Goal: Contribute content: Contribute content

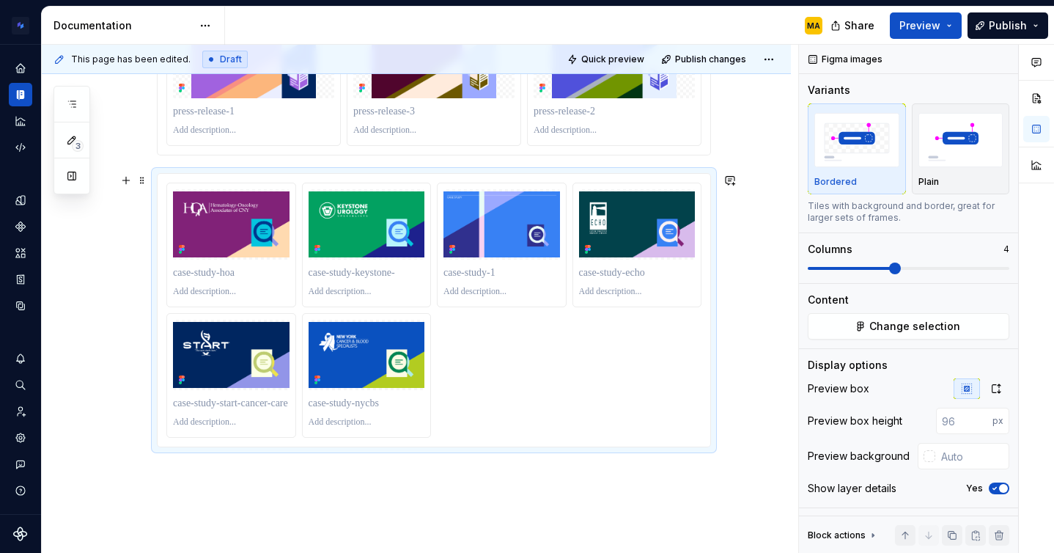
scroll to position [724, 0]
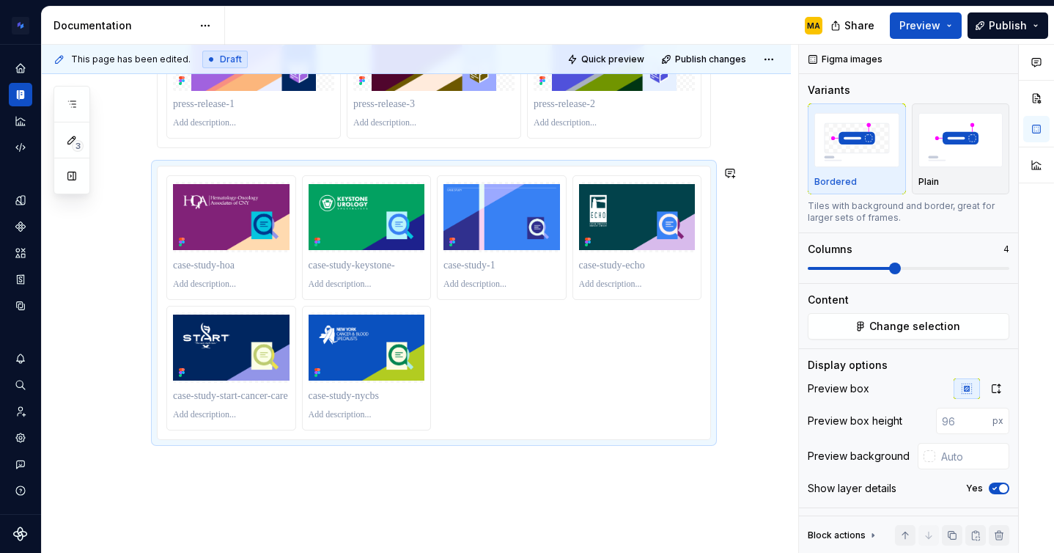
click at [436, 490] on div "We have a set of templated image assets that we use for blog posts on our websi…" at bounding box center [416, 75] width 749 height 1096
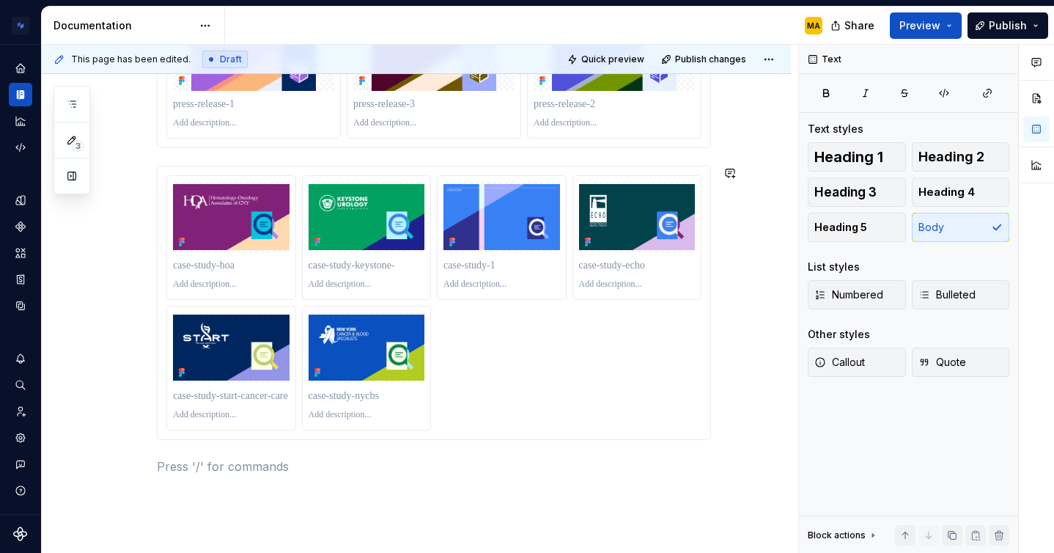
click at [437, 497] on div "We have a set of templated image assets that we use for blog posts on our websi…" at bounding box center [416, 93] width 749 height 1132
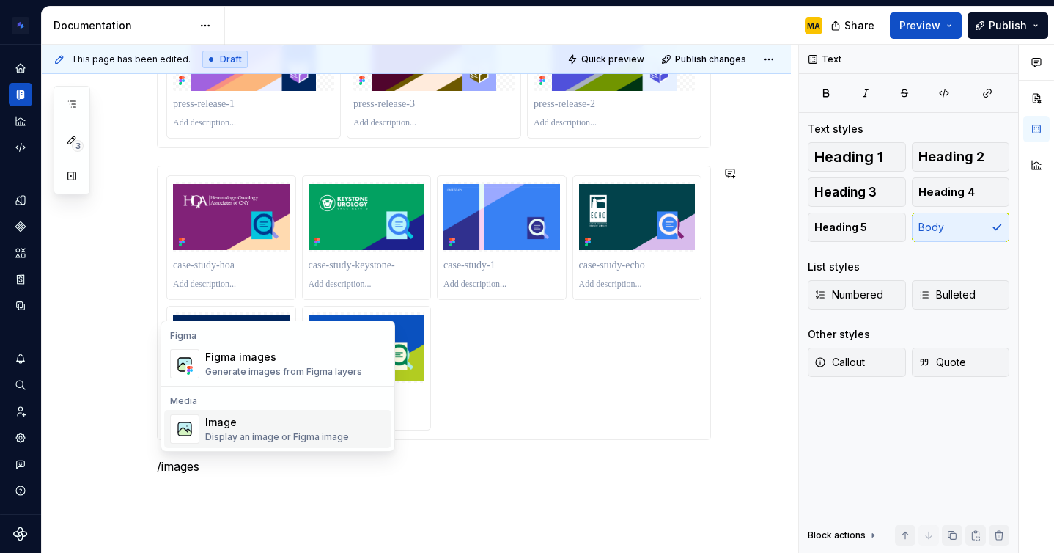
click at [259, 429] on div "Image" at bounding box center [277, 422] width 144 height 15
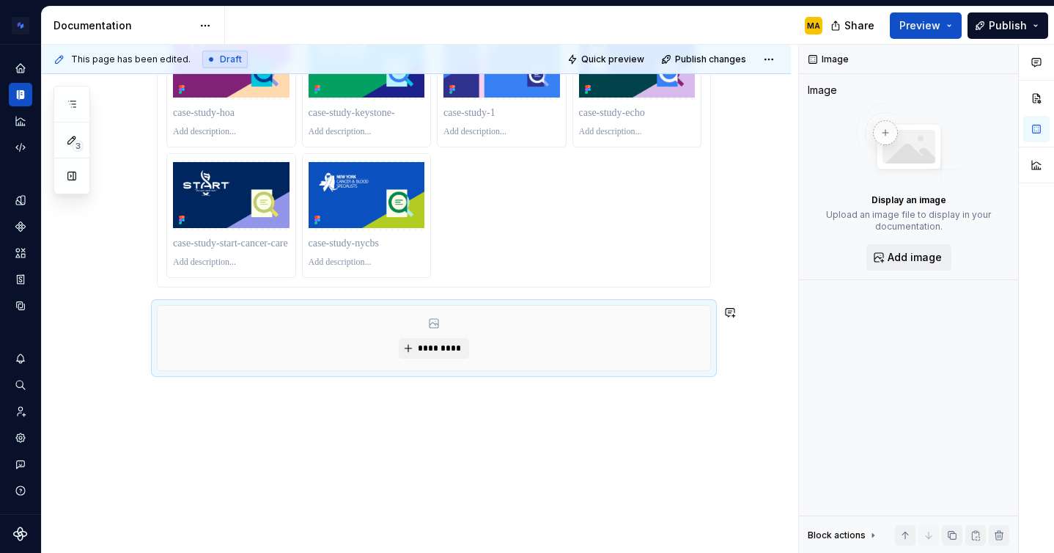
scroll to position [877, 0]
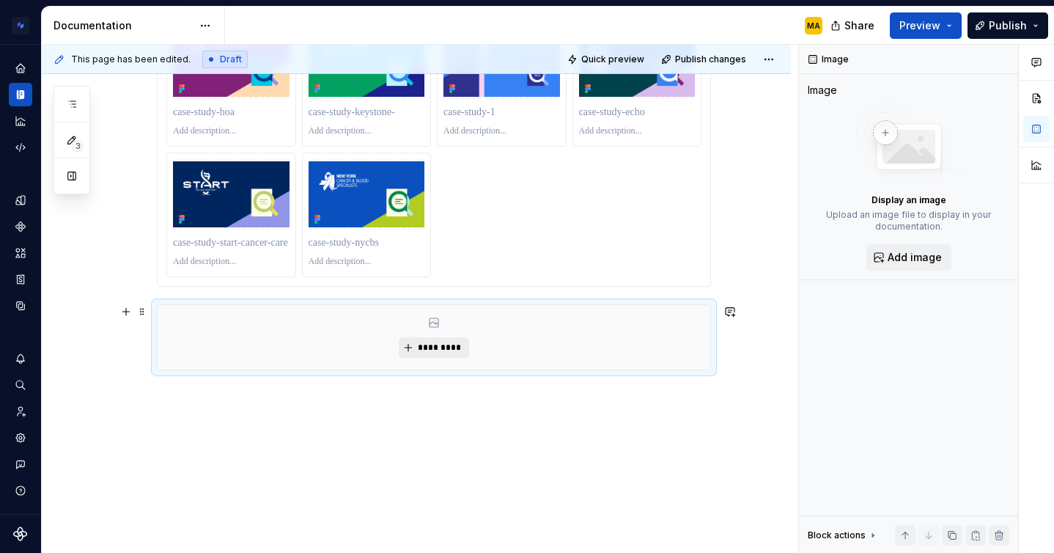
click at [429, 344] on span "*********" at bounding box center [439, 348] width 45 height 12
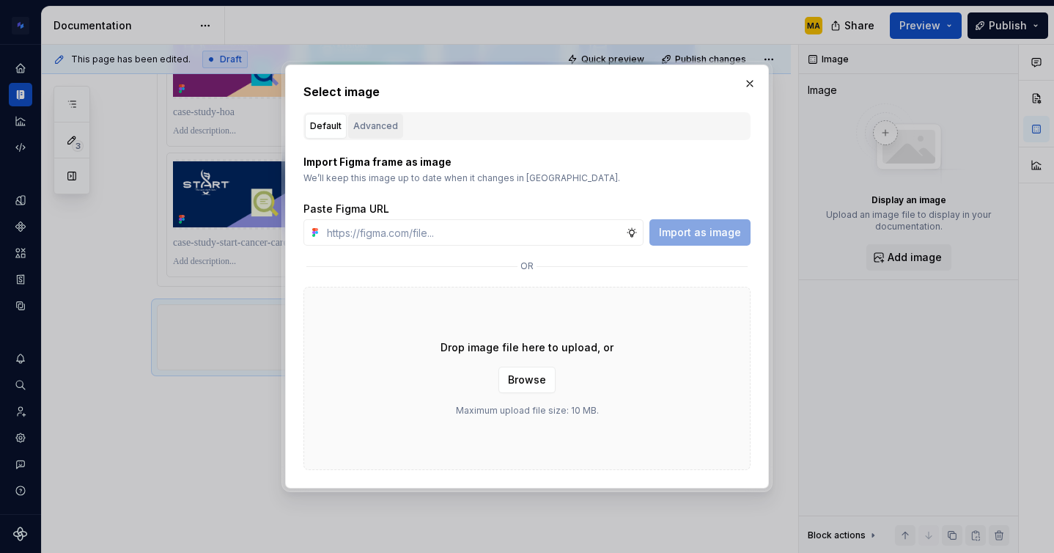
click at [373, 114] on button "Advanced" at bounding box center [375, 126] width 55 height 25
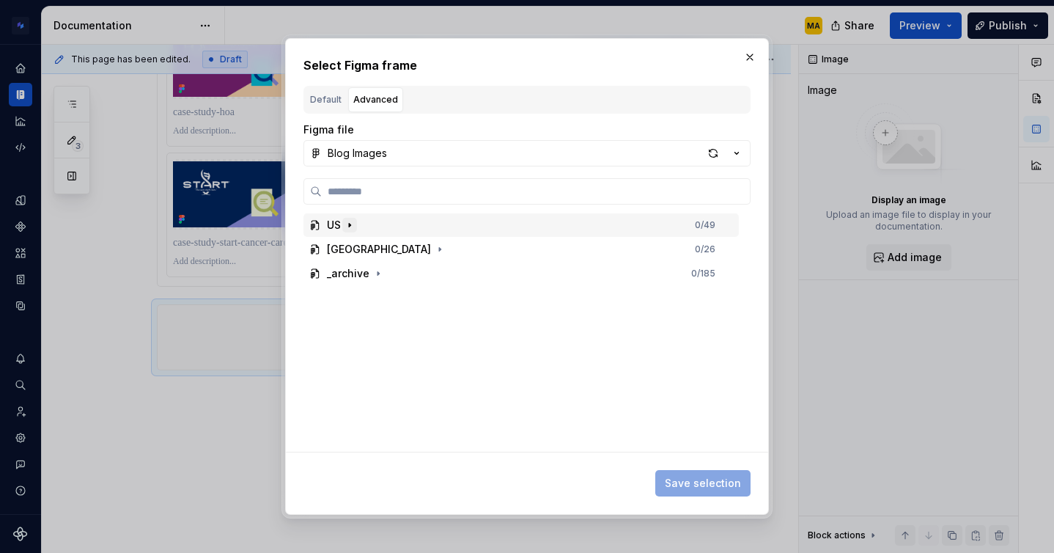
click at [354, 227] on icon "button" at bounding box center [350, 225] width 12 height 12
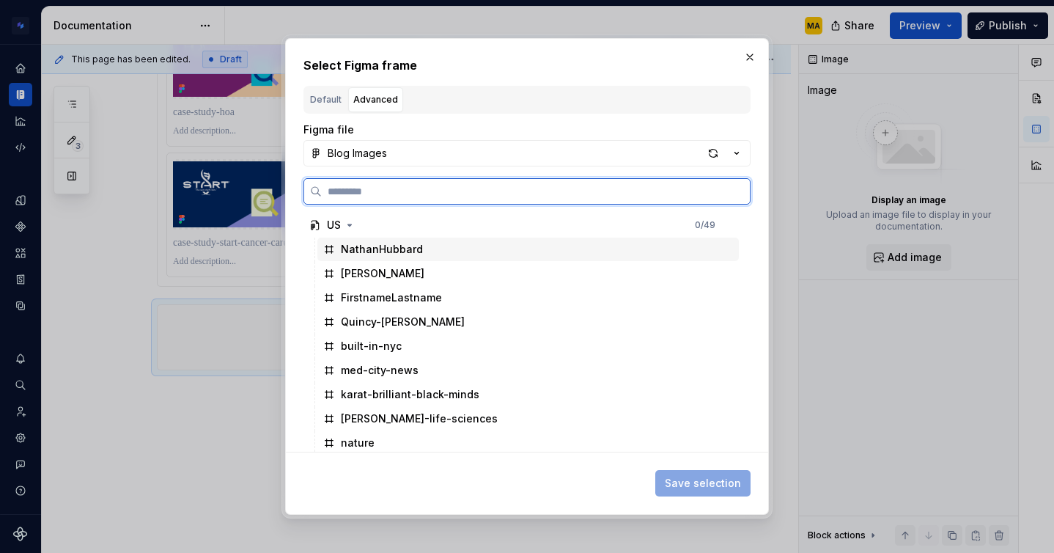
click at [379, 250] on div "NathanHubbard" at bounding box center [382, 249] width 82 height 15
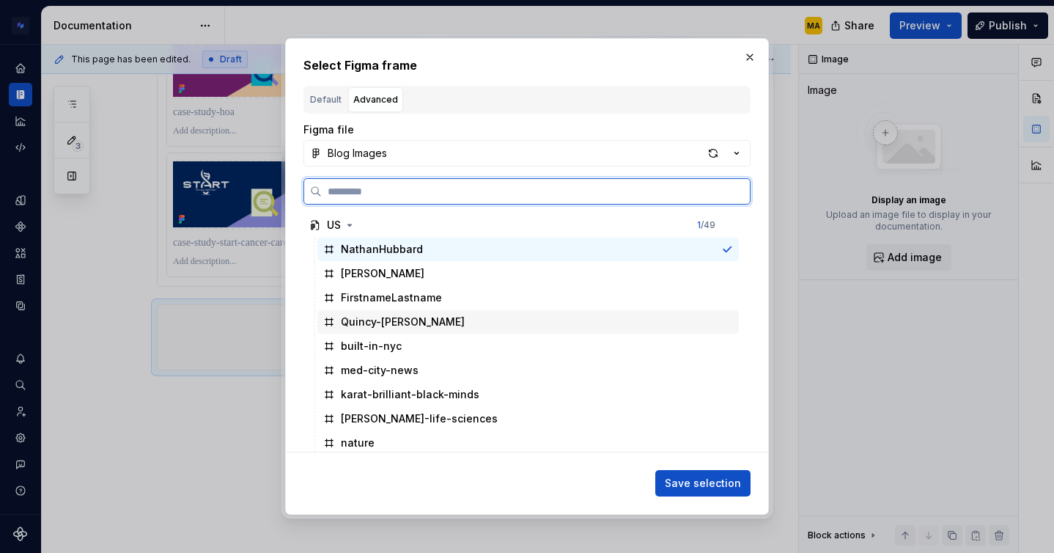
click at [383, 318] on div "Quincy-[PERSON_NAME]" at bounding box center [403, 321] width 124 height 15
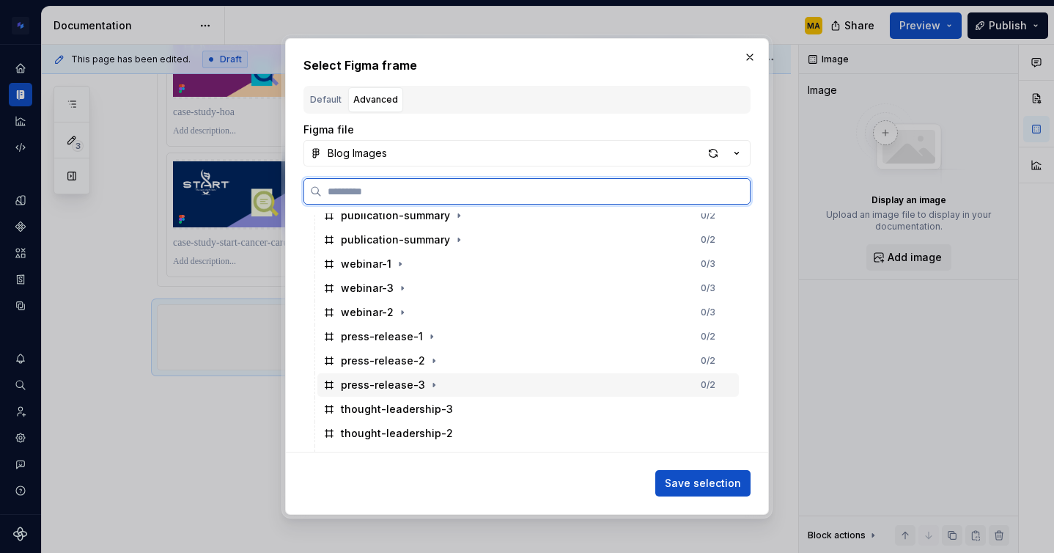
scroll to position [627, 0]
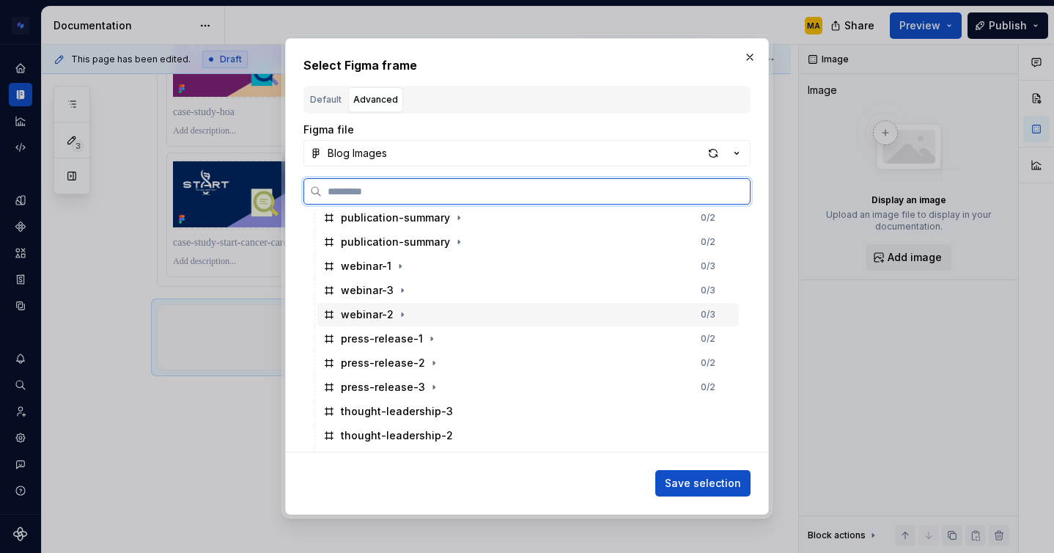
click at [373, 320] on div "webinar-2" at bounding box center [367, 314] width 53 height 15
click at [377, 259] on div "webinar-1" at bounding box center [366, 266] width 51 height 15
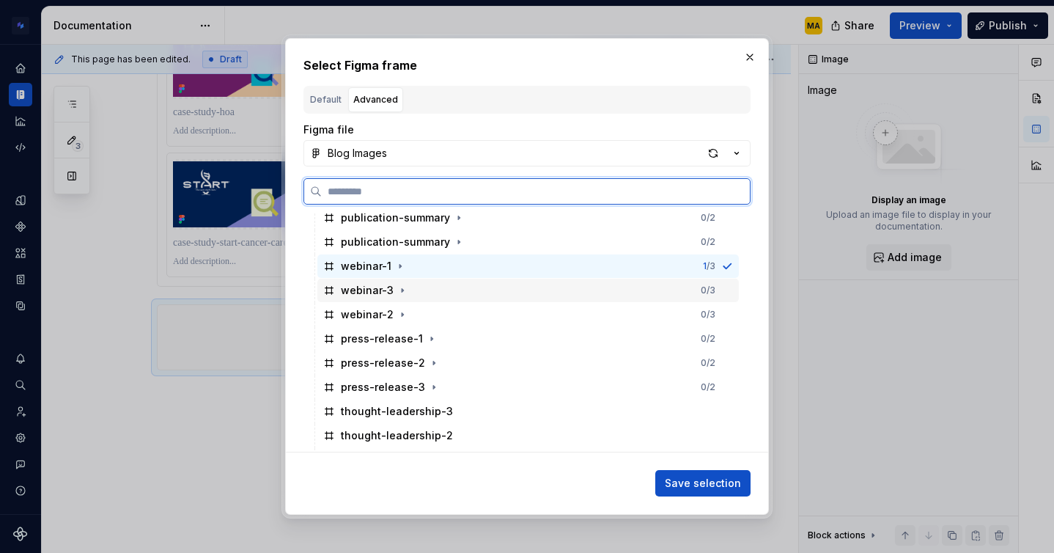
click at [366, 295] on div "webinar-3" at bounding box center [367, 290] width 53 height 15
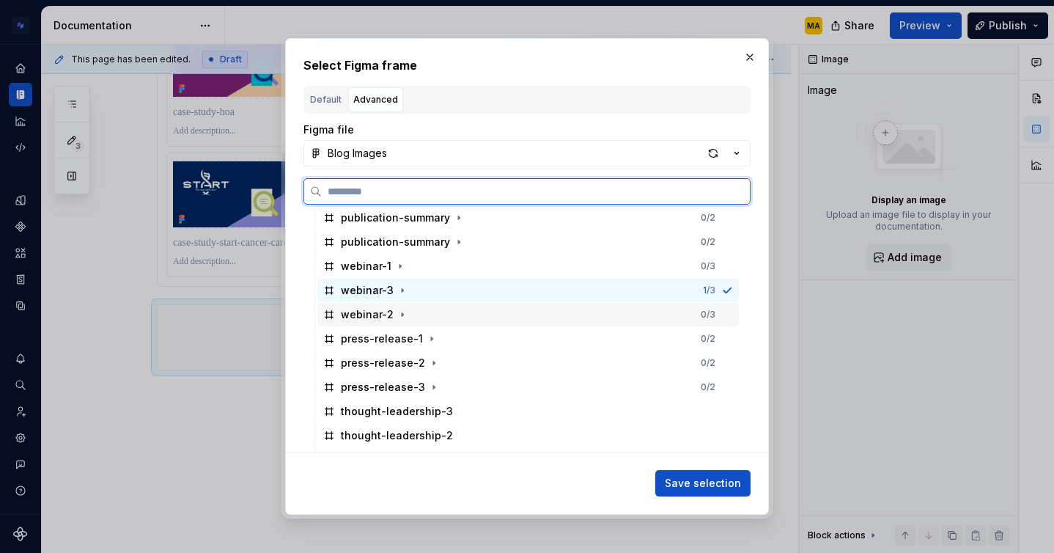
click at [364, 318] on div "webinar-2" at bounding box center [367, 314] width 53 height 15
click at [379, 283] on div "webinar-3" at bounding box center [367, 290] width 53 height 15
click at [380, 272] on div "webinar-1" at bounding box center [366, 266] width 51 height 15
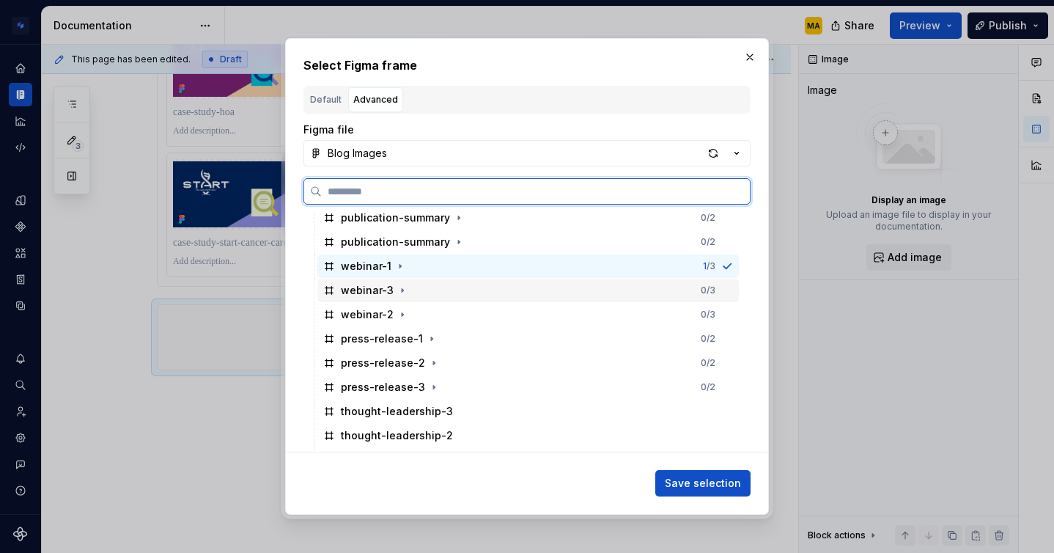
click at [380, 295] on div "webinar-3" at bounding box center [367, 290] width 53 height 15
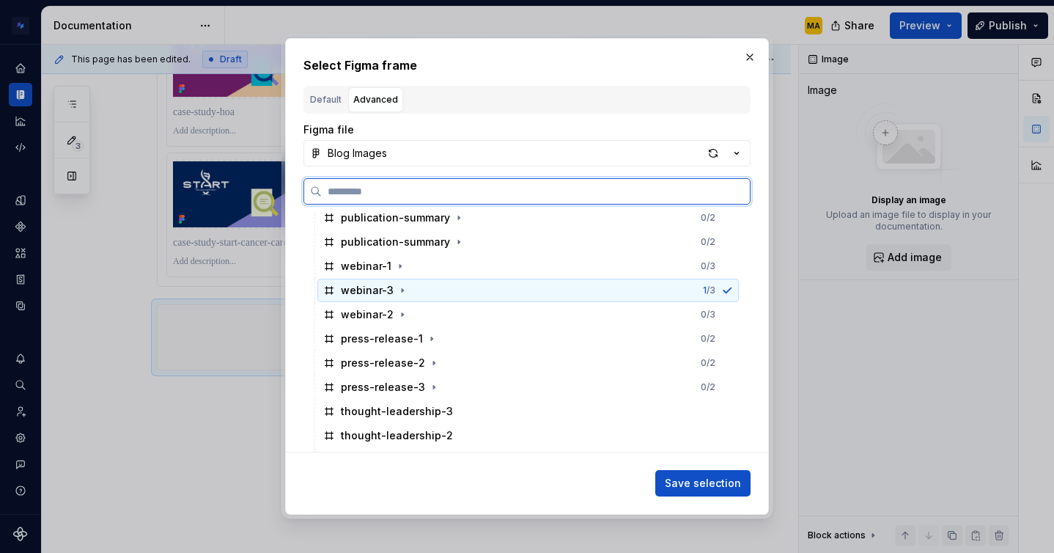
click at [387, 281] on div "webinar-3 1 / 3" at bounding box center [527, 290] width 421 height 23
click at [386, 275] on div "webinar-1 0 / 3" at bounding box center [527, 265] width 421 height 23
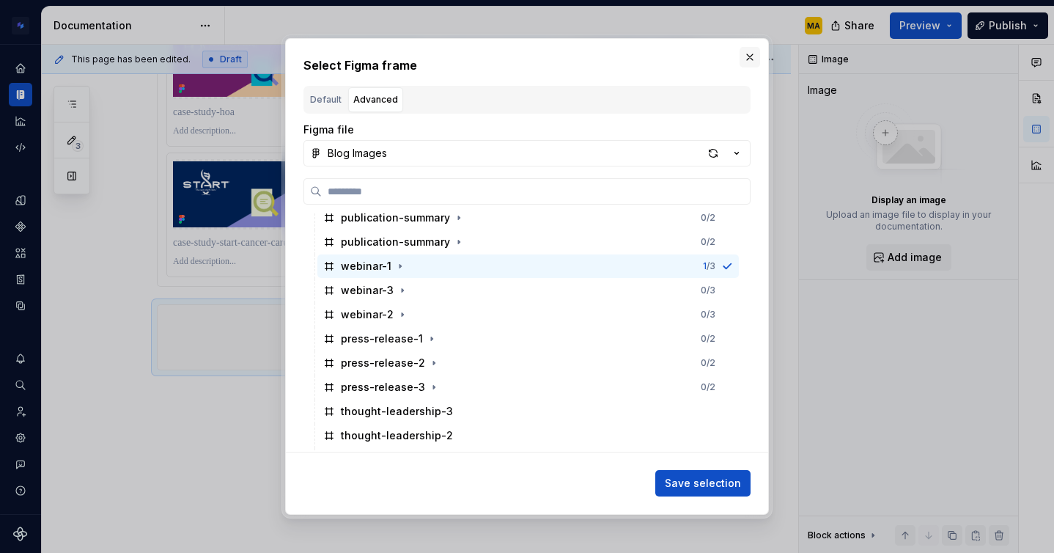
click at [751, 56] on button "button" at bounding box center [750, 57] width 21 height 21
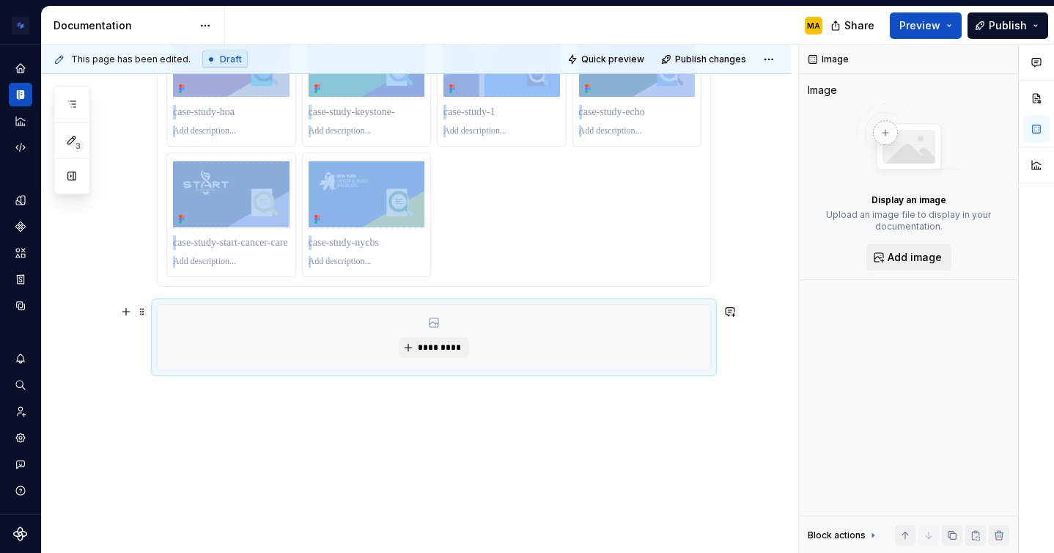
click at [528, 354] on div "*********" at bounding box center [434, 337] width 553 height 64
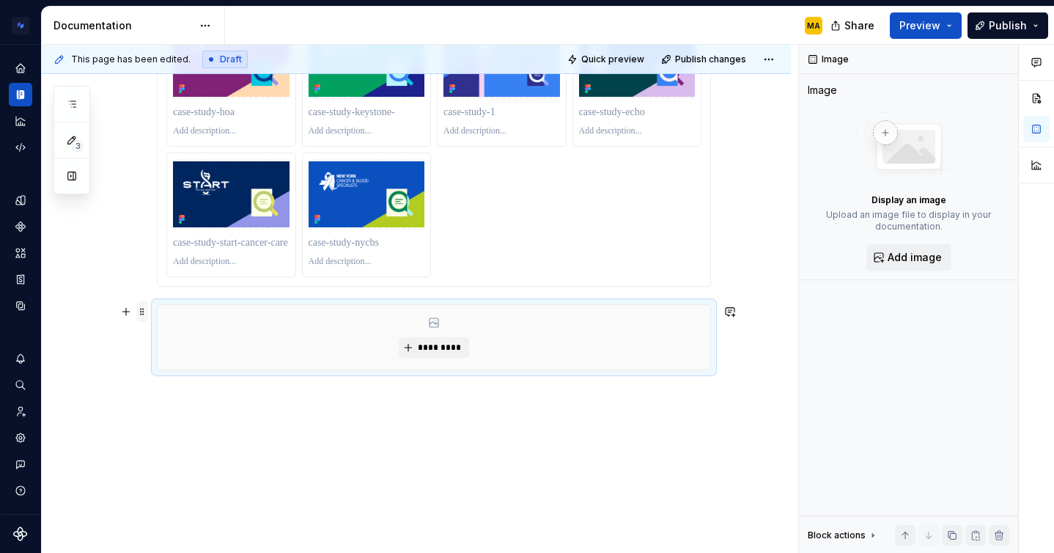
click at [147, 312] on span at bounding box center [142, 311] width 12 height 21
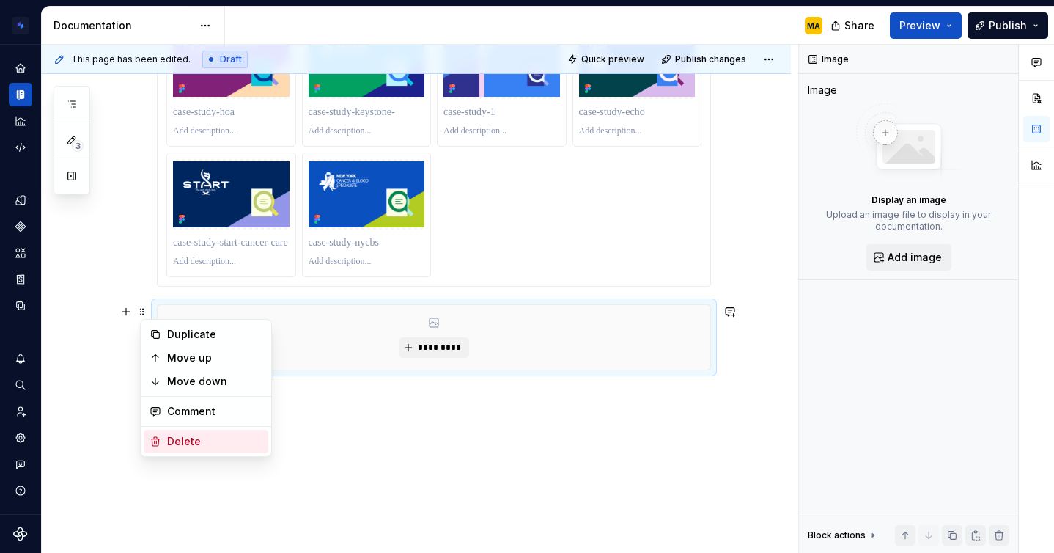
click at [199, 446] on div "Delete" at bounding box center [214, 441] width 95 height 15
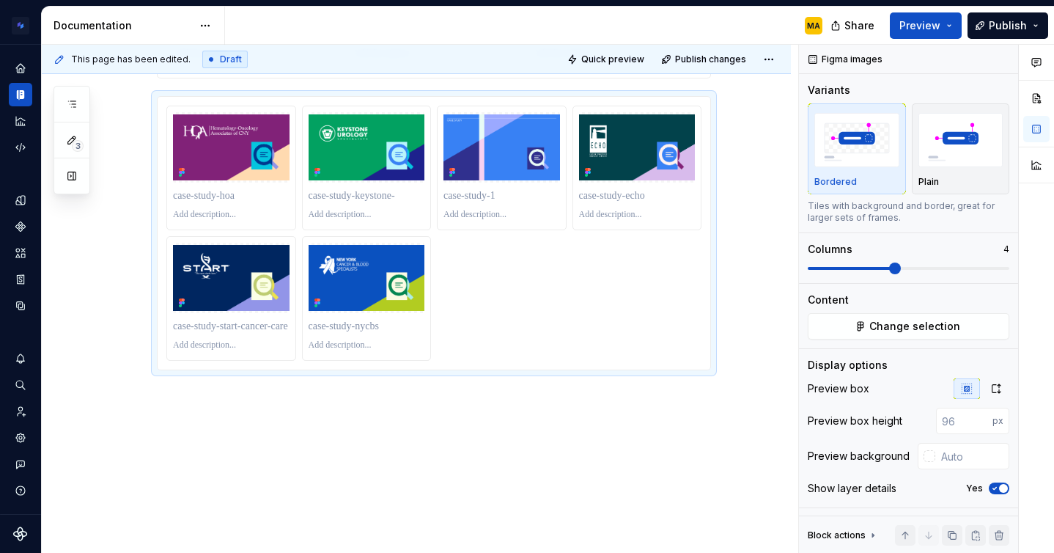
click at [198, 424] on div "We have a set of templated image assets that we use for blog posts on our websi…" at bounding box center [416, 5] width 749 height 1096
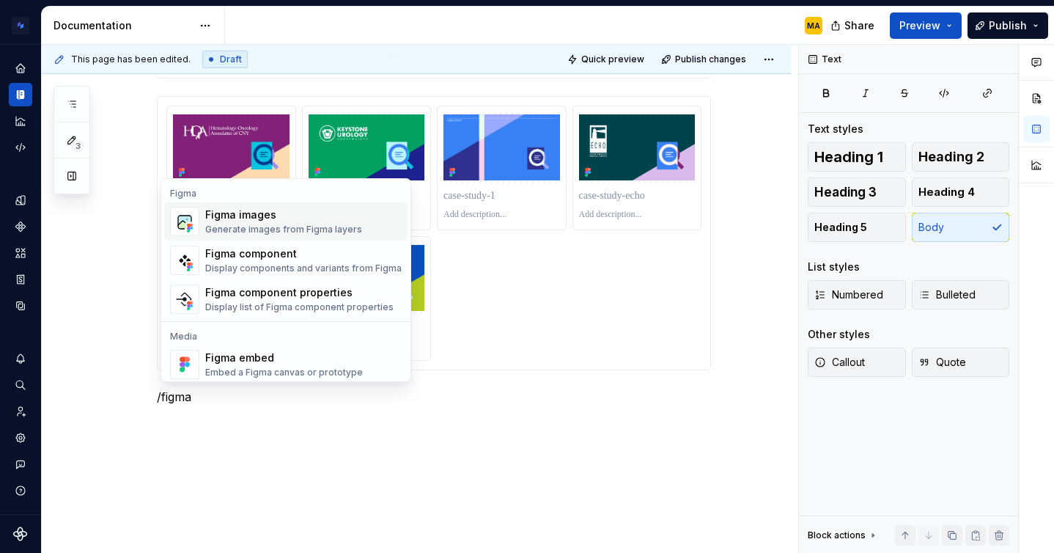
click at [290, 231] on div "Generate images from Figma layers" at bounding box center [283, 230] width 157 height 12
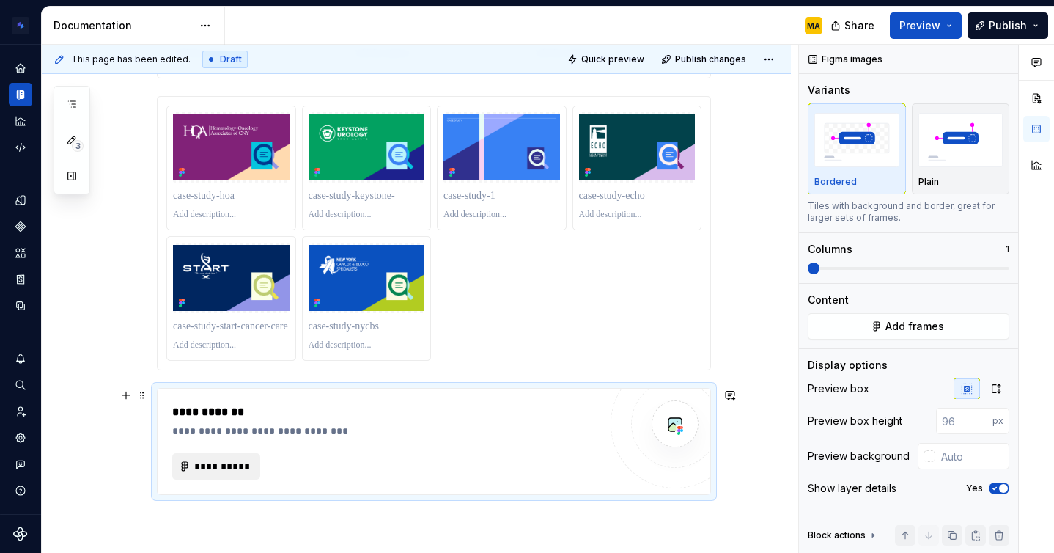
click at [212, 463] on span "**********" at bounding box center [221, 466] width 57 height 15
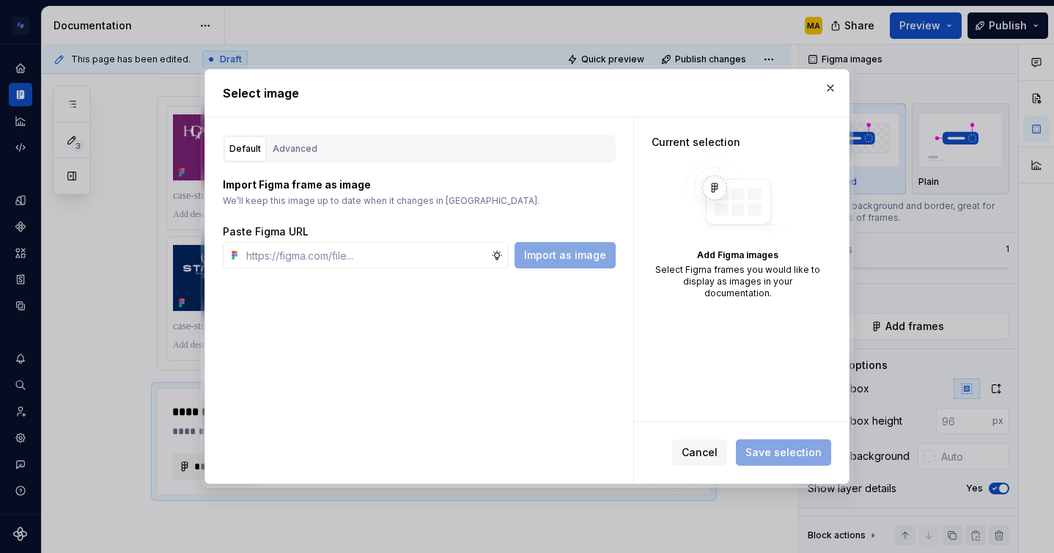
click at [320, 150] on div "Default Advanced" at bounding box center [419, 149] width 393 height 28
click at [307, 150] on div "Advanced" at bounding box center [295, 148] width 45 height 15
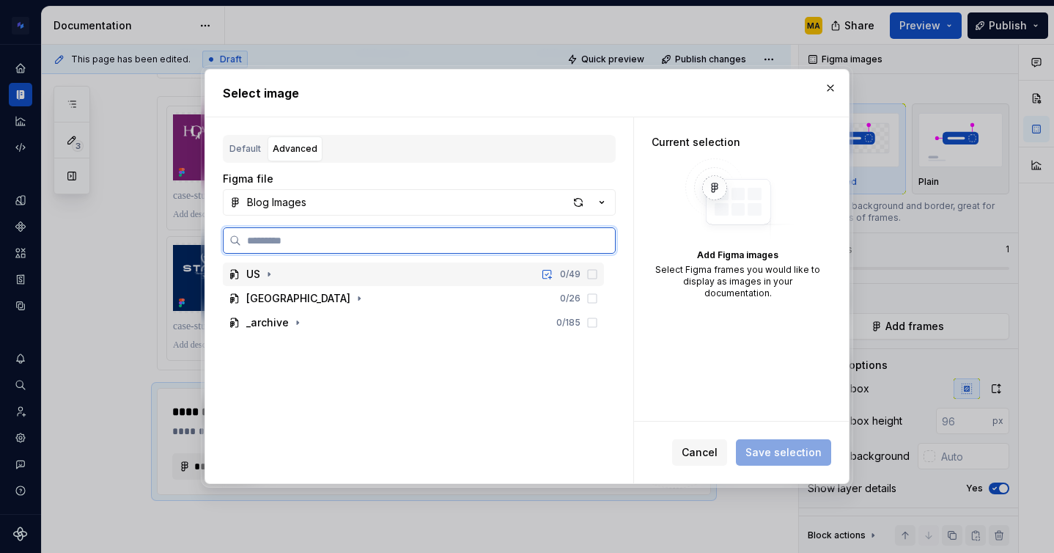
click at [259, 273] on div "US" at bounding box center [253, 274] width 14 height 15
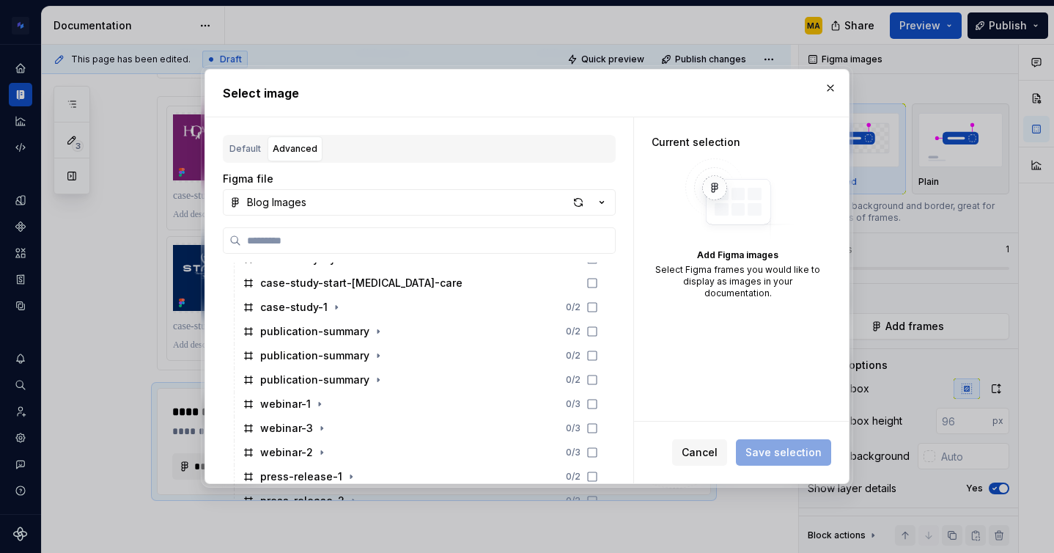
scroll to position [584, 0]
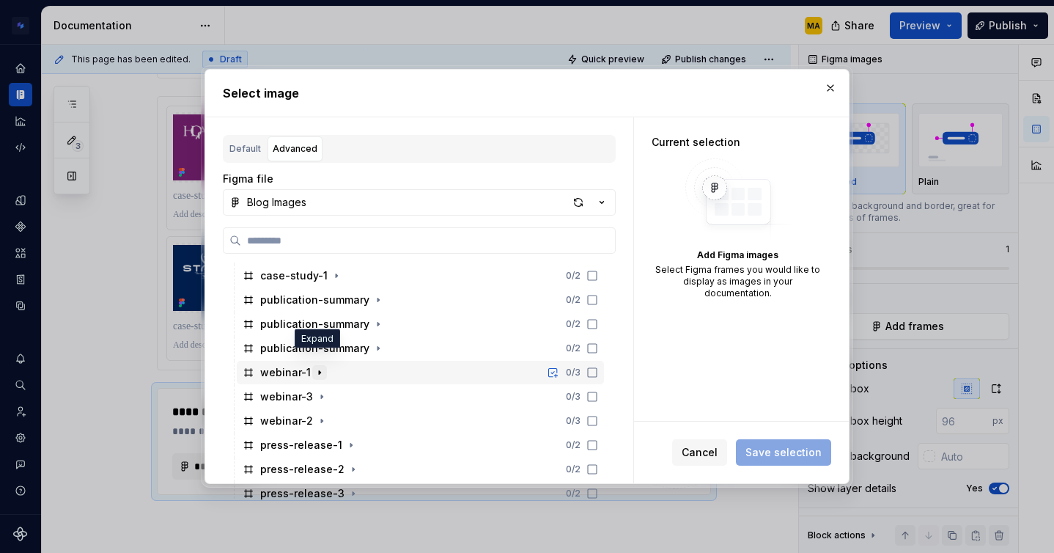
click at [322, 366] on icon "button" at bounding box center [320, 372] width 12 height 12
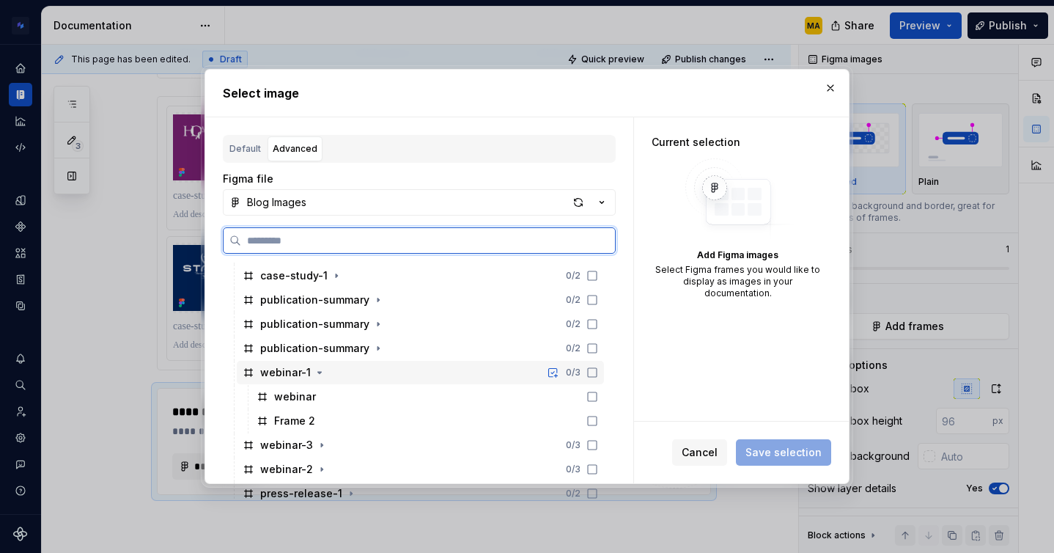
click at [273, 365] on div "webinar-1" at bounding box center [285, 372] width 51 height 15
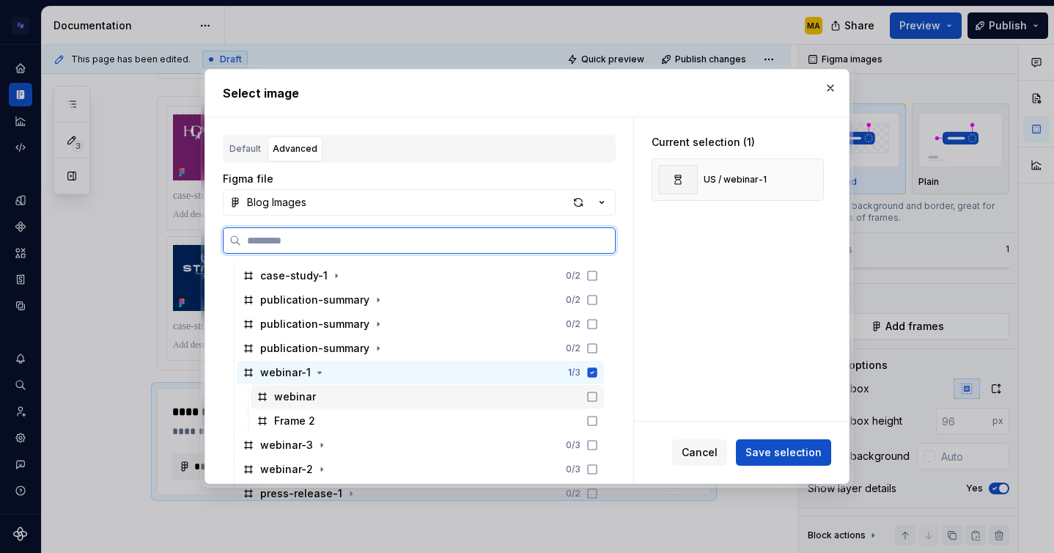
click at [598, 391] on icon at bounding box center [592, 397] width 12 height 12
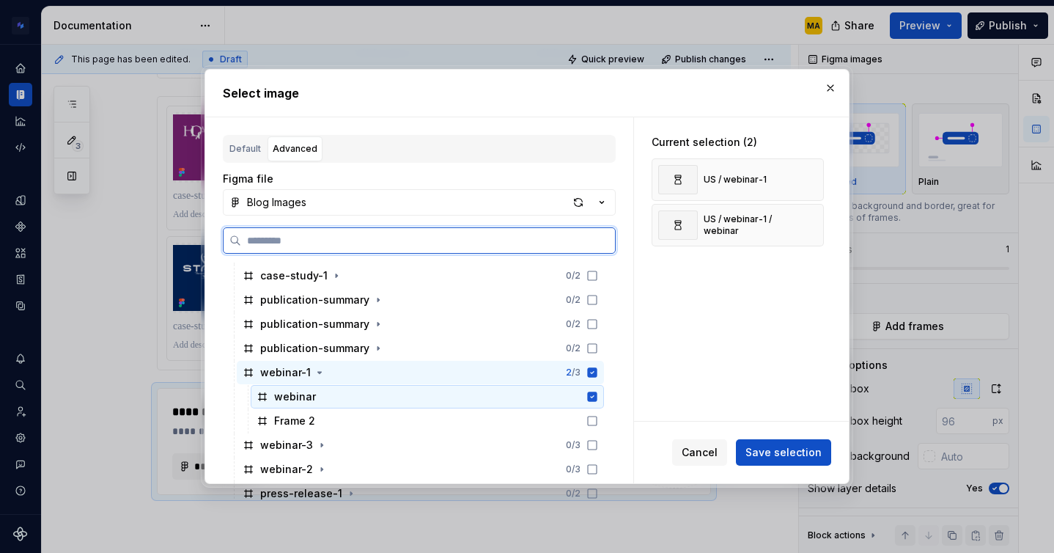
click at [597, 392] on icon at bounding box center [593, 397] width 10 height 10
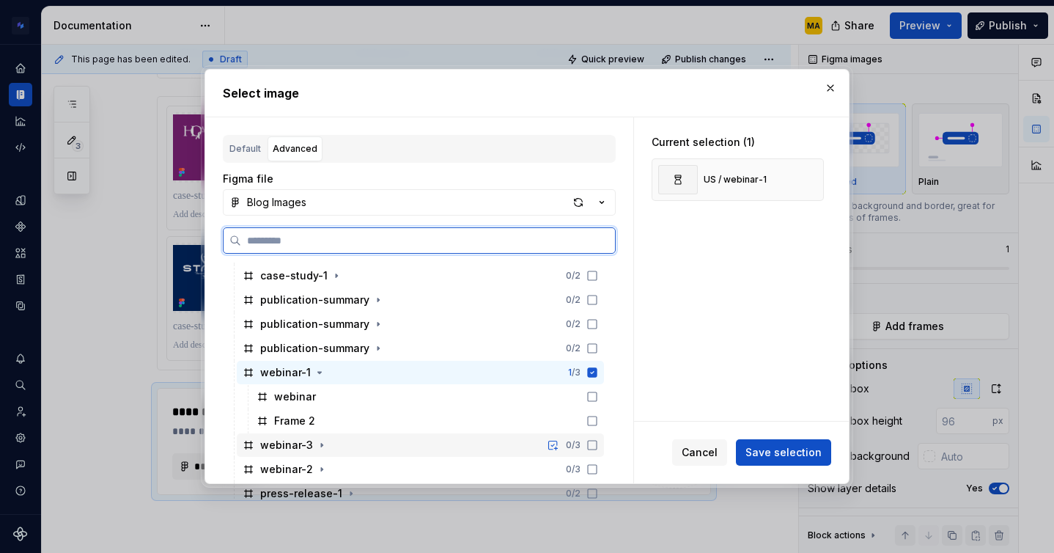
click at [598, 439] on icon at bounding box center [592, 445] width 12 height 12
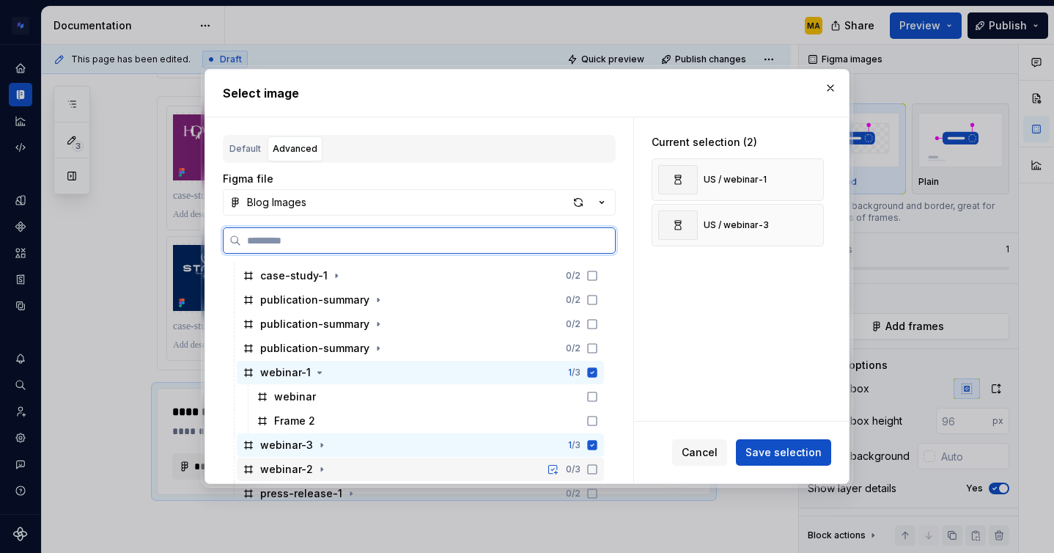
click at [598, 463] on icon at bounding box center [592, 469] width 12 height 12
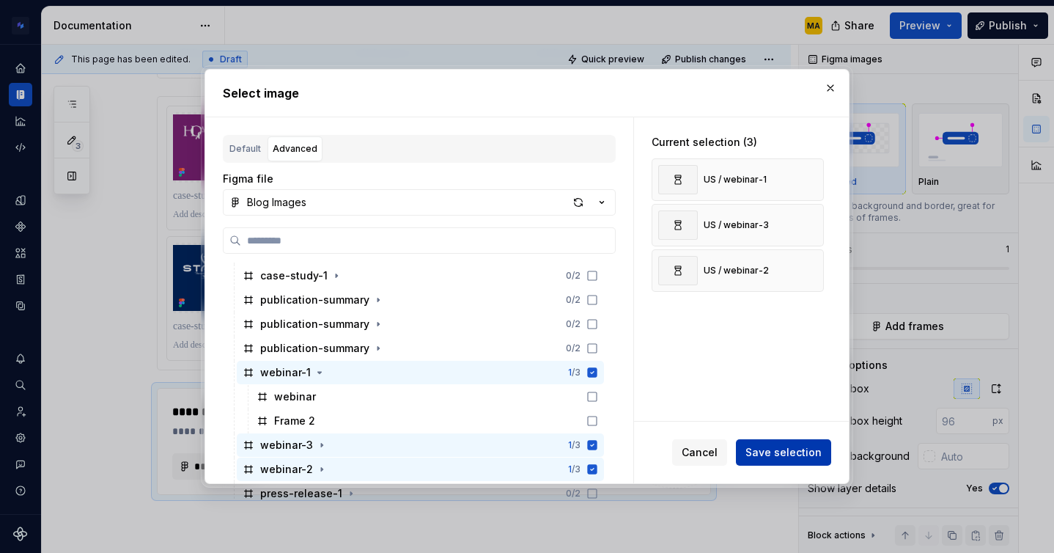
click at [790, 450] on span "Save selection" at bounding box center [783, 452] width 76 height 15
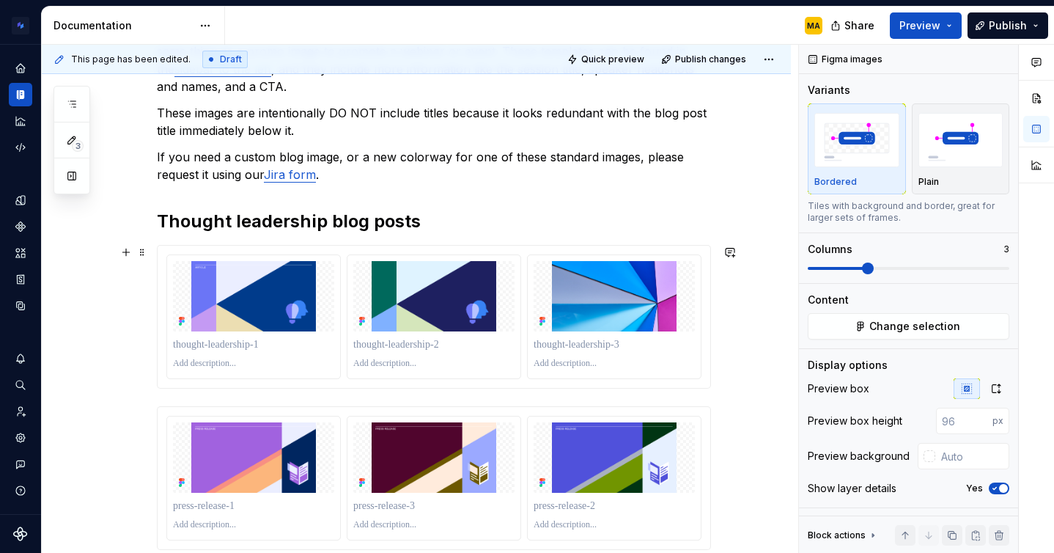
scroll to position [303, 0]
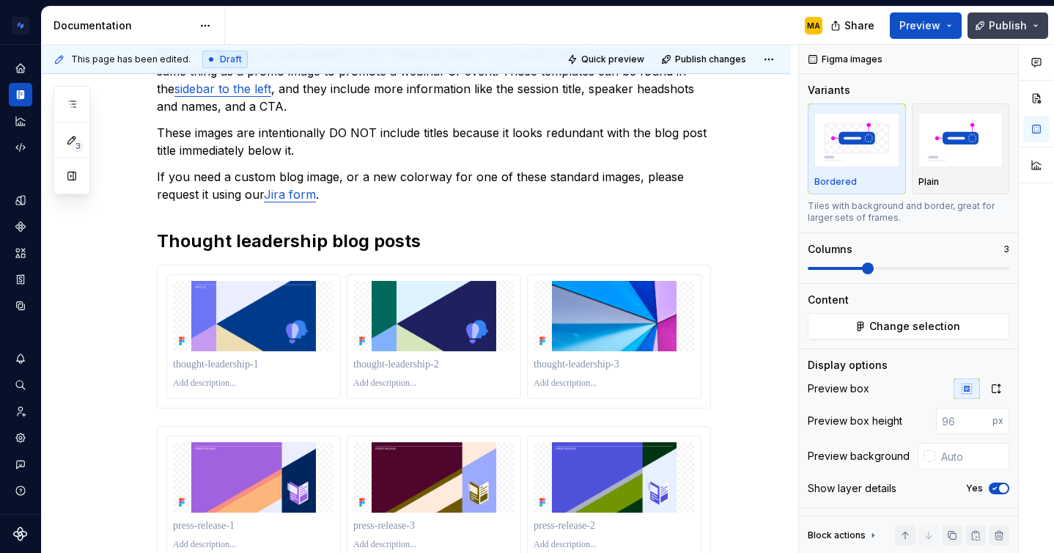
click at [1000, 23] on span "Publish" at bounding box center [1008, 25] width 38 height 15
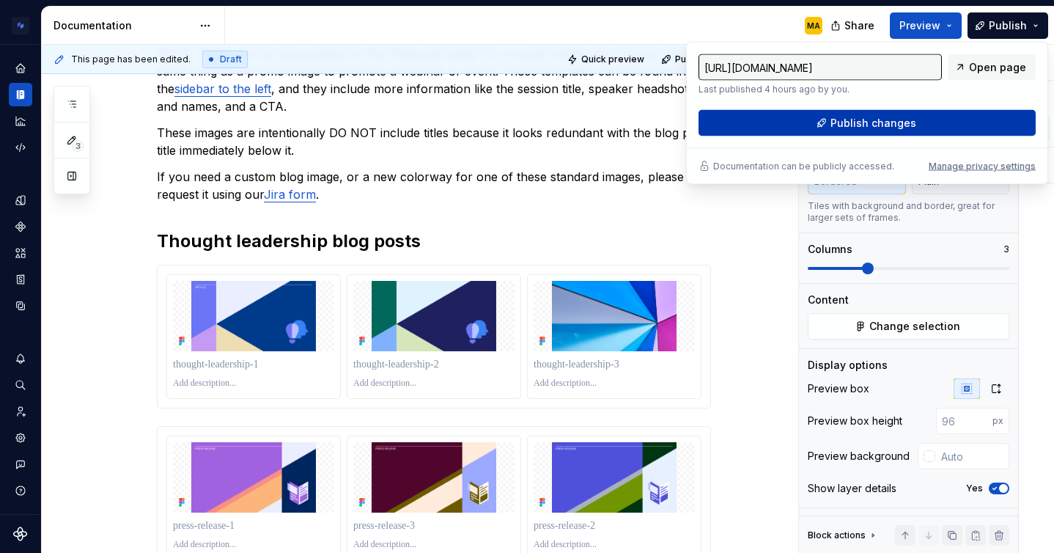
click at [893, 121] on span "Publish changes" at bounding box center [873, 123] width 86 height 15
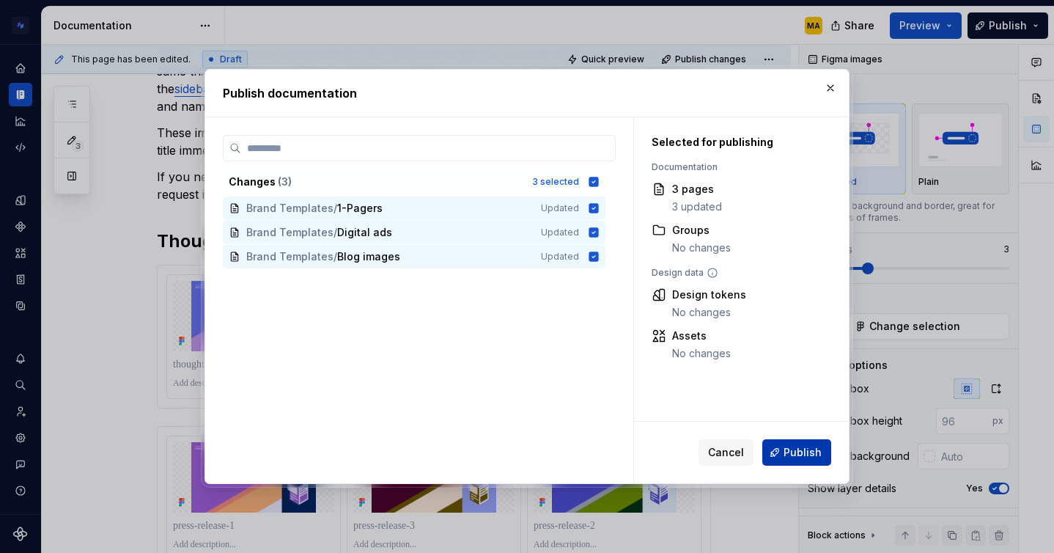
click at [782, 449] on button "Publish" at bounding box center [796, 452] width 69 height 26
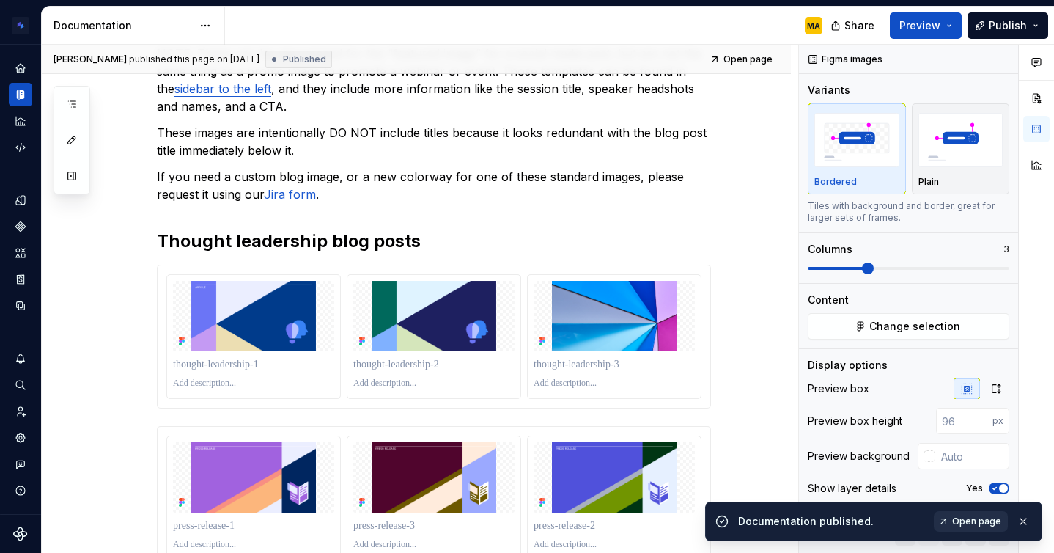
click at [970, 523] on span "Open page" at bounding box center [976, 521] width 49 height 12
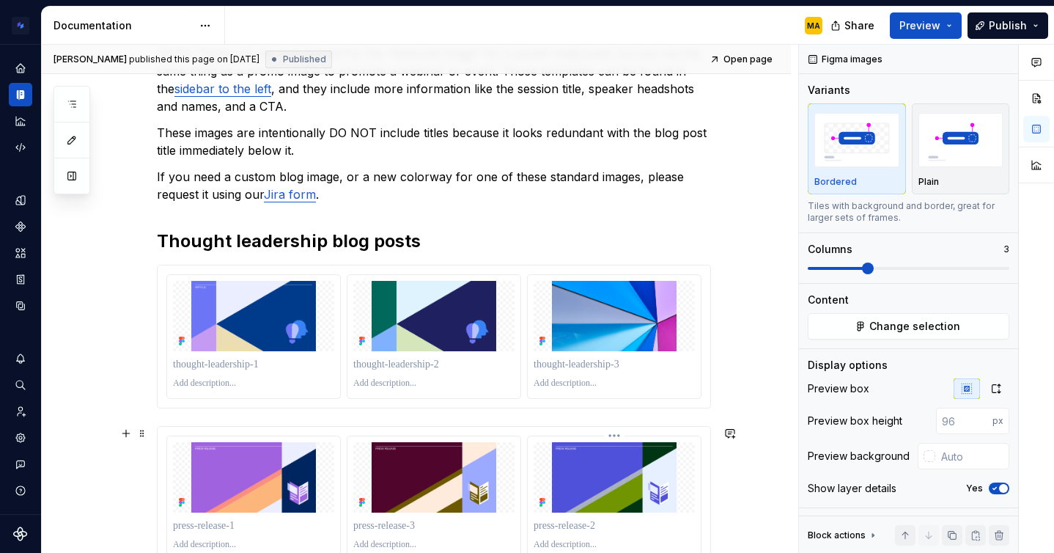
scroll to position [638, 0]
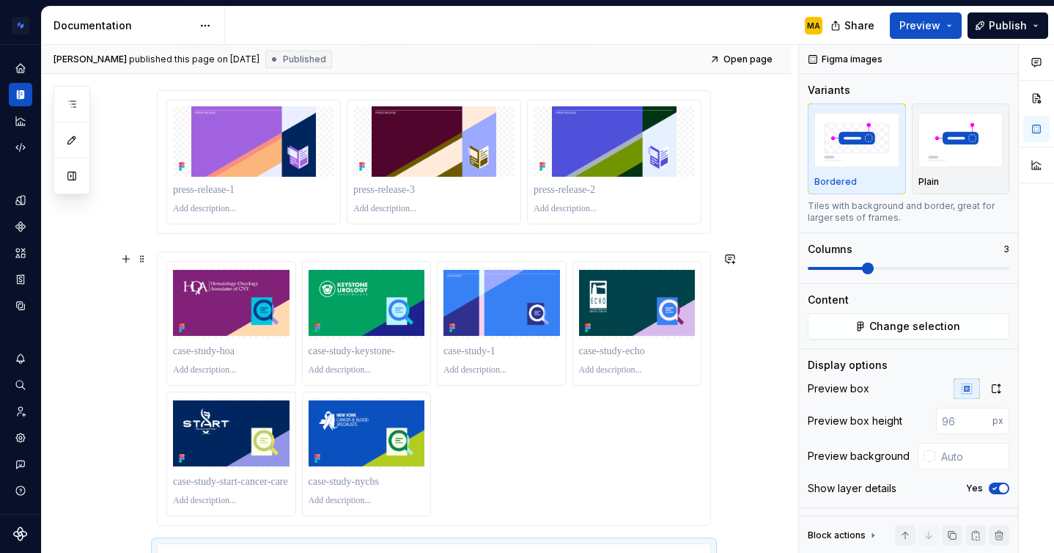
click at [471, 427] on div at bounding box center [433, 388] width 535 height 255
drag, startPoint x: 893, startPoint y: 276, endPoint x: 876, endPoint y: 273, distance: 17.8
click at [876, 273] on div "Variants Bordered Plain Tiles with background and border, great for larger sets…" at bounding box center [909, 183] width 202 height 200
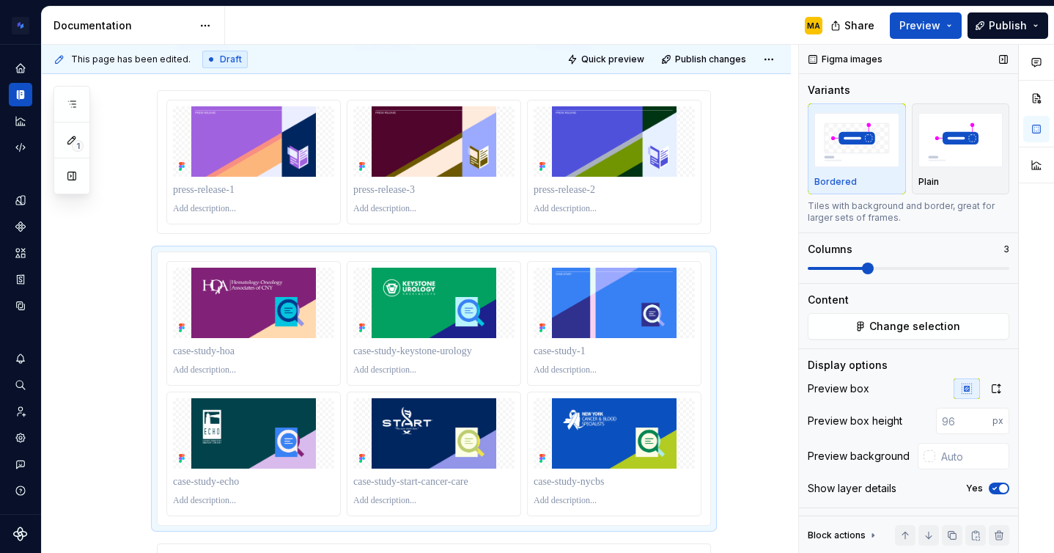
click at [867, 268] on span at bounding box center [868, 268] width 12 height 12
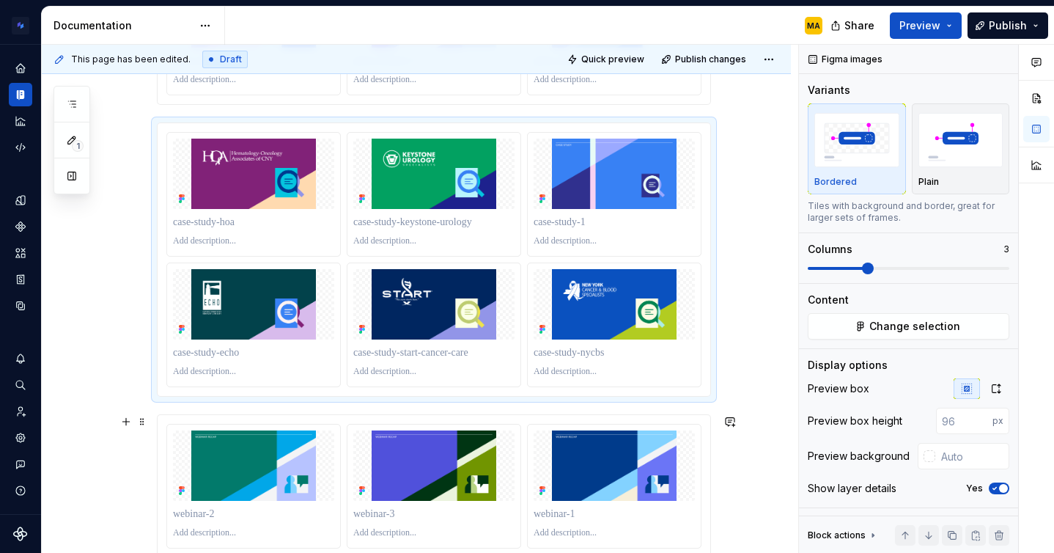
scroll to position [893, 0]
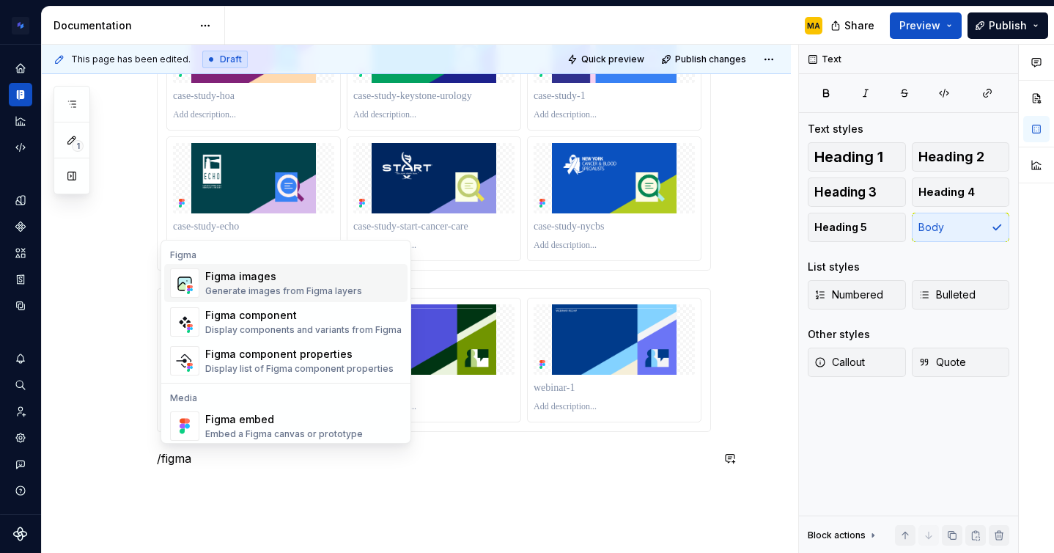
click at [299, 282] on div "Figma images" at bounding box center [283, 276] width 157 height 15
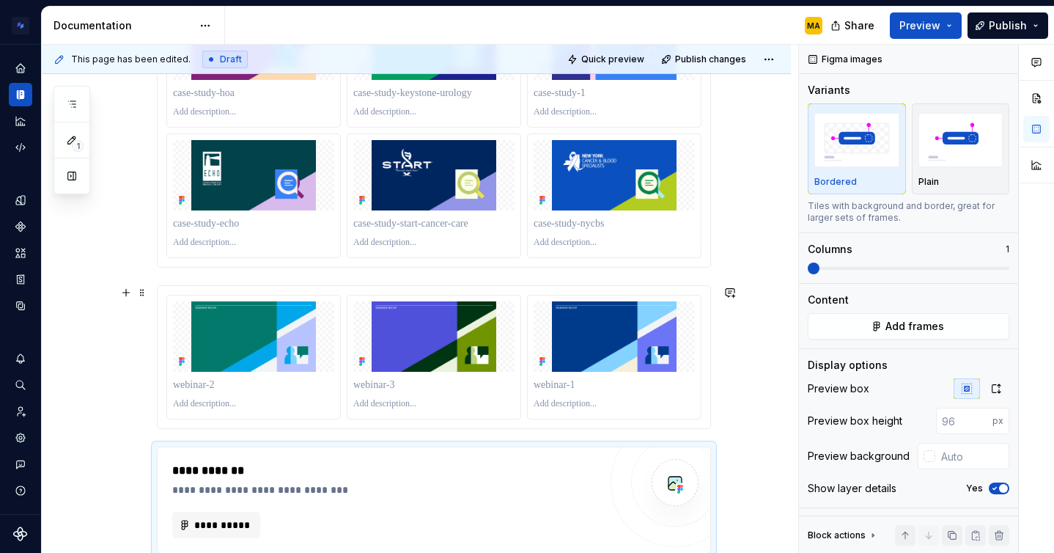
scroll to position [1050, 0]
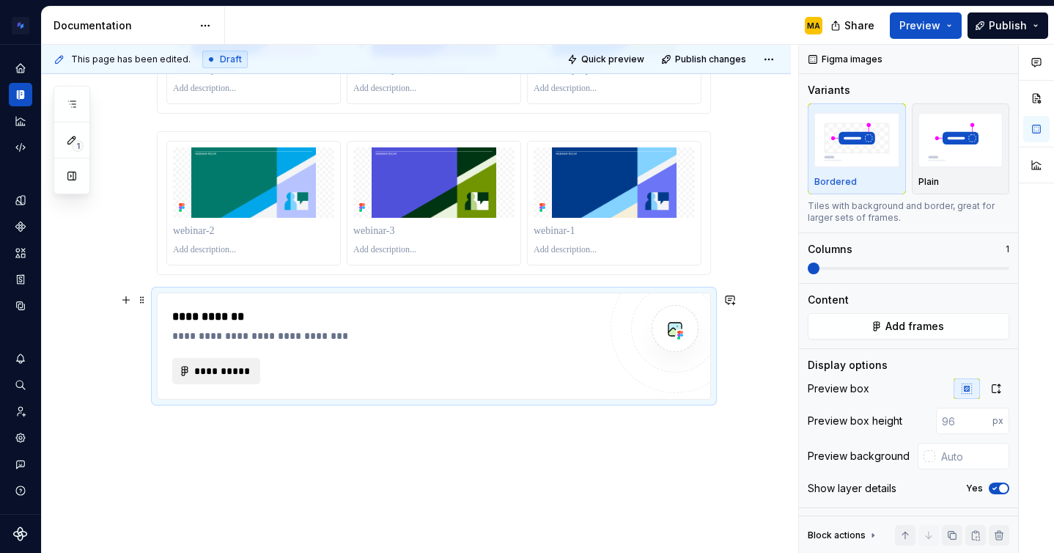
click at [235, 373] on span "**********" at bounding box center [221, 371] width 57 height 15
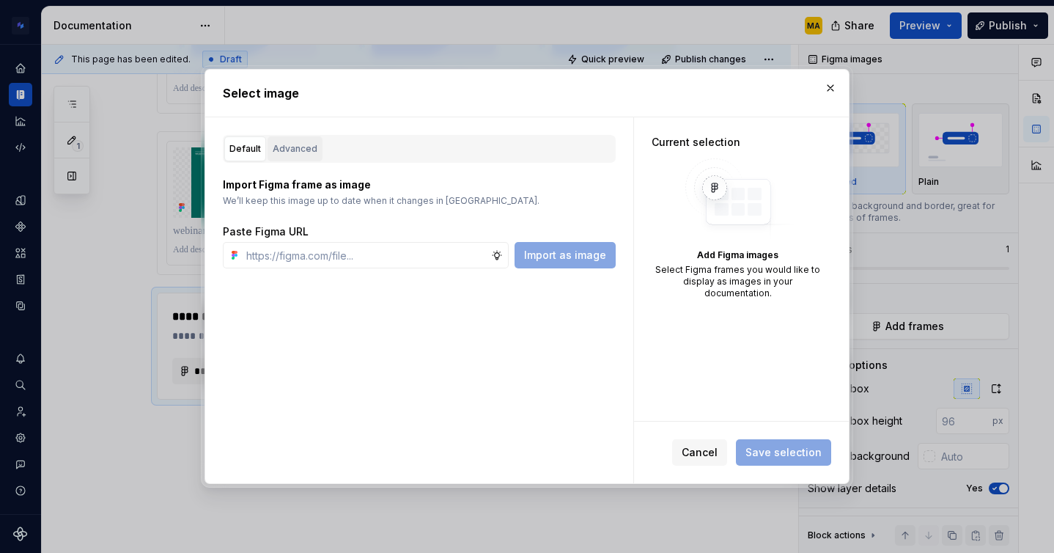
click at [290, 143] on div "Advanced" at bounding box center [295, 148] width 45 height 15
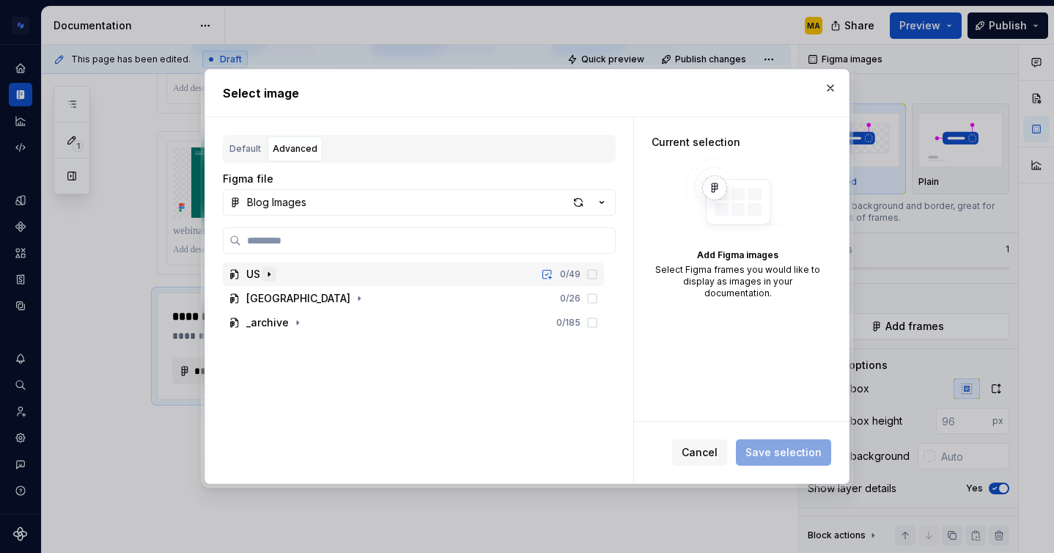
click at [262, 276] on button "button" at bounding box center [269, 274] width 15 height 15
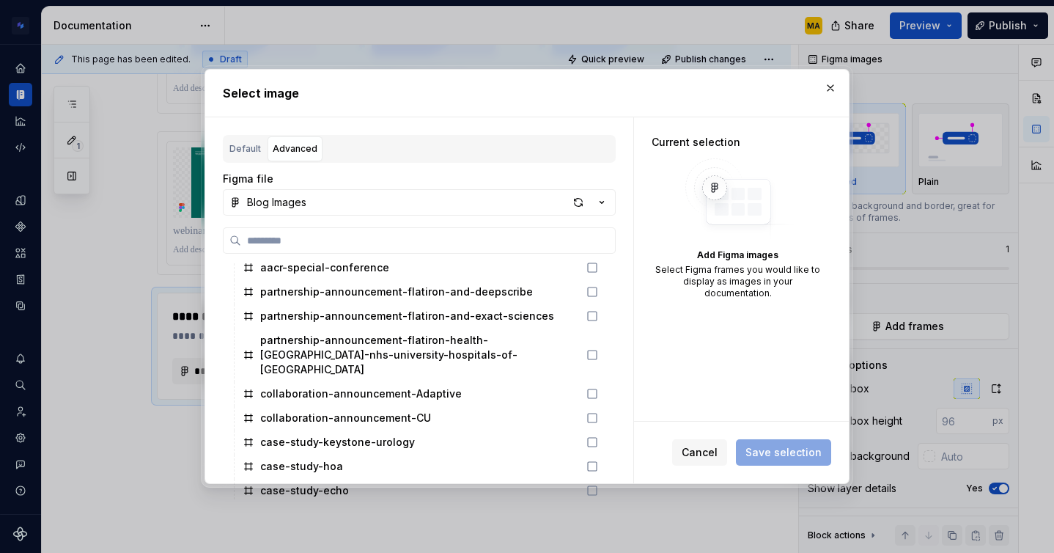
scroll to position [317, 0]
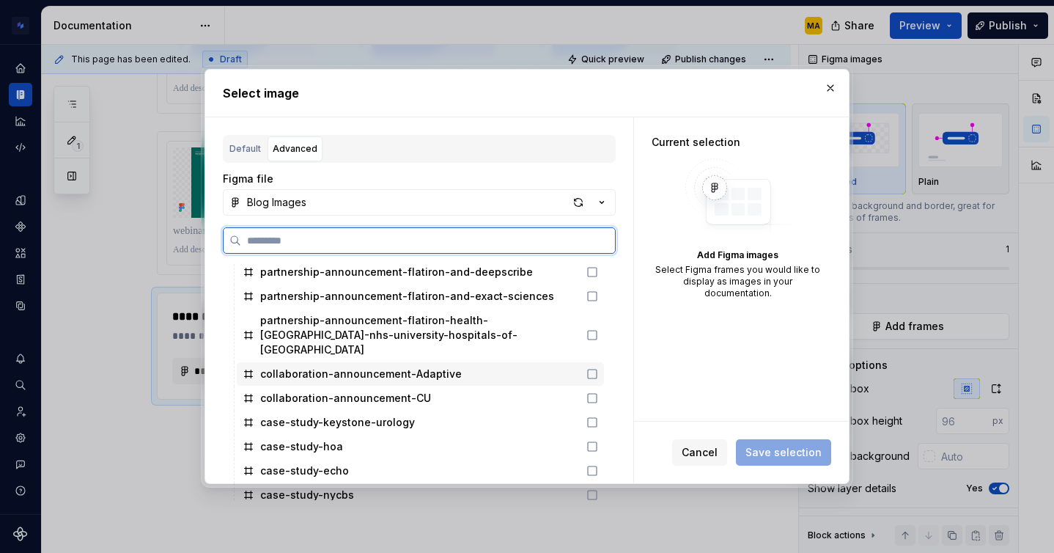
click at [336, 366] on div "collaboration-announcement-Adaptive" at bounding box center [361, 373] width 202 height 15
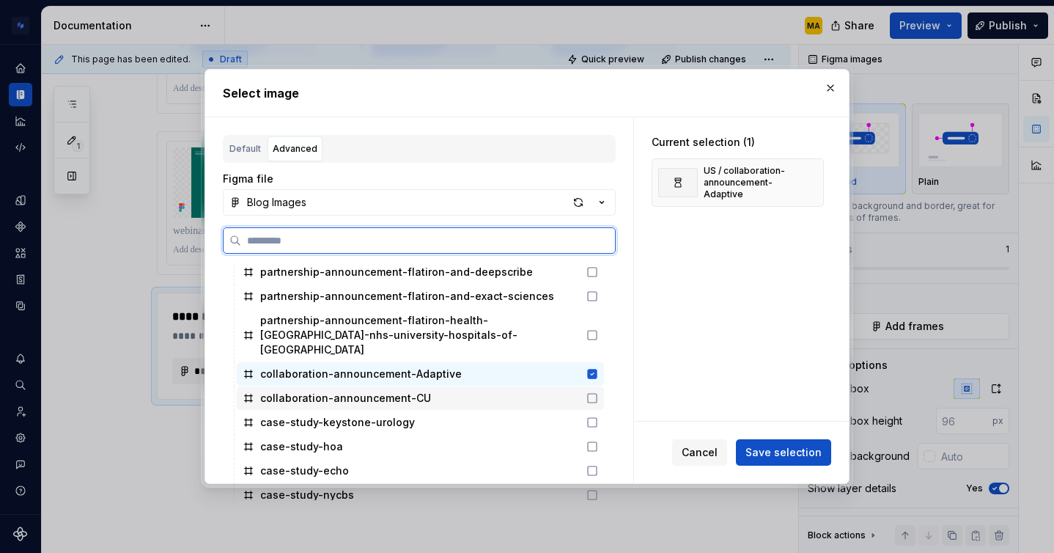
click at [314, 391] on div "collaboration-announcement-CU" at bounding box center [345, 398] width 171 height 15
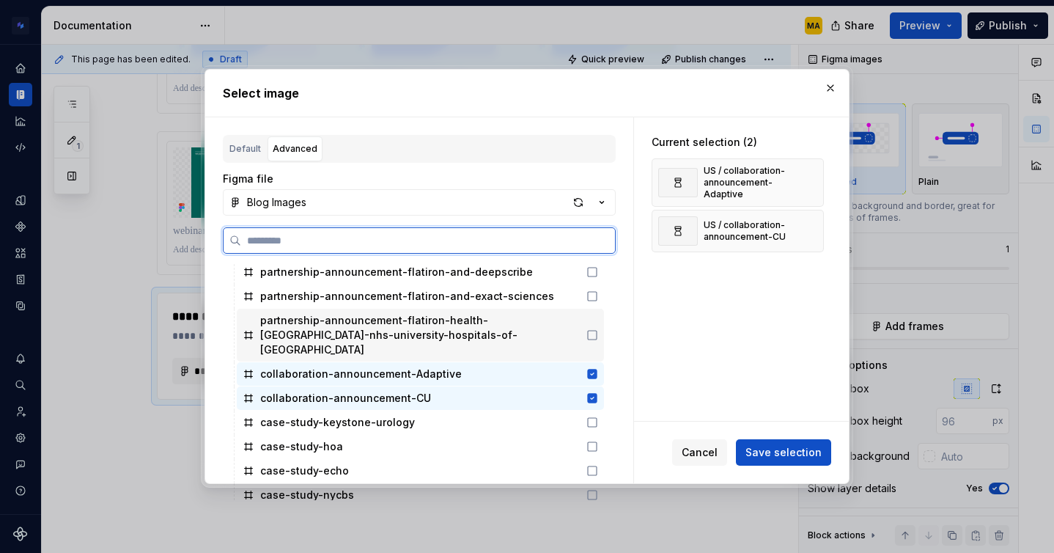
click at [341, 326] on div "partnership-announcement-flatiron-health-[GEOGRAPHIC_DATA]-nhs-university-hospi…" at bounding box center [420, 335] width 320 height 44
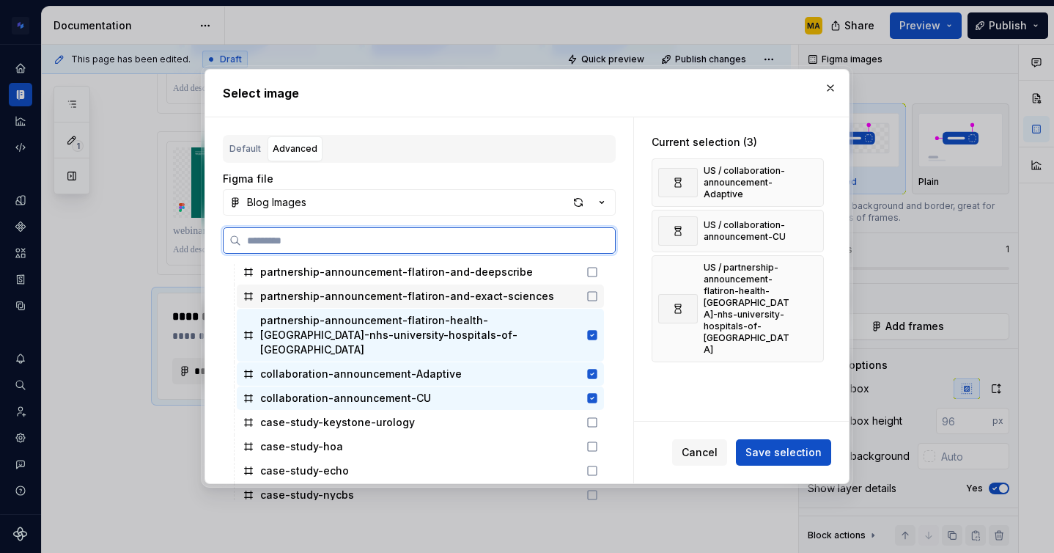
click at [340, 300] on div "partnership-announcement-flatiron-and-exact-sciences" at bounding box center [407, 296] width 294 height 15
click at [335, 273] on div "partnership-announcement-flatiron-and-deepscribe" at bounding box center [396, 272] width 273 height 15
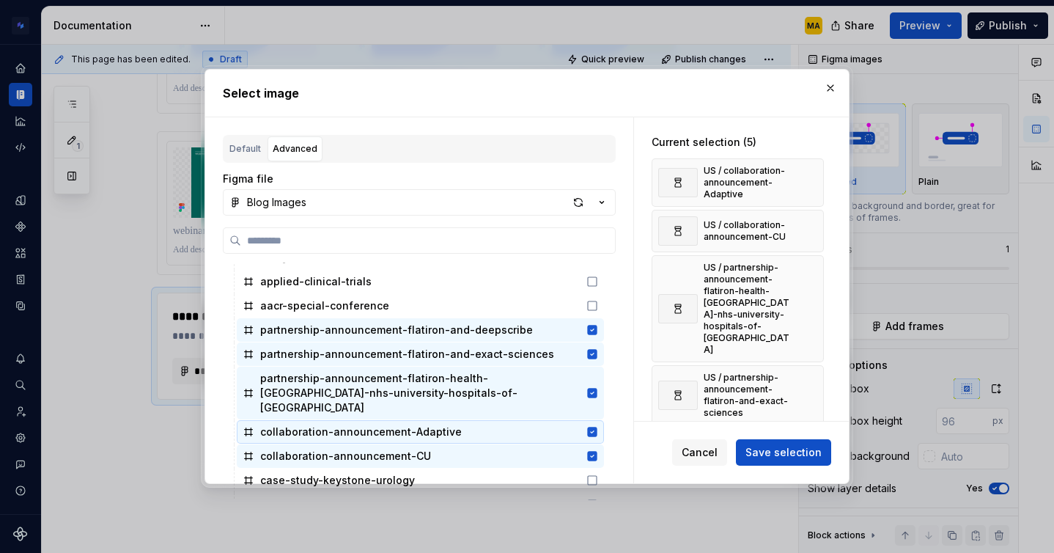
scroll to position [258, 0]
click at [758, 449] on span "Save selection" at bounding box center [783, 452] width 76 height 15
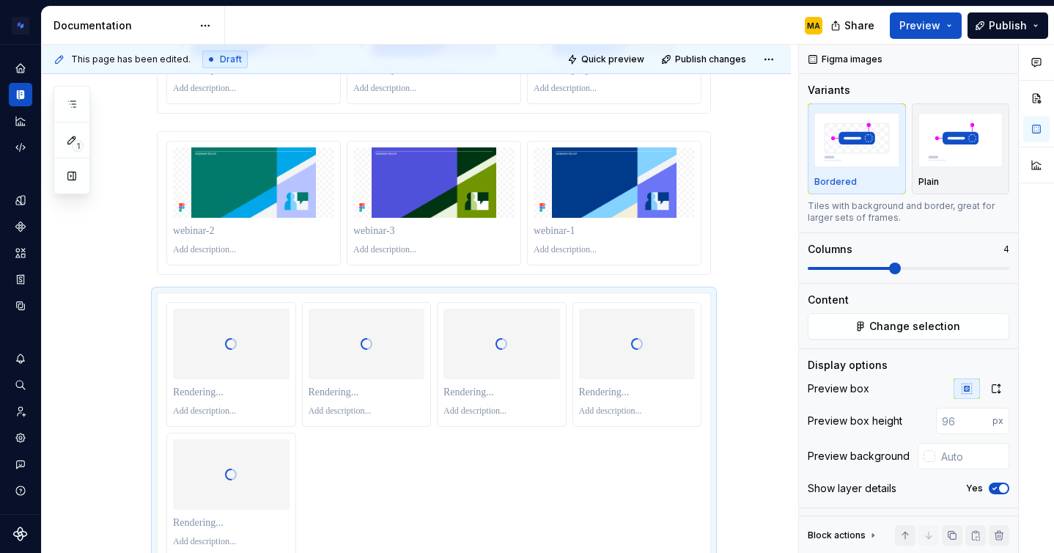
scroll to position [1063, 0]
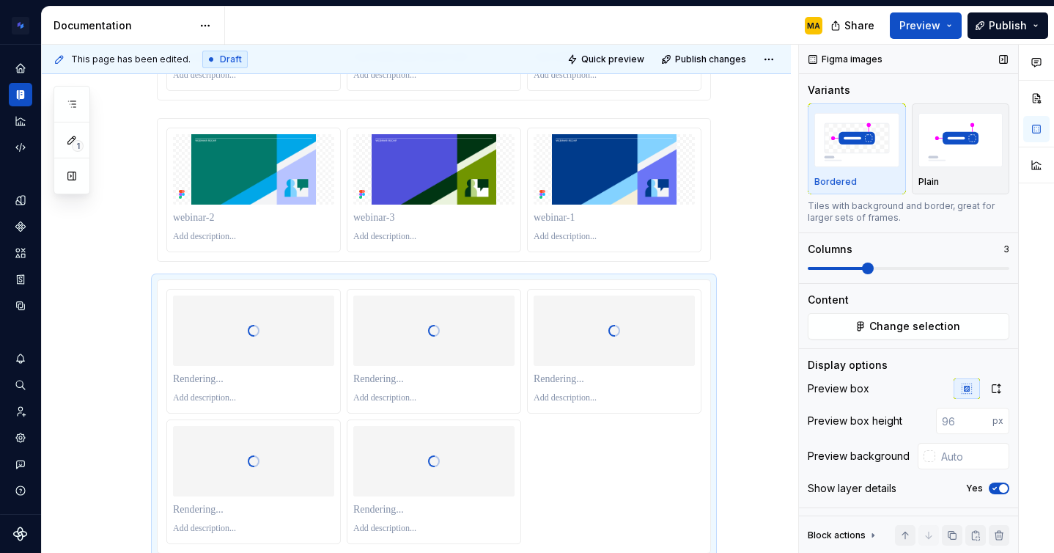
click at [874, 271] on span at bounding box center [868, 268] width 12 height 12
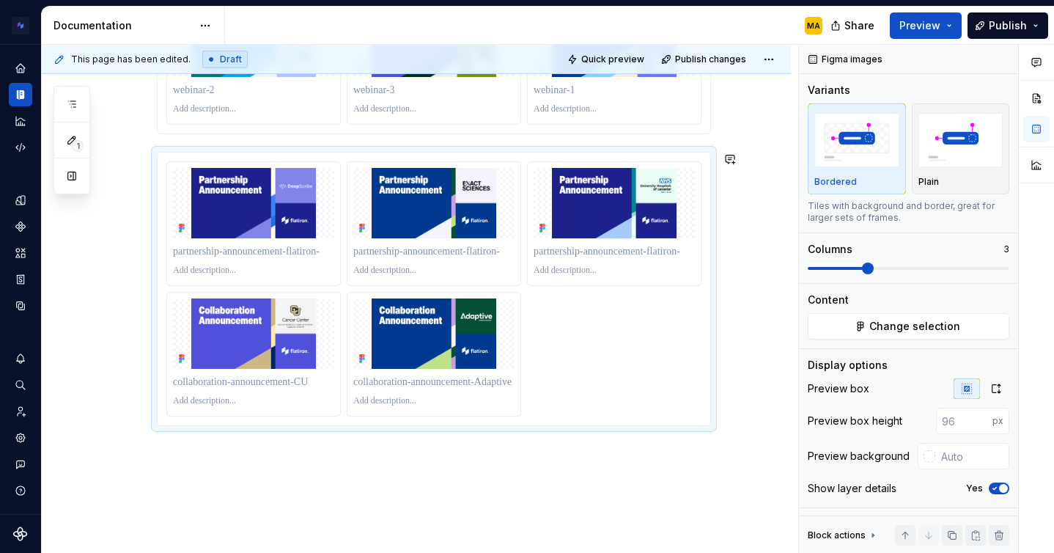
scroll to position [1247, 0]
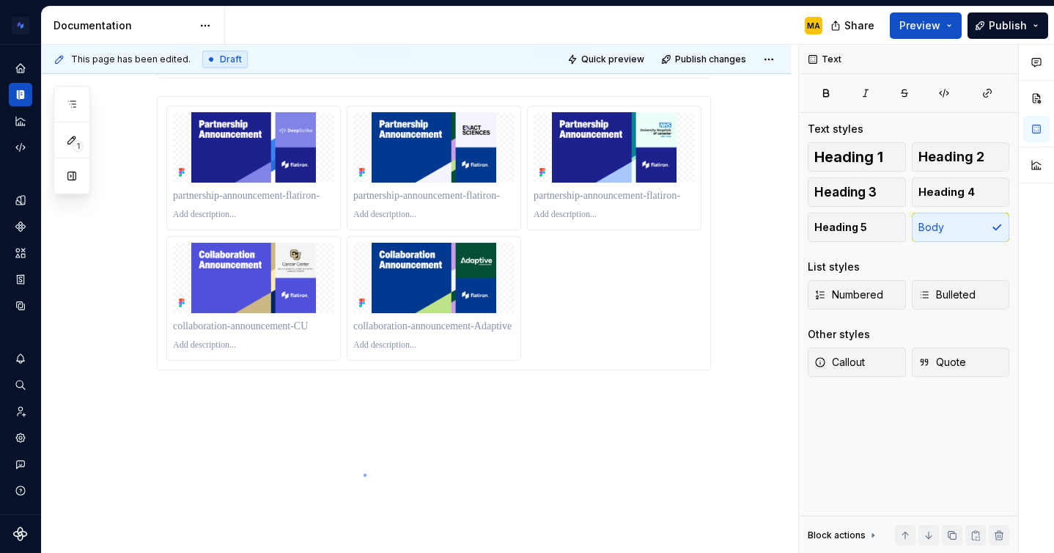
click at [364, 473] on div "This page has been edited. Draft Quick preview Publish changes Blog images Edit…" at bounding box center [420, 299] width 756 height 509
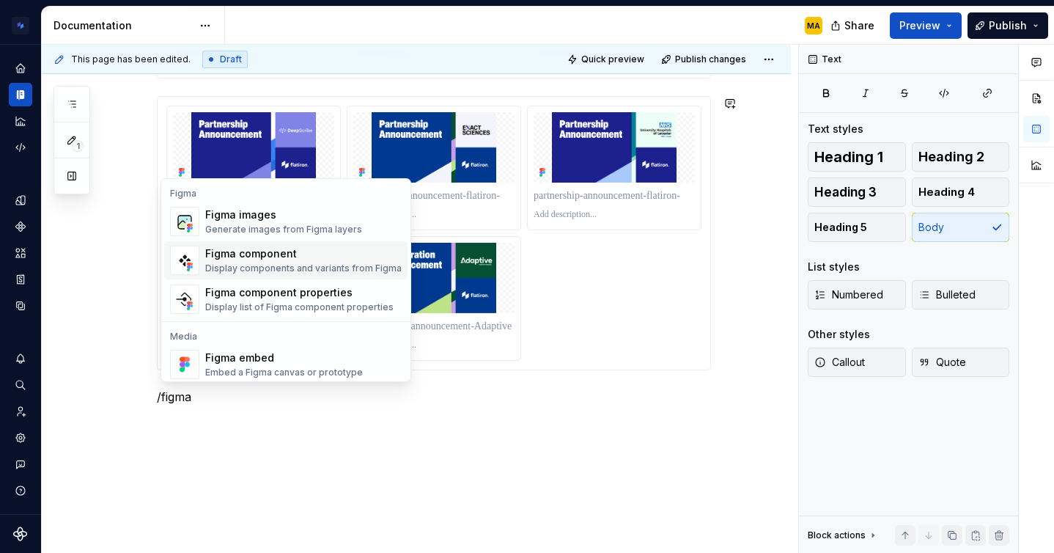
click at [288, 221] on div "Figma images" at bounding box center [283, 214] width 157 height 15
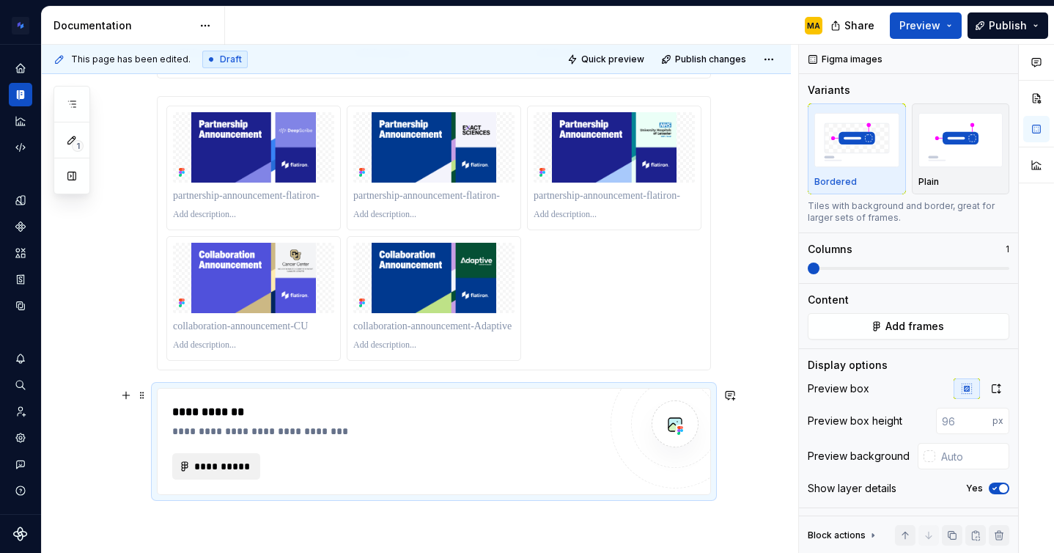
click at [204, 468] on span "**********" at bounding box center [221, 466] width 57 height 15
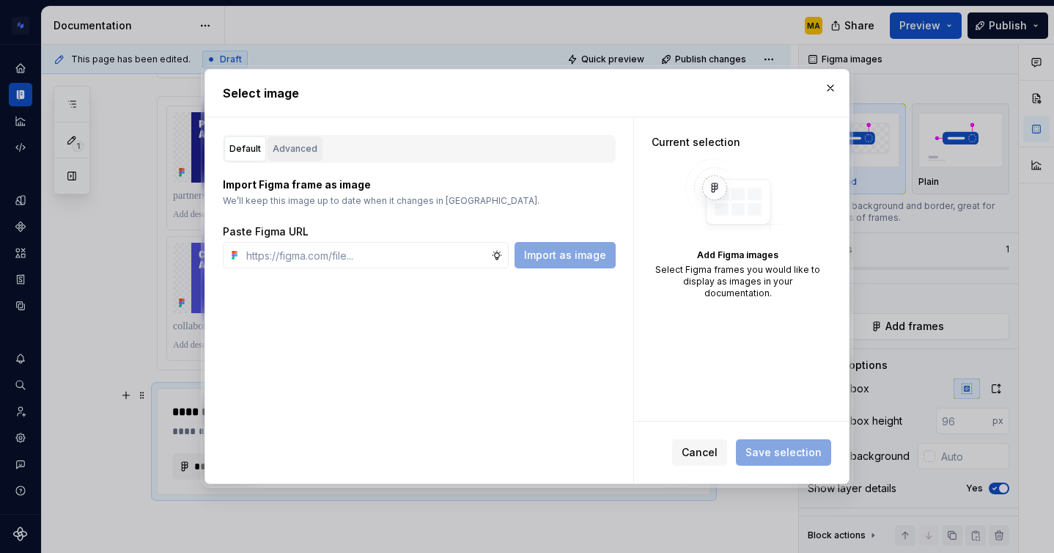
click at [291, 152] on div "Advanced" at bounding box center [295, 148] width 45 height 15
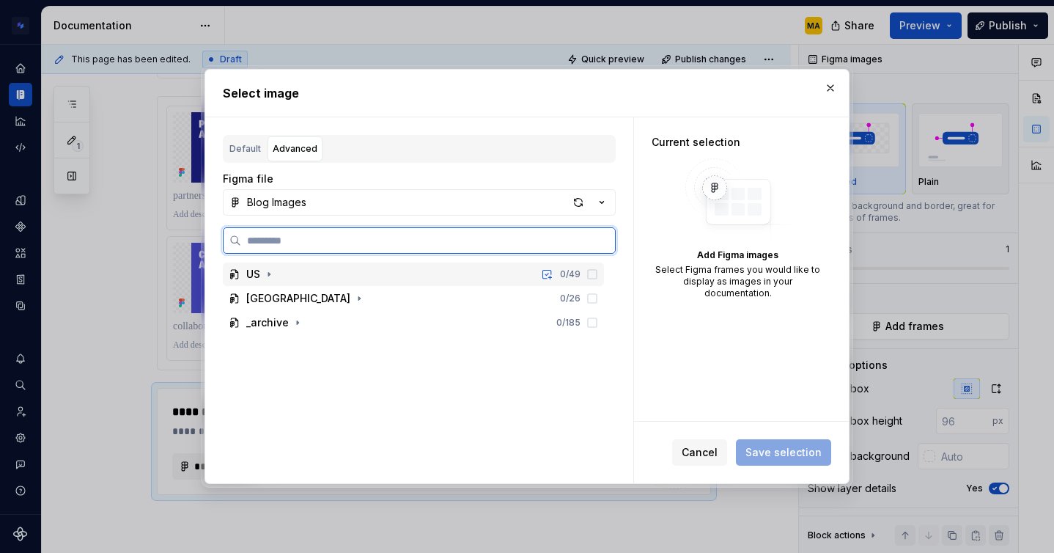
click at [252, 276] on div "US" at bounding box center [253, 274] width 14 height 15
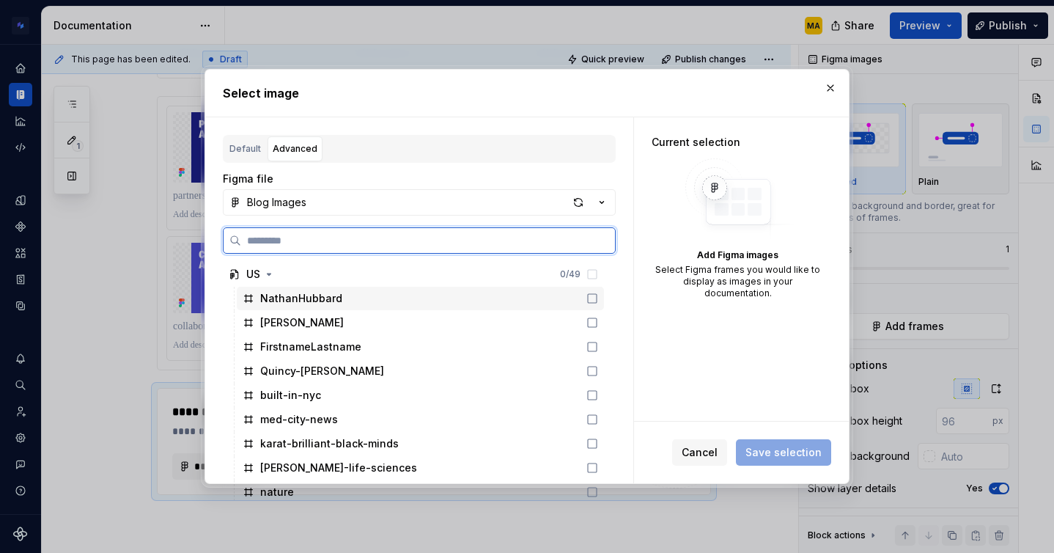
click at [305, 295] on div "NathanHubbard" at bounding box center [301, 298] width 82 height 15
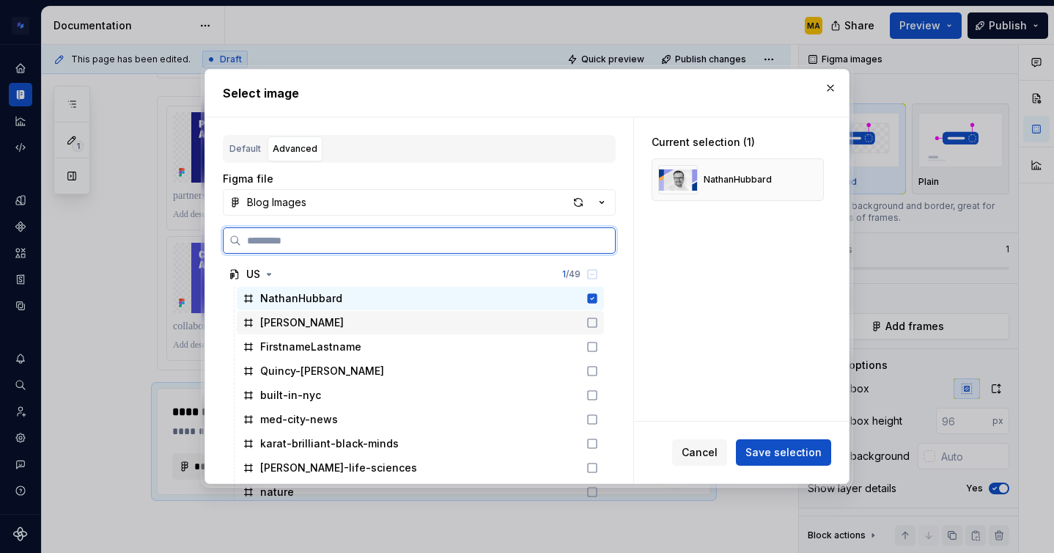
click at [293, 324] on div "[PERSON_NAME]" at bounding box center [302, 322] width 84 height 15
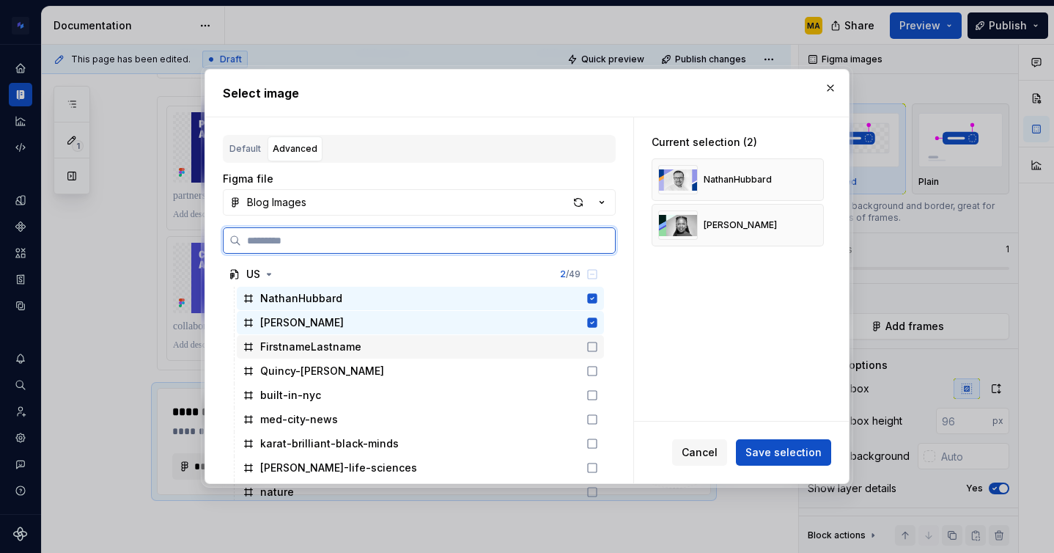
click at [307, 347] on div "FirstnameLastname" at bounding box center [310, 346] width 101 height 15
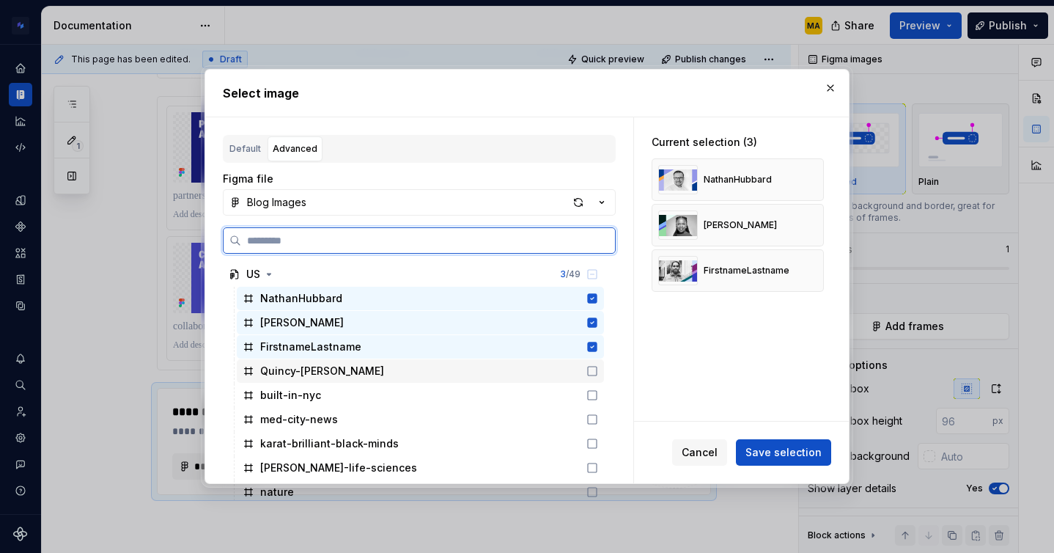
click at [303, 375] on div "Quincy-[PERSON_NAME]" at bounding box center [322, 371] width 124 height 15
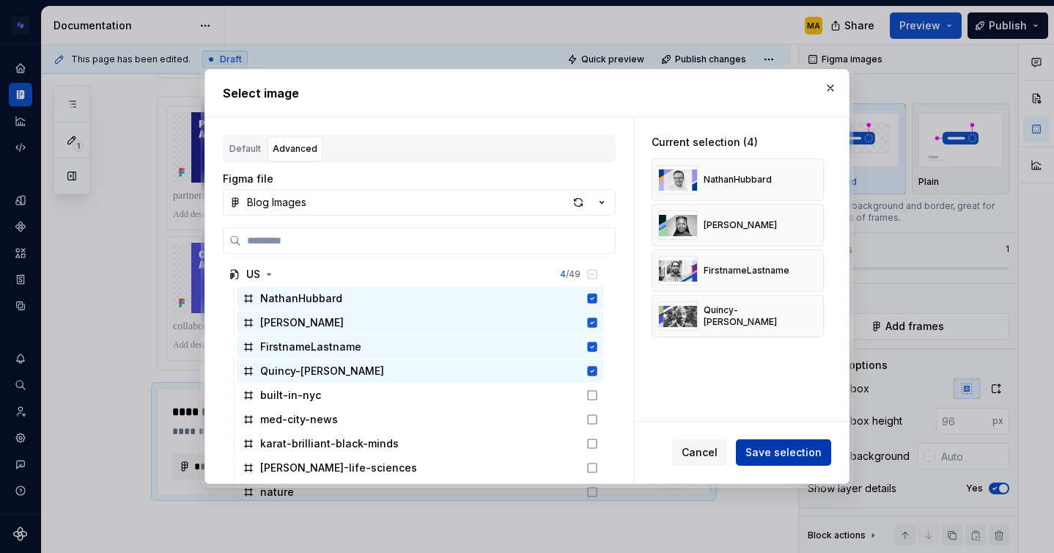
click at [767, 450] on span "Save selection" at bounding box center [783, 452] width 76 height 15
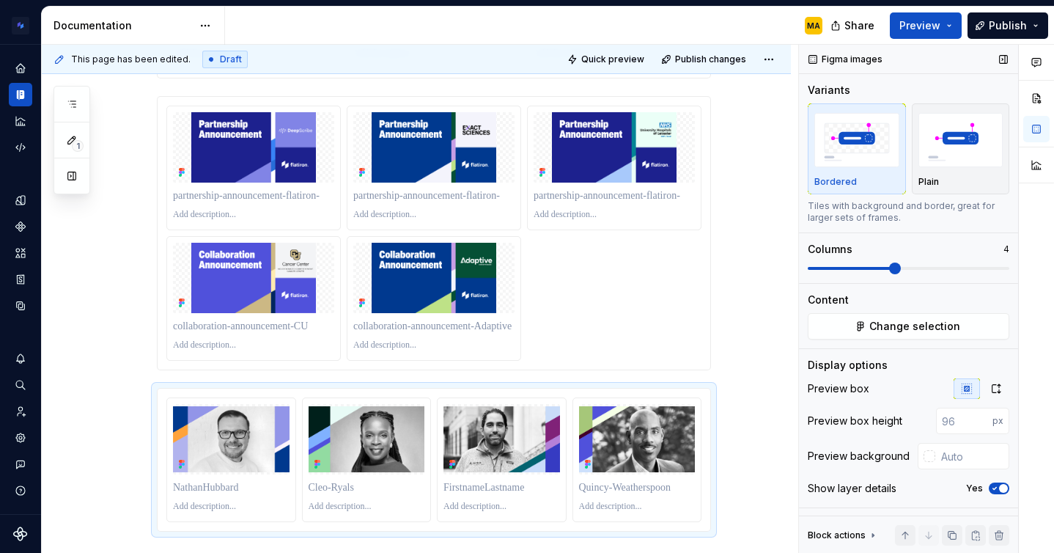
scroll to position [1355, 0]
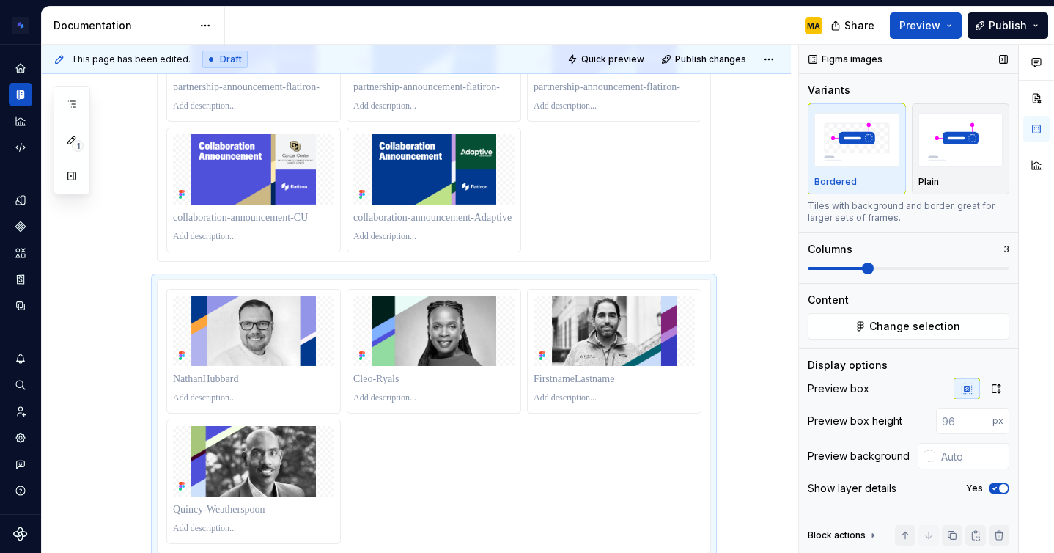
click at [874, 267] on span at bounding box center [868, 268] width 12 height 12
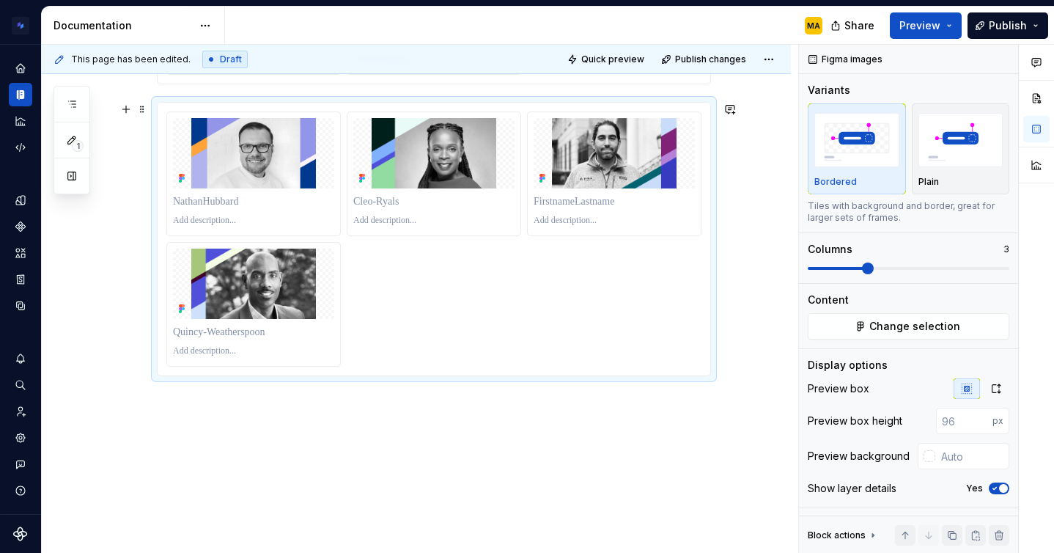
scroll to position [1538, 0]
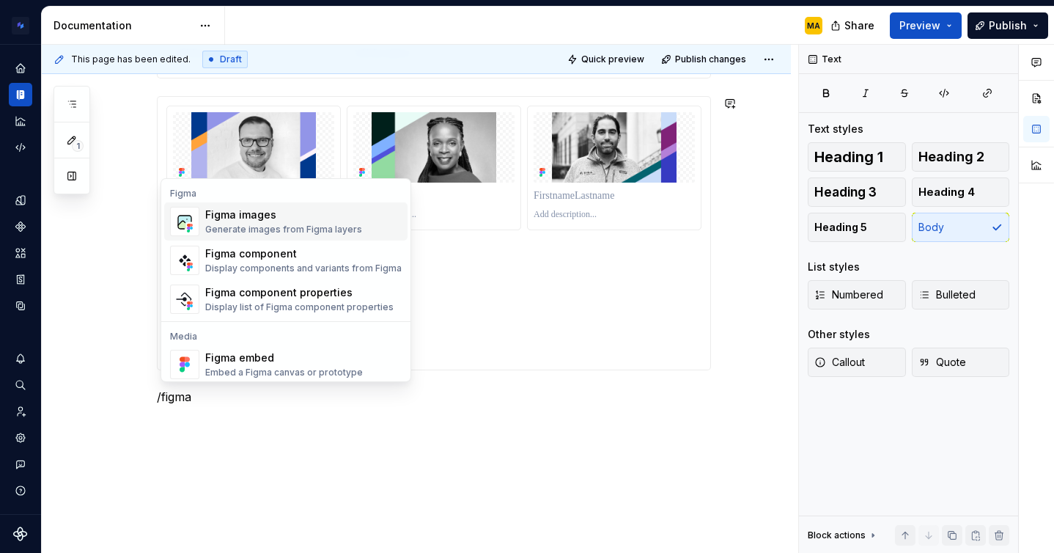
click at [309, 223] on div "Figma images Generate images from Figma layers" at bounding box center [283, 221] width 157 height 28
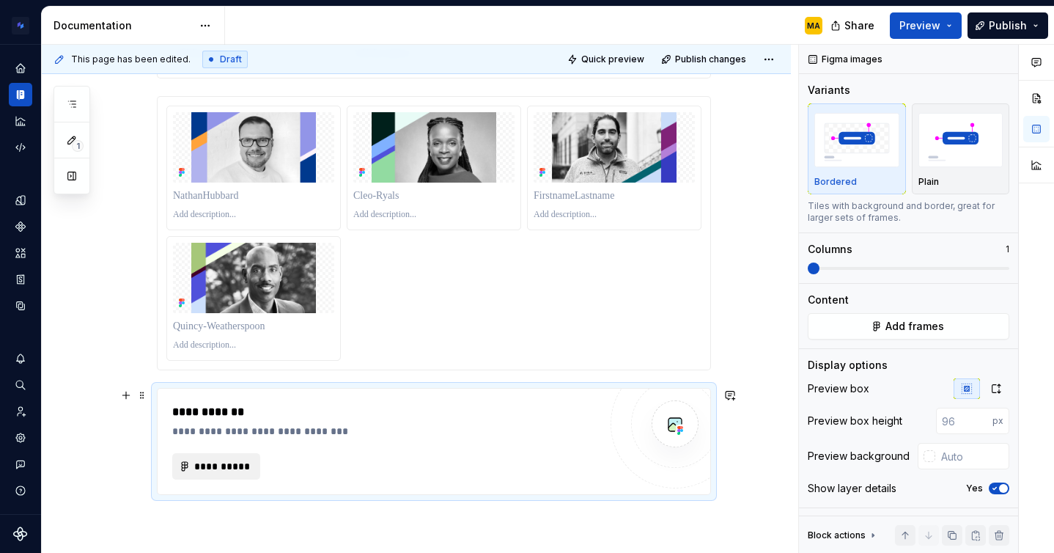
click at [218, 462] on span "**********" at bounding box center [221, 466] width 57 height 15
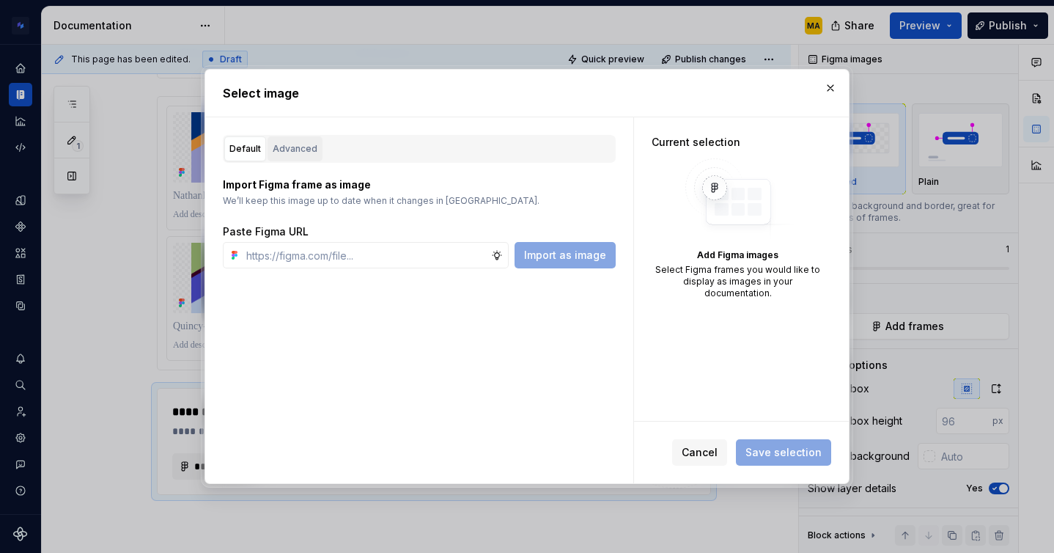
click at [298, 145] on div "Advanced" at bounding box center [295, 148] width 45 height 15
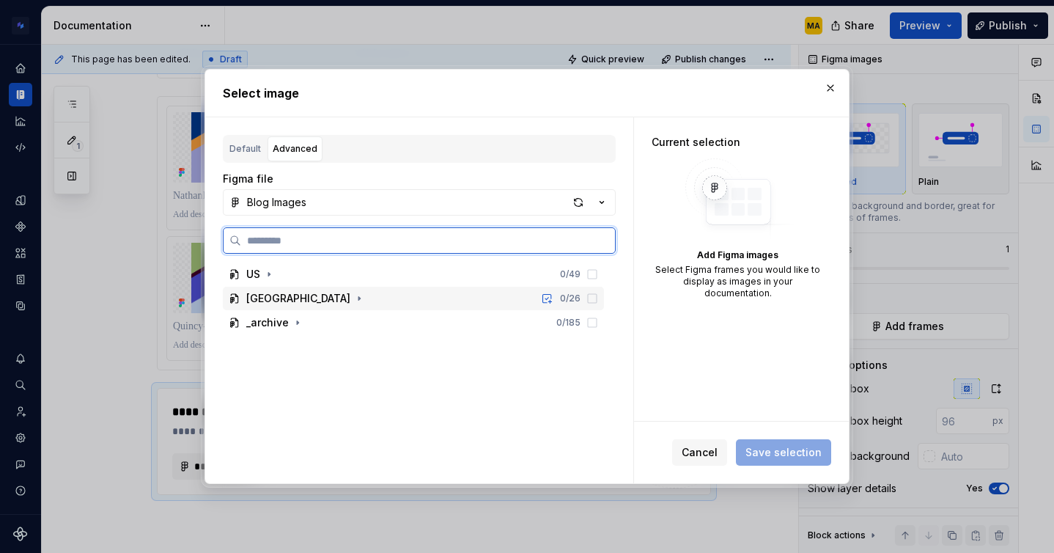
click at [248, 291] on div "[GEOGRAPHIC_DATA]" at bounding box center [298, 298] width 104 height 15
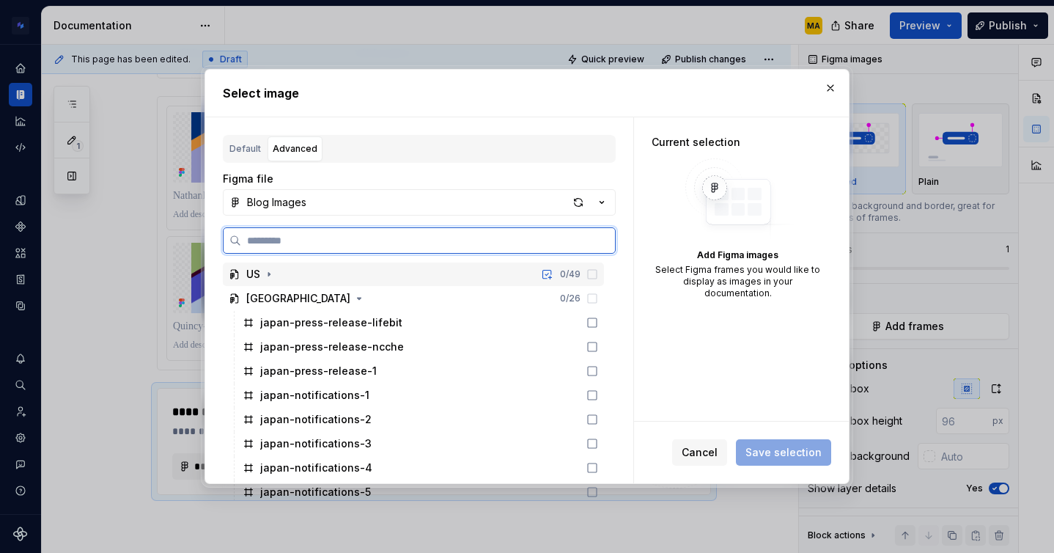
click at [254, 281] on div "US" at bounding box center [253, 274] width 14 height 15
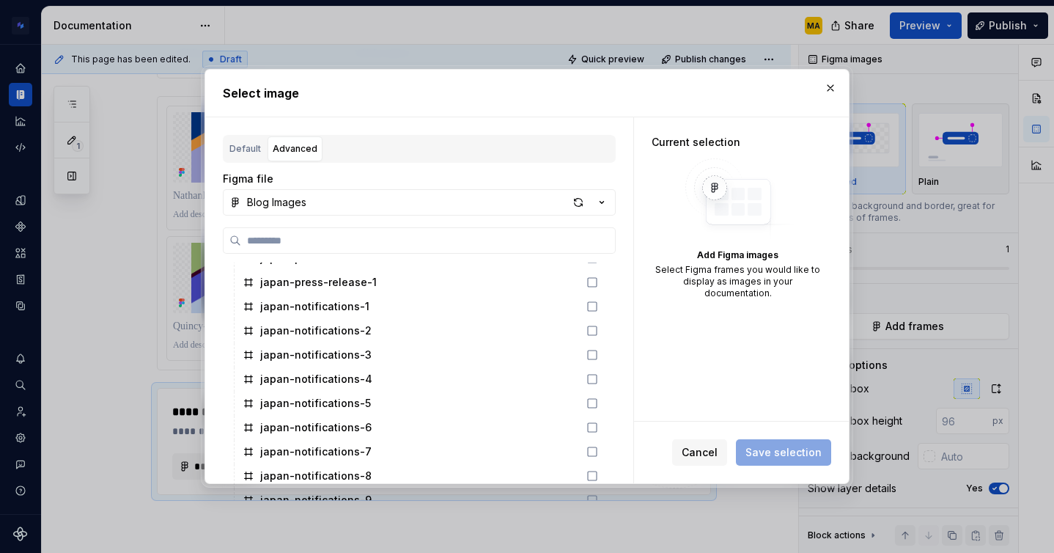
scroll to position [766, 0]
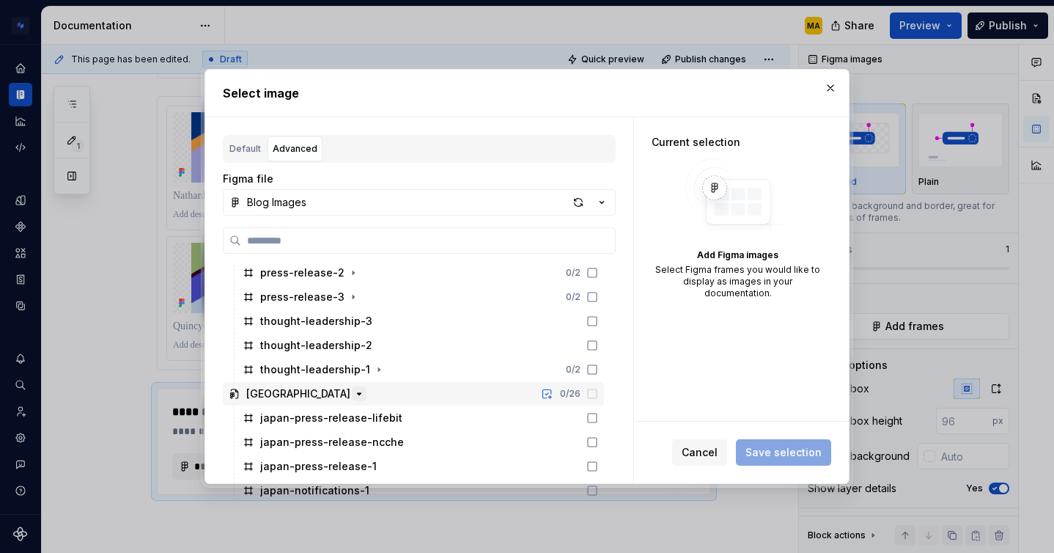
click at [353, 396] on icon "button" at bounding box center [359, 394] width 12 height 12
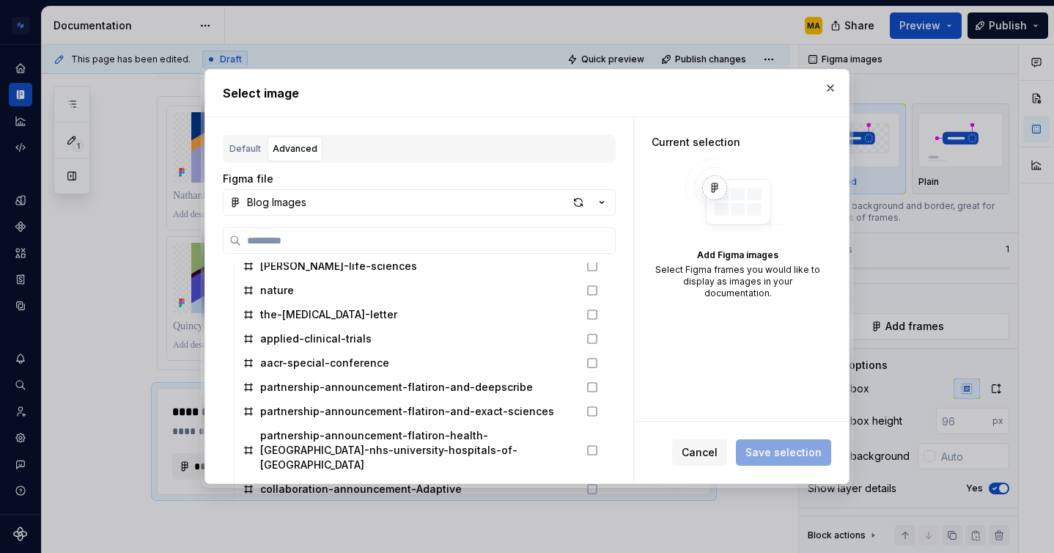
scroll to position [194, 0]
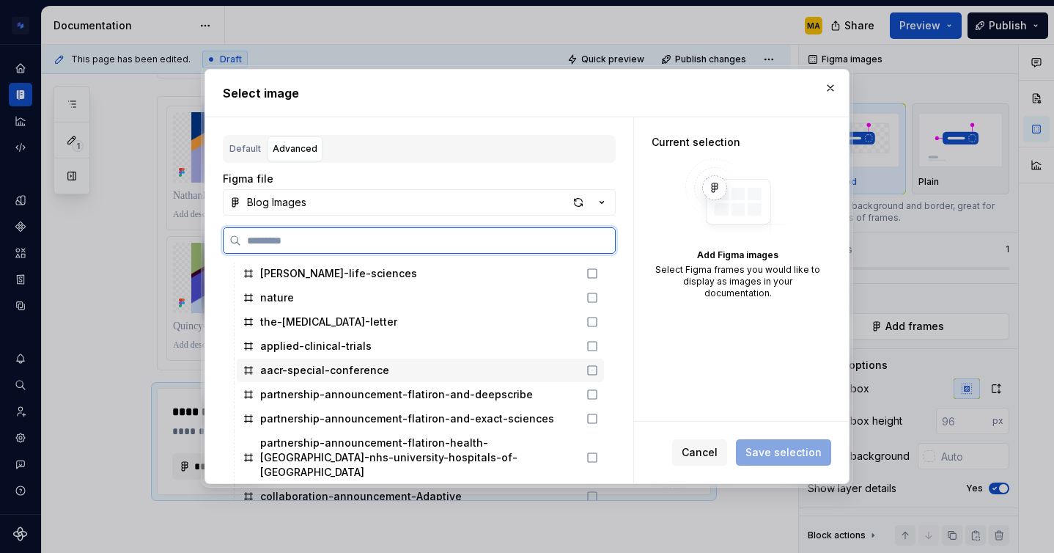
click at [311, 377] on div "aacr-special-conference" at bounding box center [324, 370] width 129 height 15
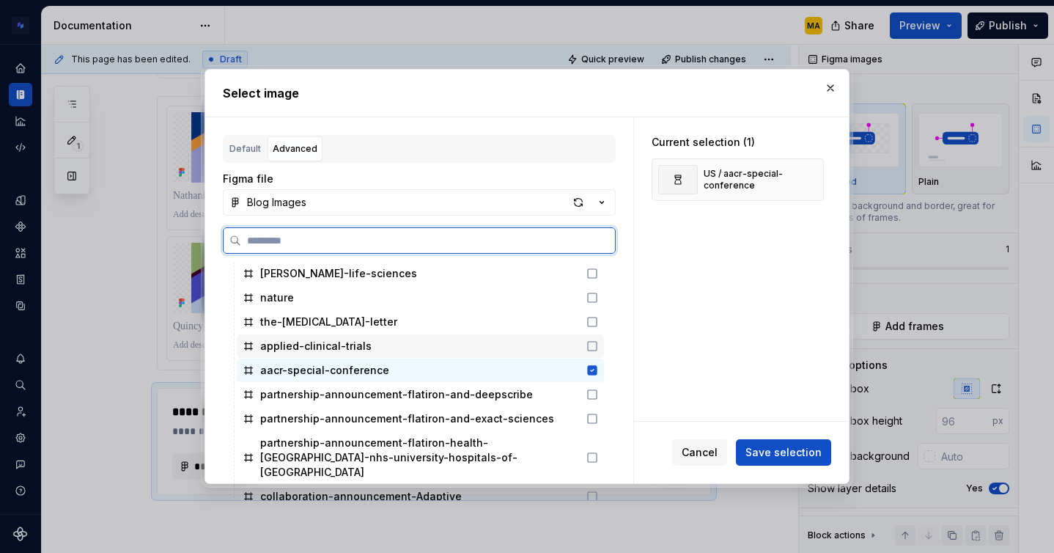
click at [303, 350] on div "applied-clinical-trials" at bounding box center [315, 346] width 111 height 15
click at [298, 325] on div "the-[MEDICAL_DATA]-letter" at bounding box center [328, 321] width 137 height 15
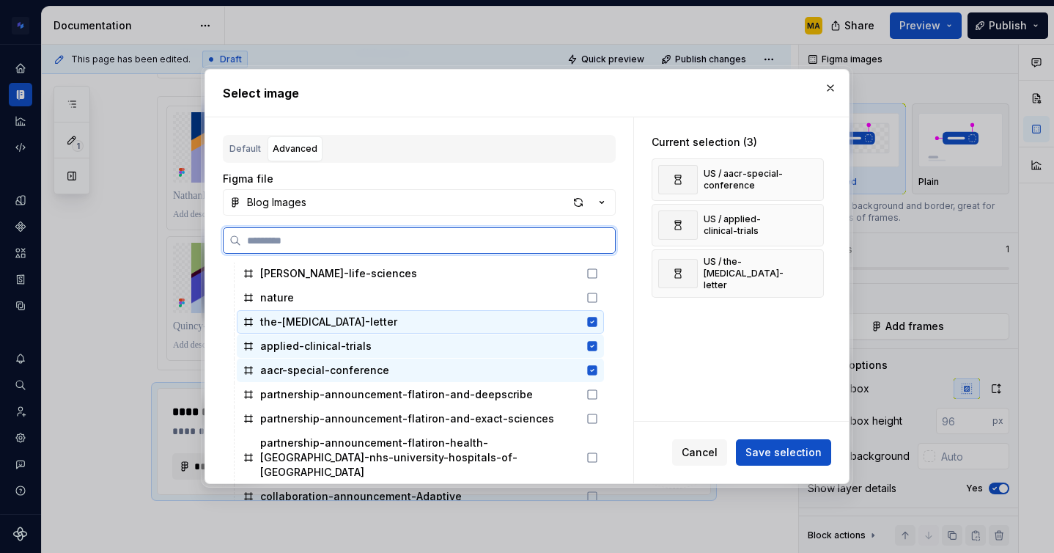
click at [294, 303] on div "nature" at bounding box center [420, 297] width 367 height 23
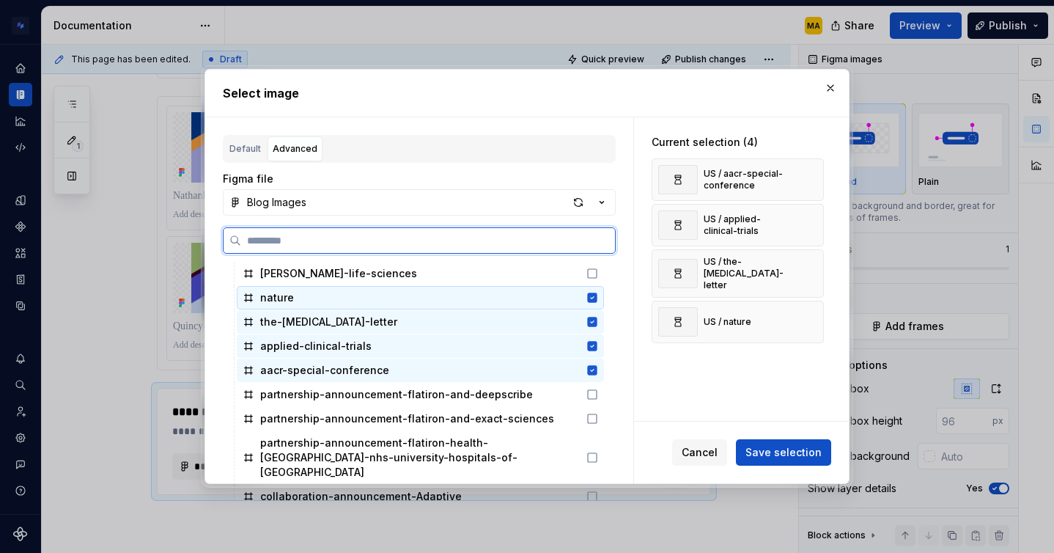
click at [302, 281] on div "[PERSON_NAME]-life-sciences" at bounding box center [420, 273] width 367 height 23
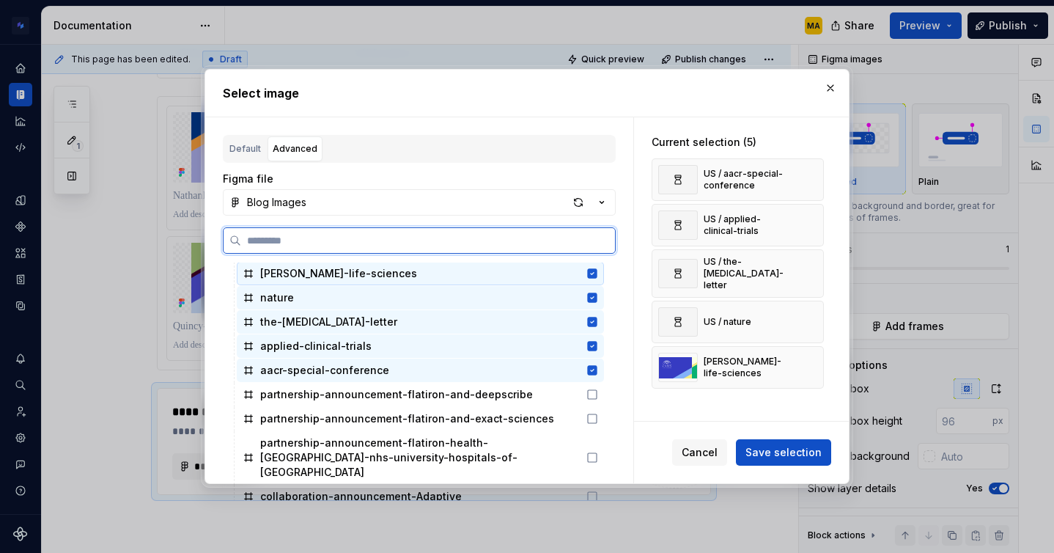
scroll to position [106, 0]
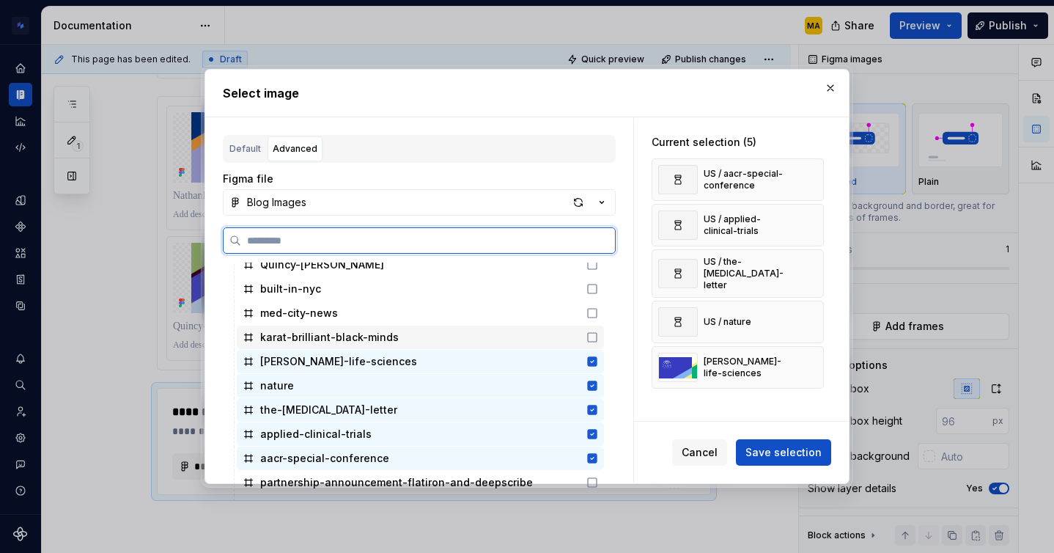
click at [300, 344] on div "karat-brilliant-black-minds" at bounding box center [329, 337] width 139 height 15
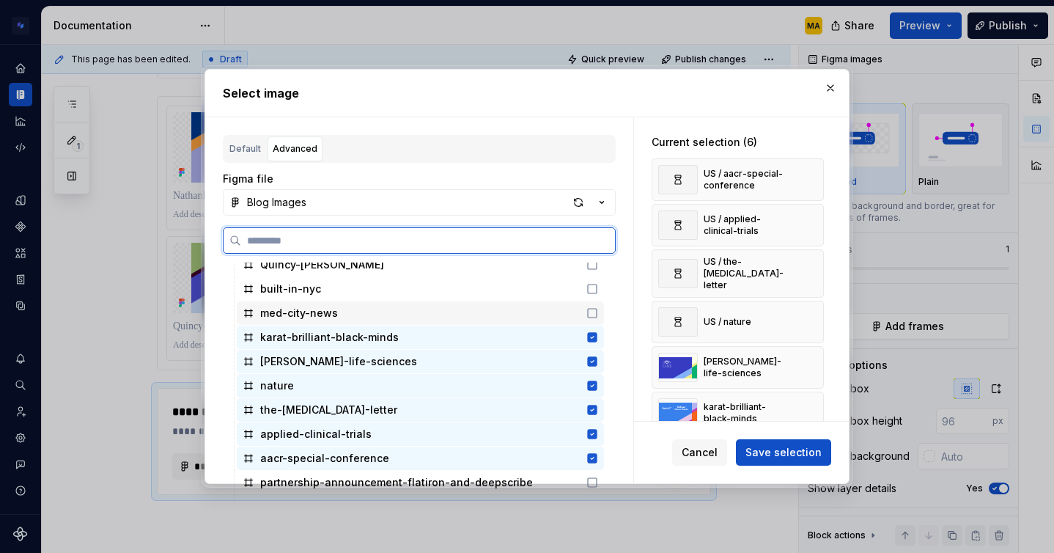
click at [300, 314] on div "med-city-news" at bounding box center [299, 313] width 78 height 15
click at [300, 290] on div "built-in-nyc" at bounding box center [290, 288] width 61 height 15
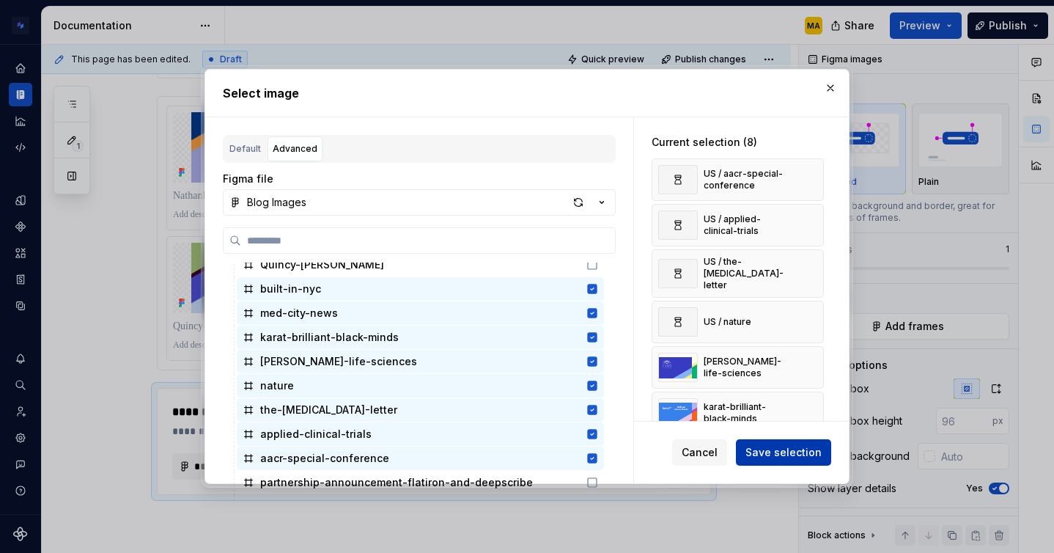
click at [759, 460] on button "Save selection" at bounding box center [783, 452] width 95 height 26
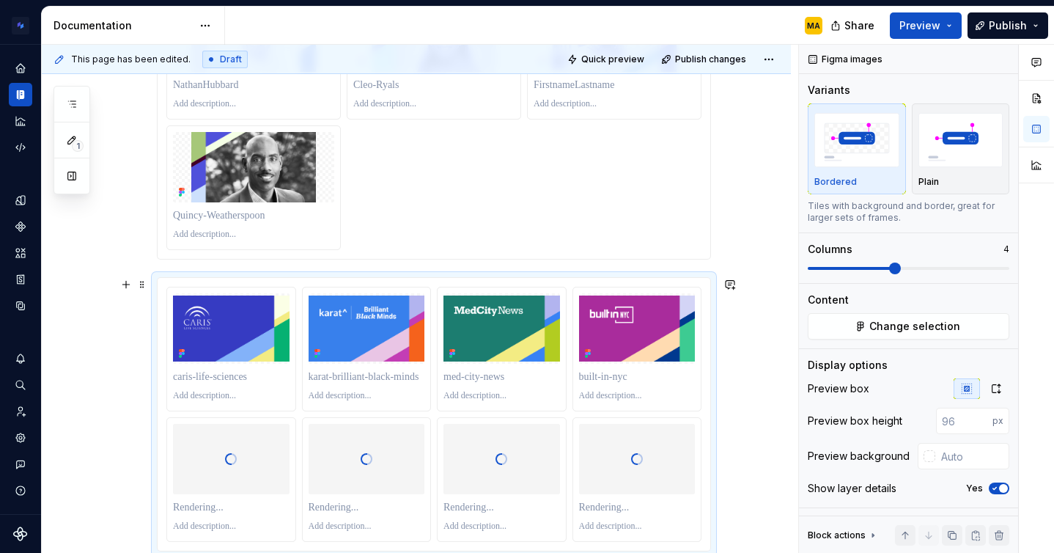
scroll to position [1600, 0]
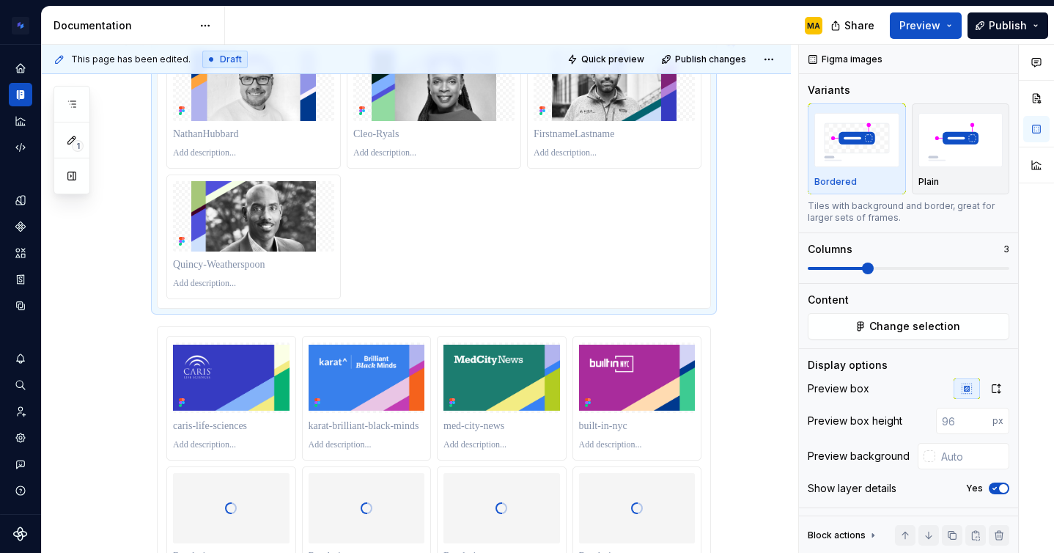
click at [530, 251] on div at bounding box center [433, 171] width 535 height 255
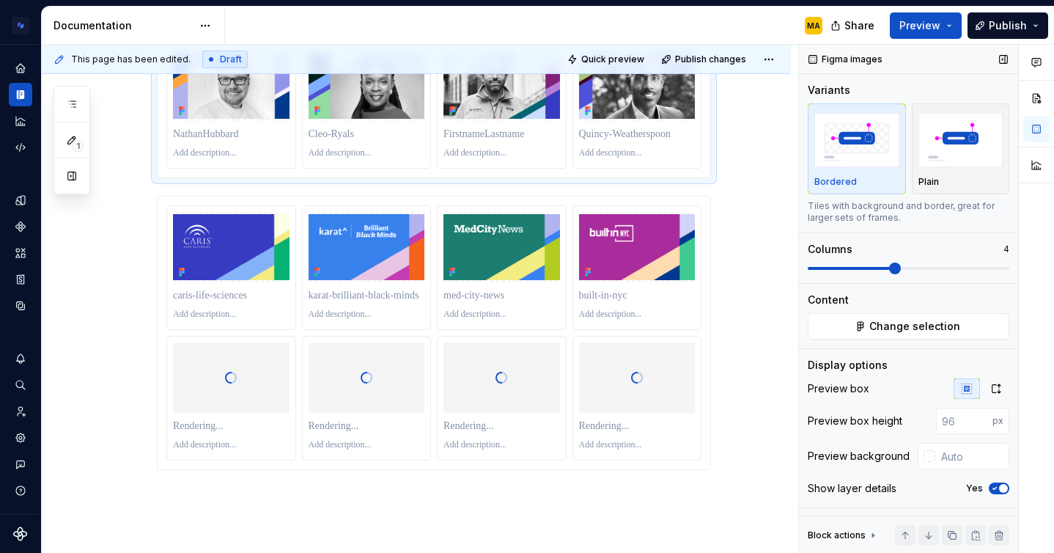
scroll to position [1590, 0]
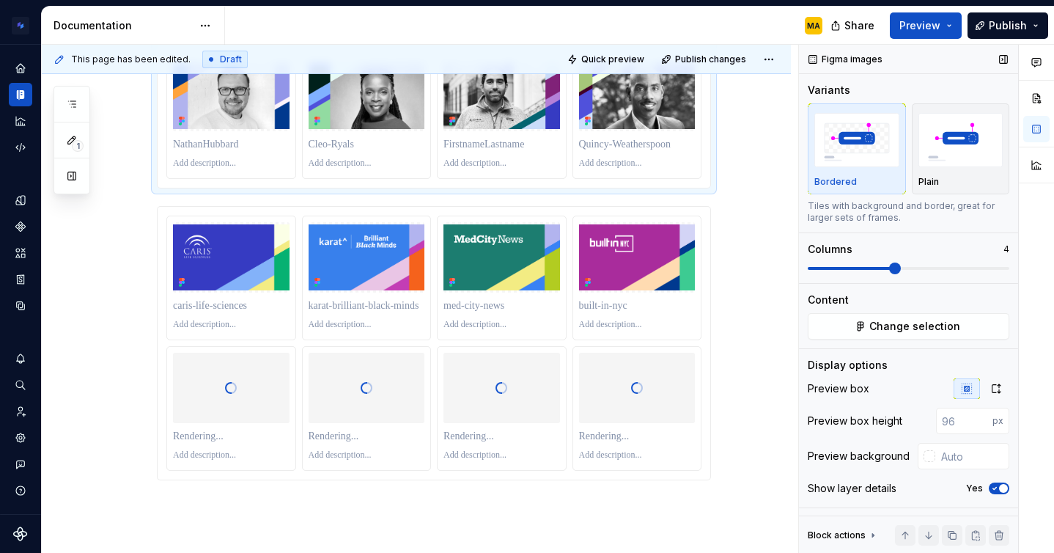
click at [889, 273] on span at bounding box center [895, 268] width 12 height 12
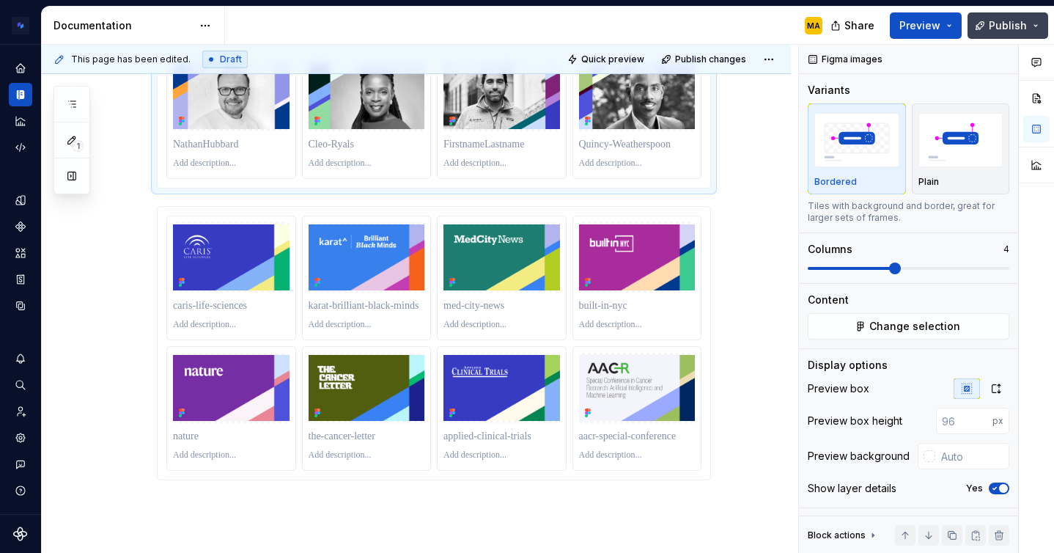
click at [1000, 26] on span "Publish" at bounding box center [1008, 25] width 38 height 15
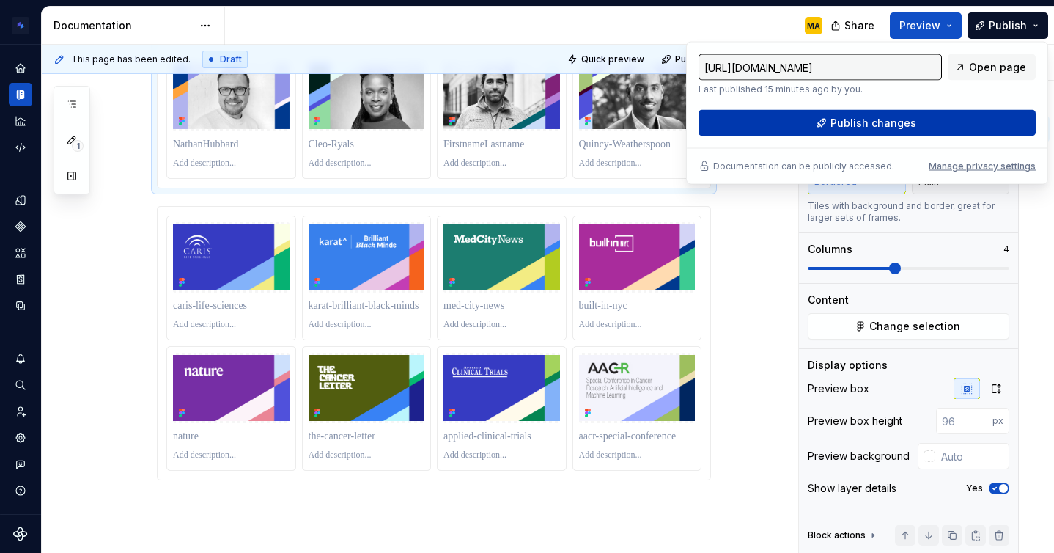
click at [883, 120] on span "Publish changes" at bounding box center [873, 123] width 86 height 15
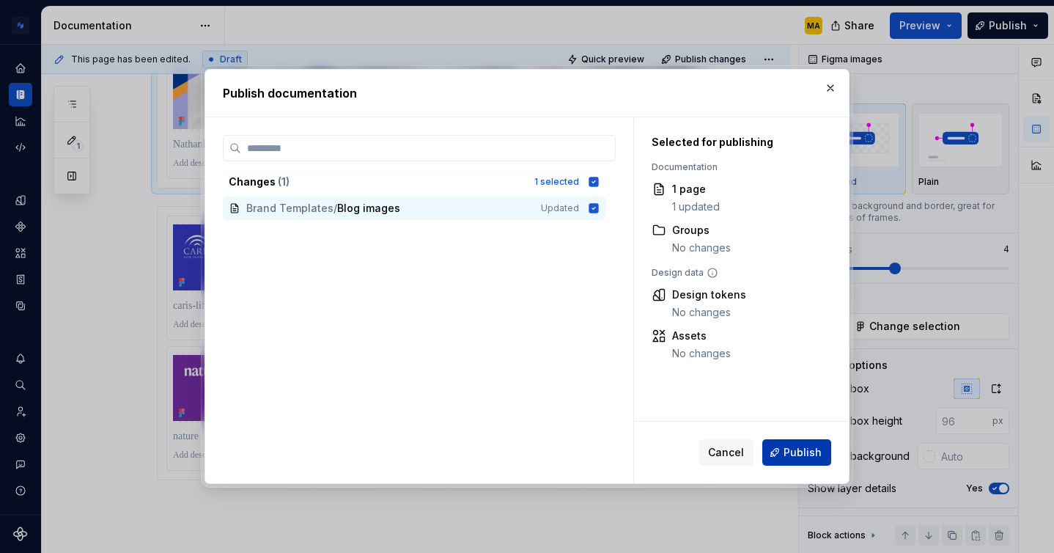
click at [791, 457] on span "Publish" at bounding box center [802, 452] width 38 height 15
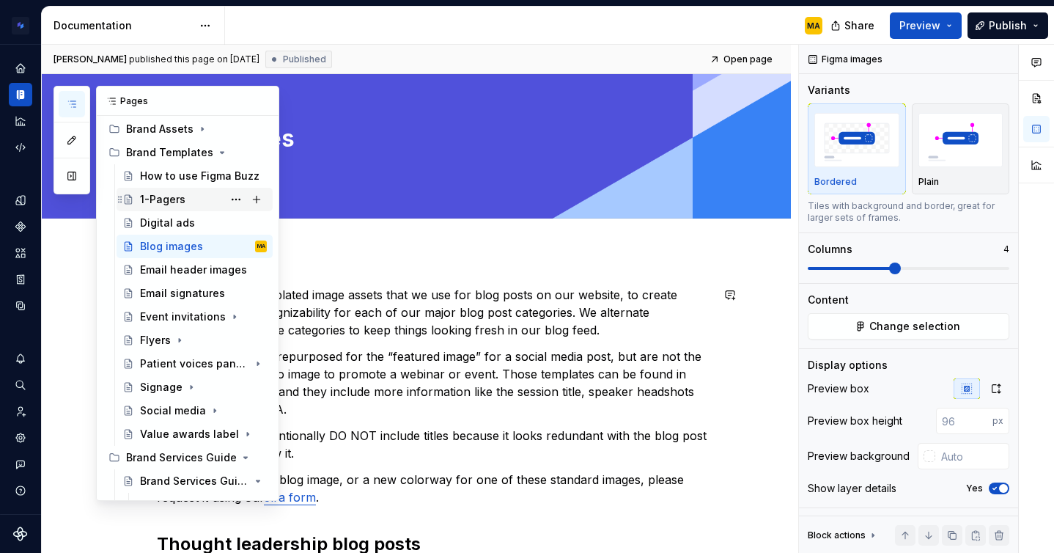
scroll to position [102, 0]
click at [179, 316] on div "Event invitations" at bounding box center [174, 316] width 68 height 15
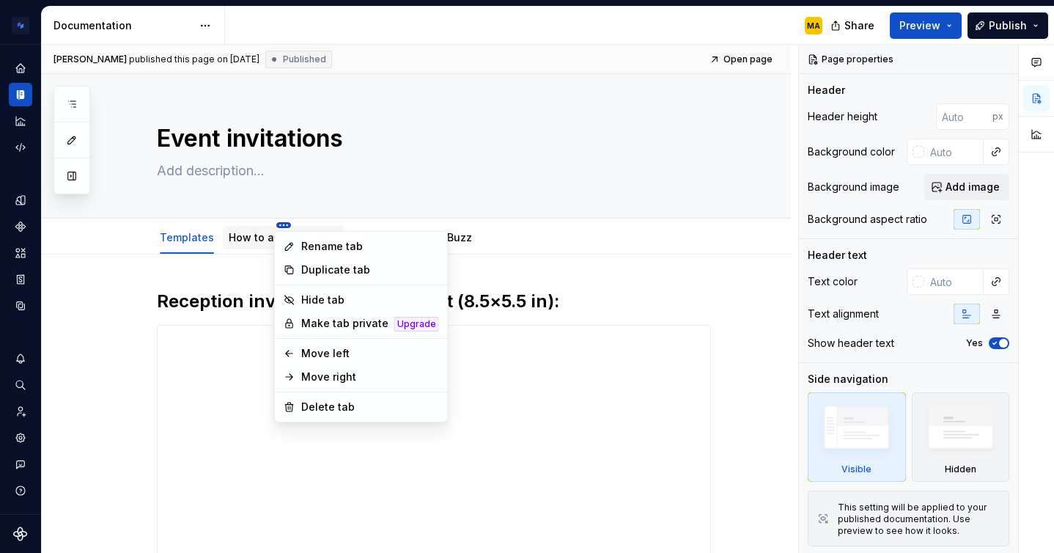
click at [281, 224] on html "Brand Design System MA Design system data Documentation MA Share Preview Publis…" at bounding box center [527, 276] width 1054 height 553
click at [328, 405] on div "Delete tab" at bounding box center [370, 406] width 138 height 15
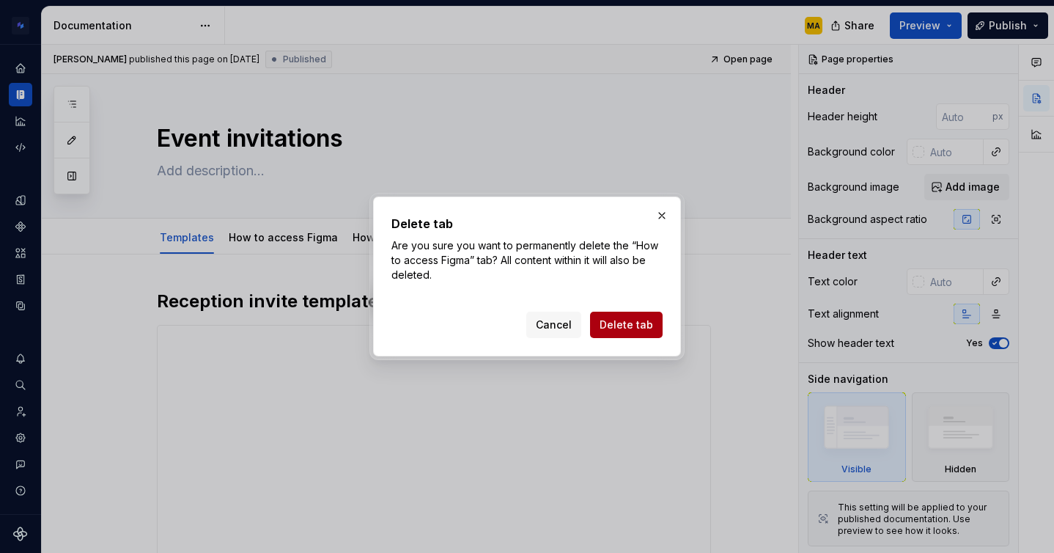
click at [618, 321] on span "Delete tab" at bounding box center [627, 324] width 54 height 15
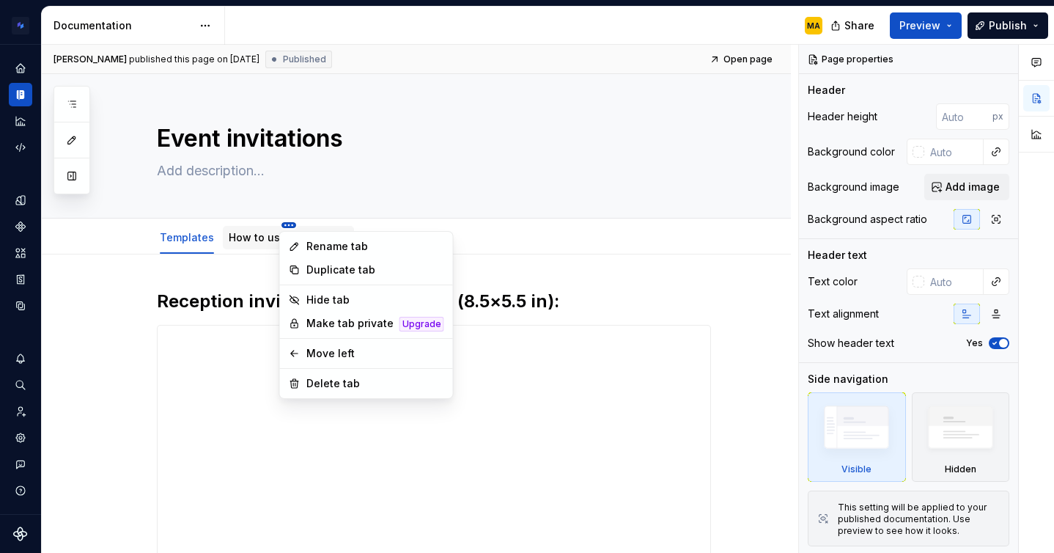
click at [284, 224] on html "Brand Design System MA Design system data Documentation MA Share Preview Publis…" at bounding box center [527, 276] width 1054 height 553
click at [354, 381] on div "Delete tab" at bounding box center [375, 383] width 138 height 15
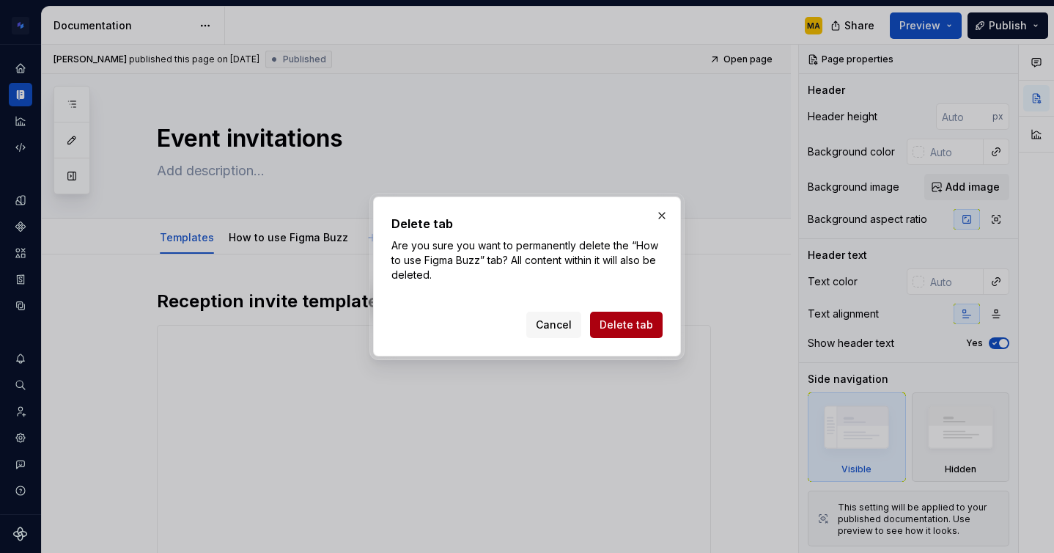
click at [622, 330] on span "Delete tab" at bounding box center [627, 324] width 54 height 15
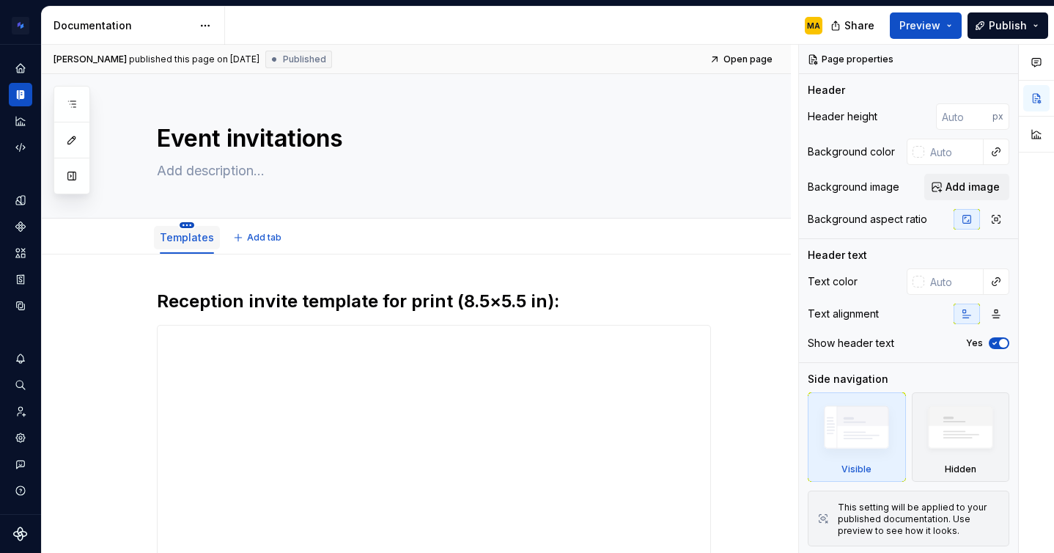
click at [188, 224] on html "Brand Design System MA Design system data Documentation MA Share Preview Publis…" at bounding box center [527, 276] width 1054 height 553
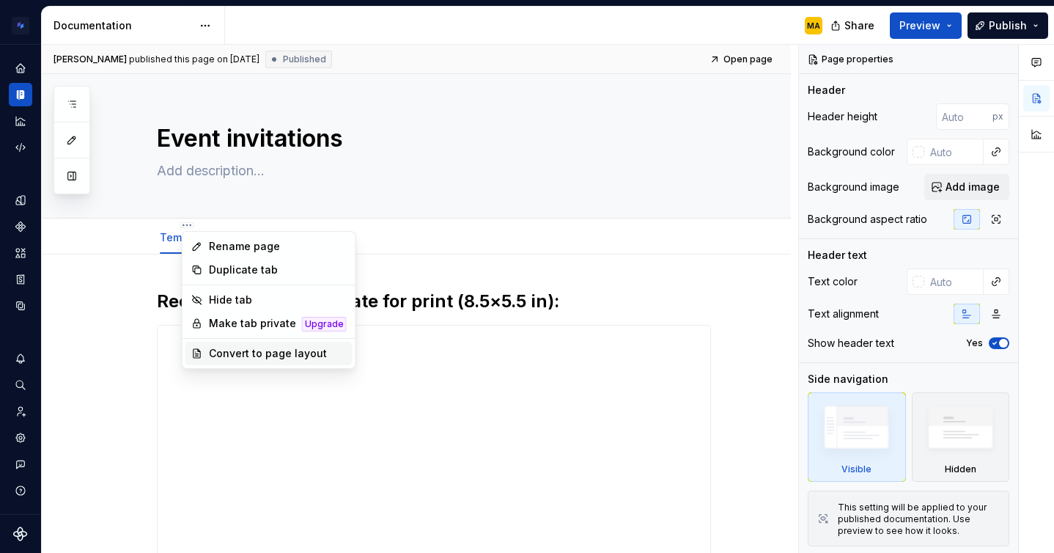
click at [229, 354] on div "Convert to page layout" at bounding box center [278, 353] width 138 height 15
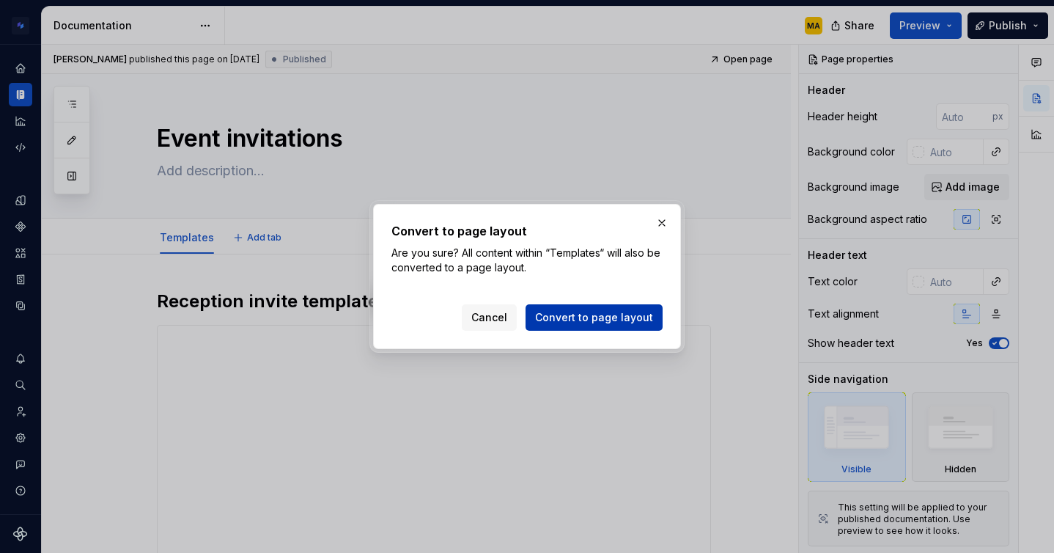
click at [553, 316] on span "Convert to page layout" at bounding box center [594, 317] width 118 height 15
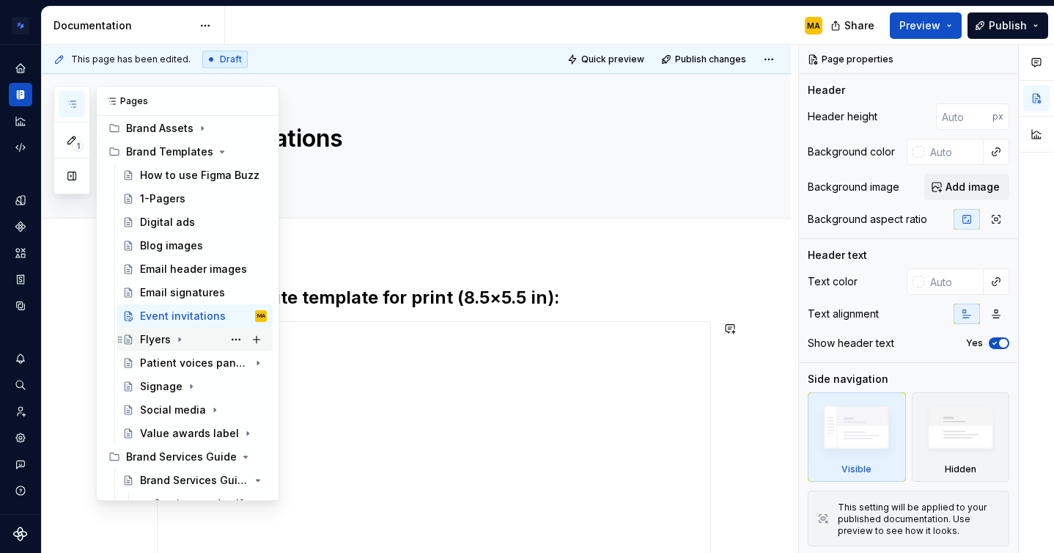
click at [158, 336] on div "Flyers" at bounding box center [155, 339] width 31 height 15
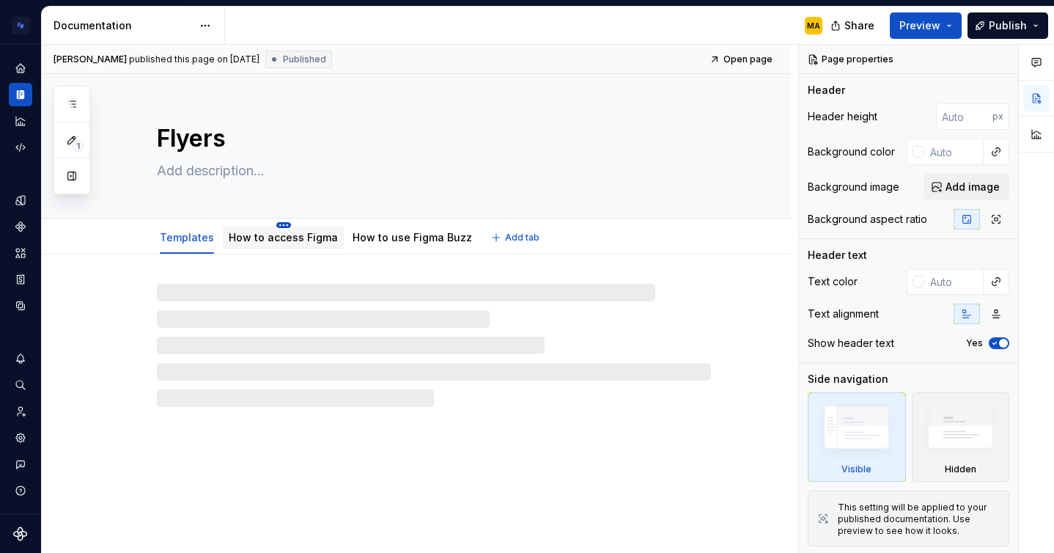
click at [279, 224] on html "Brand Design System MA Design system data Documentation MA Share Preview Publis…" at bounding box center [527, 276] width 1054 height 553
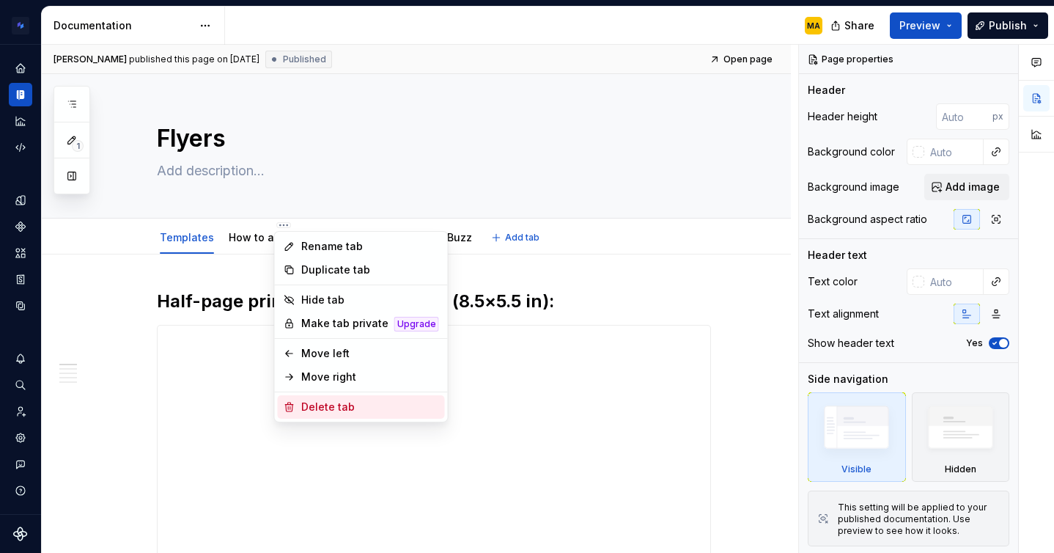
click at [322, 404] on div "Delete tab" at bounding box center [370, 406] width 138 height 15
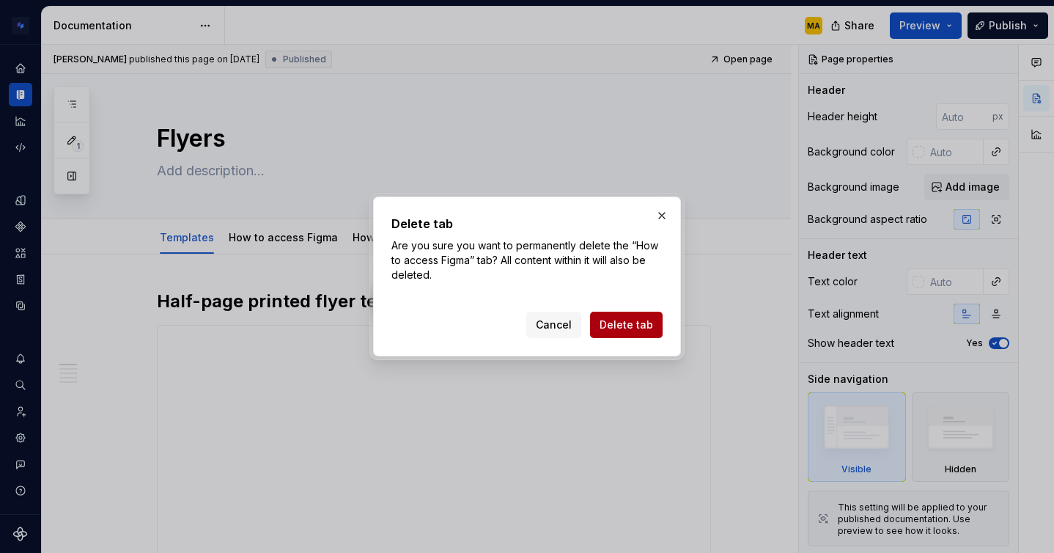
click at [621, 312] on button "Delete tab" at bounding box center [626, 324] width 73 height 26
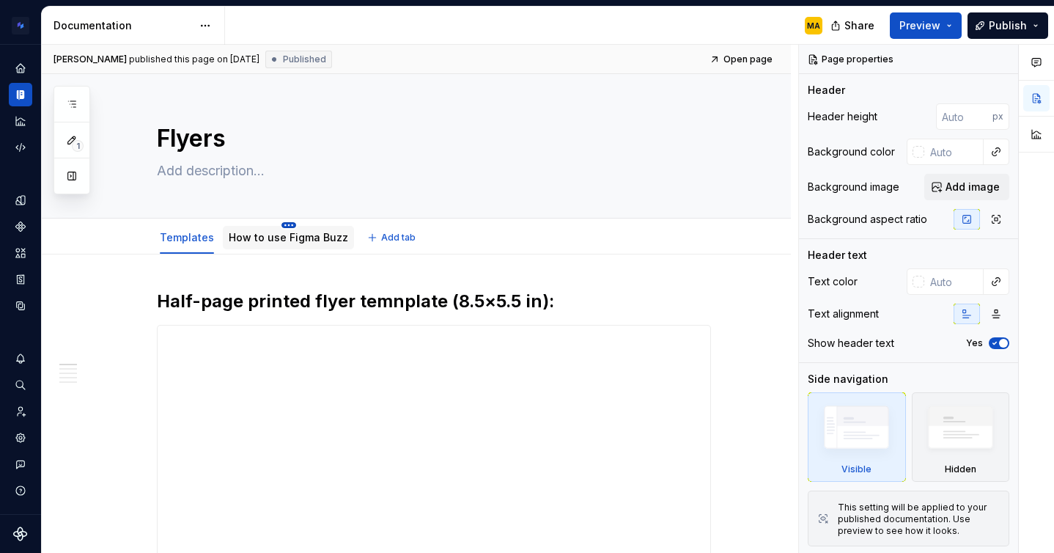
click at [285, 224] on html "Brand Design System MA Design system data Documentation MA Share Preview Publis…" at bounding box center [527, 276] width 1054 height 553
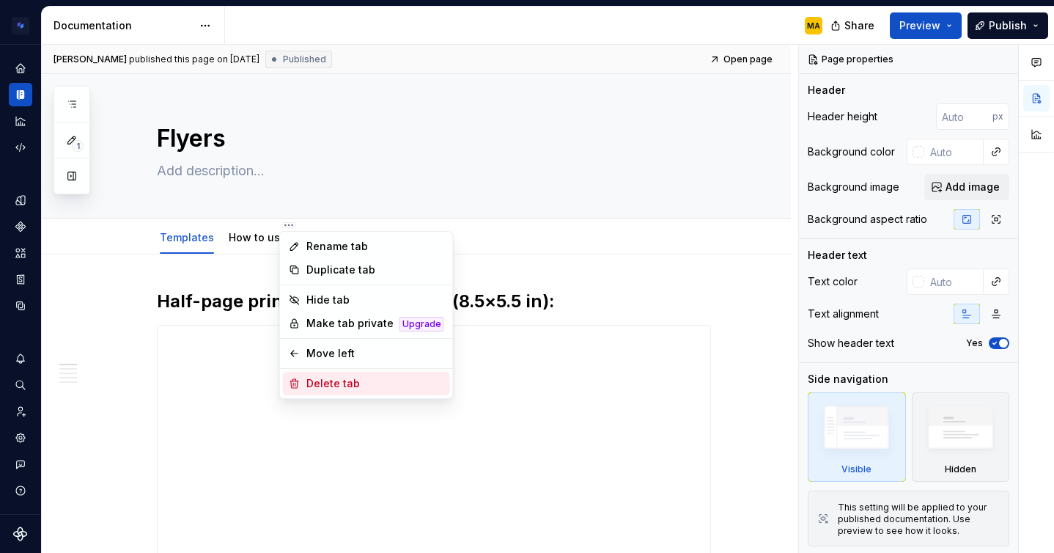
click at [347, 386] on div "Delete tab" at bounding box center [375, 383] width 138 height 15
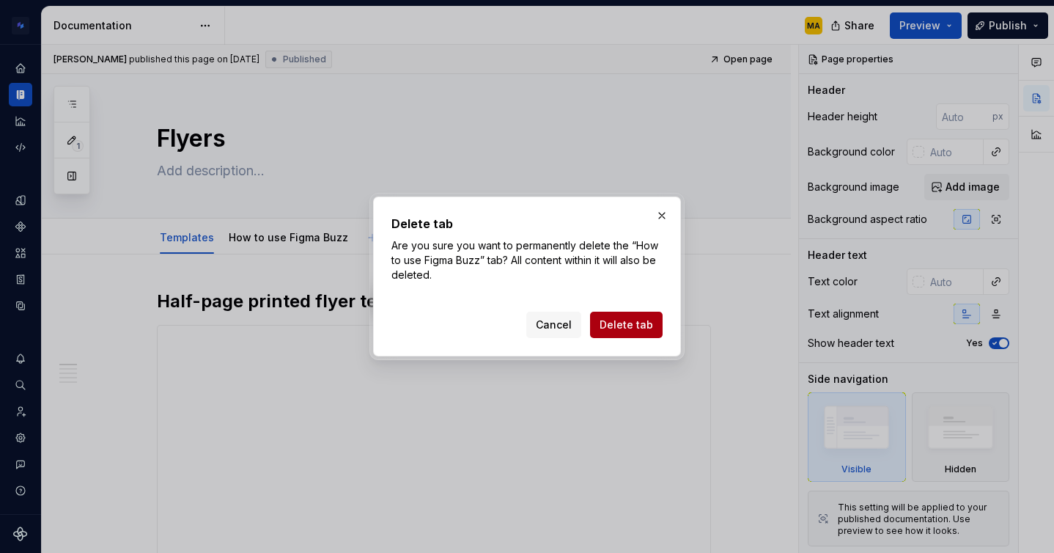
click at [619, 331] on span "Delete tab" at bounding box center [627, 324] width 54 height 15
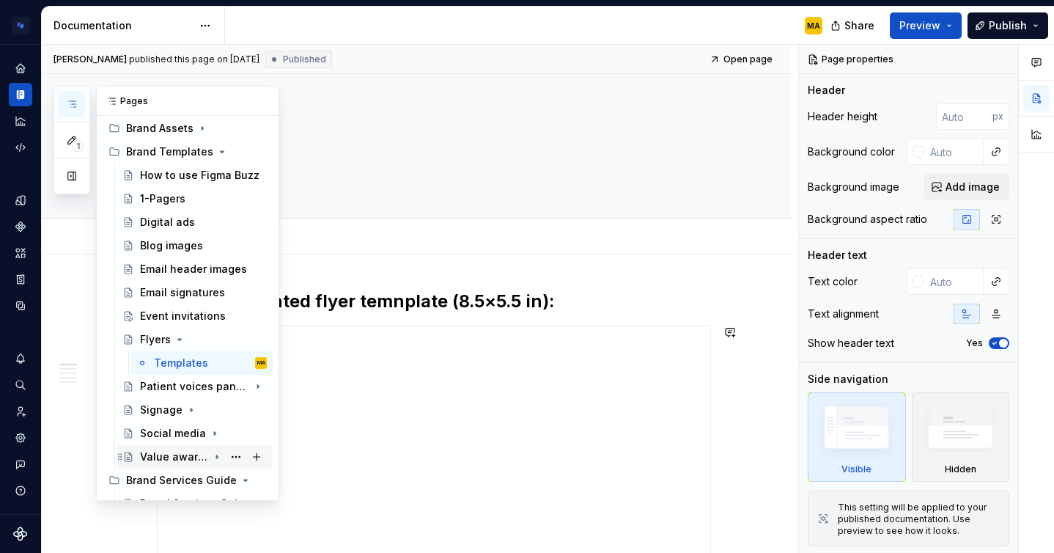
click at [191, 462] on div "Value awards label" at bounding box center [174, 456] width 68 height 15
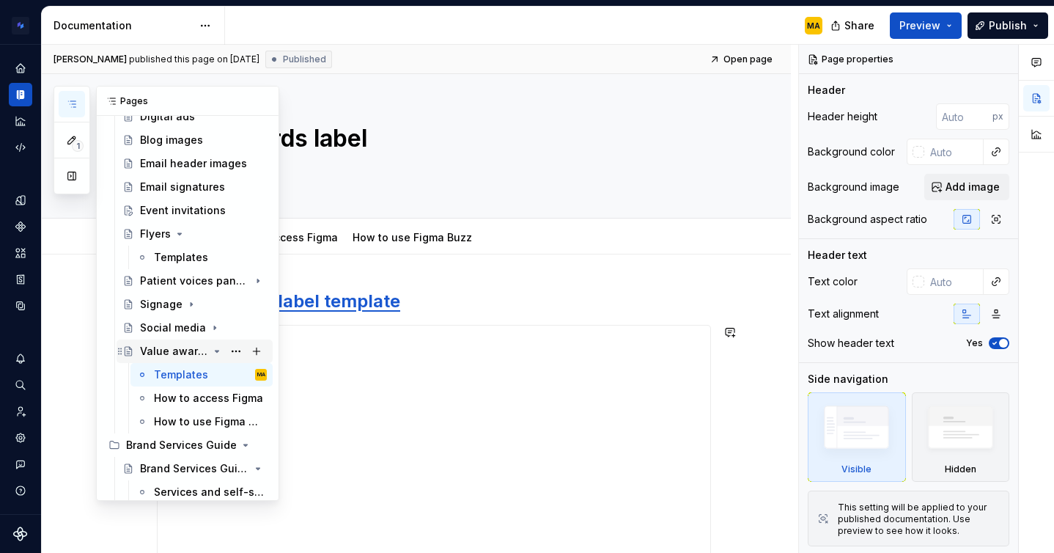
scroll to position [208, 0]
click at [238, 353] on button "Page tree" at bounding box center [236, 350] width 21 height 21
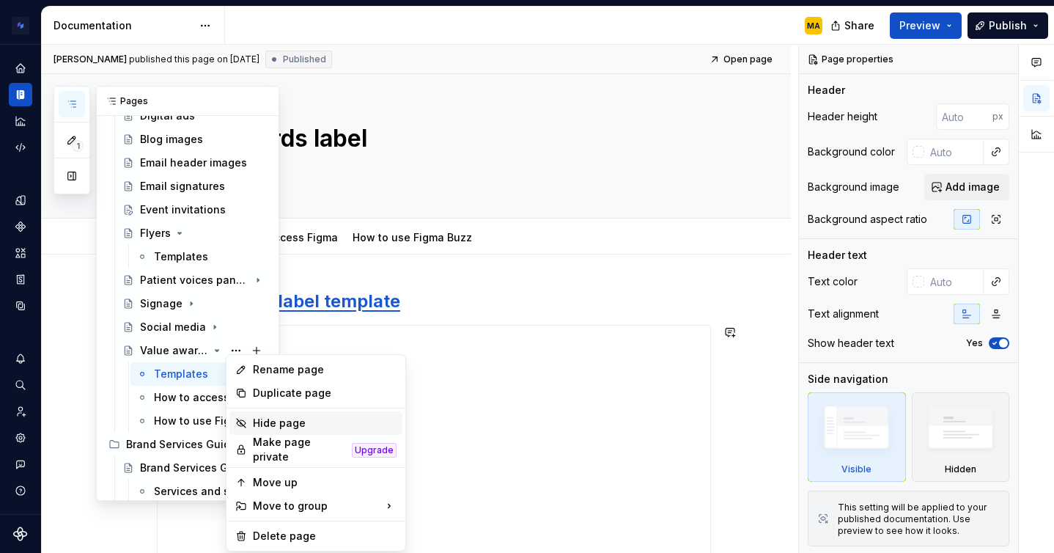
click at [268, 423] on div "Hide page" at bounding box center [325, 423] width 144 height 15
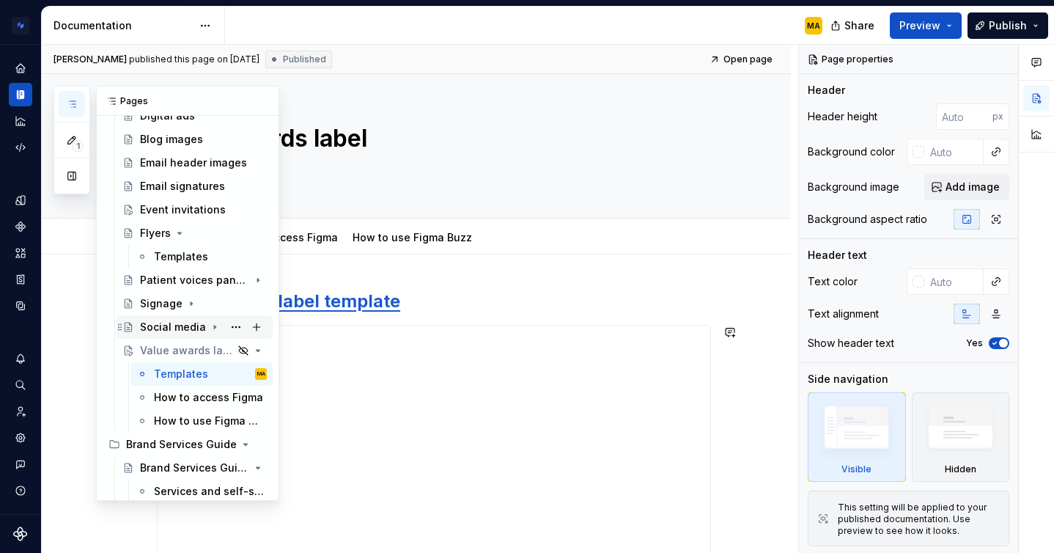
click at [180, 322] on div "Social media" at bounding box center [173, 327] width 66 height 15
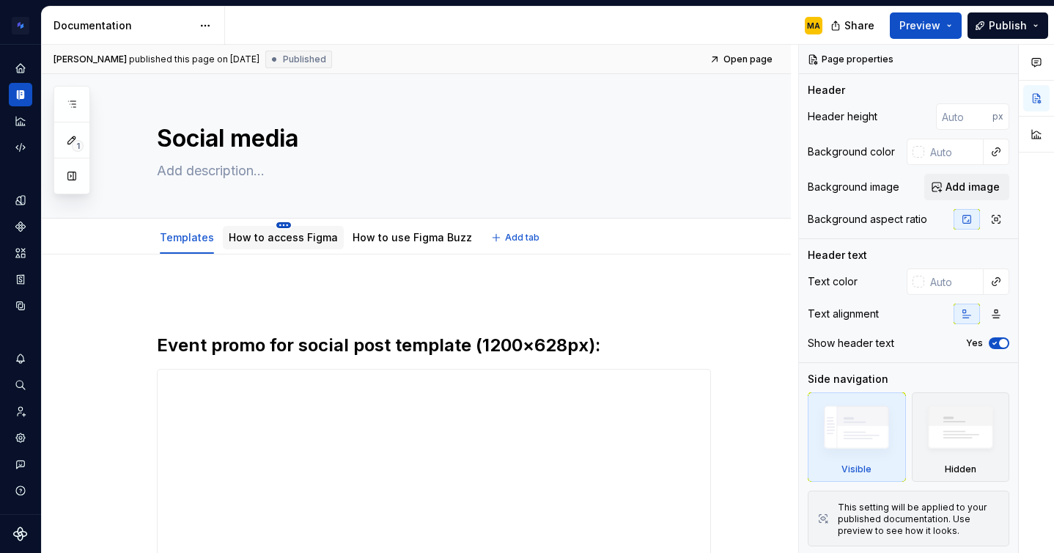
click at [277, 226] on html "Brand Design System MA Design system data Documentation MA Share Preview Publis…" at bounding box center [527, 276] width 1054 height 553
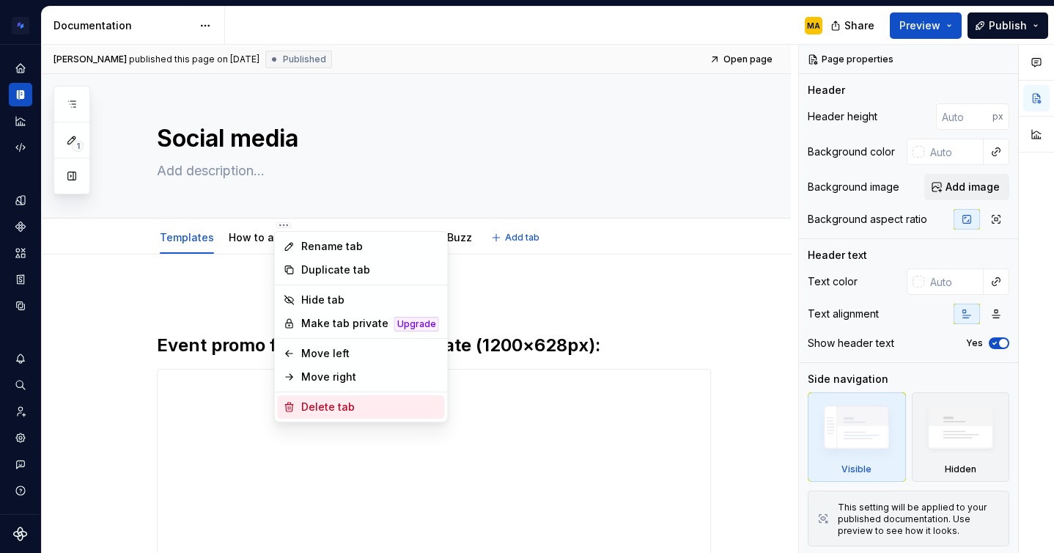
click at [323, 409] on div "Delete tab" at bounding box center [370, 406] width 138 height 15
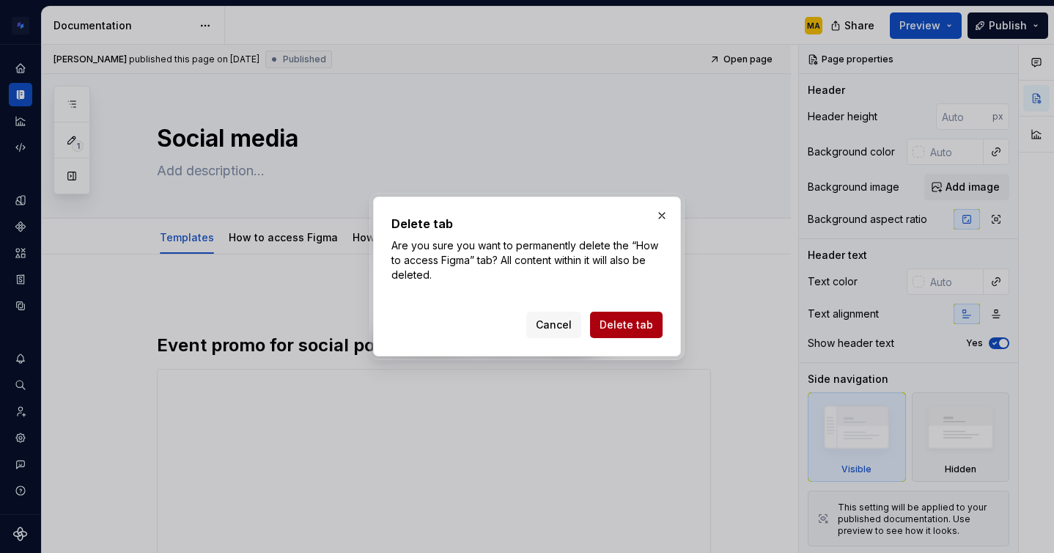
click at [624, 322] on span "Delete tab" at bounding box center [627, 324] width 54 height 15
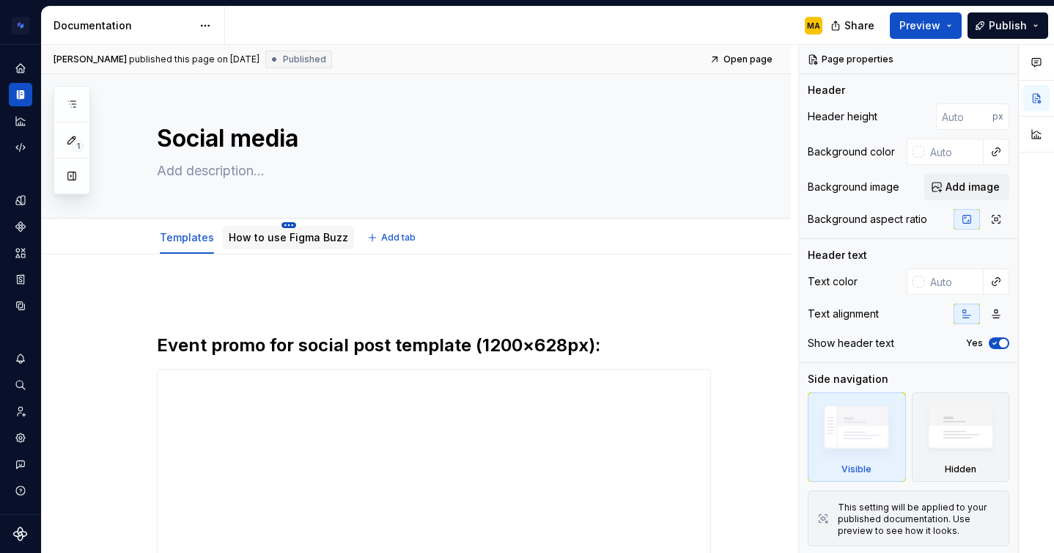
click at [284, 224] on html "Brand Design System MA Design system data Documentation MA Share Preview Publis…" at bounding box center [527, 276] width 1054 height 553
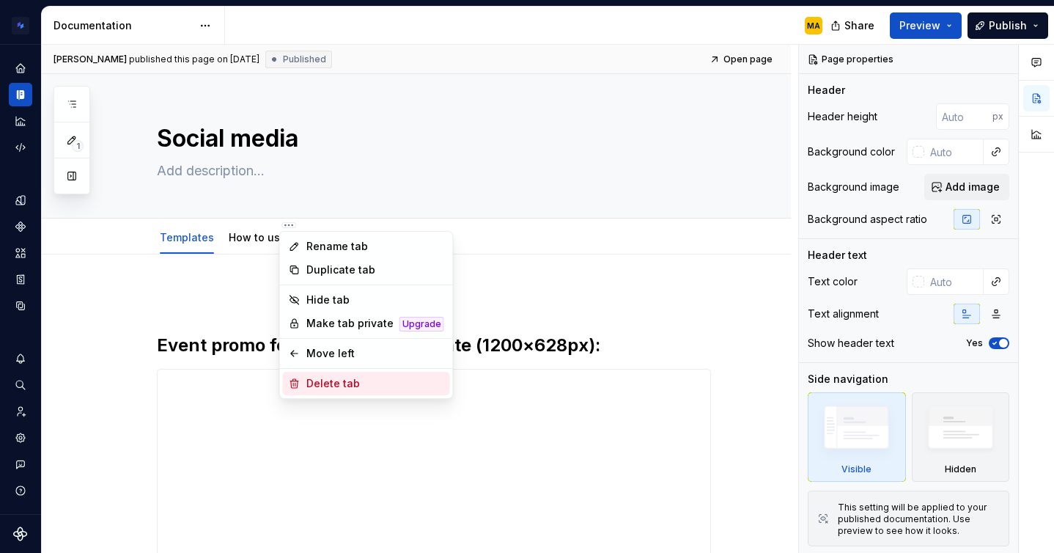
click at [337, 390] on div "Delete tab" at bounding box center [375, 383] width 138 height 15
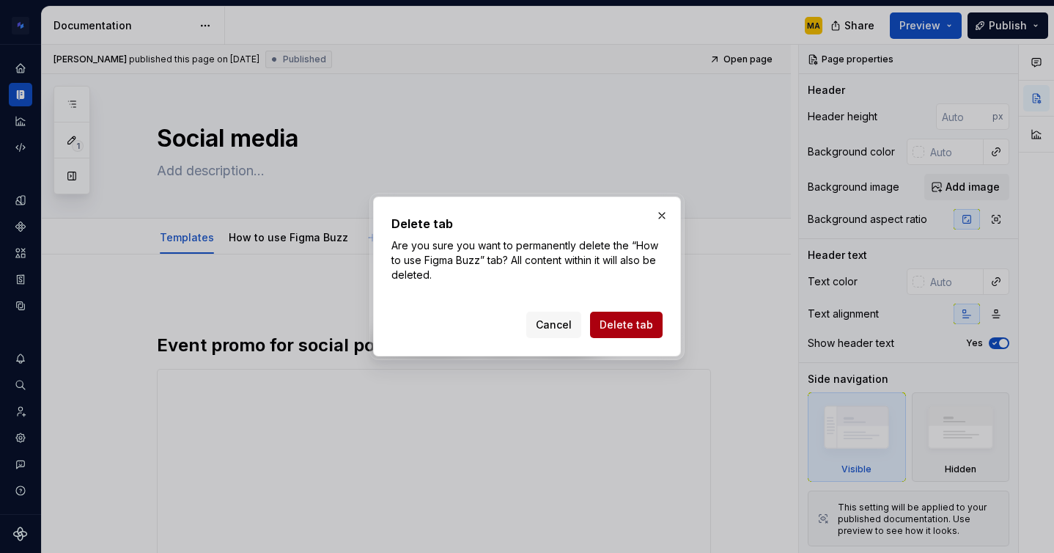
click at [608, 325] on span "Delete tab" at bounding box center [627, 324] width 54 height 15
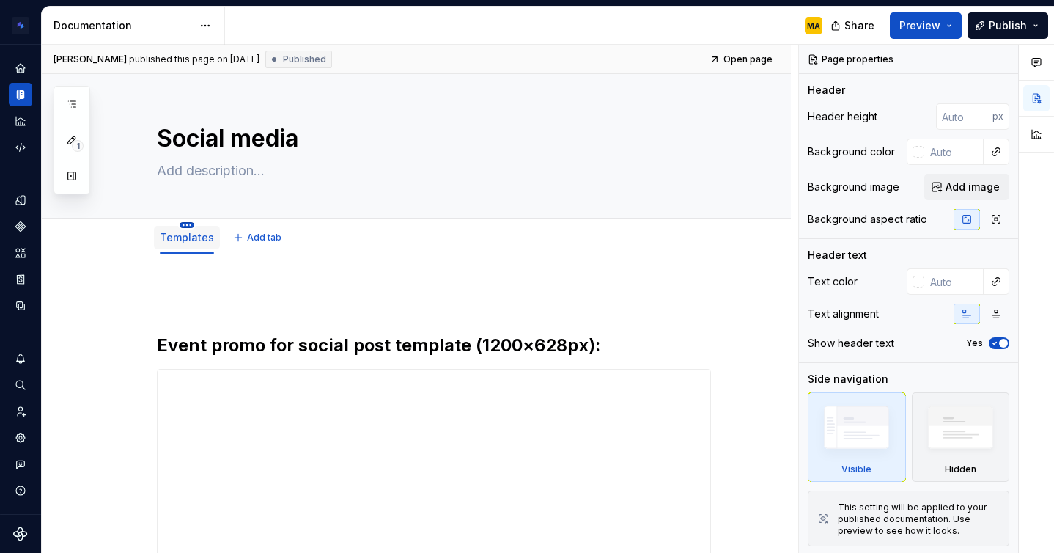
click at [188, 224] on html "Brand Design System MA Design system data Documentation MA Share Preview Publis…" at bounding box center [527, 276] width 1054 height 553
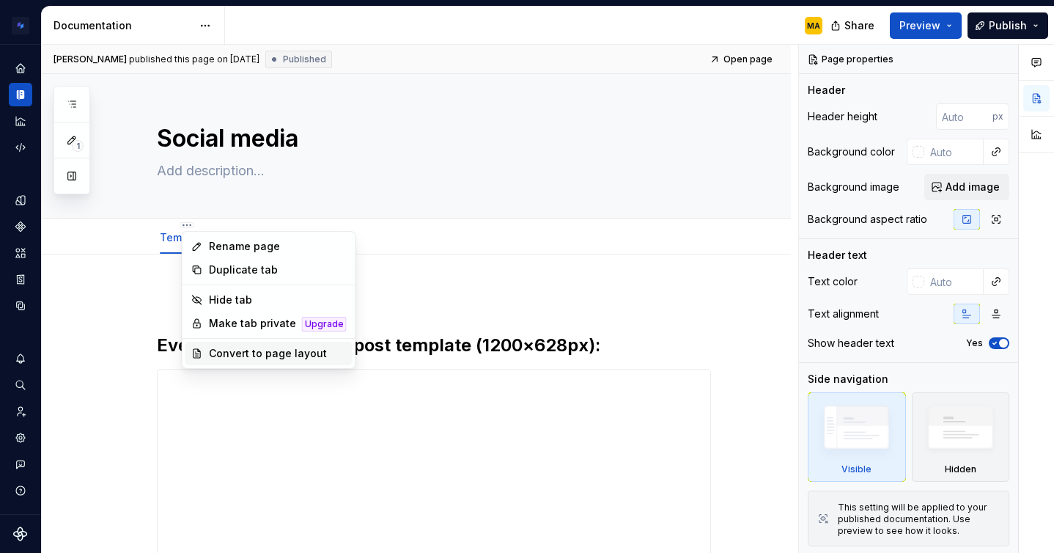
click at [242, 361] on div "Convert to page layout" at bounding box center [268, 353] width 167 height 23
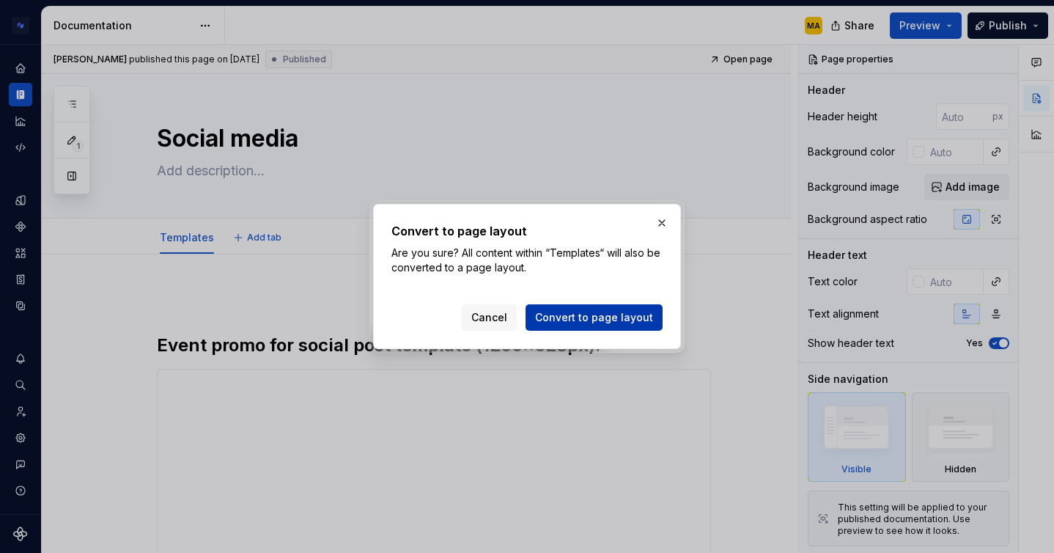
click at [566, 320] on span "Convert to page layout" at bounding box center [594, 317] width 118 height 15
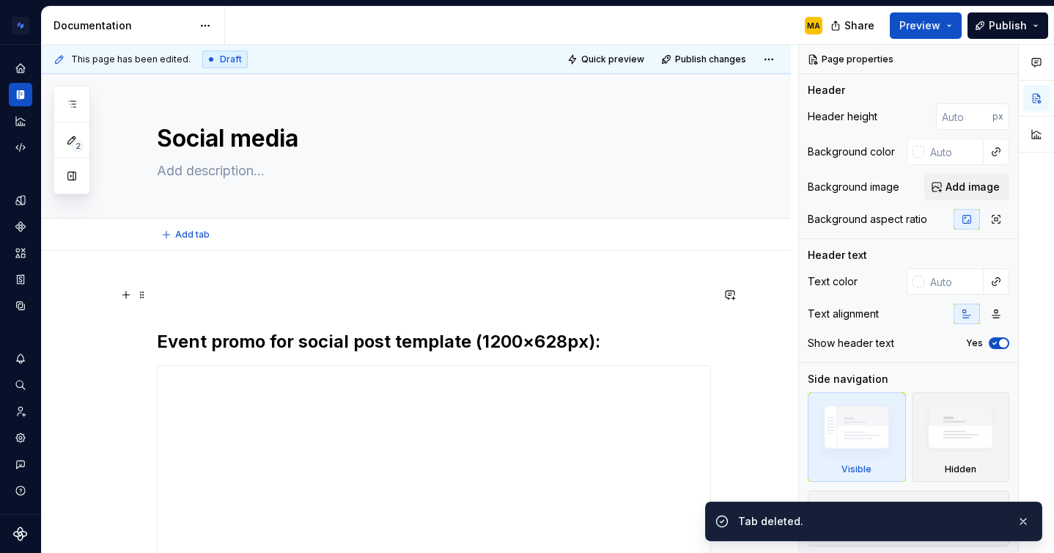
click at [178, 306] on div "**********" at bounding box center [434, 473] width 554 height 375
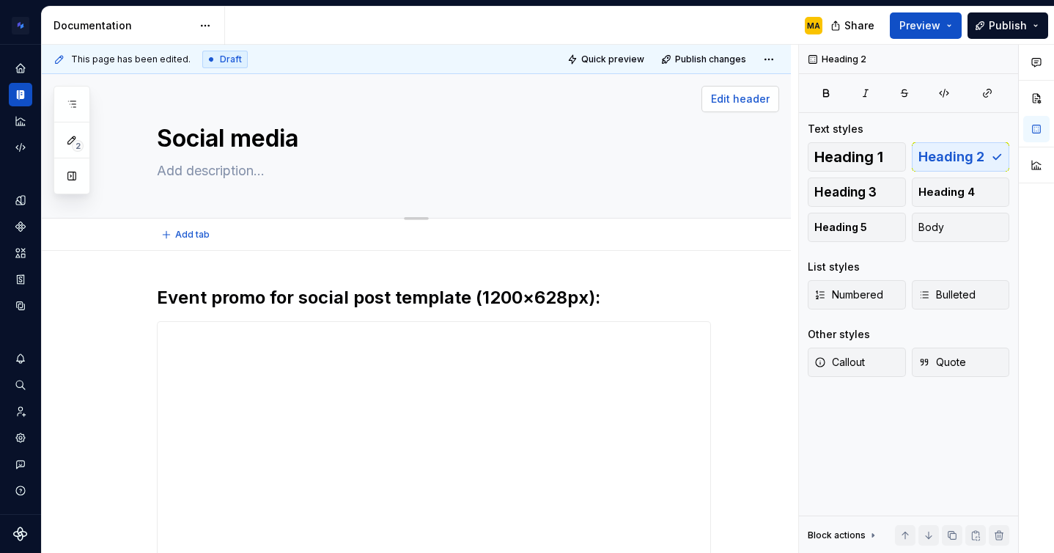
click at [762, 103] on span "Edit header" at bounding box center [740, 99] width 59 height 15
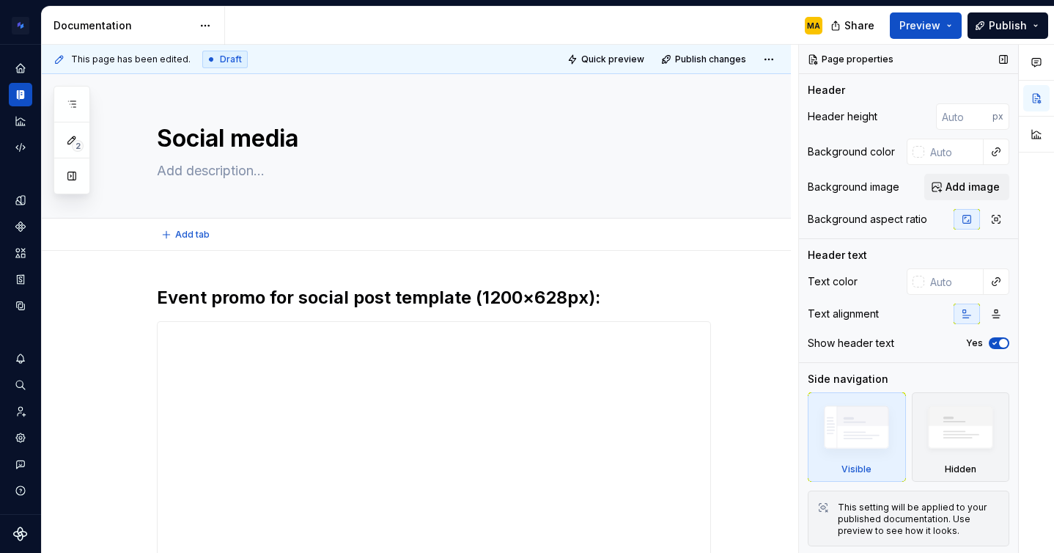
type textarea "*"
click at [932, 284] on input "text" at bounding box center [953, 281] width 59 height 26
type input "ffffff"
type textarea "*"
type input "#FFFFFF"
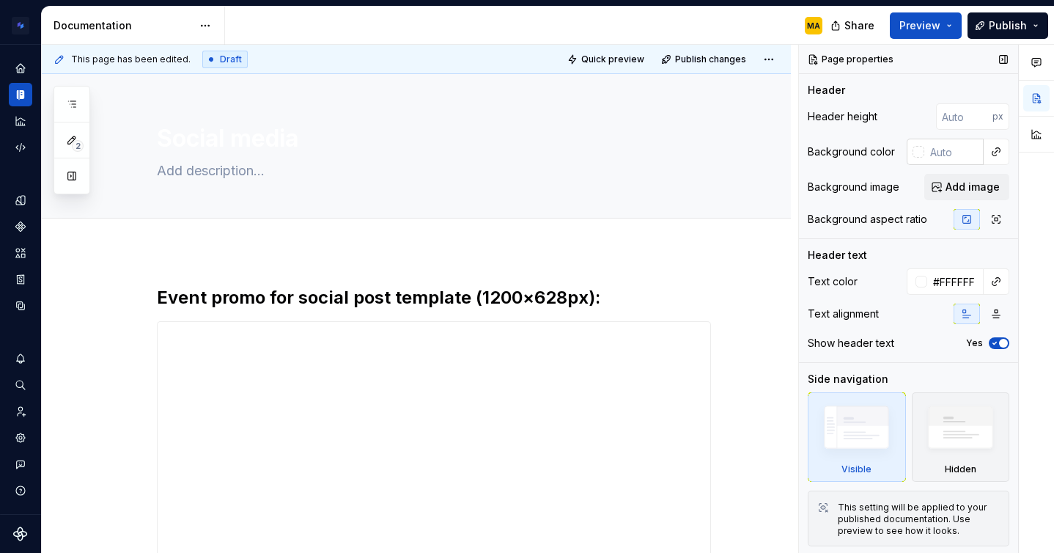
click at [920, 155] on div at bounding box center [918, 152] width 12 height 12
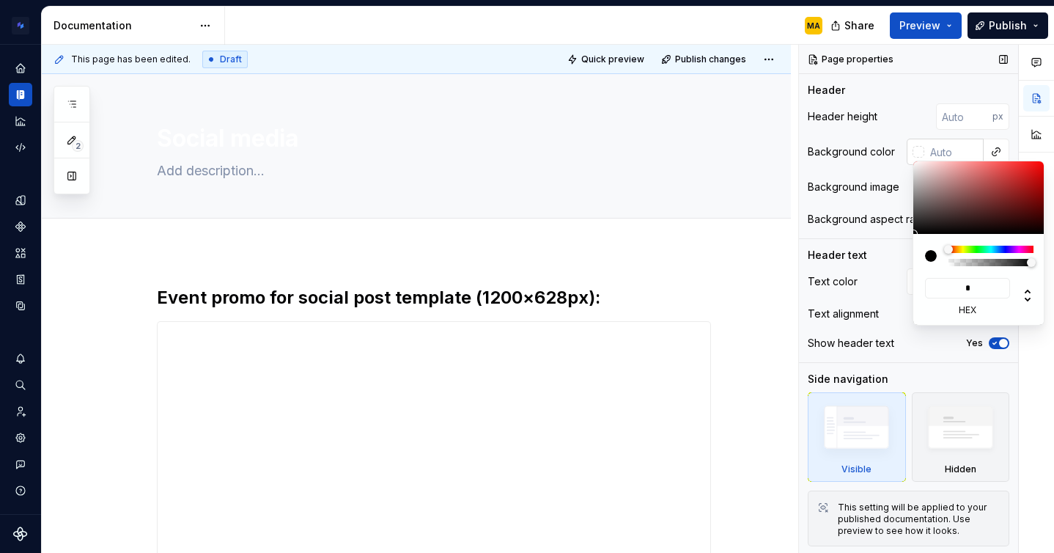
type input "**"
type input "#550055"
type input "***"
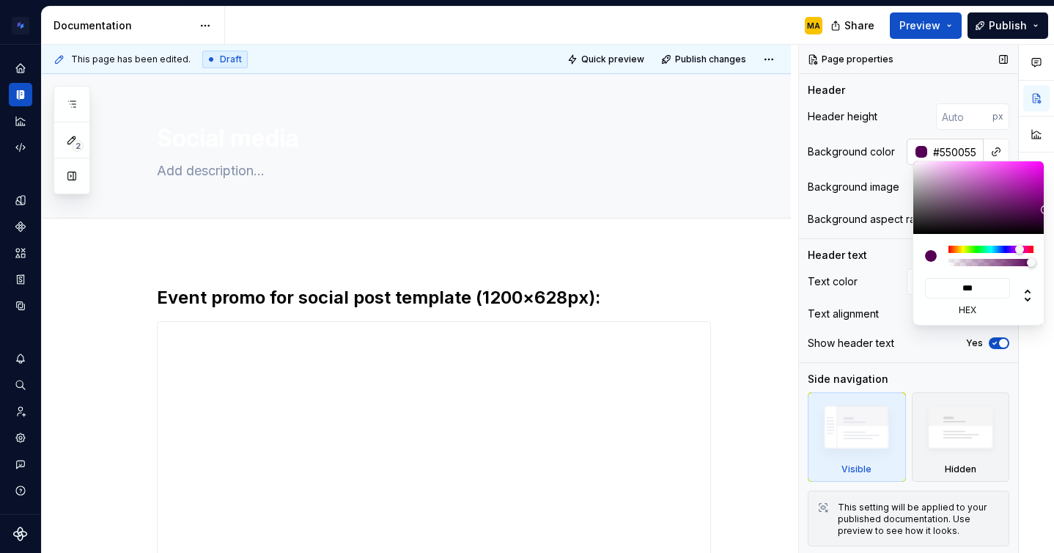
type textarea "*"
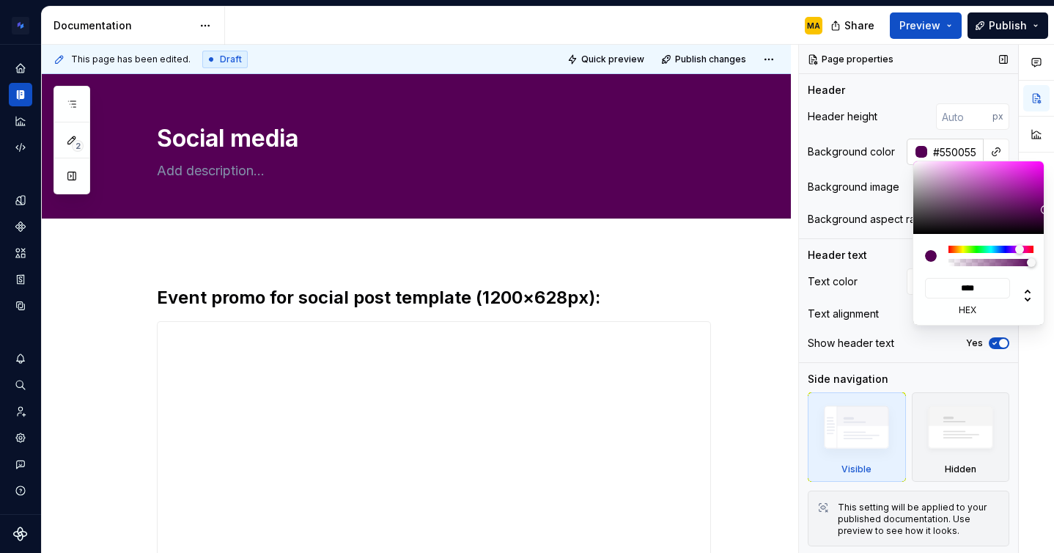
type input "*****"
type input "#5051DB"
type input "******"
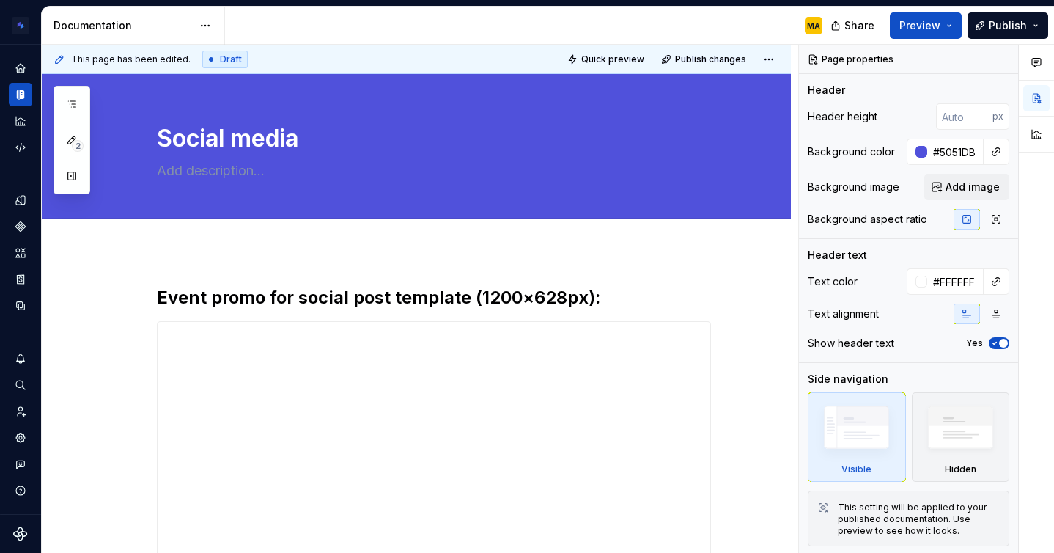
click at [780, 265] on html "Brand Design System MA Design system data Documentation MA Share Preview Publis…" at bounding box center [527, 276] width 1054 height 553
click at [989, 29] on button "Publish" at bounding box center [1007, 25] width 81 height 26
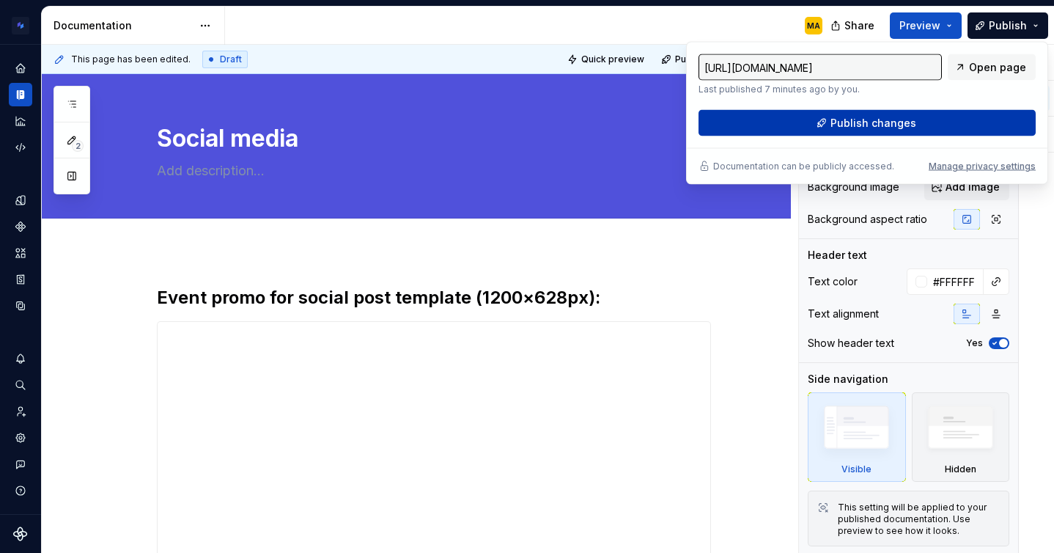
click at [912, 124] on span "Publish changes" at bounding box center [873, 123] width 86 height 15
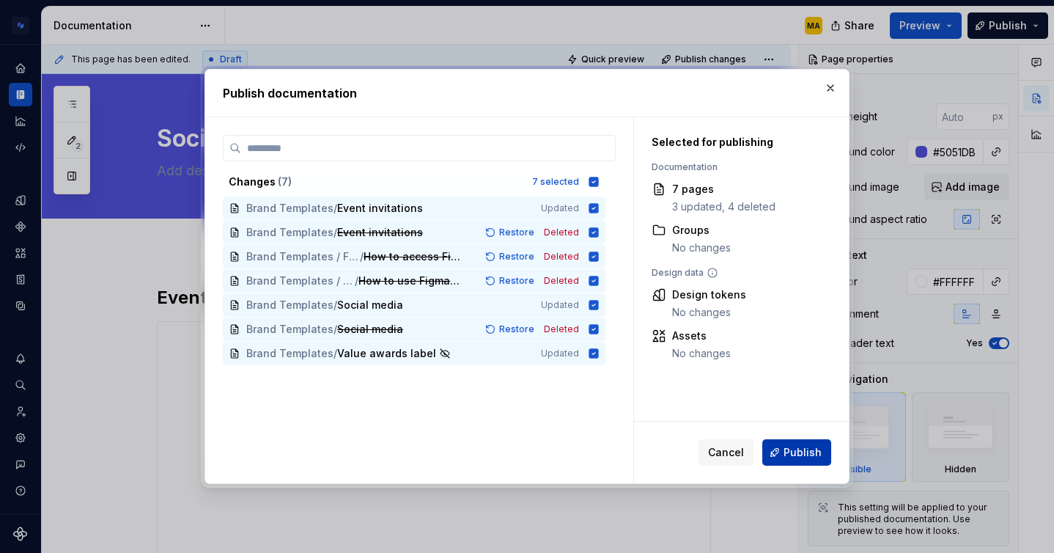
click at [790, 451] on span "Publish" at bounding box center [802, 452] width 38 height 15
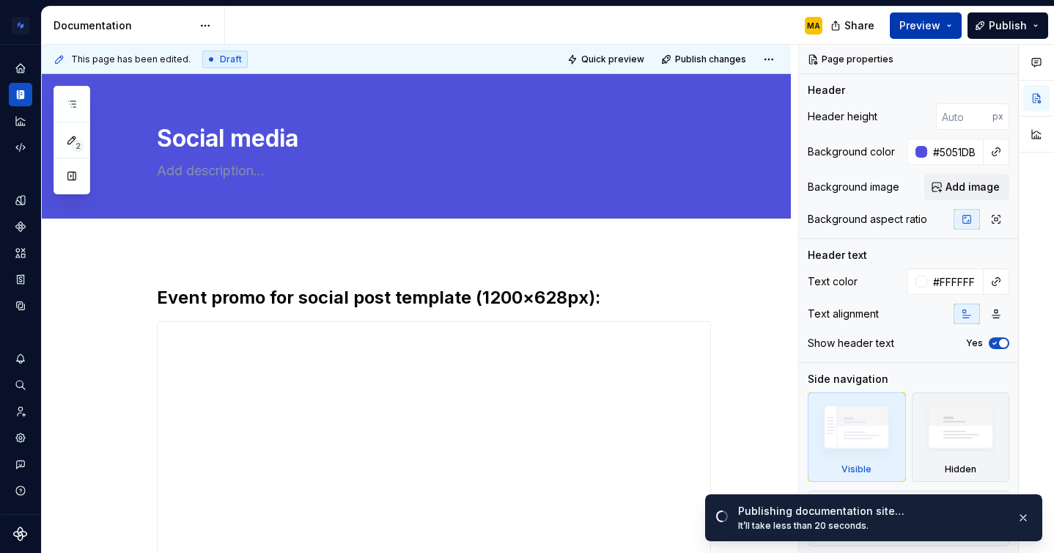
click at [949, 27] on button "Preview" at bounding box center [926, 25] width 72 height 26
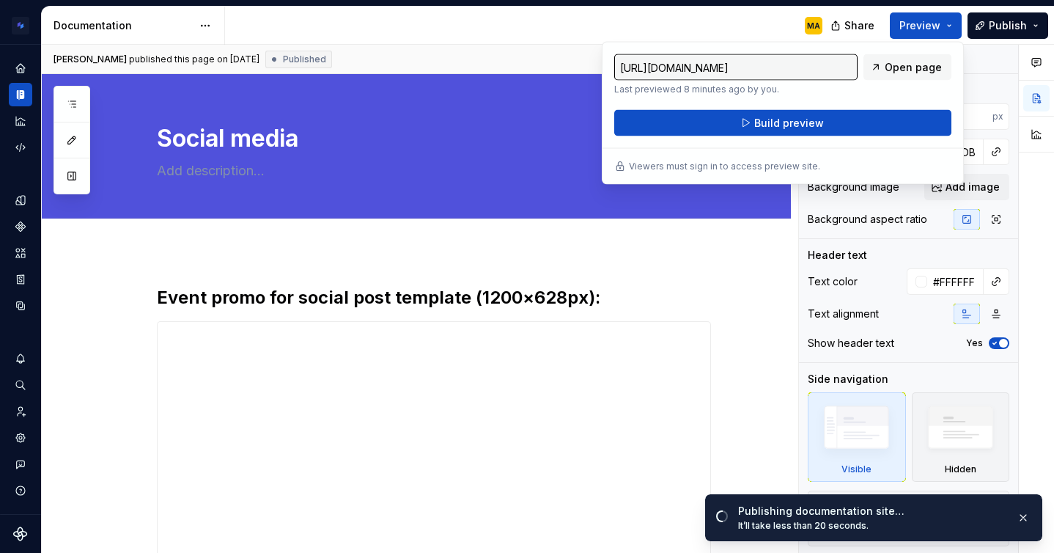
click at [719, 18] on div "MA" at bounding box center [529, 26] width 609 height 38
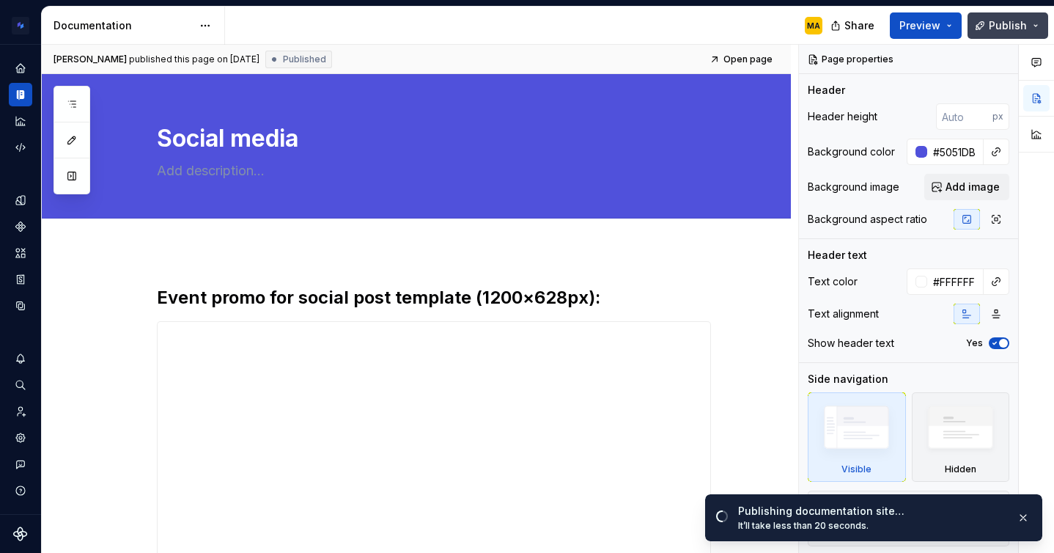
click at [1011, 30] on span "Publish" at bounding box center [1008, 25] width 38 height 15
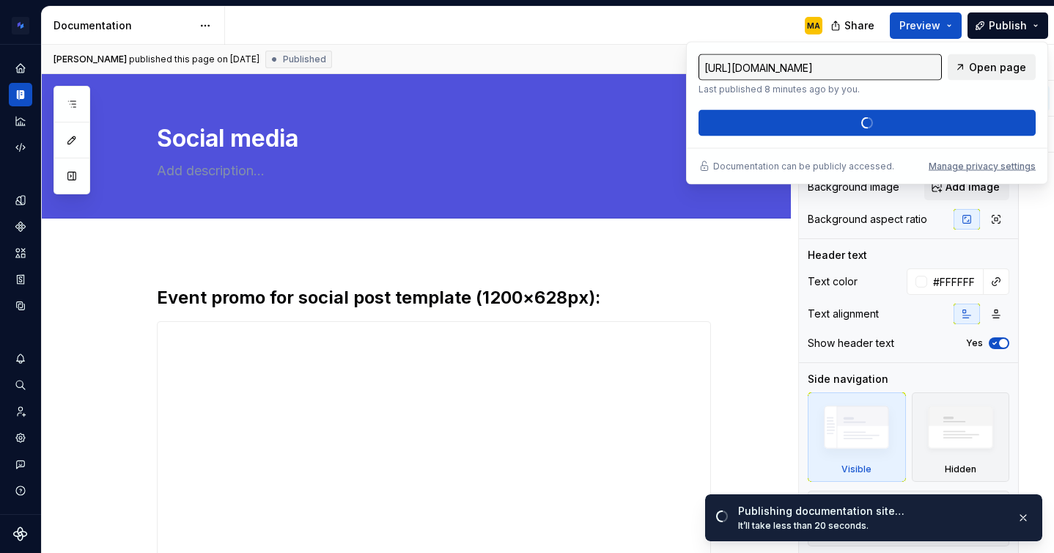
click at [990, 60] on span "Open page" at bounding box center [997, 67] width 57 height 15
click at [649, 32] on div "MA" at bounding box center [529, 26] width 609 height 38
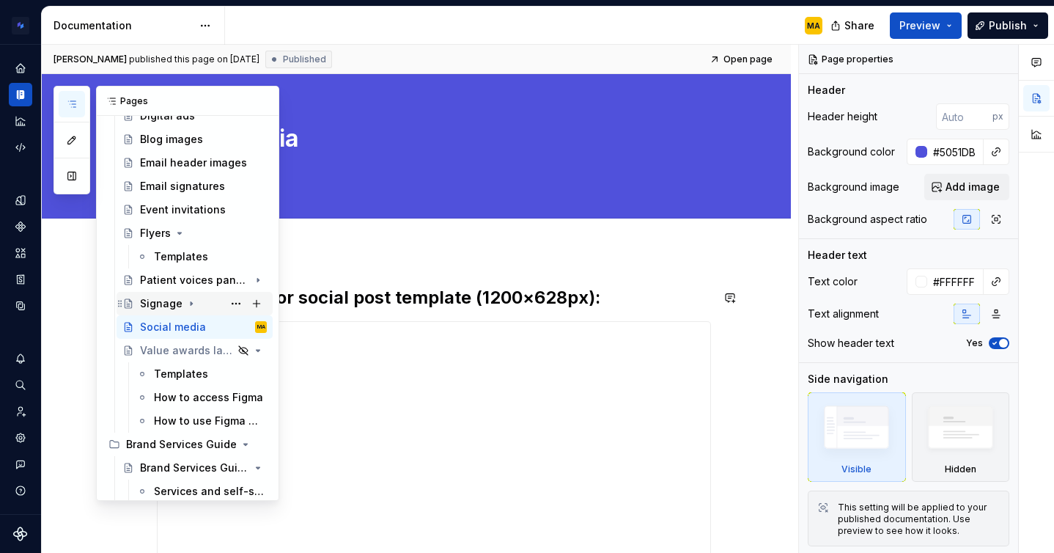
click at [158, 306] on div "Signage" at bounding box center [161, 303] width 43 height 15
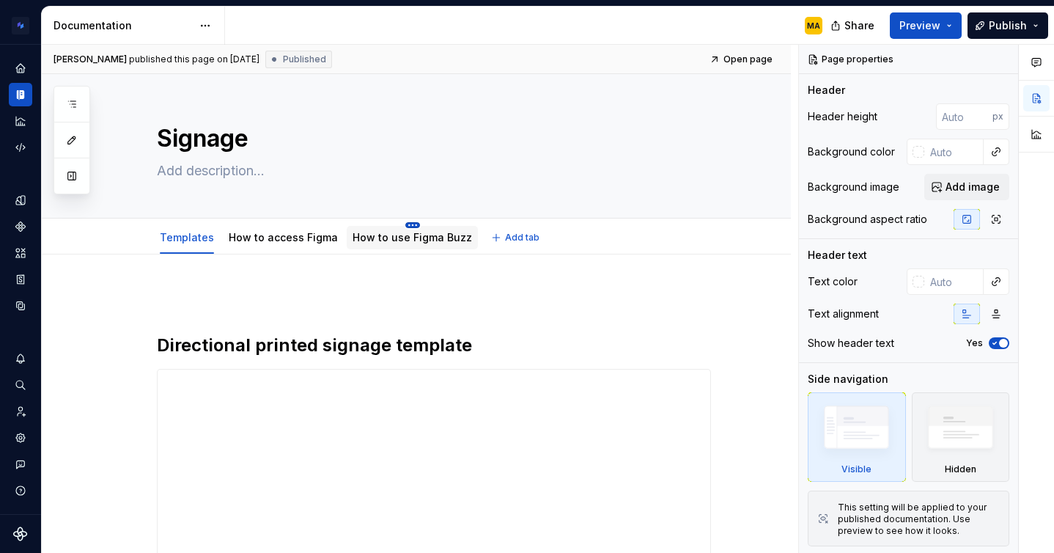
click at [403, 224] on html "Brand Design System MA Design system data Documentation MA Share Preview Publis…" at bounding box center [527, 276] width 1054 height 553
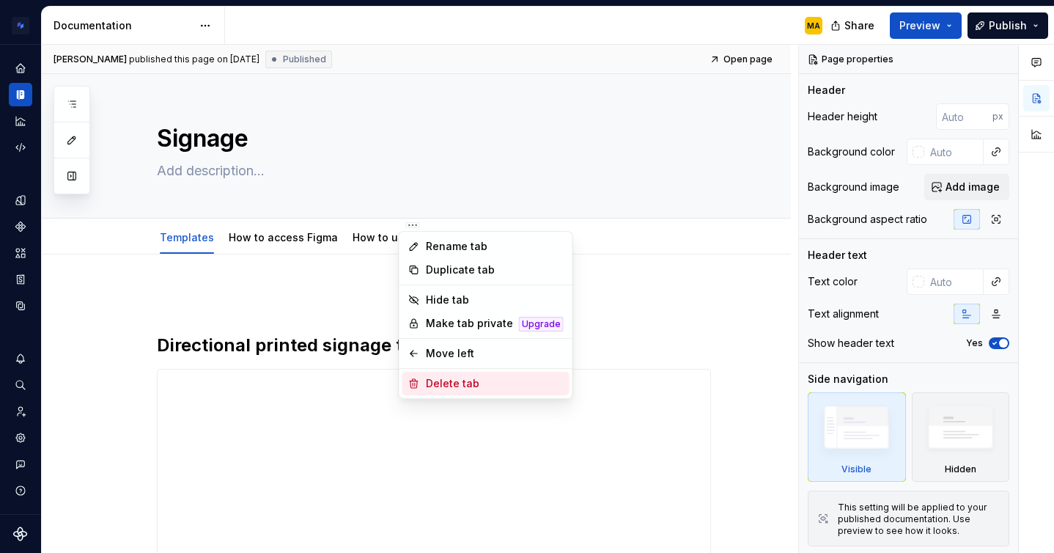
click at [442, 382] on div "Delete tab" at bounding box center [495, 383] width 138 height 15
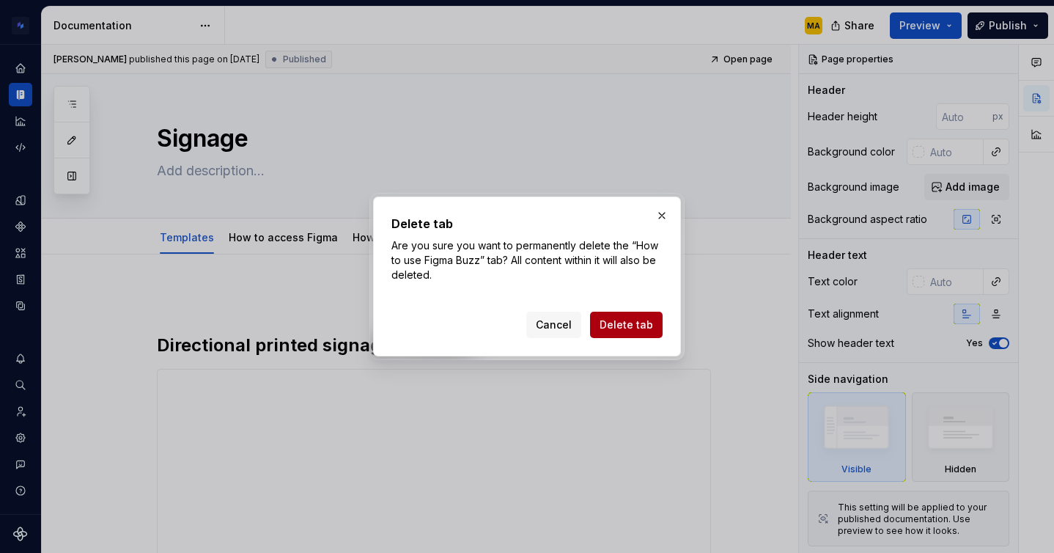
click at [624, 319] on span "Delete tab" at bounding box center [627, 324] width 54 height 15
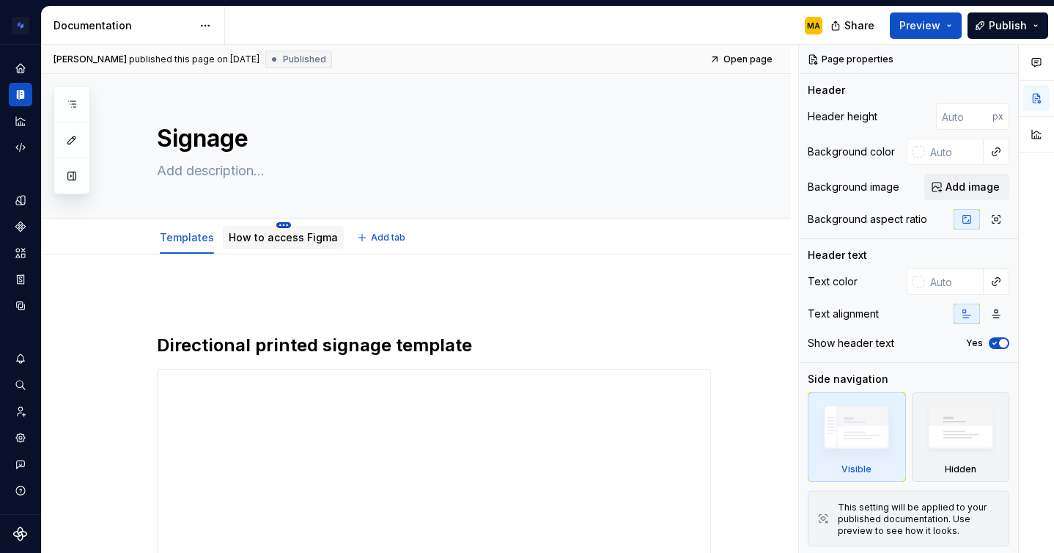
click at [281, 224] on html "Brand Design System MA Design system data Documentation MA Share Preview Publis…" at bounding box center [527, 276] width 1054 height 553
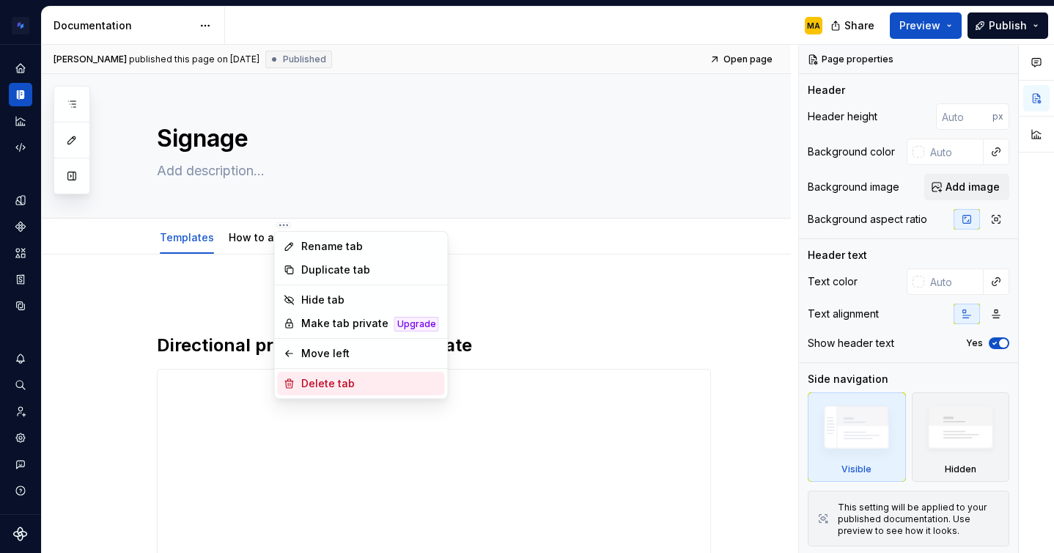
click at [338, 383] on div "Delete tab" at bounding box center [370, 383] width 138 height 15
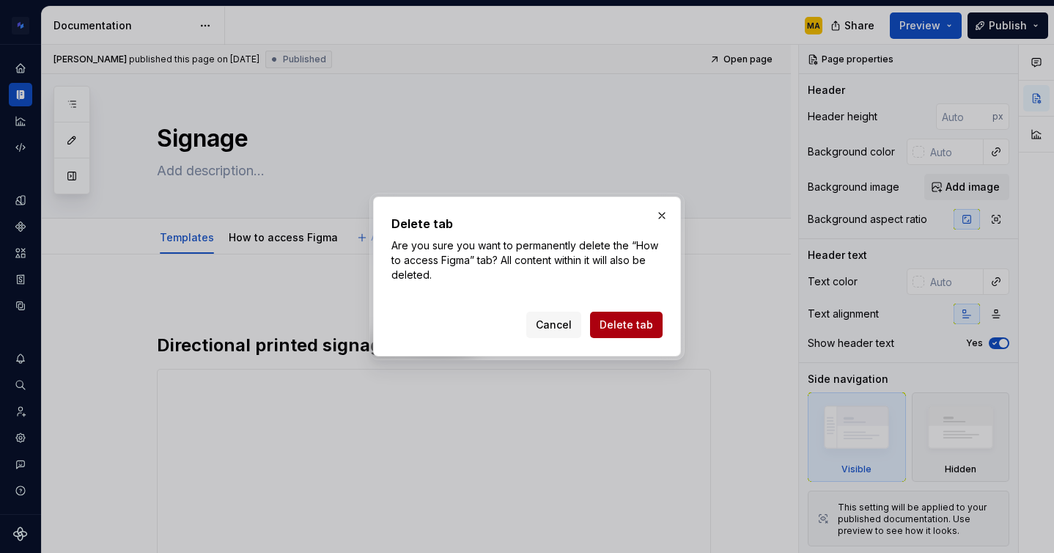
click at [630, 324] on span "Delete tab" at bounding box center [627, 324] width 54 height 15
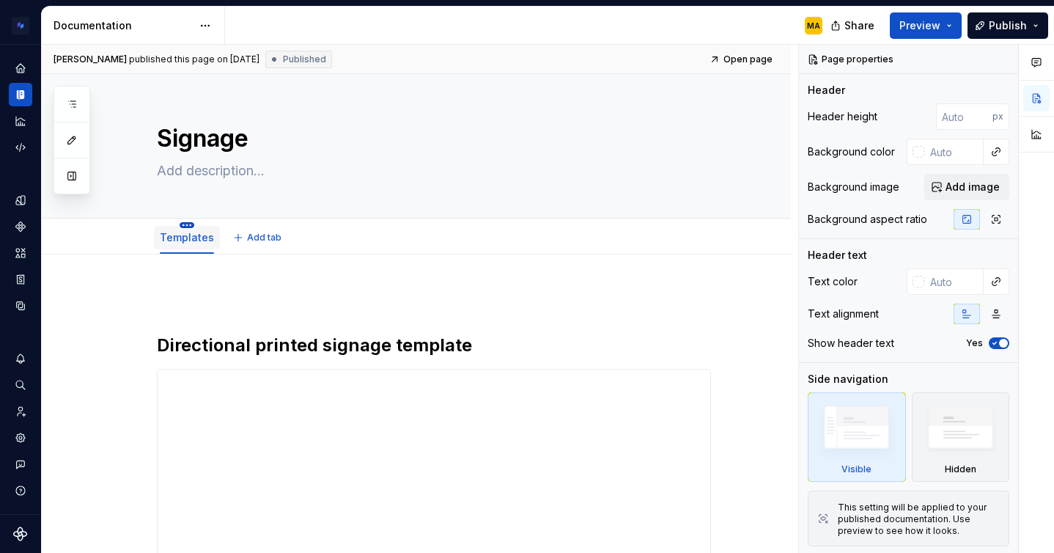
click at [188, 222] on html "Brand Design System MA Design system data Documentation MA Share Preview Publis…" at bounding box center [527, 276] width 1054 height 553
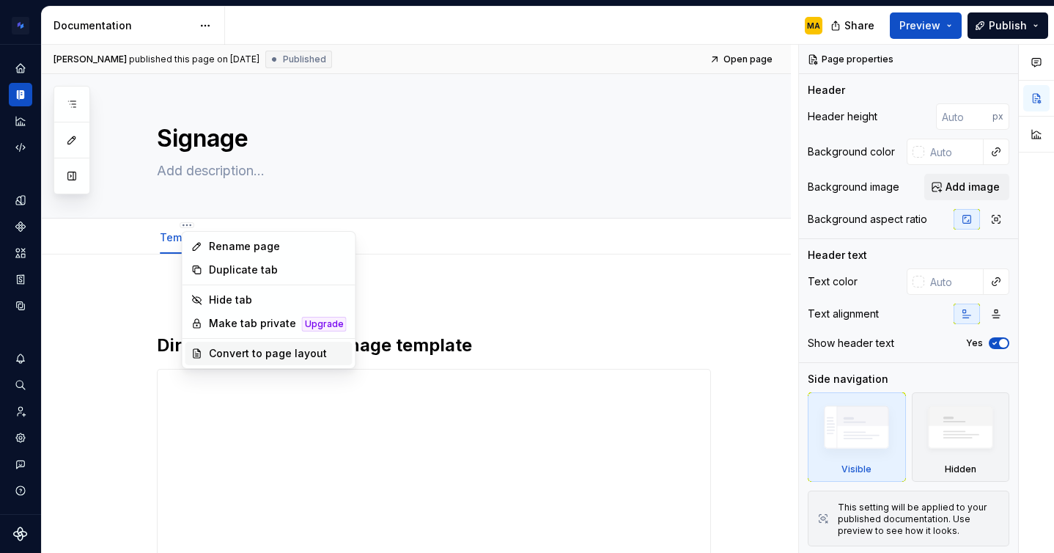
click at [219, 350] on div "Convert to page layout" at bounding box center [278, 353] width 138 height 15
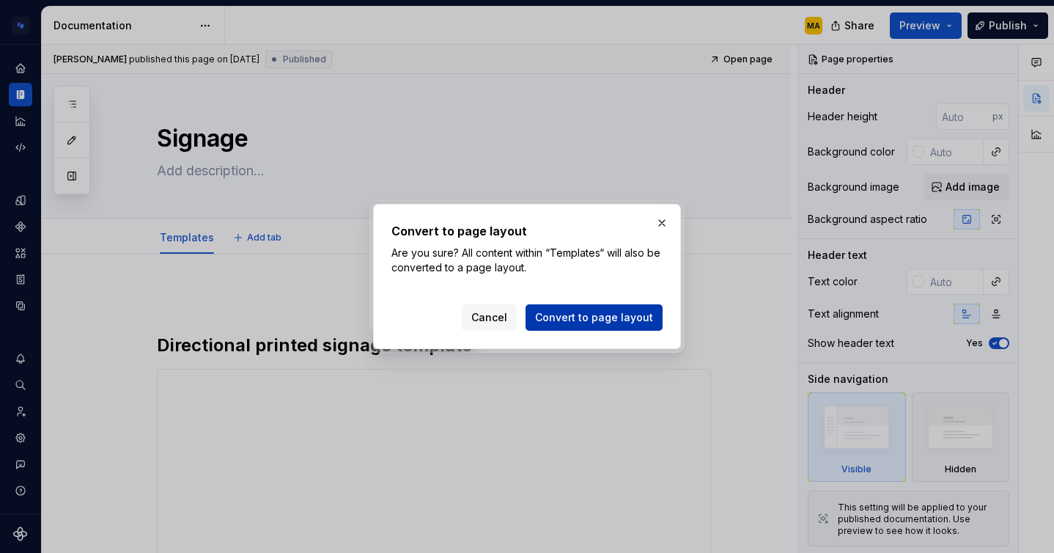
click at [569, 321] on span "Convert to page layout" at bounding box center [594, 317] width 118 height 15
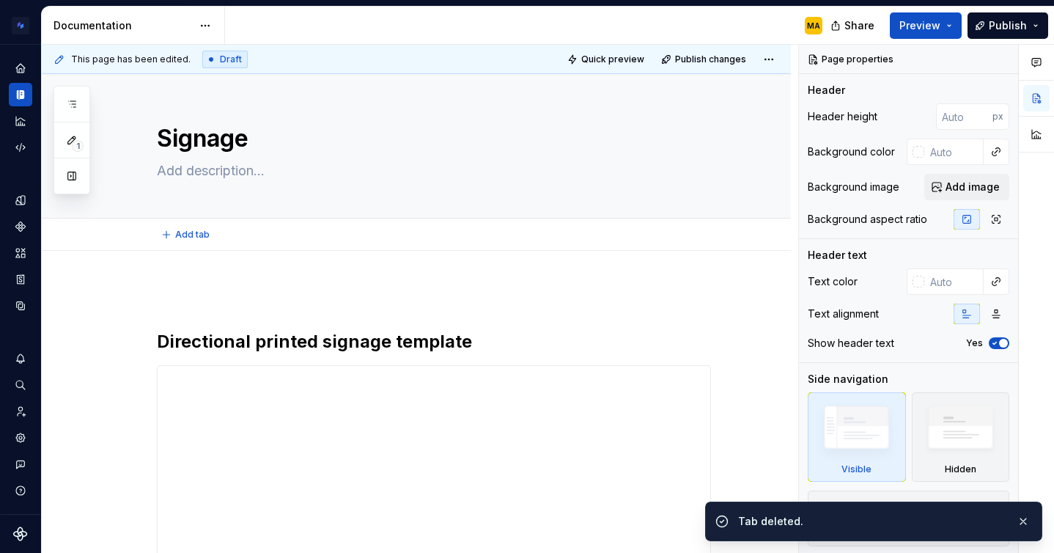
click at [215, 316] on div "**********" at bounding box center [434, 473] width 554 height 375
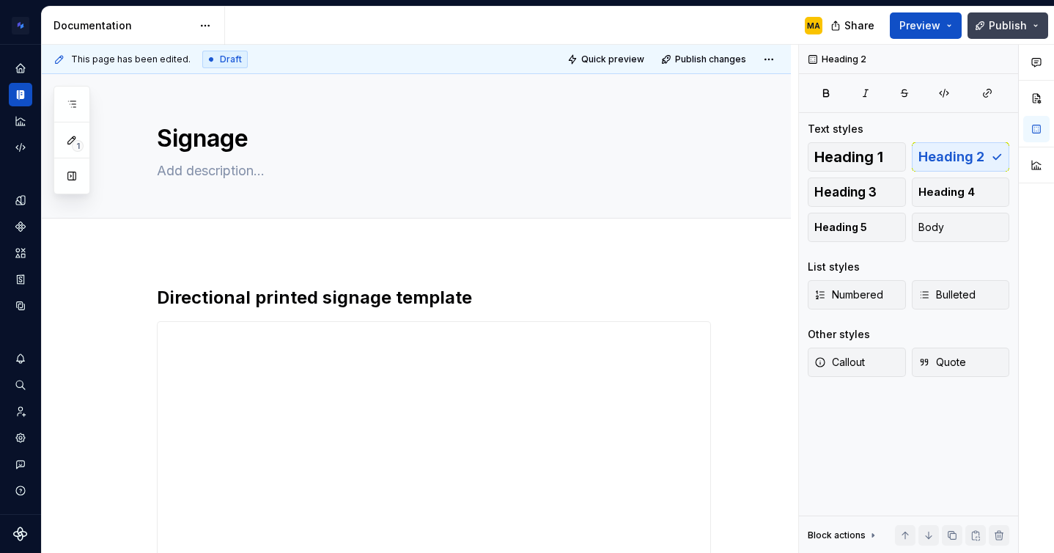
click at [1000, 29] on span "Publish" at bounding box center [1008, 25] width 38 height 15
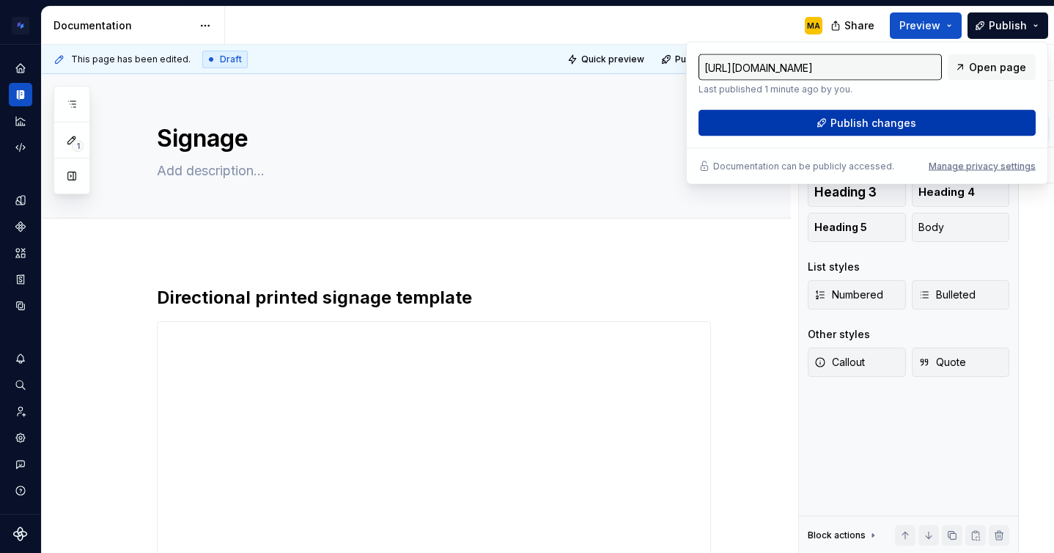
click at [886, 121] on span "Publish changes" at bounding box center [873, 123] width 86 height 15
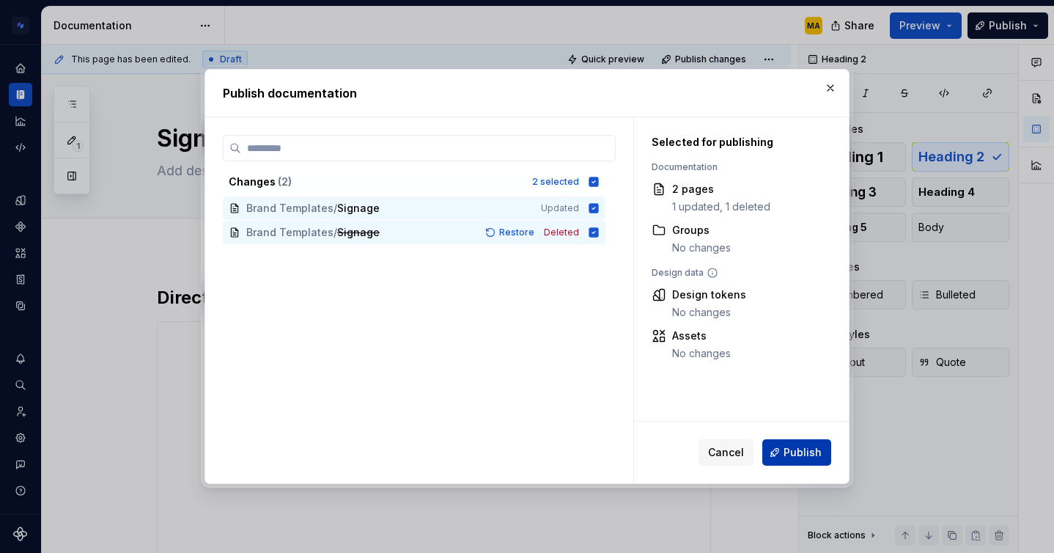
click at [788, 454] on span "Publish" at bounding box center [802, 452] width 38 height 15
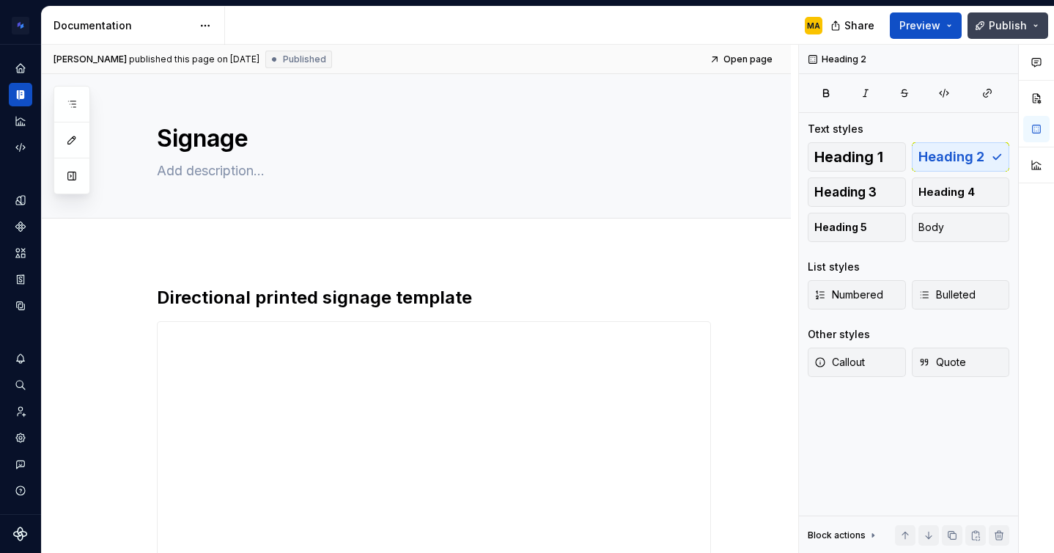
click at [1009, 29] on span "Publish" at bounding box center [1008, 25] width 38 height 15
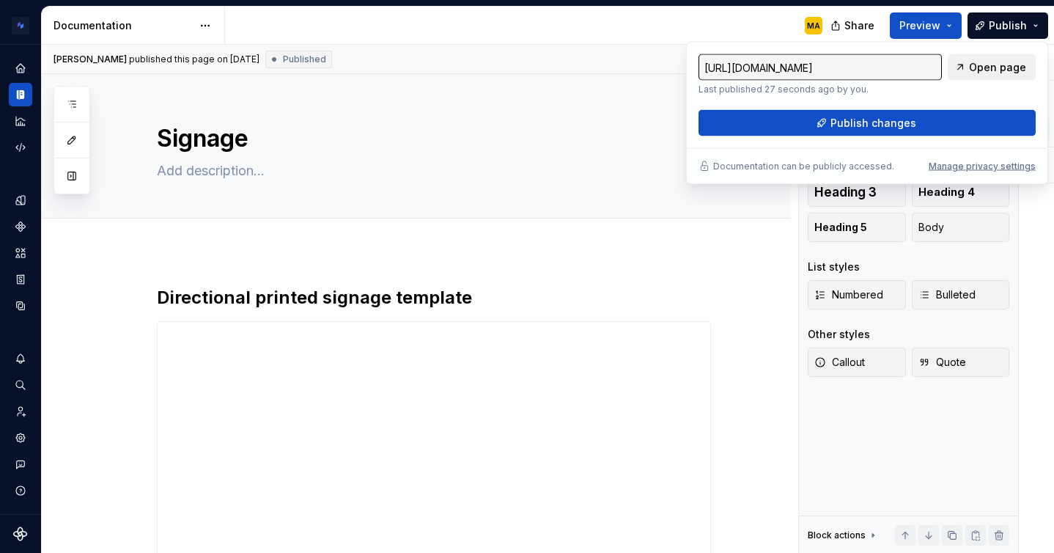
click at [979, 62] on span "Open page" at bounding box center [997, 67] width 57 height 15
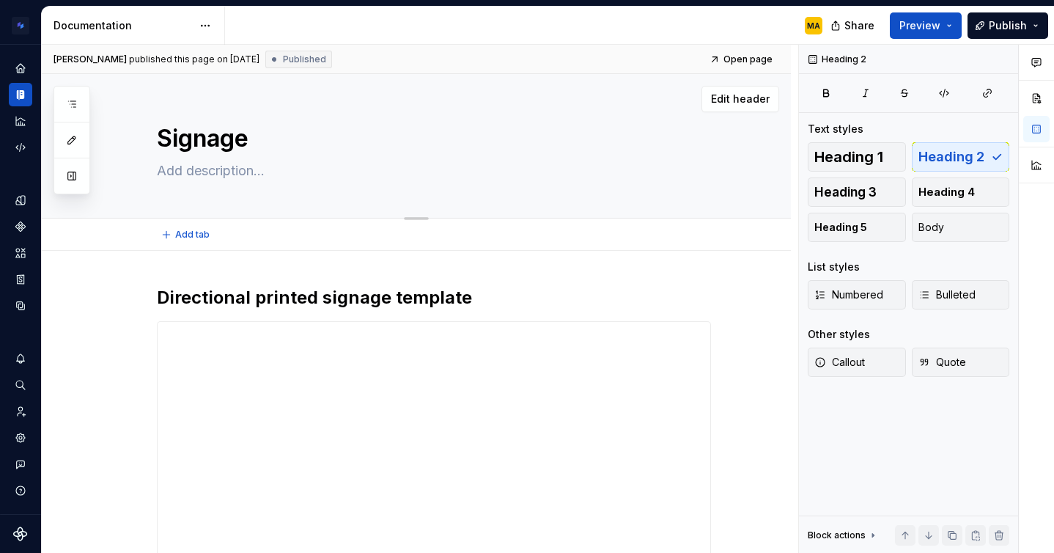
click at [124, 147] on div "Signage Edit header" at bounding box center [416, 146] width 749 height 144
click at [728, 95] on span "Edit header" at bounding box center [740, 99] width 59 height 15
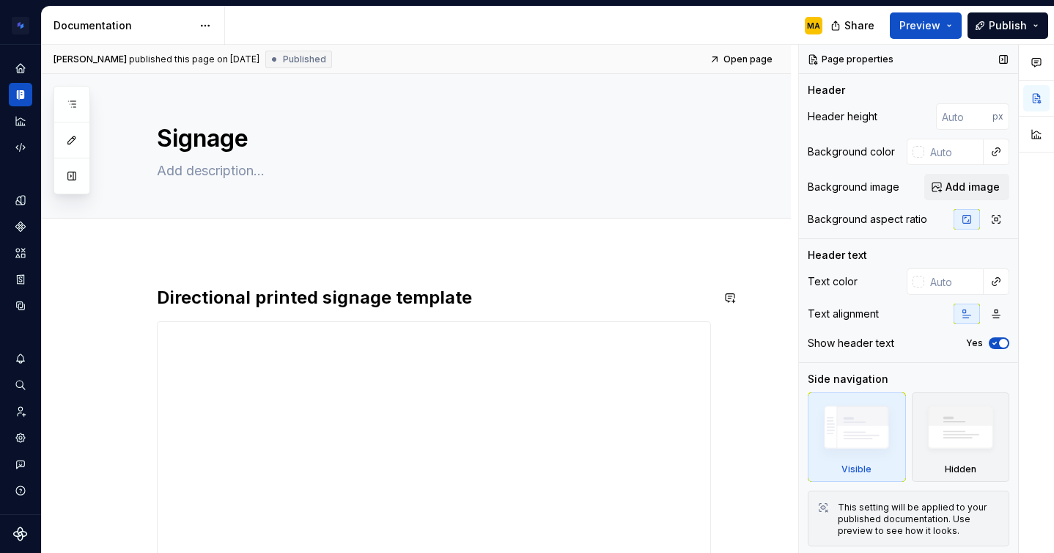
type textarea "*"
click at [962, 153] on input "text" at bounding box center [953, 152] width 59 height 26
type input "5051db"
type textarea "*"
type input "#5051DB"
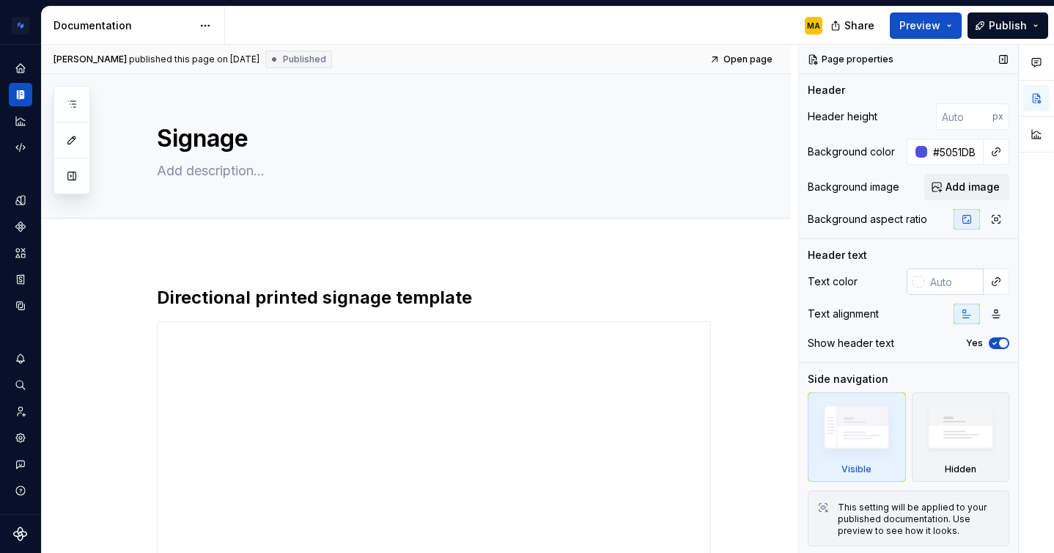
type textarea "*"
click at [951, 292] on input "text" at bounding box center [953, 281] width 59 height 26
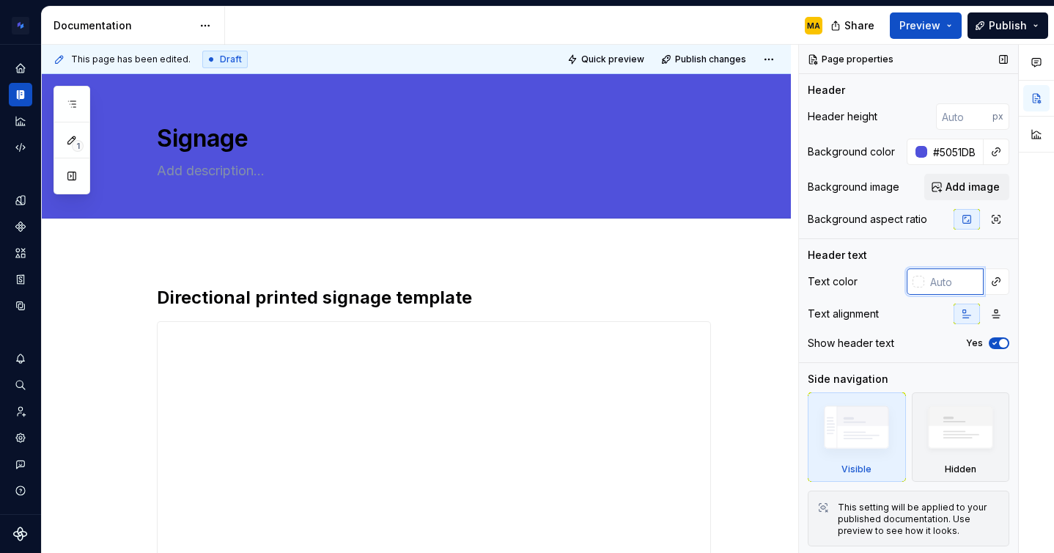
type input "f"
type textarea "*"
type input "ff"
type textarea "*"
type input "fff"
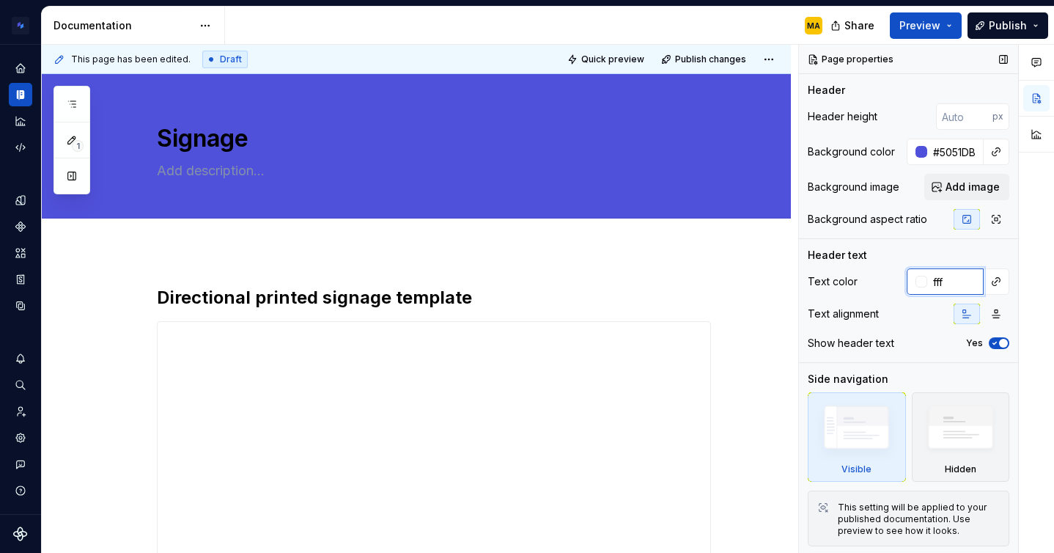
type textarea "*"
type input "ffffff"
click at [753, 404] on div "**********" at bounding box center [416, 525] width 749 height 549
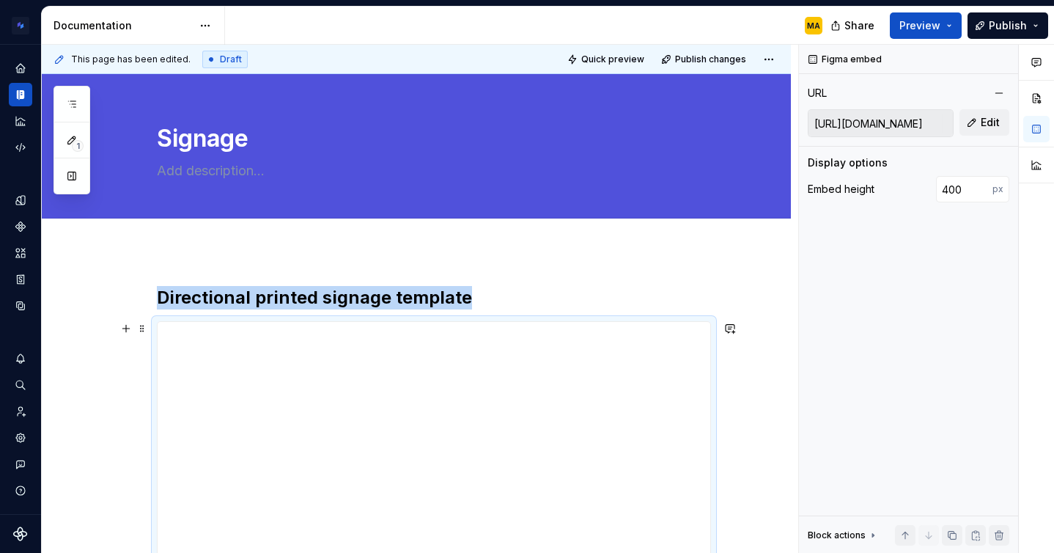
scroll to position [63, 0]
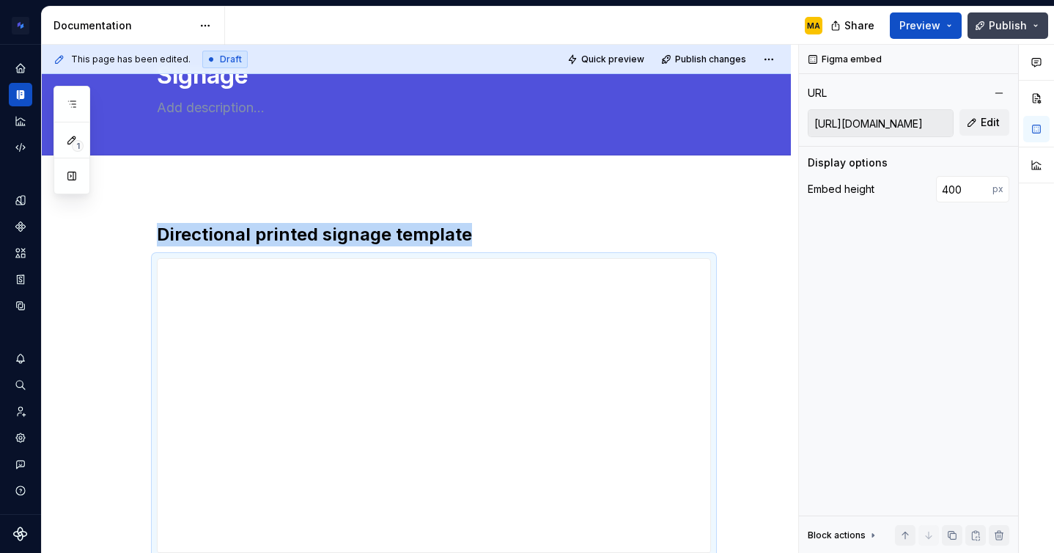
click at [999, 31] on span "Publish" at bounding box center [1008, 25] width 38 height 15
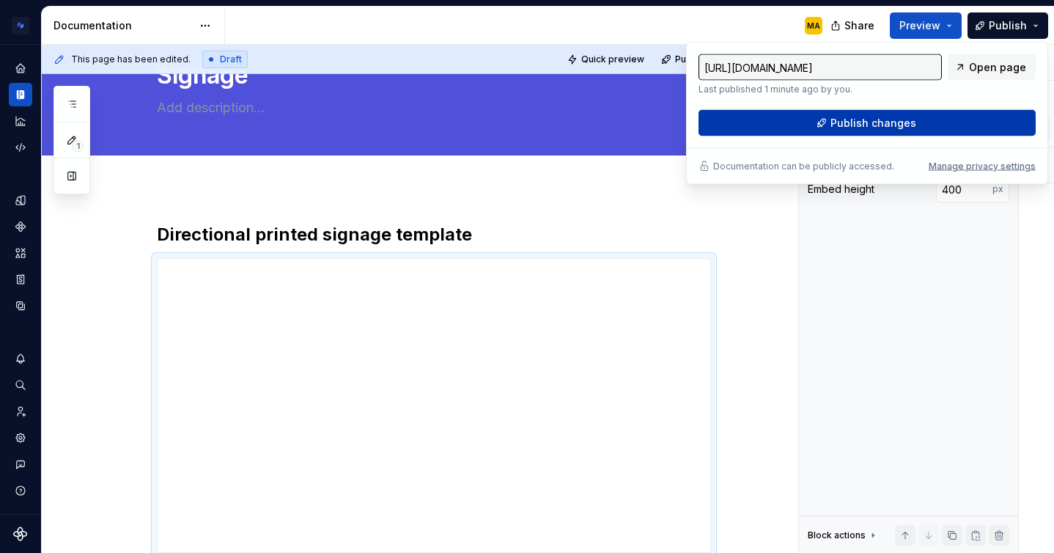
click at [871, 126] on span "Publish changes" at bounding box center [873, 123] width 86 height 15
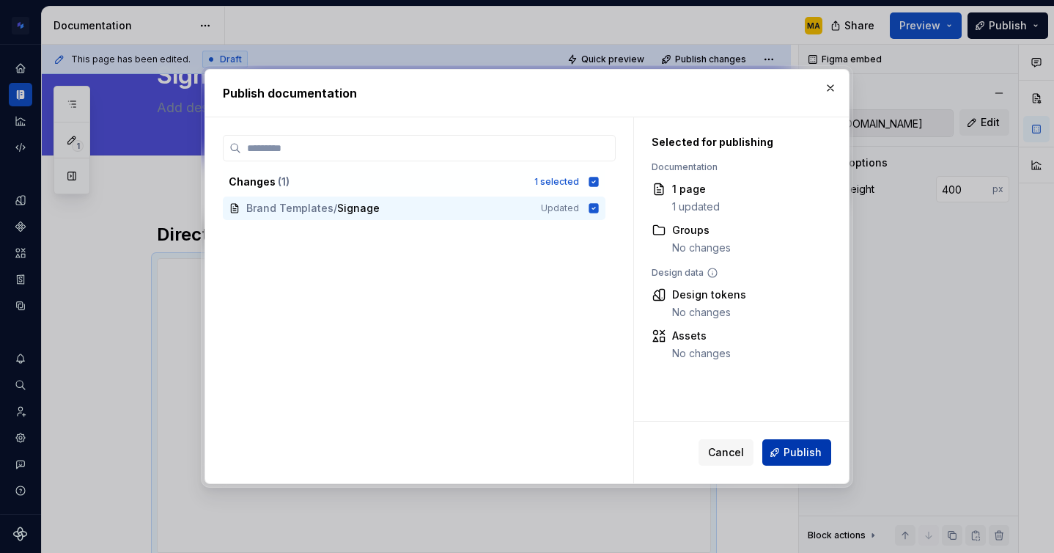
click at [800, 448] on span "Publish" at bounding box center [802, 452] width 38 height 15
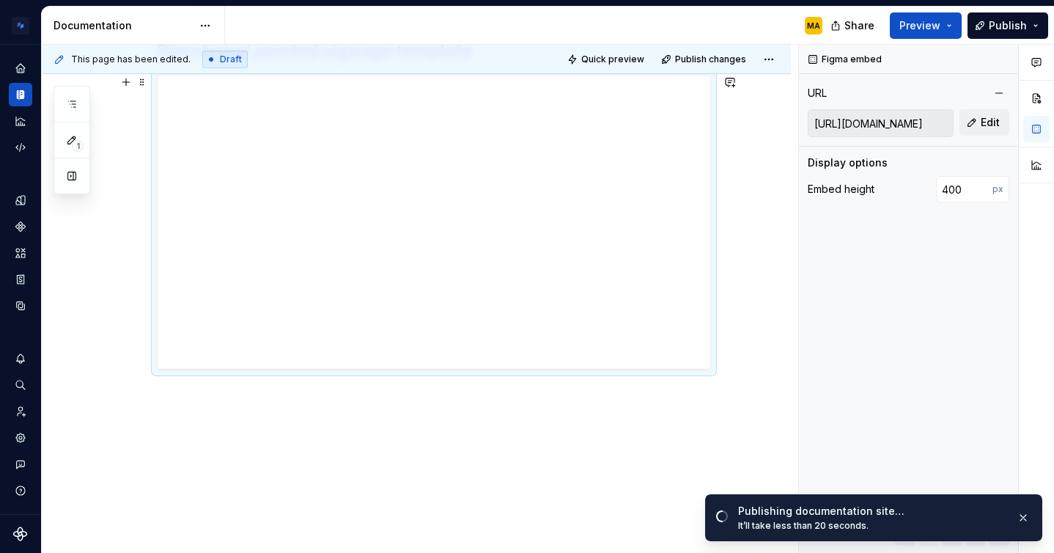
scroll to position [0, 0]
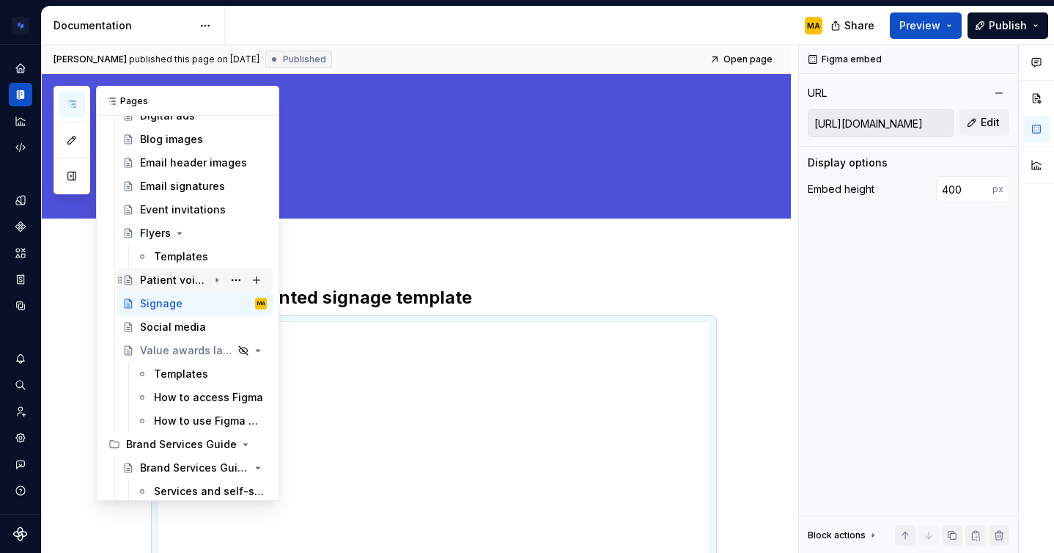
click at [179, 279] on div "Patient voices panel headshot" at bounding box center [174, 280] width 68 height 15
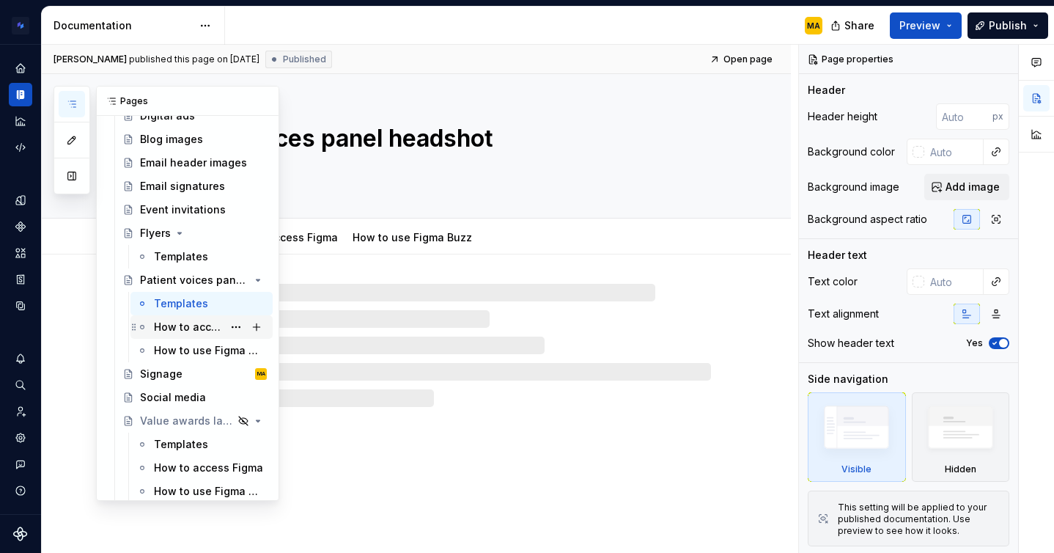
click at [178, 328] on div "How to access Figma" at bounding box center [188, 327] width 69 height 15
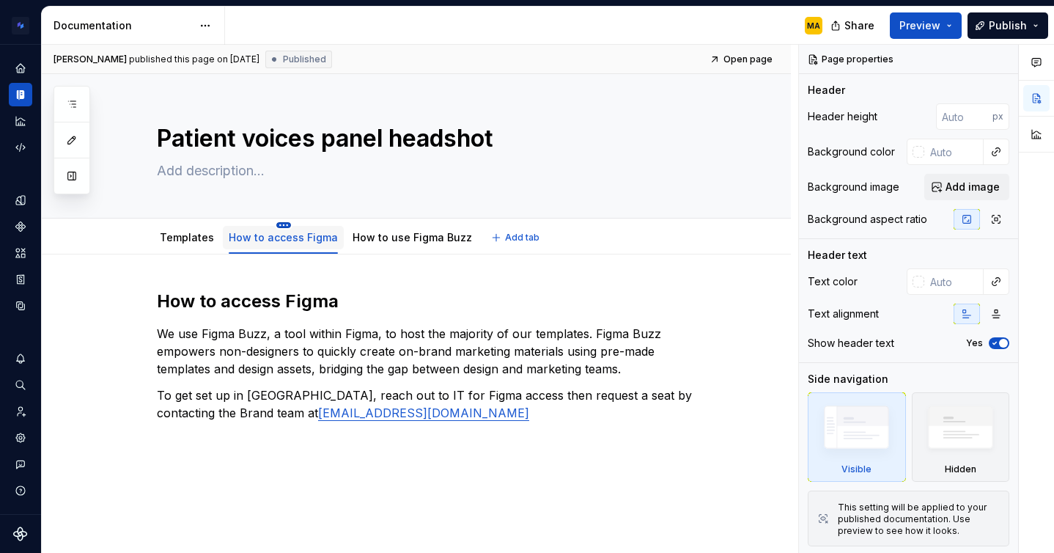
click at [279, 224] on html "Brand Design System MA Design system data Documentation MA Share Preview Publis…" at bounding box center [527, 276] width 1054 height 553
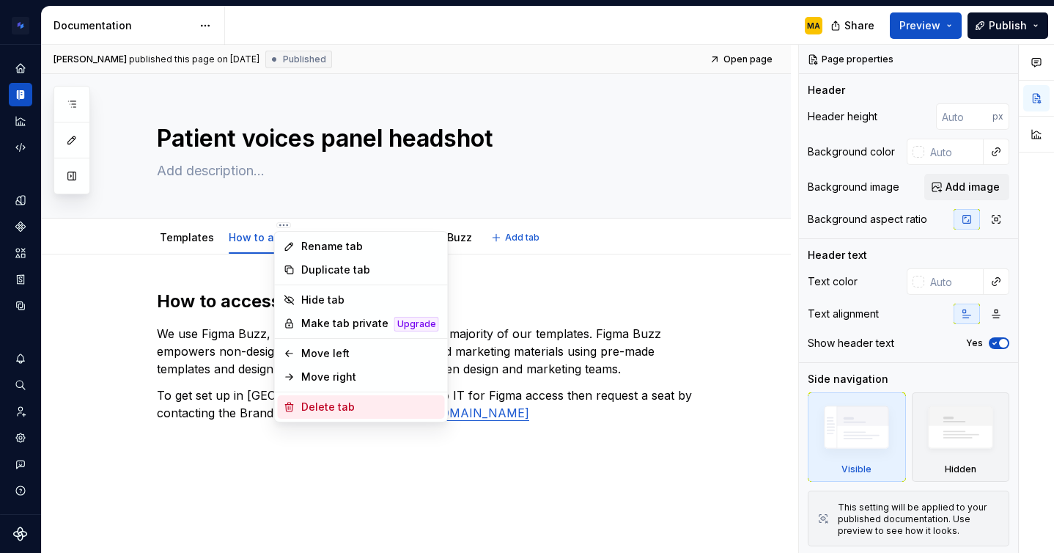
click at [315, 402] on div "Delete tab" at bounding box center [370, 406] width 138 height 15
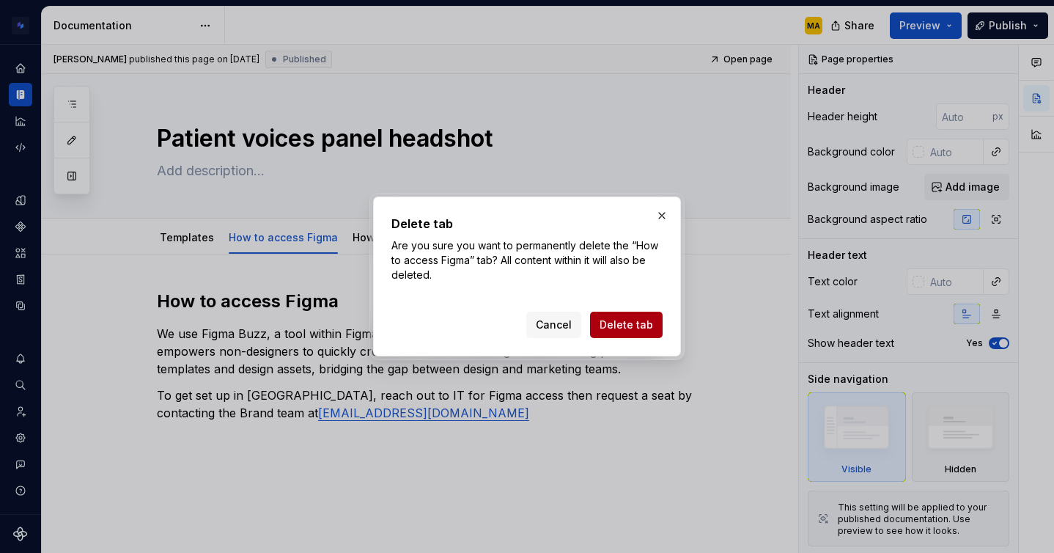
click at [609, 321] on span "Delete tab" at bounding box center [627, 324] width 54 height 15
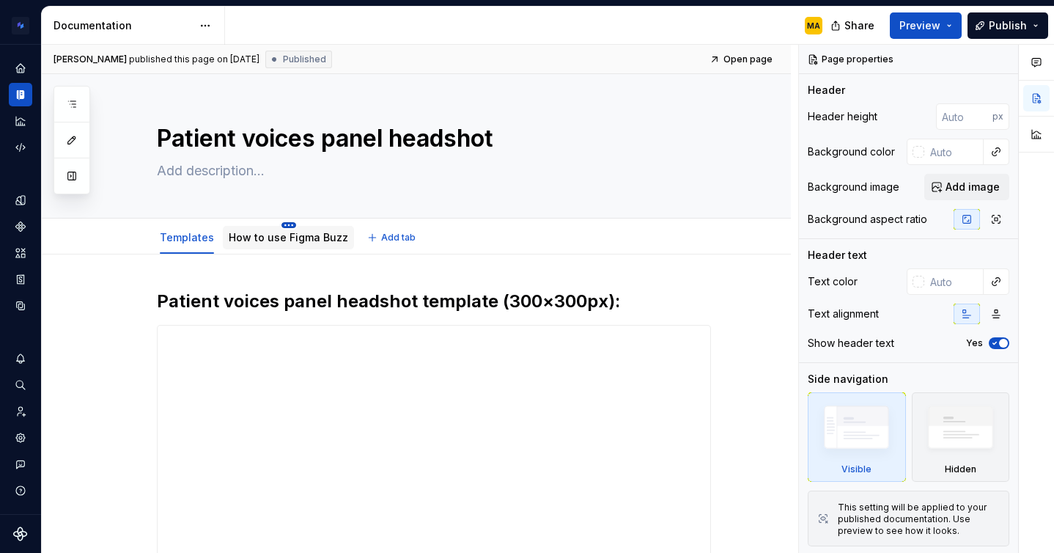
click at [287, 224] on html "Brand Design System MA Design system data Documentation MA Share Preview Publis…" at bounding box center [527, 276] width 1054 height 553
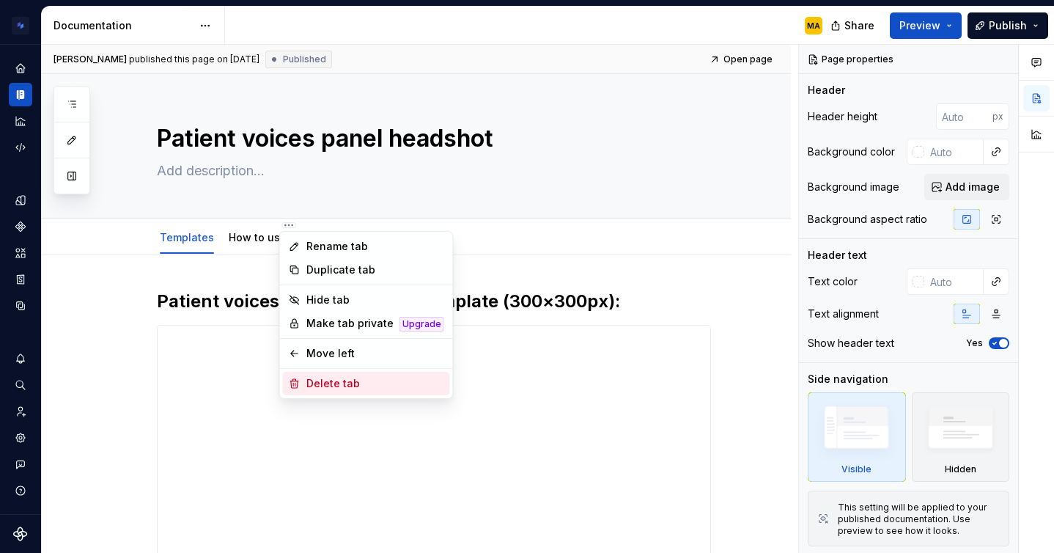
click at [336, 381] on div "Delete tab" at bounding box center [375, 383] width 138 height 15
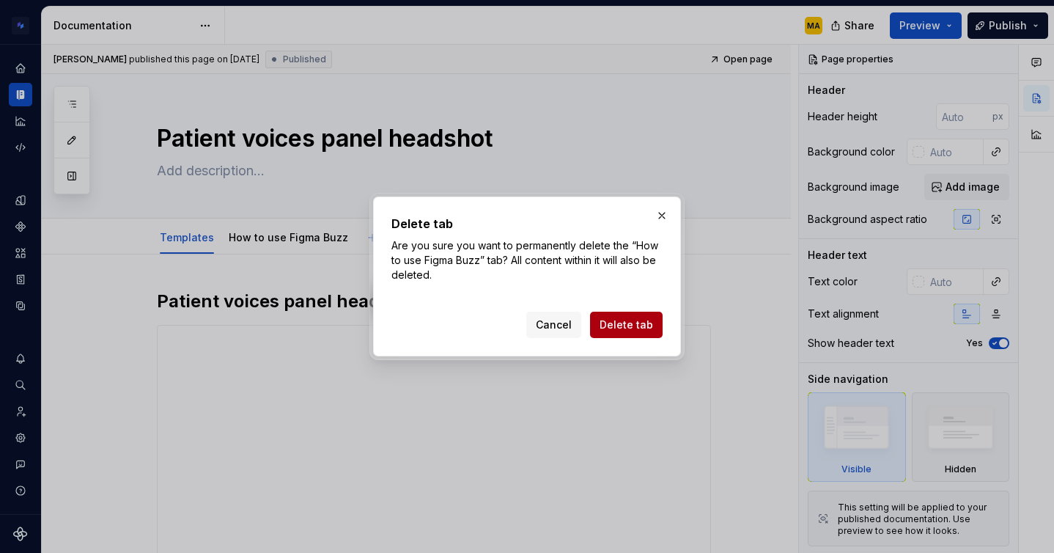
click at [627, 326] on span "Delete tab" at bounding box center [627, 324] width 54 height 15
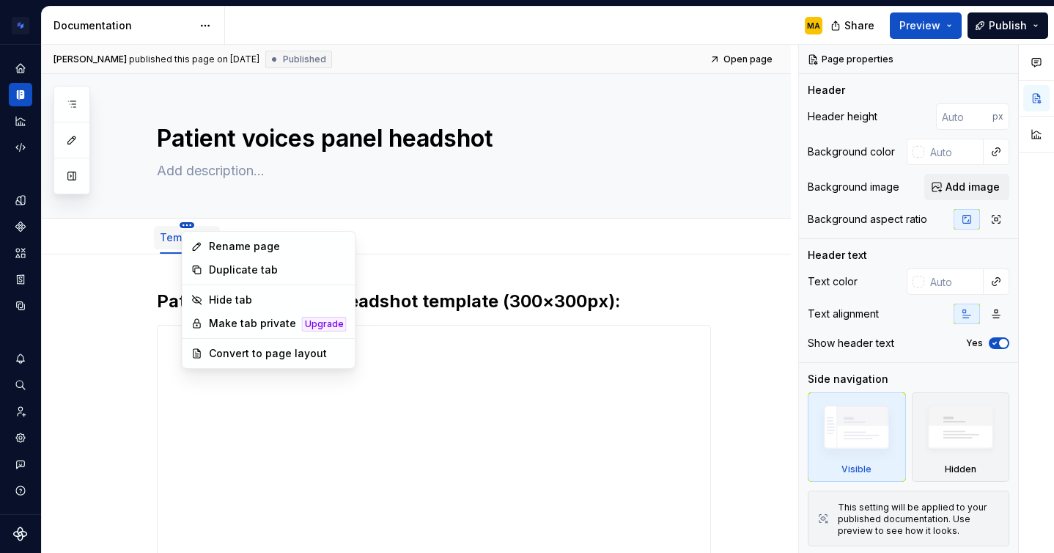
click at [189, 225] on html "Brand Design System MA Design system data Documentation MA Share Preview Publis…" at bounding box center [527, 276] width 1054 height 553
click at [217, 350] on div "Convert to page layout" at bounding box center [278, 353] width 138 height 15
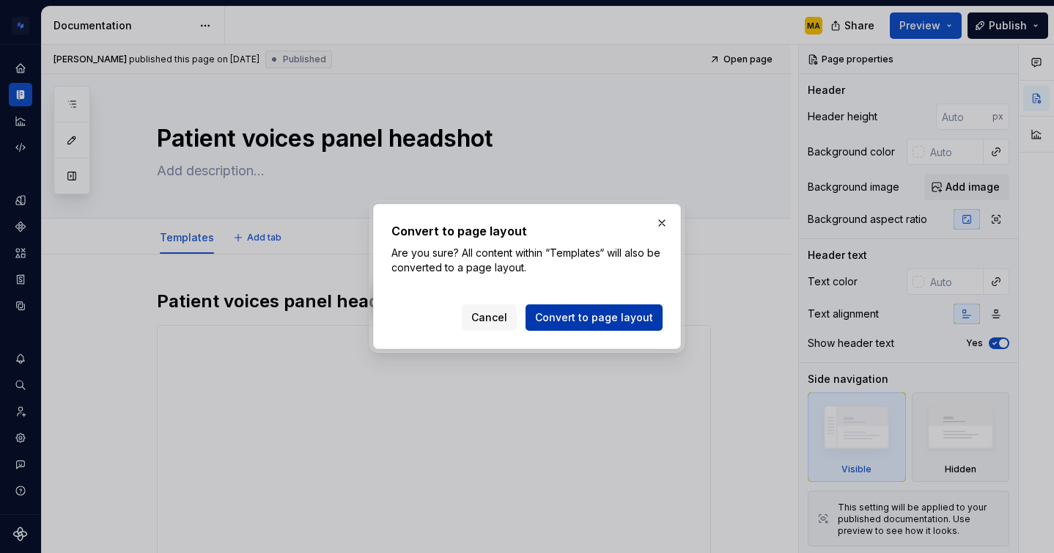
click at [586, 320] on span "Convert to page layout" at bounding box center [594, 317] width 118 height 15
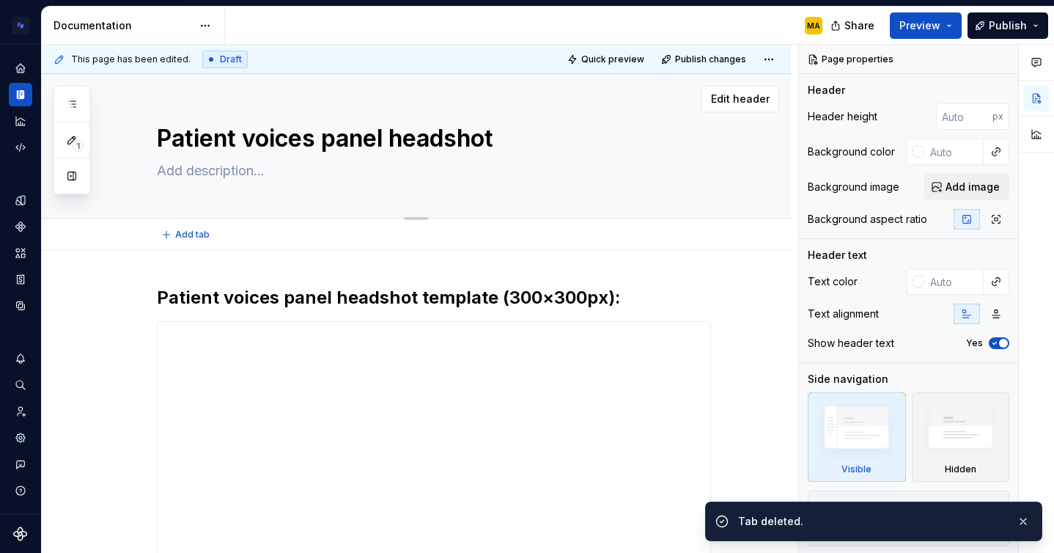
click at [392, 135] on textarea "Patient voices panel headshot" at bounding box center [431, 138] width 554 height 35
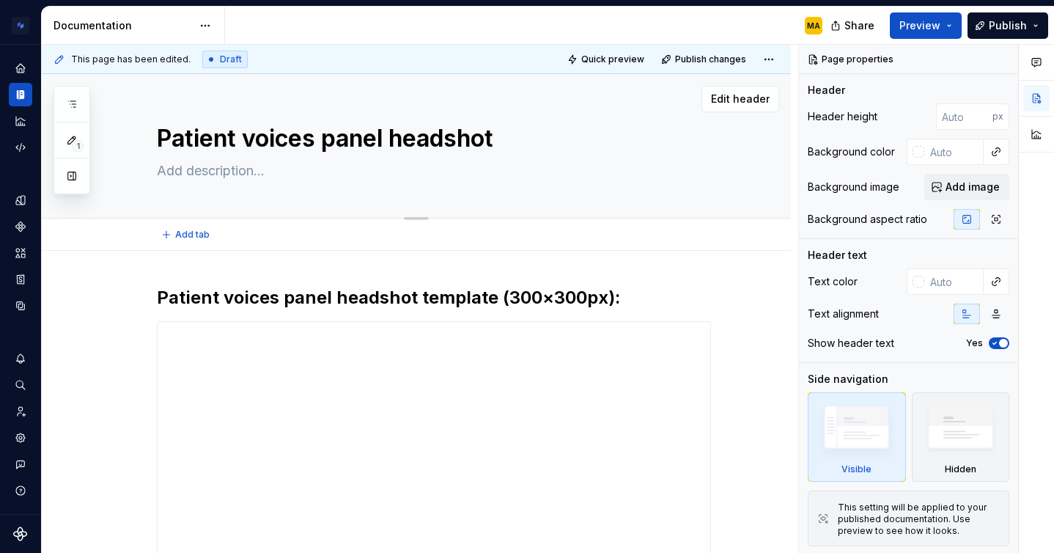
click at [534, 139] on textarea "Patient voices panel headshot" at bounding box center [431, 138] width 554 height 35
type textarea "*"
type textarea "Patient voices panel headshots"
type textarea "*"
type textarea "Patient voices panel headshots"
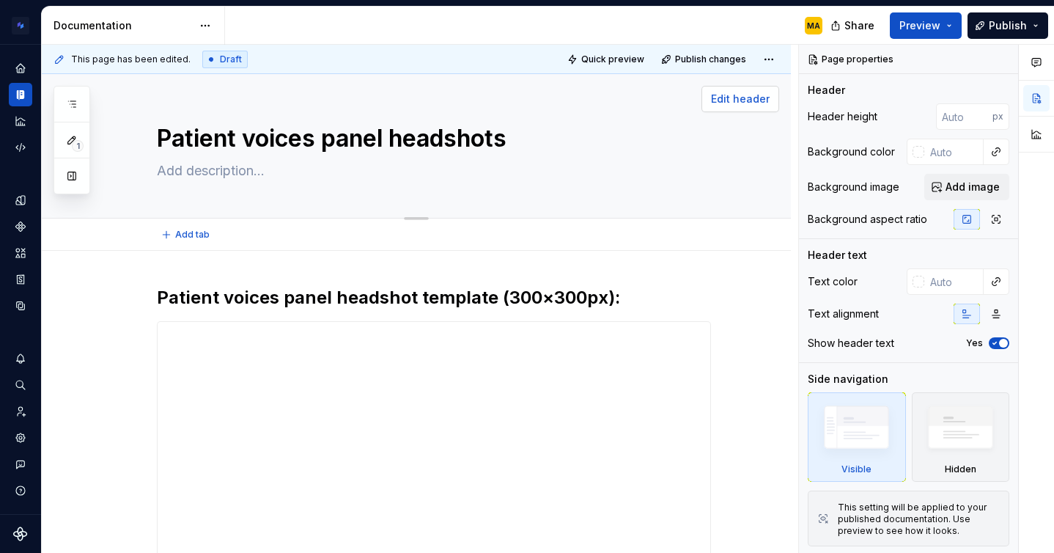
click at [743, 102] on span "Edit header" at bounding box center [740, 99] width 59 height 15
type textarea "*"
click at [945, 149] on input "text" at bounding box center [953, 152] width 59 height 26
type input "5051db"
type textarea "*"
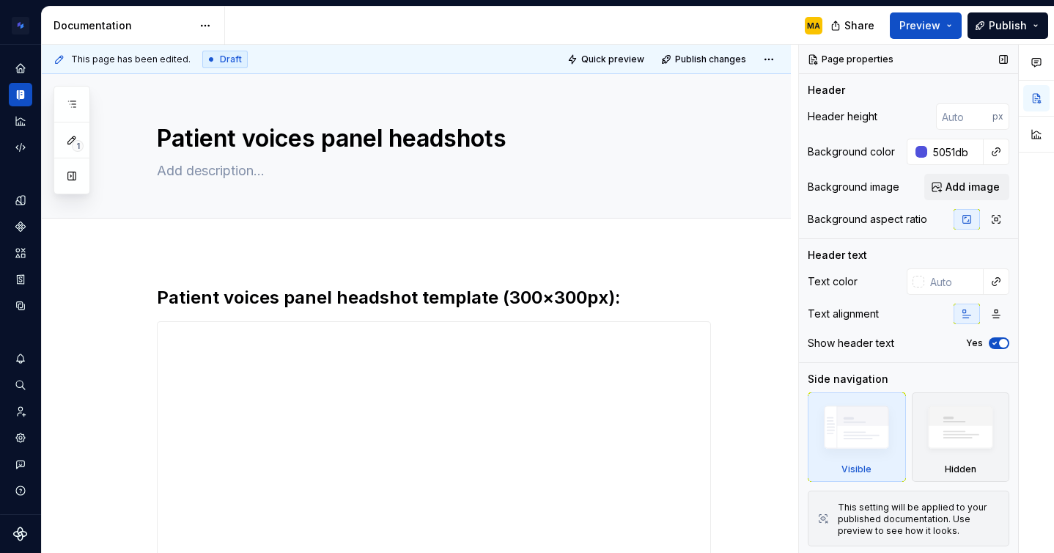
type input "#5051DB"
click at [940, 298] on div "Text color Text alignment Show header text Yes" at bounding box center [909, 315] width 202 height 94
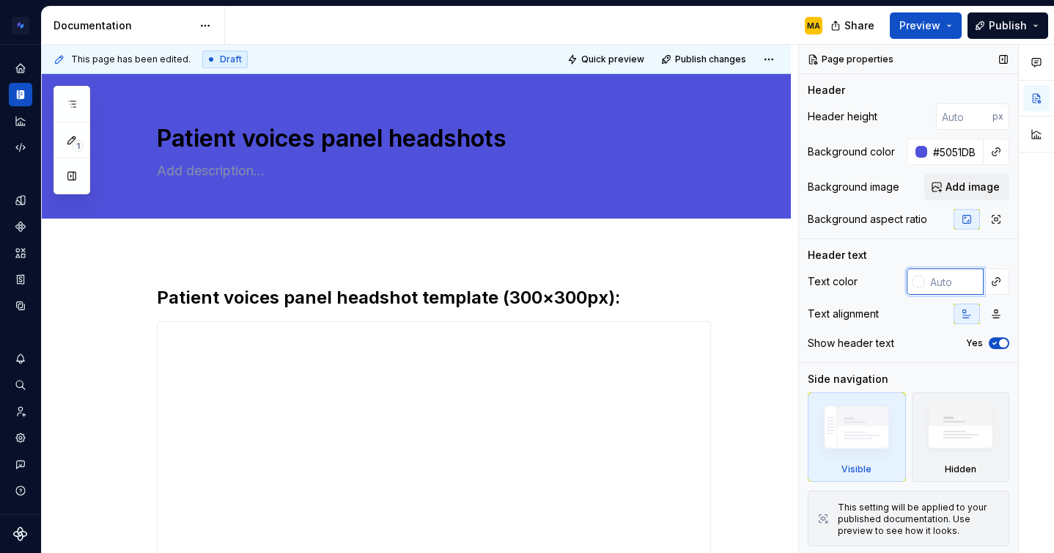
click at [940, 290] on input "text" at bounding box center [953, 281] width 59 height 26
type input "fffff"
type textarea "*"
type input "ffffff"
click at [679, 294] on h2 "Patient voices panel headshot template (300×300px):" at bounding box center [434, 297] width 554 height 23
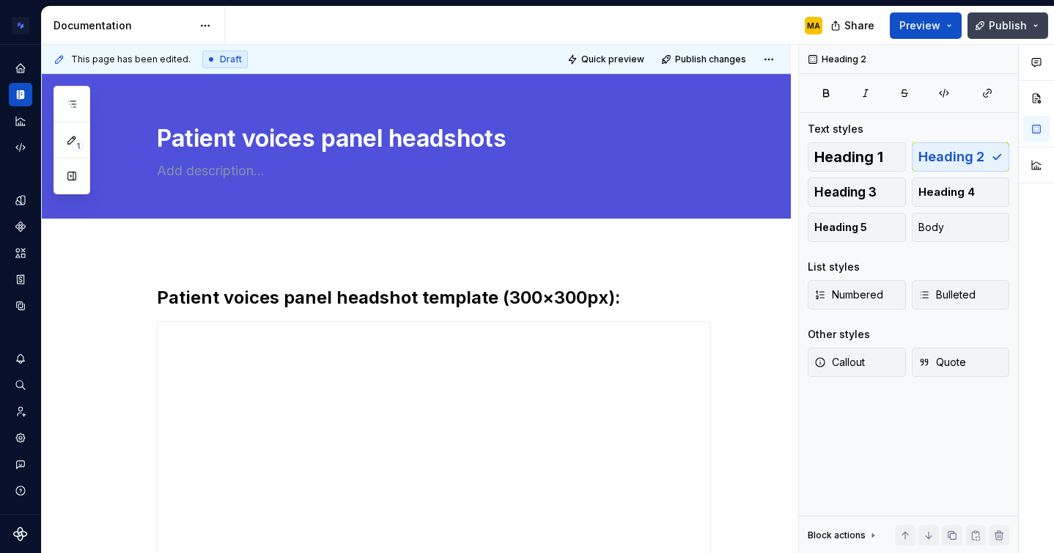
click at [1007, 28] on span "Publish" at bounding box center [1008, 25] width 38 height 15
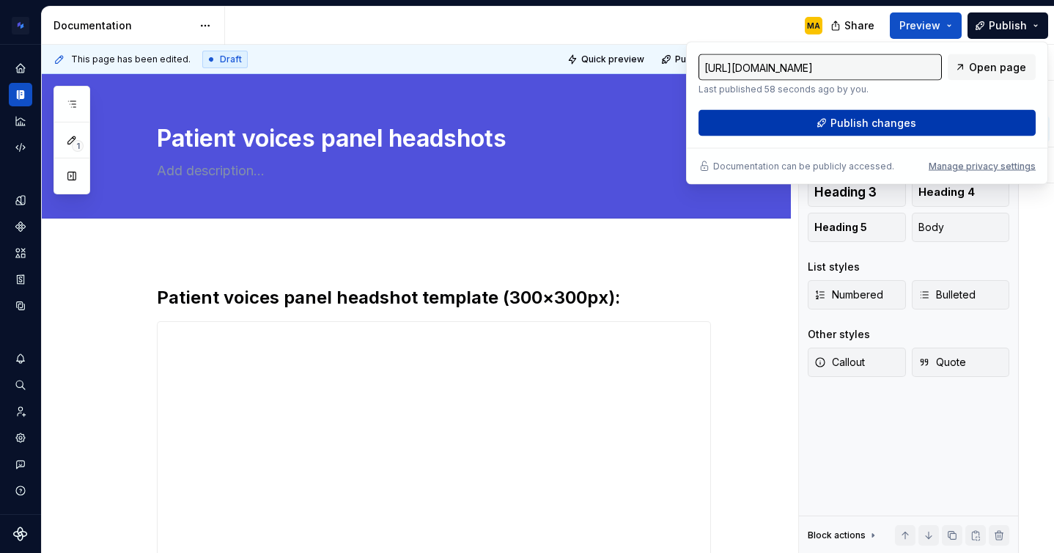
click at [871, 126] on span "Publish changes" at bounding box center [873, 123] width 86 height 15
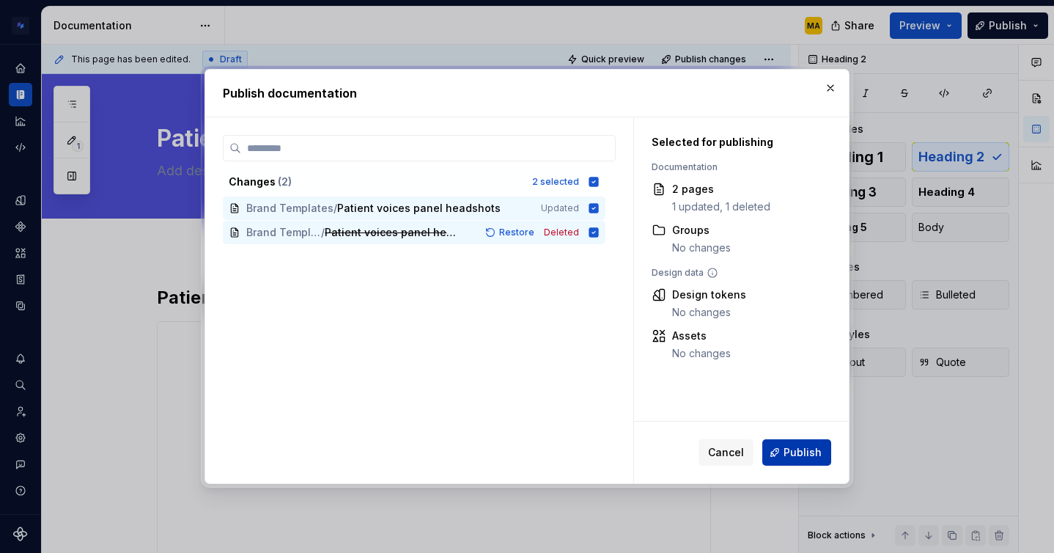
click at [793, 443] on button "Publish" at bounding box center [796, 452] width 69 height 26
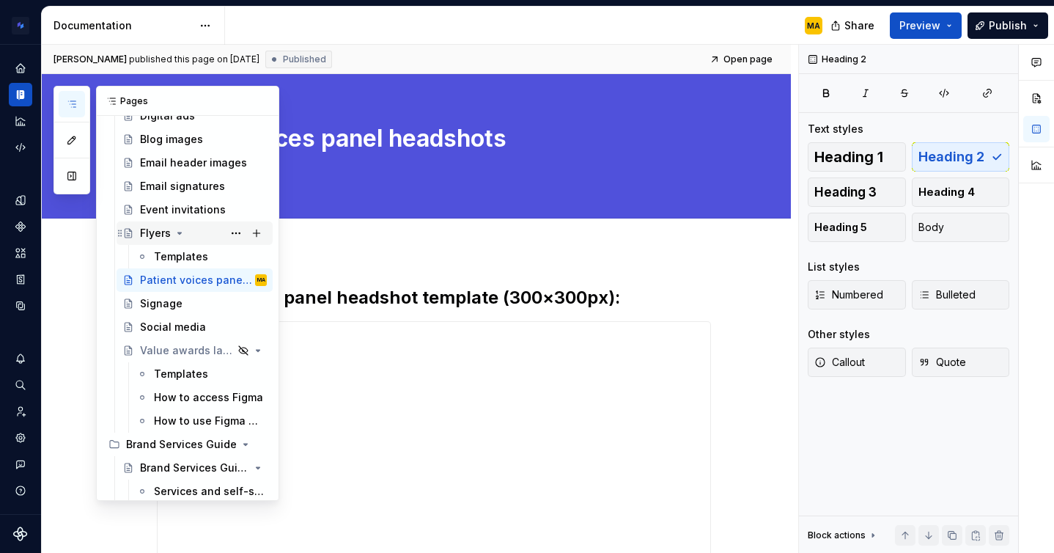
click at [158, 234] on div "Flyers" at bounding box center [155, 233] width 31 height 15
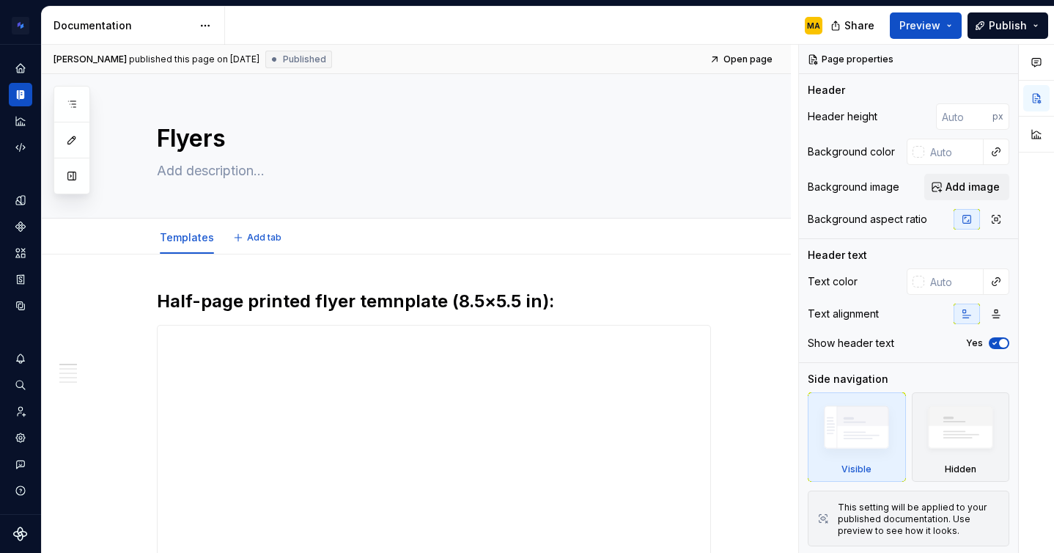
click at [188, 221] on div "Templates Add tab" at bounding box center [416, 236] width 749 height 36
click at [187, 224] on html "Brand Design System MA Design system data Documentation MA Share Preview Publis…" at bounding box center [527, 276] width 1054 height 553
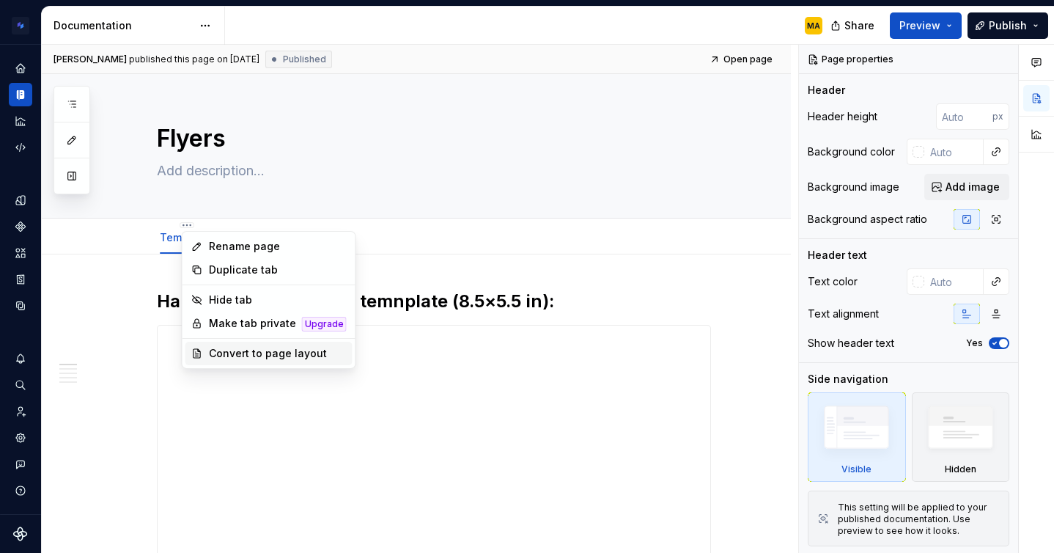
click at [238, 353] on div "Convert to page layout" at bounding box center [278, 353] width 138 height 15
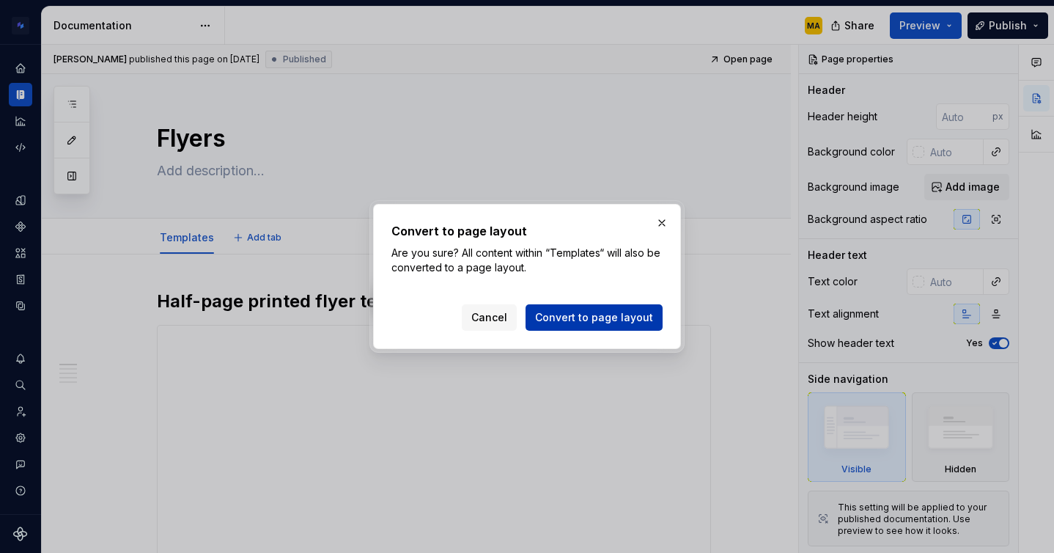
click at [569, 315] on span "Convert to page layout" at bounding box center [594, 317] width 118 height 15
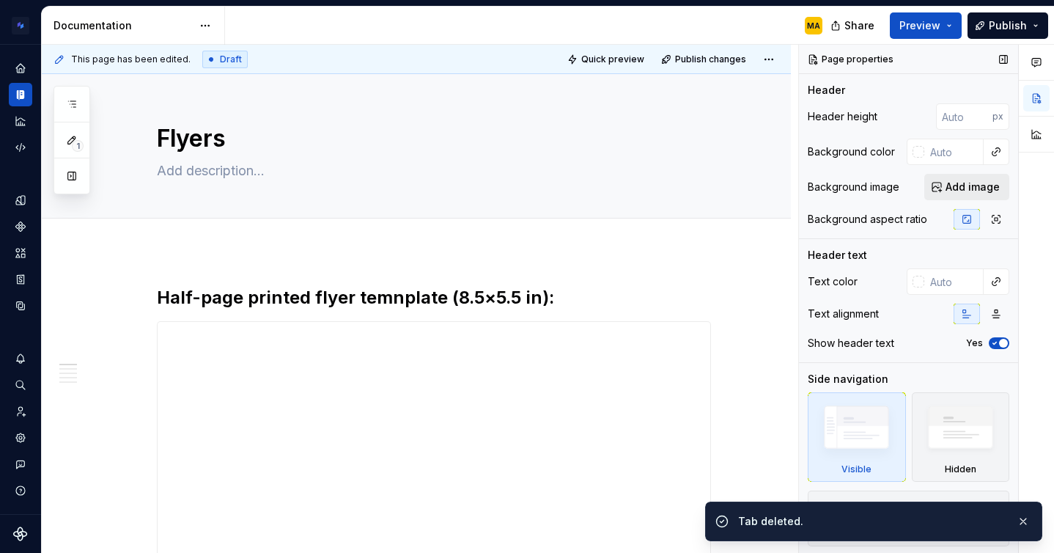
click at [973, 174] on button "Add image" at bounding box center [966, 187] width 85 height 26
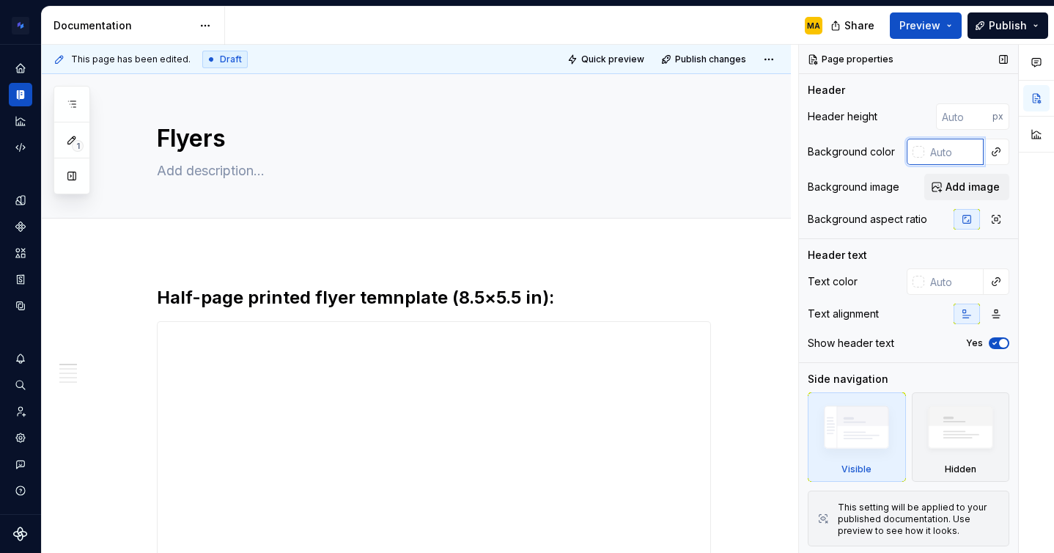
type textarea "*"
type input "5051db"
type textarea "*"
type input "#5051DB"
click at [946, 276] on input "text" at bounding box center [953, 281] width 59 height 26
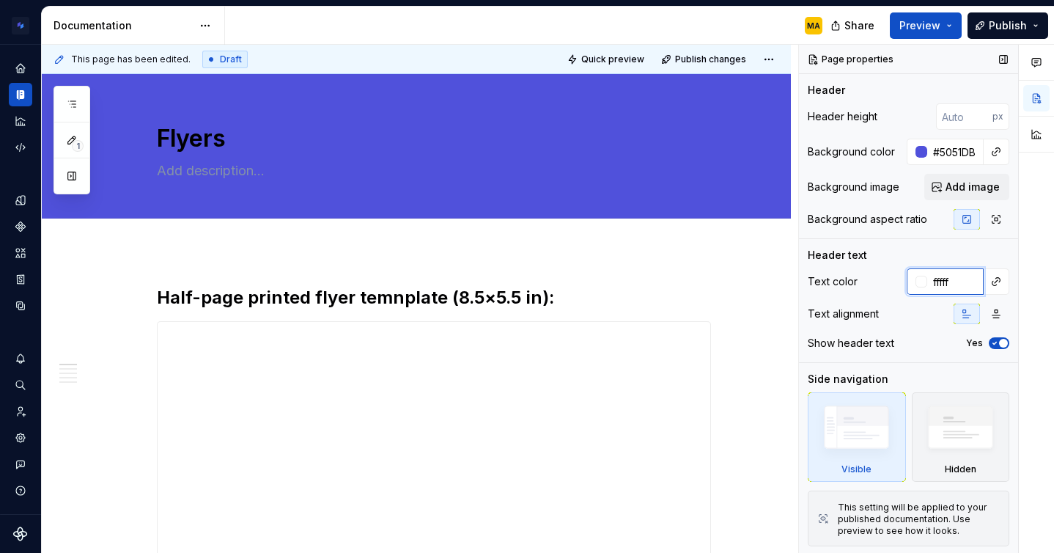
type input "ffffff"
type textarea "*"
type input "ffffff"
type textarea "*"
type input "#FFFFFF"
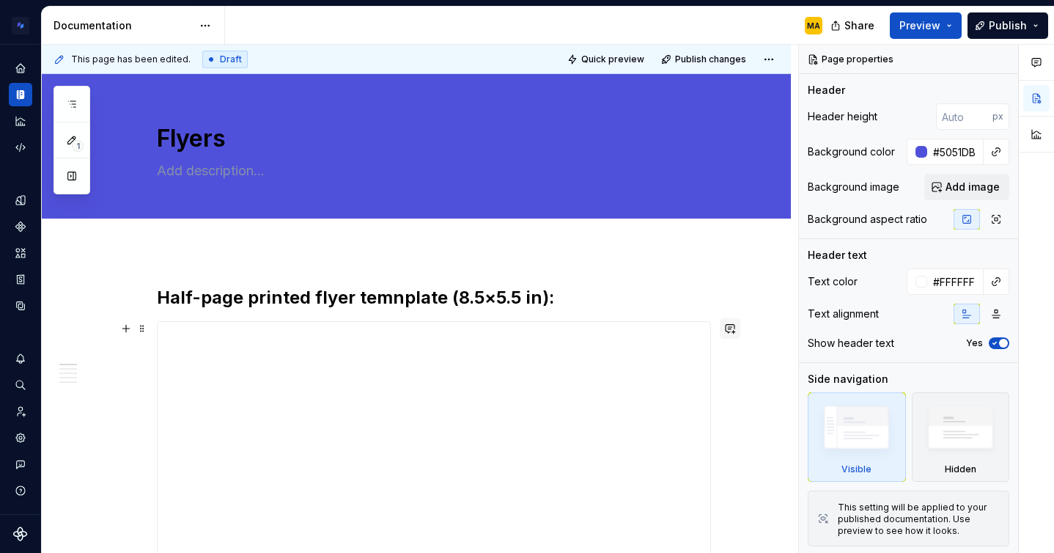
click at [738, 337] on button "button" at bounding box center [730, 328] width 21 height 21
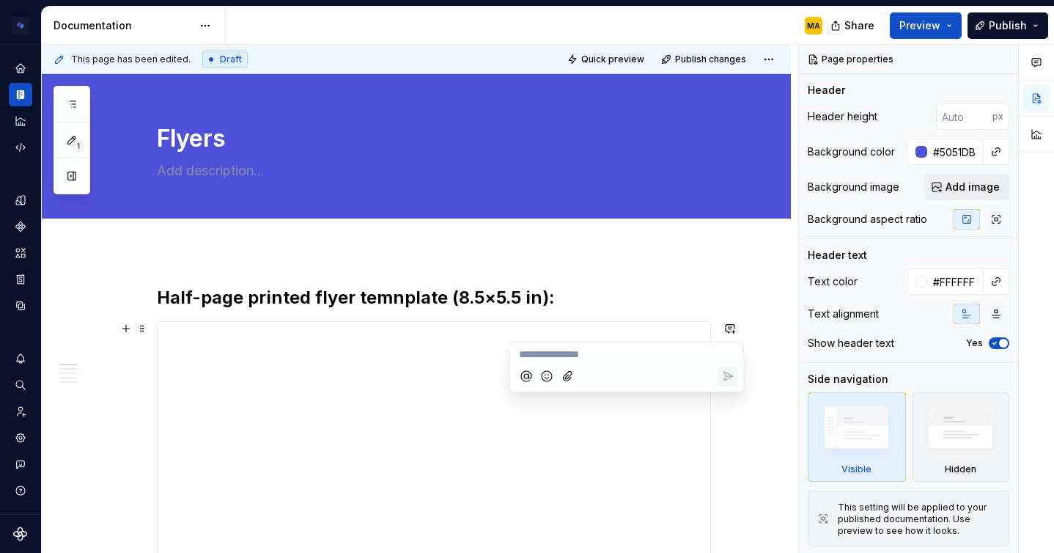
click at [775, 246] on div at bounding box center [416, 234] width 749 height 32
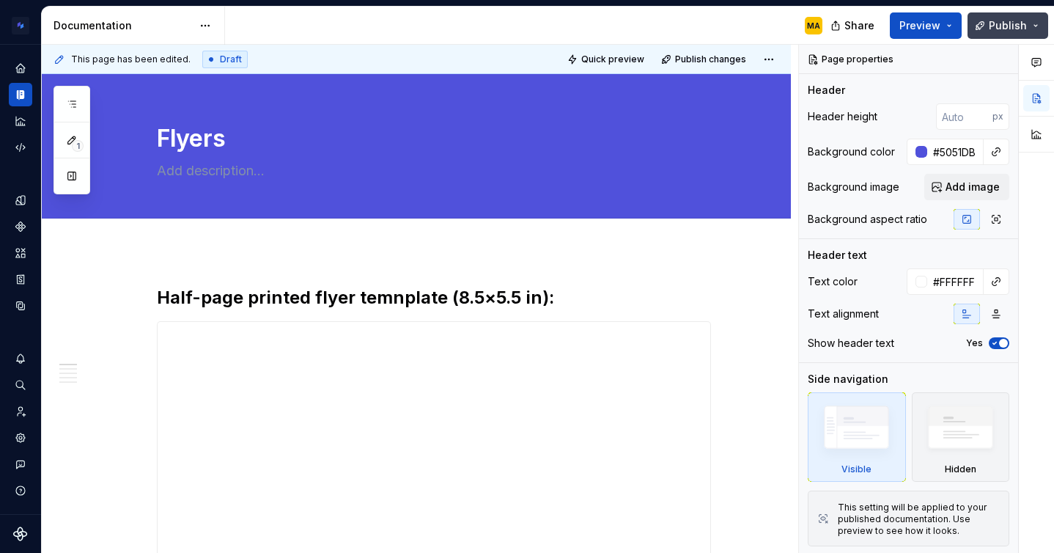
click at [988, 21] on button "Publish" at bounding box center [1007, 25] width 81 height 26
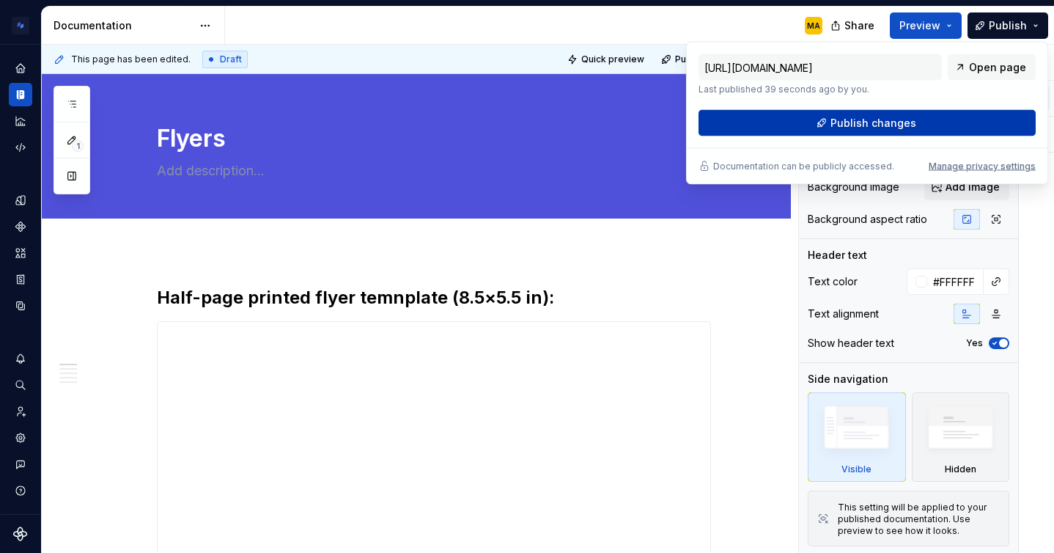
click at [857, 122] on span "Publish changes" at bounding box center [873, 123] width 86 height 15
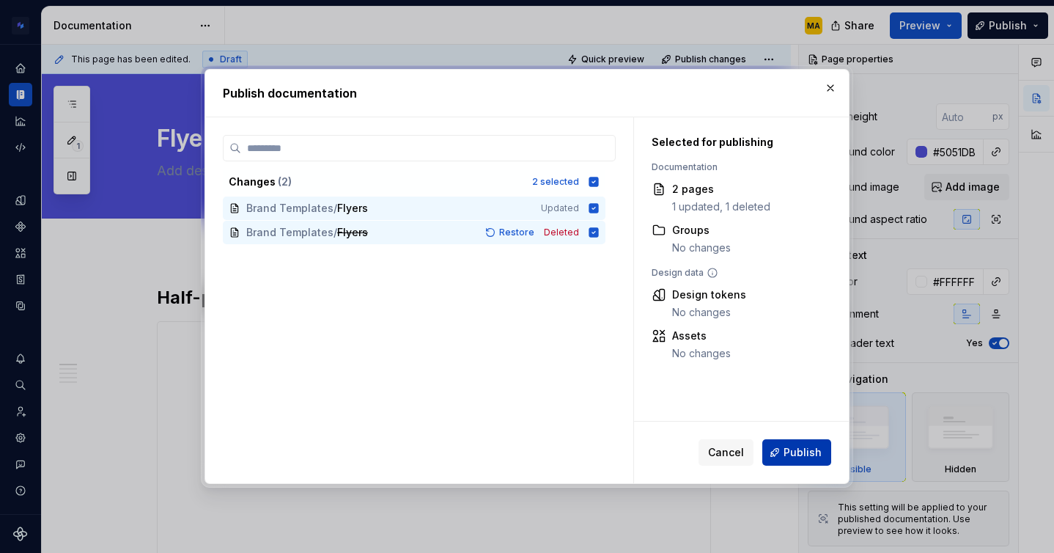
click at [794, 457] on span "Publish" at bounding box center [802, 452] width 38 height 15
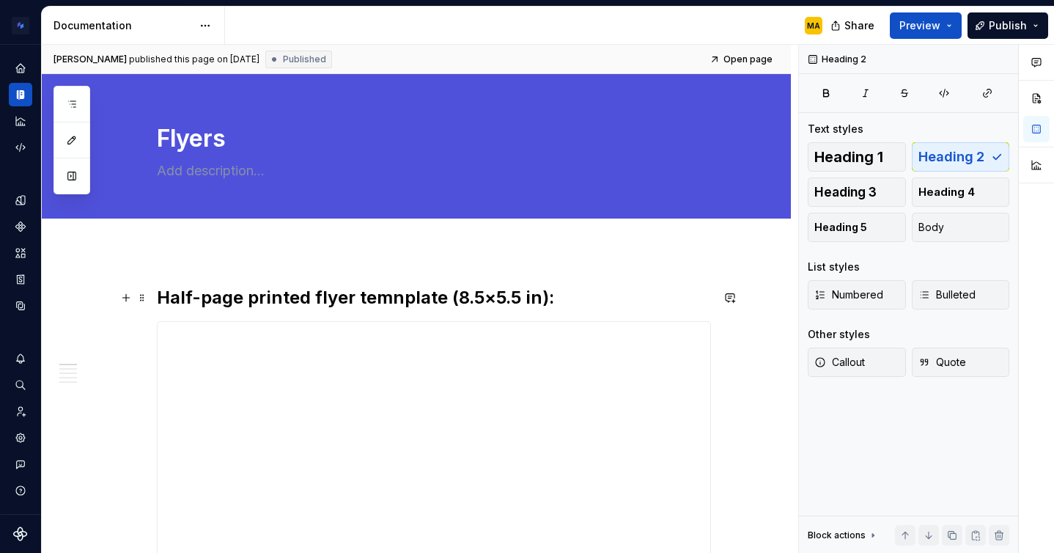
click at [241, 290] on h2 "Half-page printed flyer temnplate (8.5×5.5 in):" at bounding box center [434, 297] width 554 height 23
click at [161, 270] on div "**********" at bounding box center [420, 299] width 756 height 509
click at [148, 290] on span at bounding box center [142, 297] width 12 height 21
click at [162, 293] on h2 "Half-page printed flyer temnplate (8.5×5.5 in):" at bounding box center [434, 297] width 554 height 23
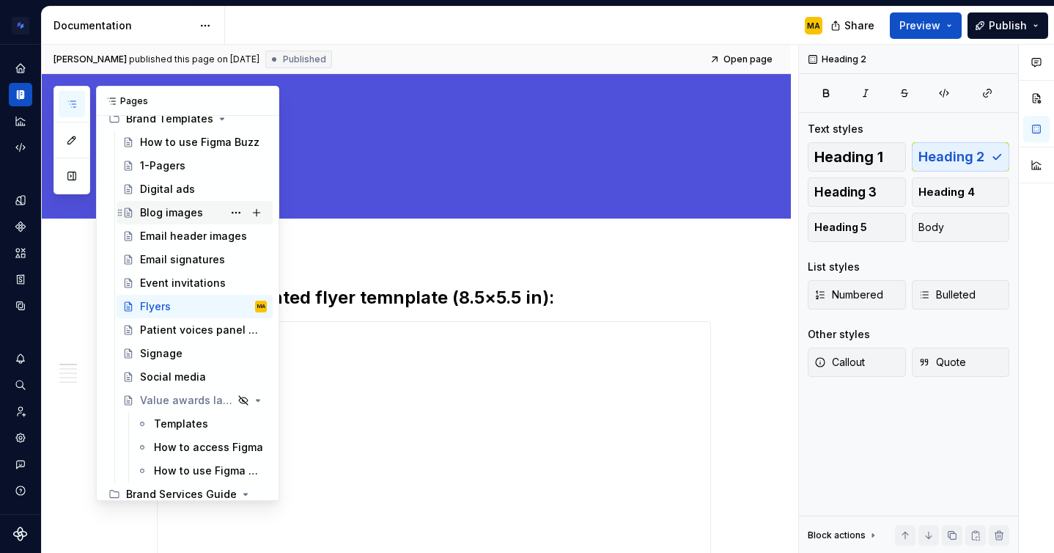
scroll to position [129, 0]
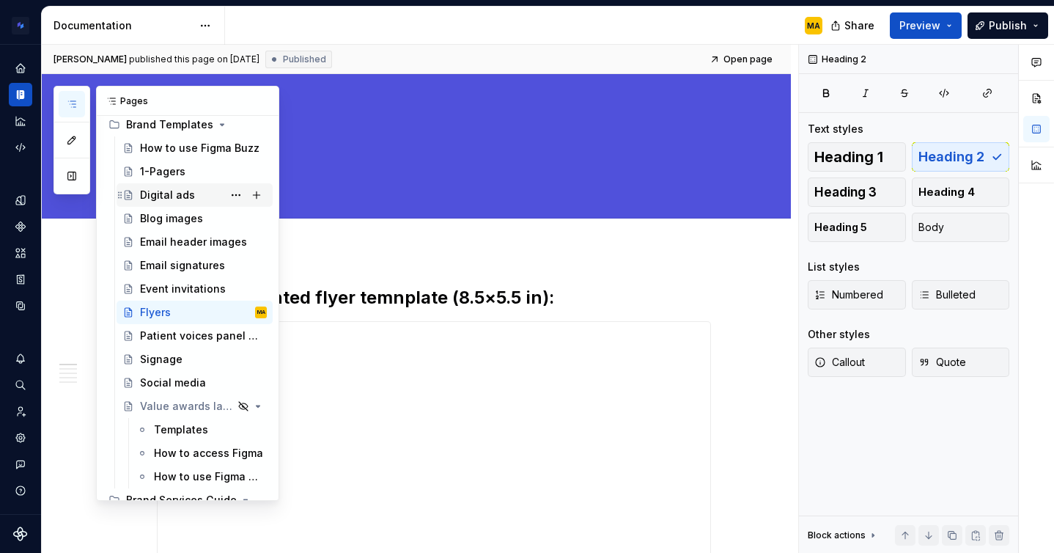
click at [158, 195] on div "Digital ads" at bounding box center [167, 195] width 55 height 15
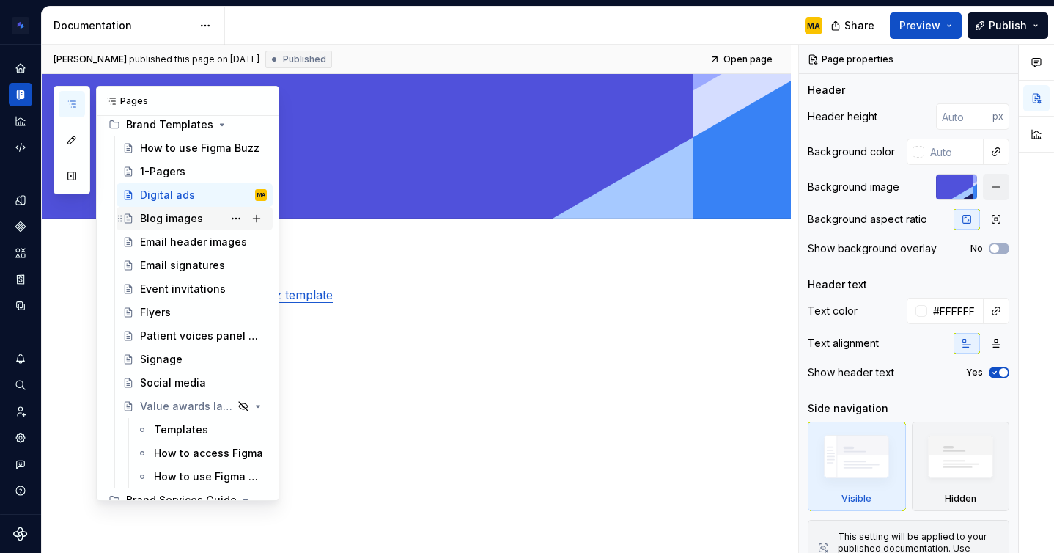
click at [172, 220] on div "Blog images" at bounding box center [171, 218] width 63 height 15
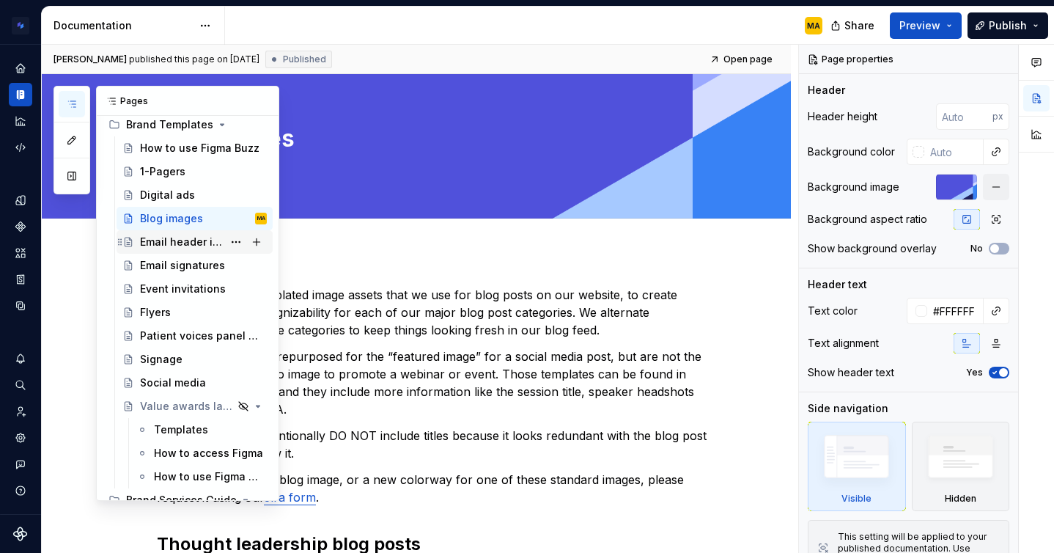
click at [160, 238] on div "Email header images" at bounding box center [181, 242] width 83 height 15
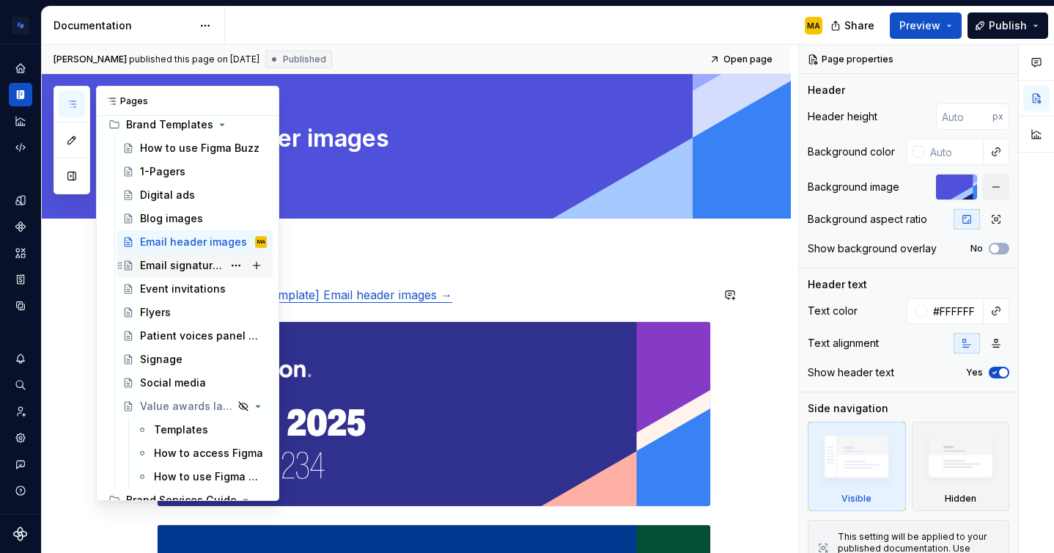
click at [177, 273] on div "Email signatures" at bounding box center [203, 265] width 127 height 21
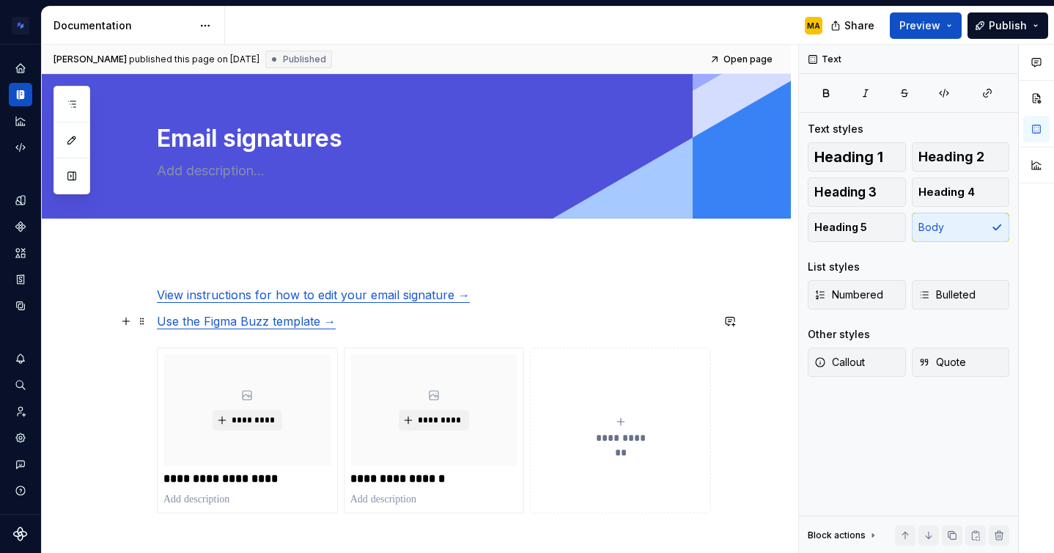
click at [382, 322] on p "Use the Figma Buzz template →" at bounding box center [434, 321] width 554 height 18
click at [389, 473] on p "**********" at bounding box center [434, 478] width 168 height 15
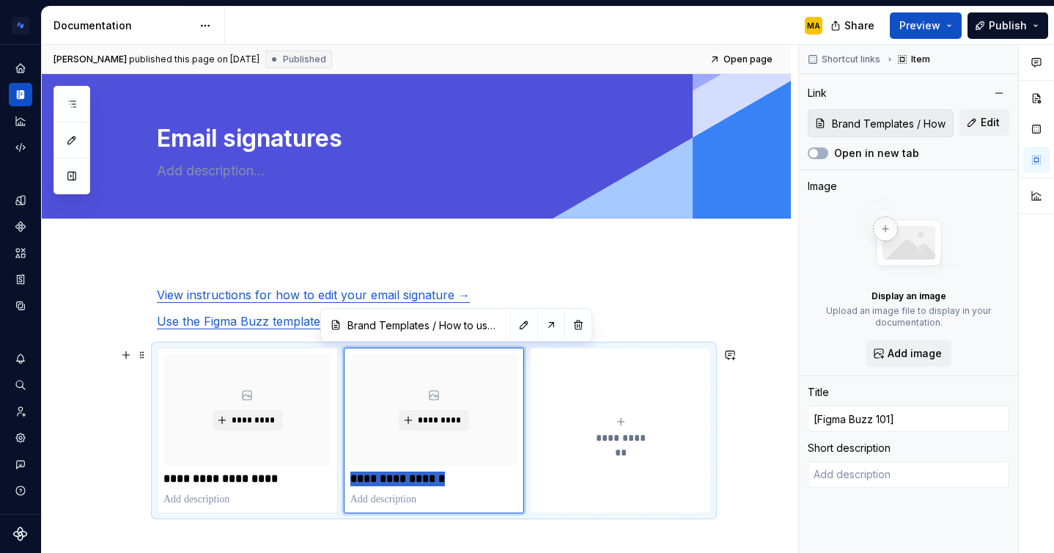
drag, startPoint x: 463, startPoint y: 479, endPoint x: 342, endPoint y: 473, distance: 121.1
click at [342, 473] on div "**********" at bounding box center [434, 430] width 554 height 166
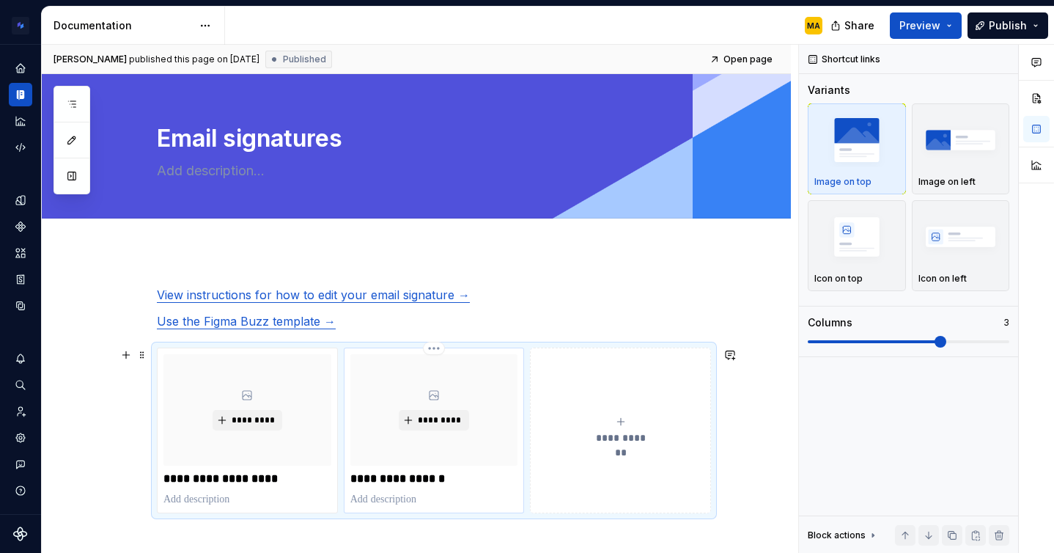
click at [390, 482] on p "**********" at bounding box center [434, 478] width 168 height 15
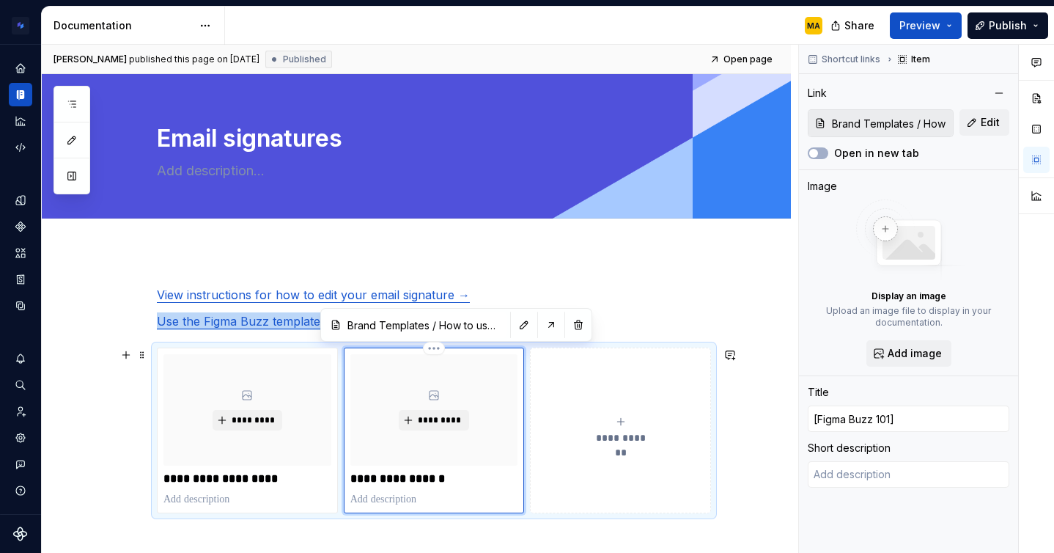
drag, startPoint x: 466, startPoint y: 487, endPoint x: 459, endPoint y: 486, distance: 7.4
click at [459, 486] on div "**********" at bounding box center [434, 430] width 168 height 152
click at [457, 480] on p "**********" at bounding box center [434, 478] width 168 height 15
drag, startPoint x: 465, startPoint y: 477, endPoint x: 386, endPoint y: 477, distance: 79.9
click at [386, 477] on p "**********" at bounding box center [434, 478] width 168 height 15
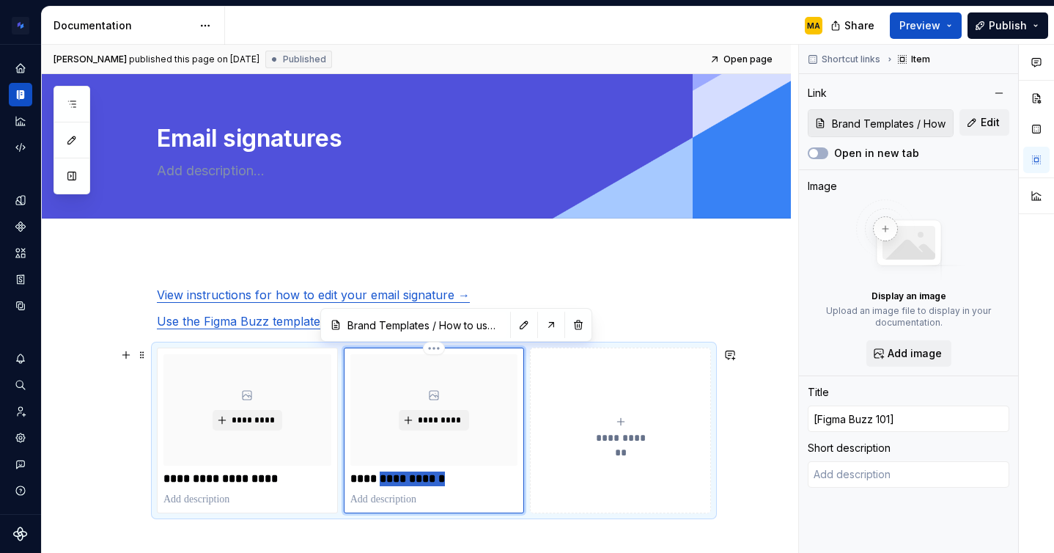
type textarea "*"
type input "[Figm"
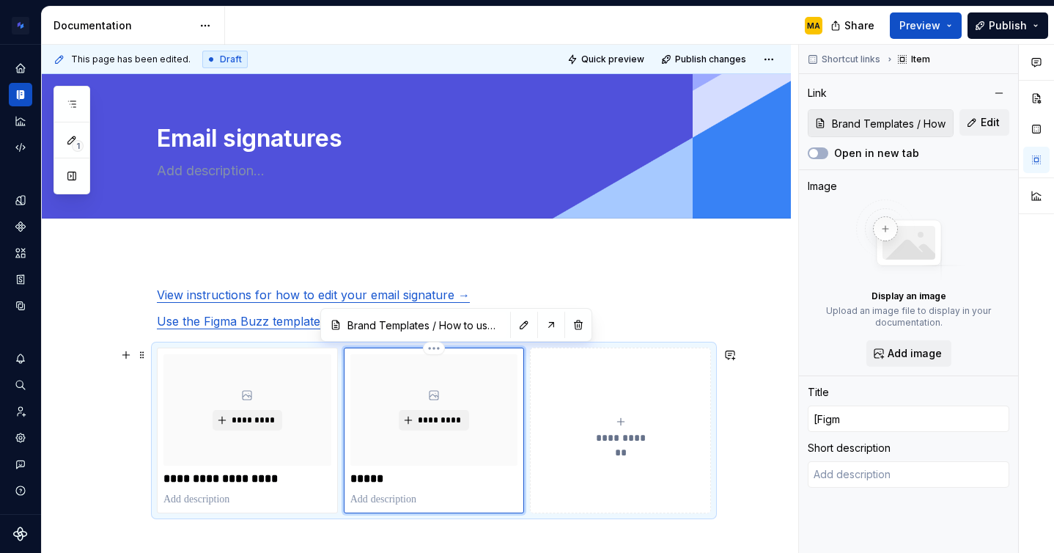
type textarea "*"
type input "[Fig"
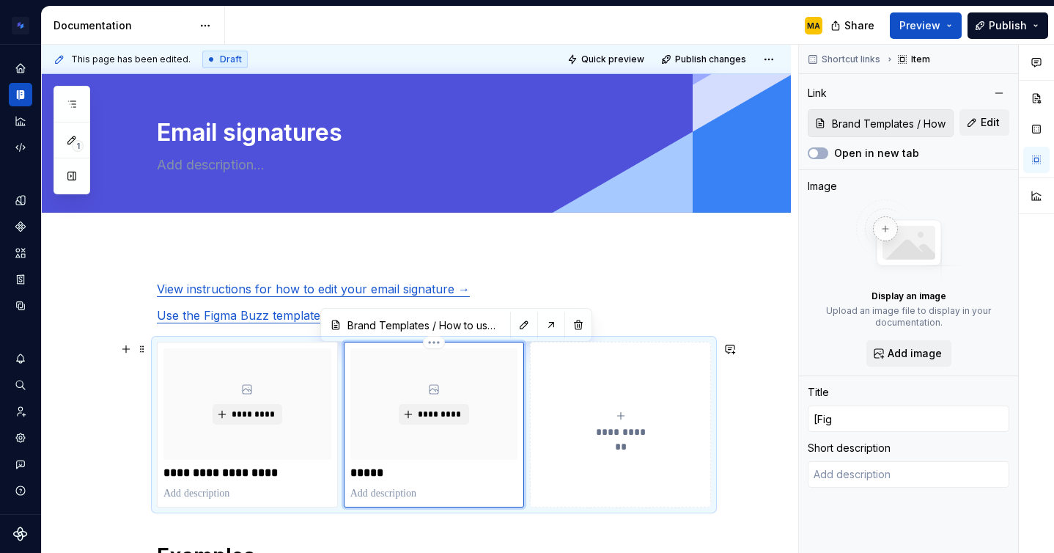
type textarea "*"
type input "[Fi"
type textarea "*"
type input "[F"
type textarea "*"
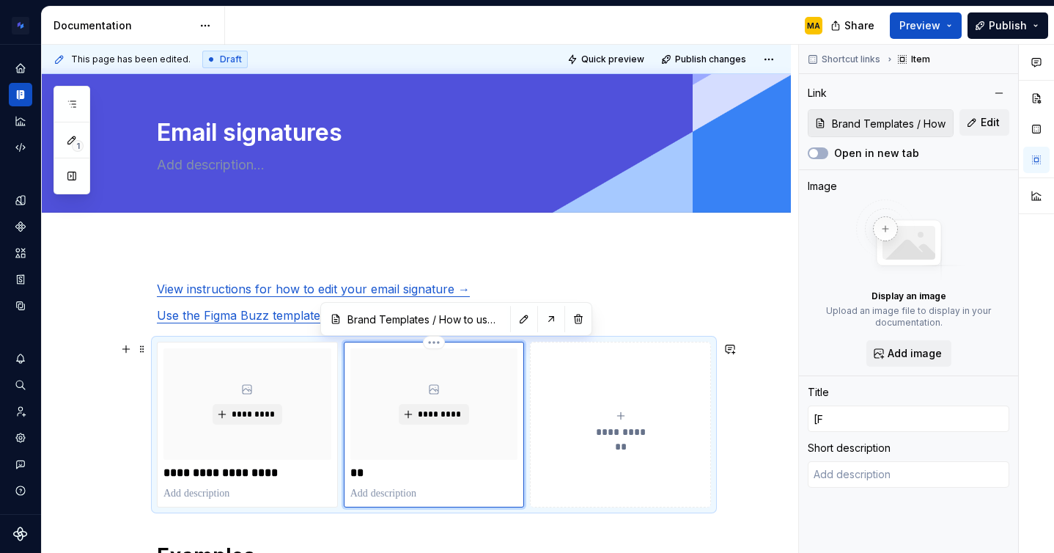
type input "["
type textarea "*"
type input "H"
type textarea "*"
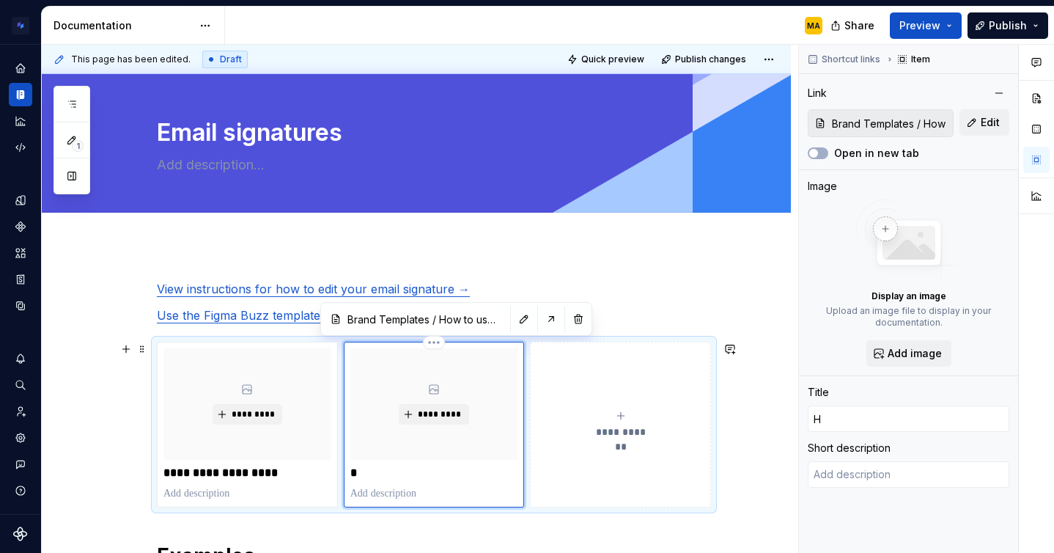
type input "Ho"
type textarea "*"
type input "How"
type textarea "*"
type input "How"
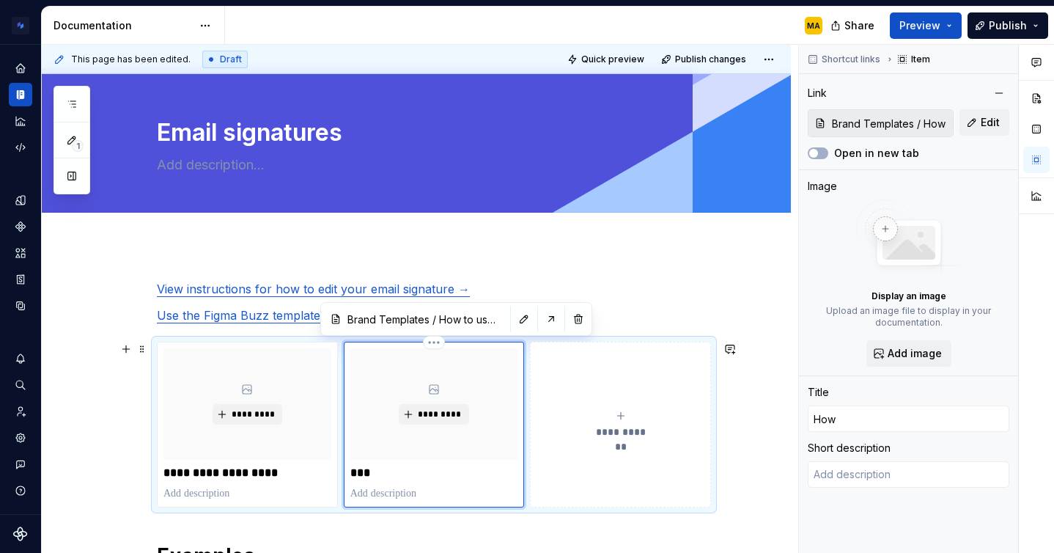
type textarea "*"
type input "How t"
type textarea "*"
type input "How to"
type textarea "*"
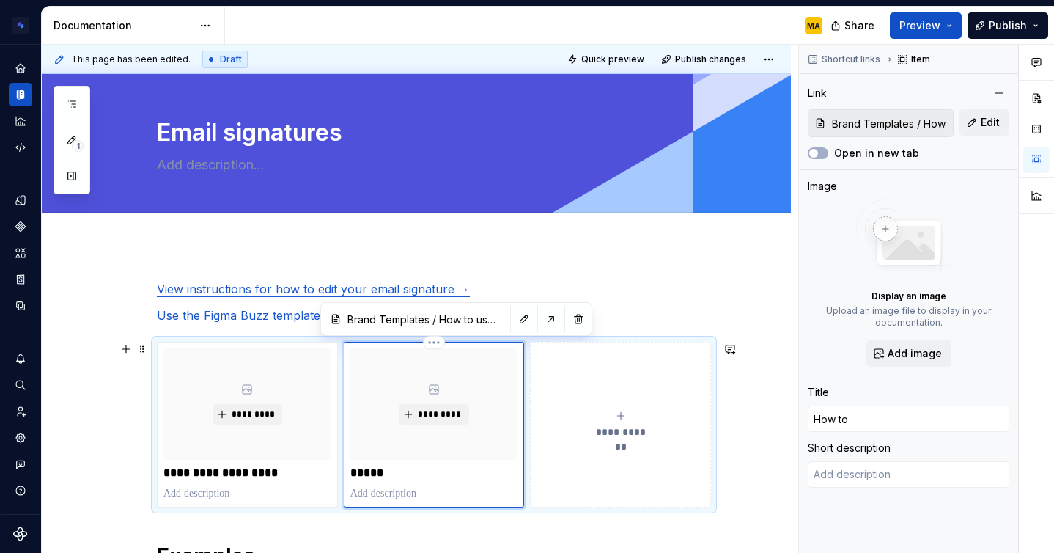
type input "How to"
type textarea "*"
type input "How to u"
type textarea "*"
type input "How to us"
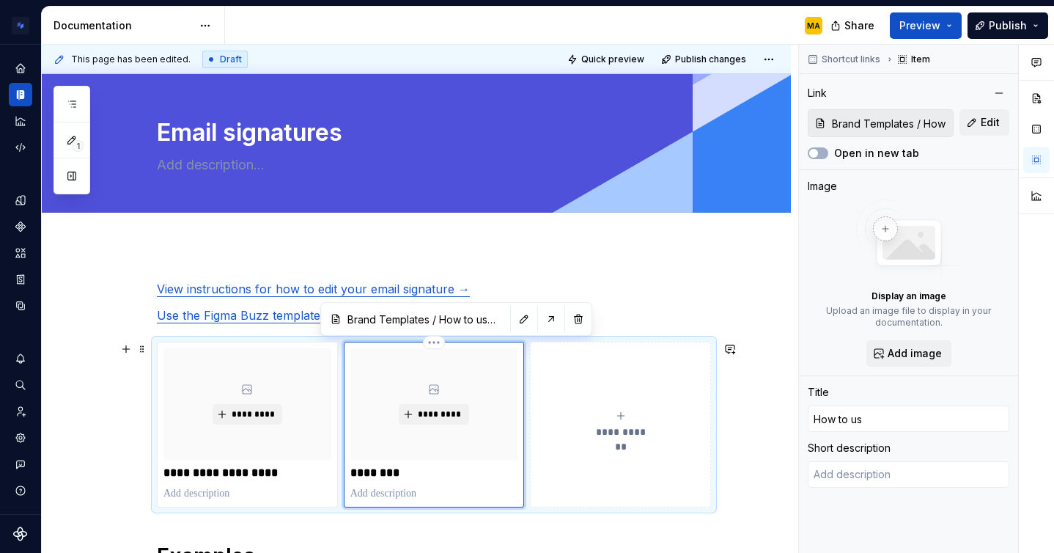
type textarea "*"
type input "How to use"
type textarea "*"
type input "How to use"
type textarea "*"
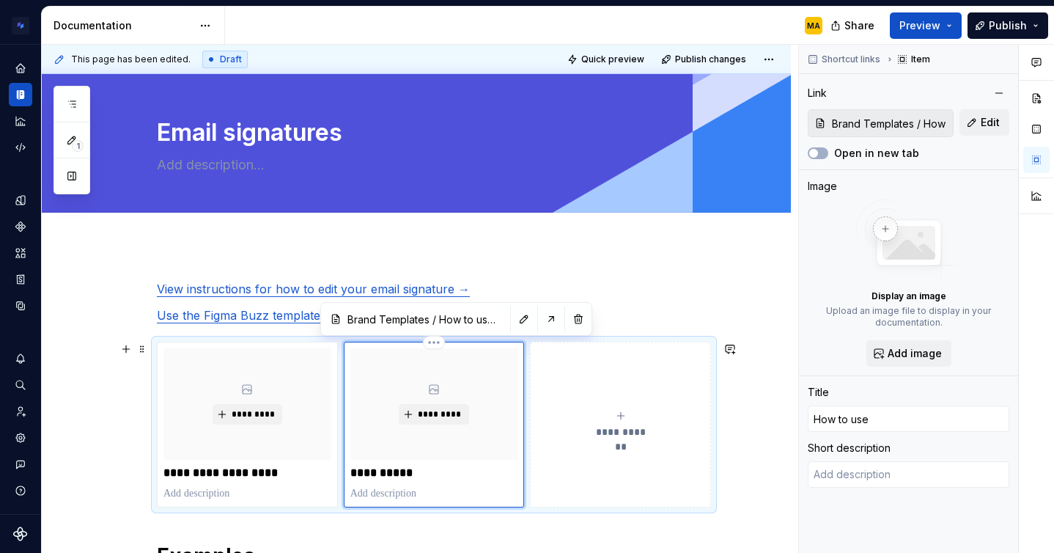
type input "How to use F"
type textarea "*"
type input "How to use Fi"
type textarea "*"
type input "How to use Fig"
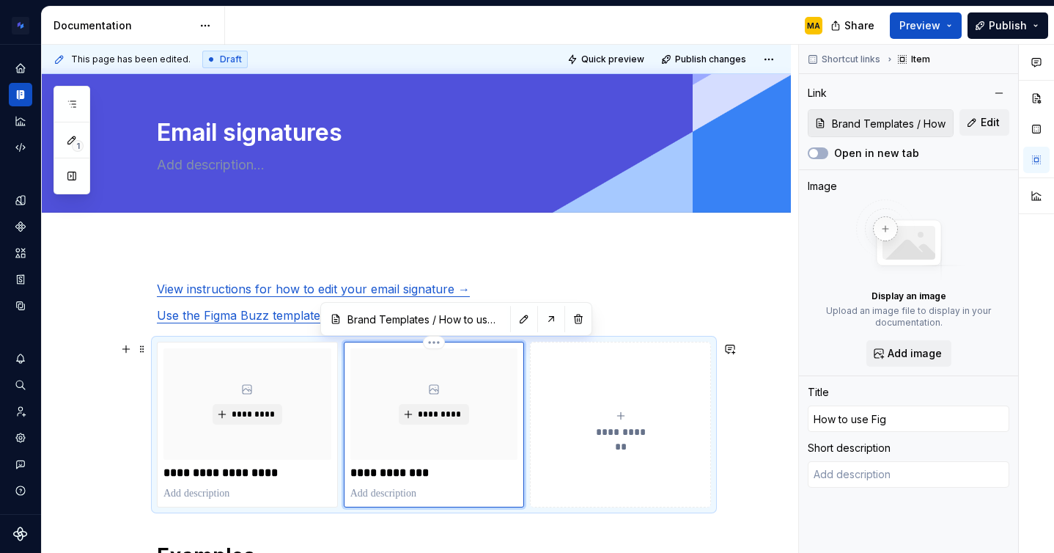
type textarea "*"
type input "How to use Figm"
type textarea "*"
type input "How to use Figma"
type textarea "*"
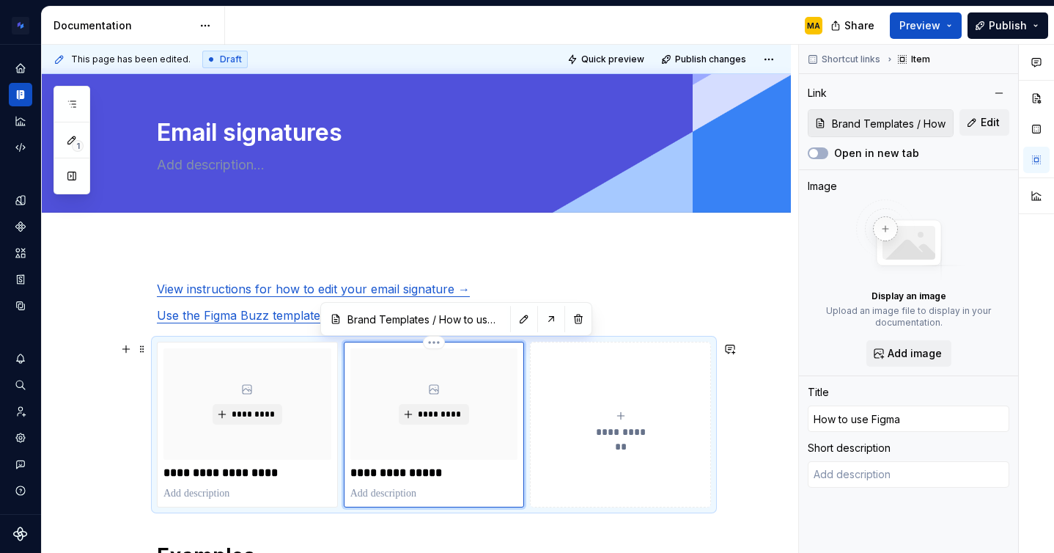
type input "How to use Figma"
type textarea "*"
type input "How to use Figma B"
type textarea "*"
type input "How to use Figma Bu"
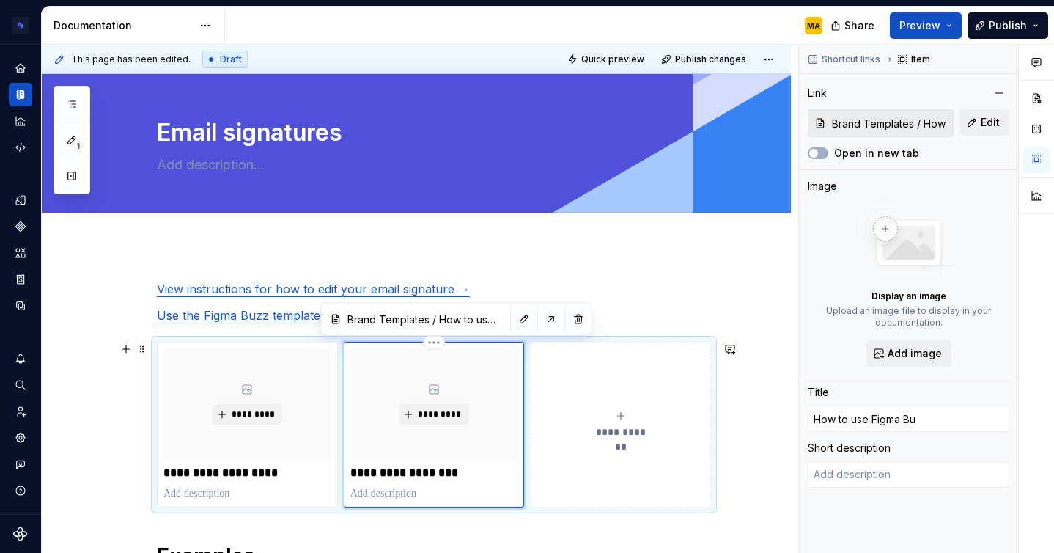
type textarea "*"
type input "How to use Figma Buz"
type textarea "*"
type input "How to use Figma Buzz"
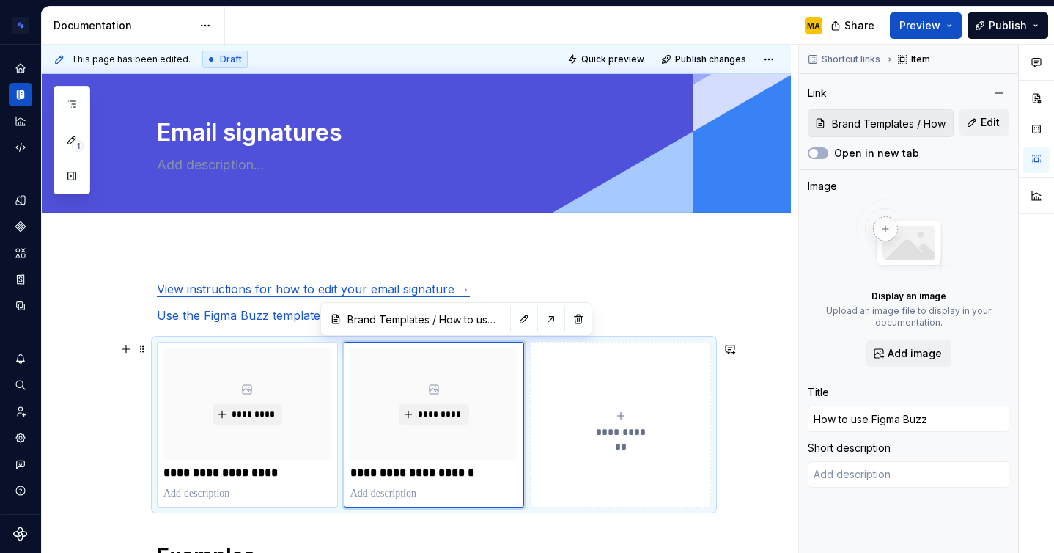
type textarea "*"
type input "Figma Buzz template"
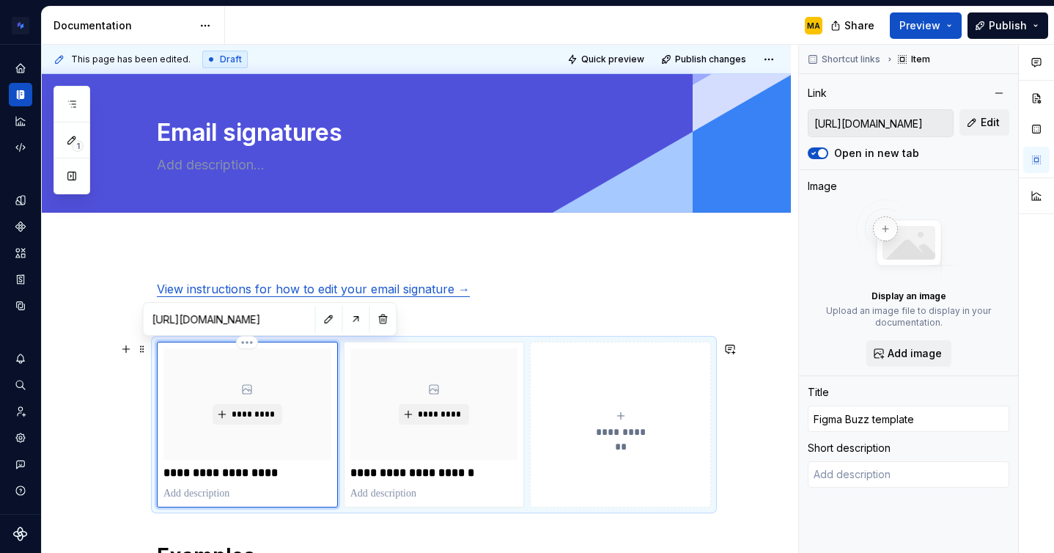
click at [169, 369] on div "*********" at bounding box center [247, 403] width 168 height 111
click at [145, 349] on span at bounding box center [142, 349] width 12 height 21
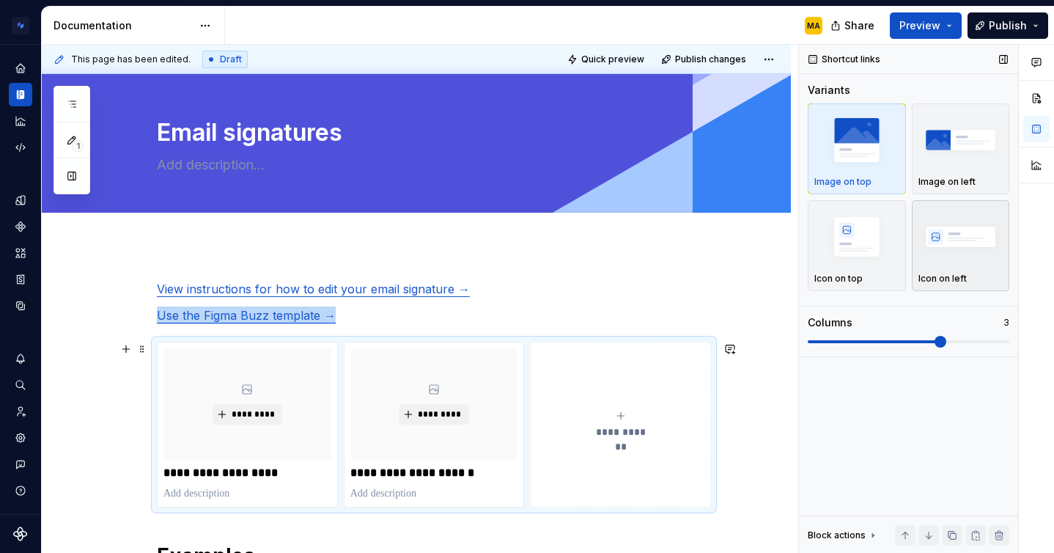
click at [960, 237] on img "button" at bounding box center [960, 237] width 85 height 54
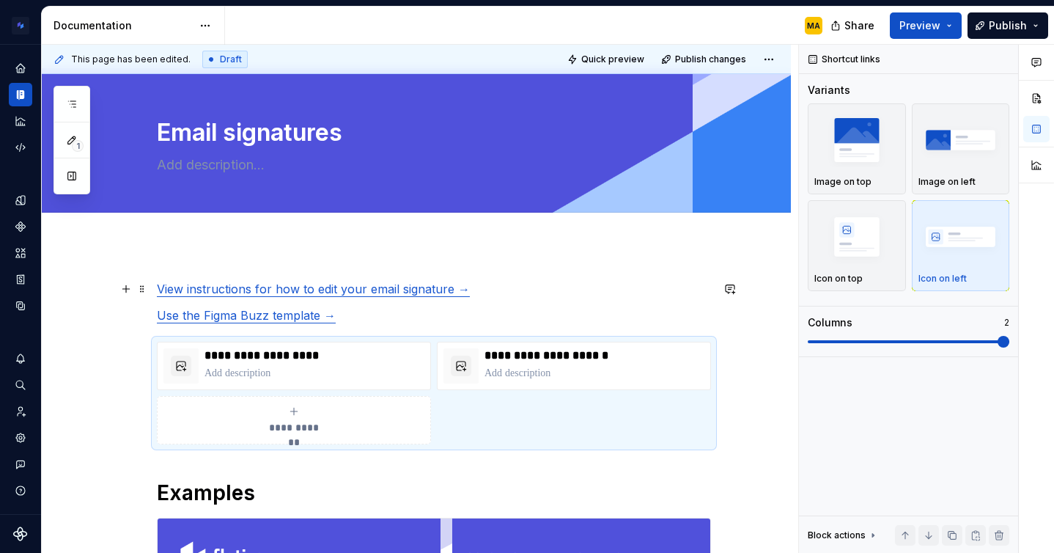
click at [337, 287] on link "View instructions for how to edit your email signature →" at bounding box center [313, 288] width 313 height 15
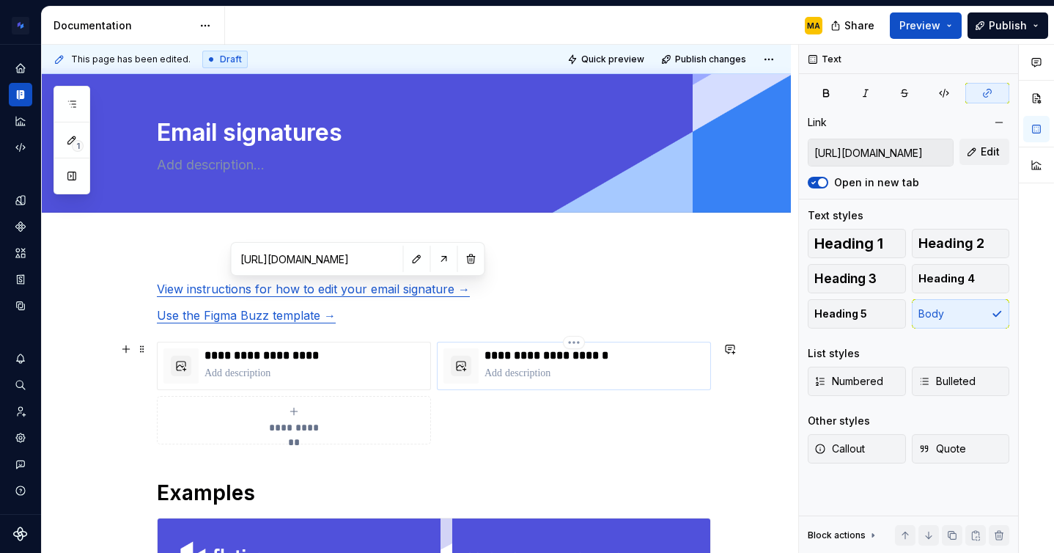
click at [545, 368] on p at bounding box center [594, 373] width 220 height 15
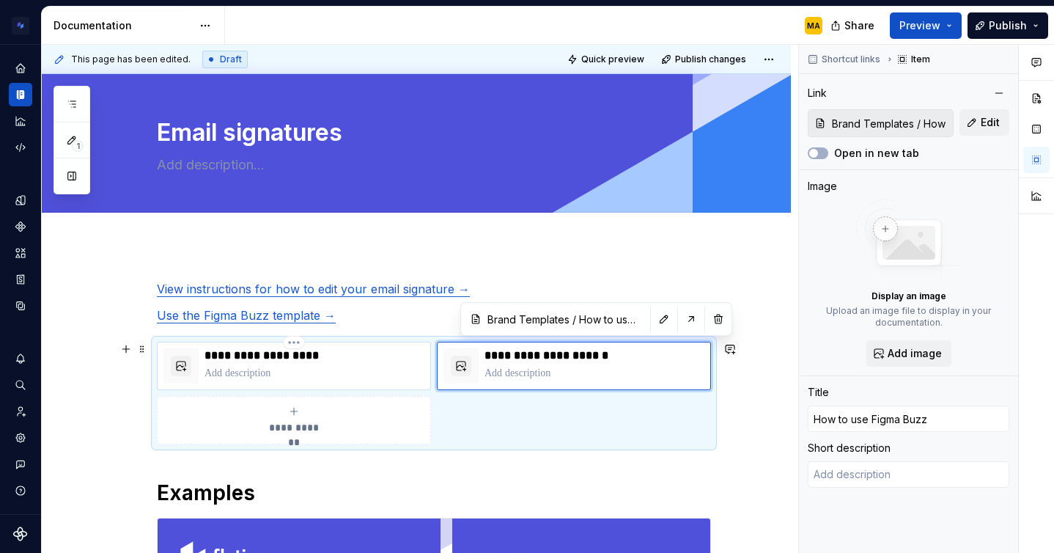
type textarea "*"
type input "Figma Buzz template"
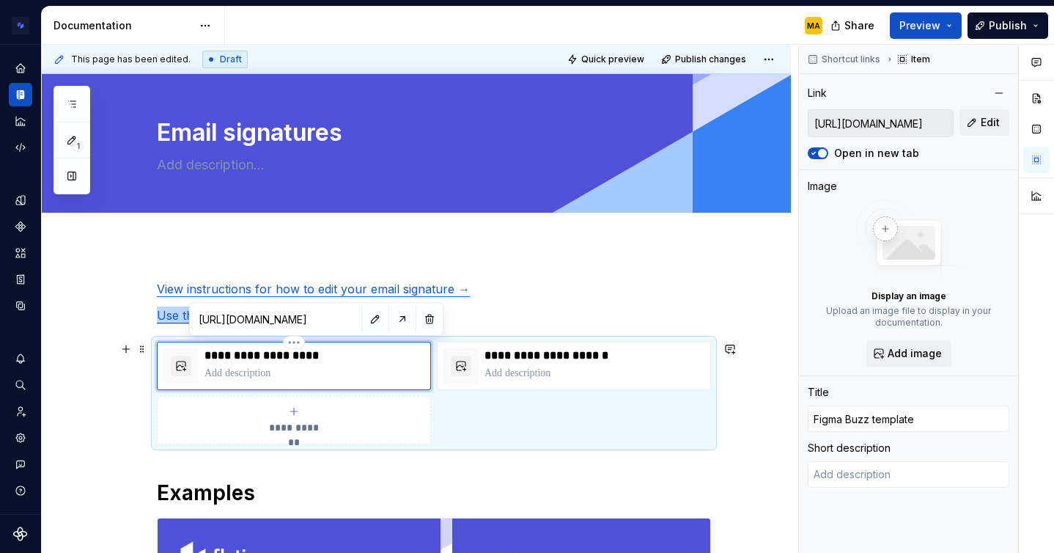
click at [314, 364] on div "**********" at bounding box center [314, 365] width 220 height 35
click at [275, 240] on div "Add tab" at bounding box center [416, 229] width 749 height 32
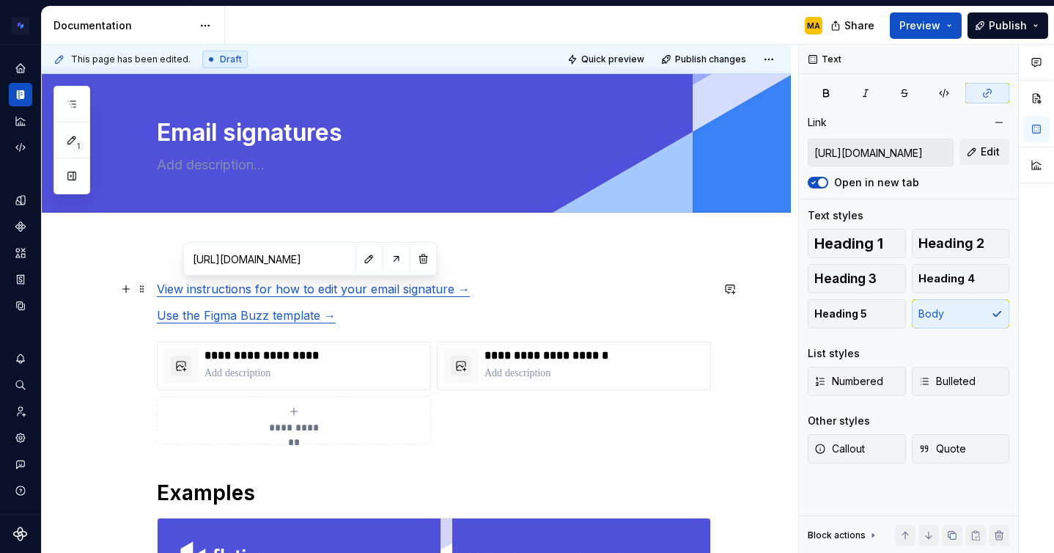
click at [294, 289] on link "View instructions for how to edit your email signature →" at bounding box center [313, 288] width 313 height 15
click at [359, 262] on button "button" at bounding box center [369, 258] width 21 height 21
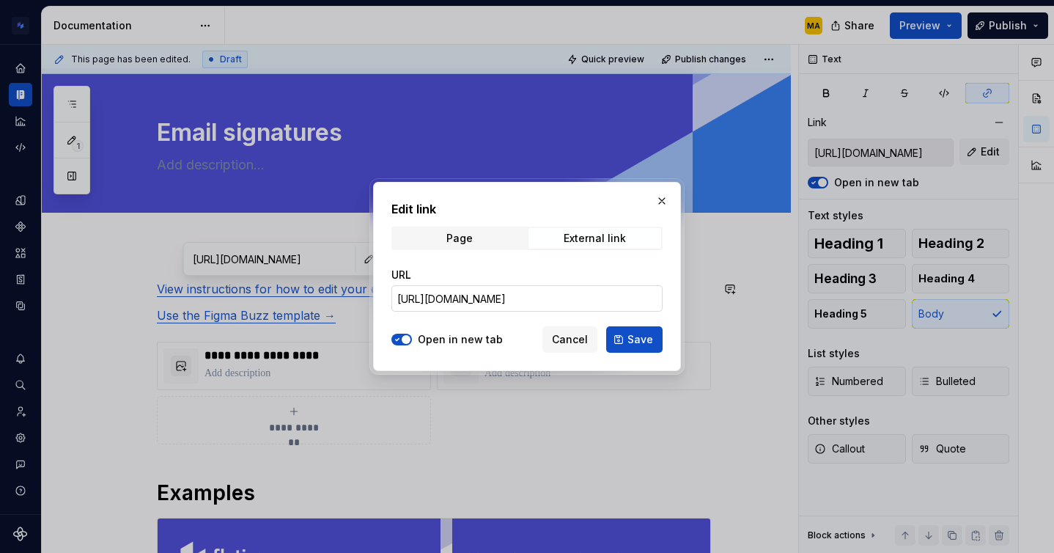
click at [463, 305] on input "[URL][DOMAIN_NAME]" at bounding box center [526, 298] width 271 height 26
click at [564, 341] on span "Cancel" at bounding box center [570, 339] width 36 height 15
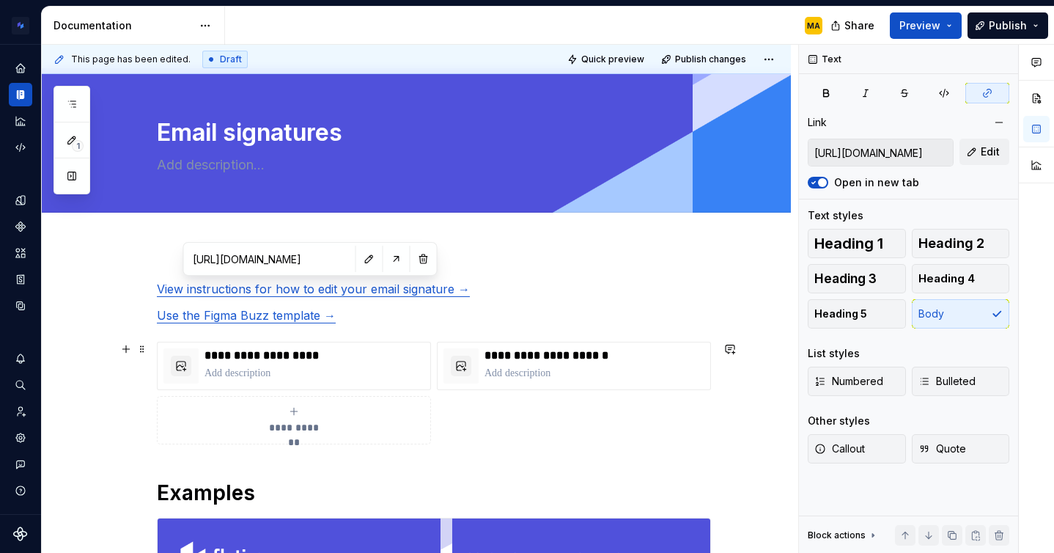
click at [290, 435] on button "**********" at bounding box center [294, 420] width 274 height 48
type textarea "*"
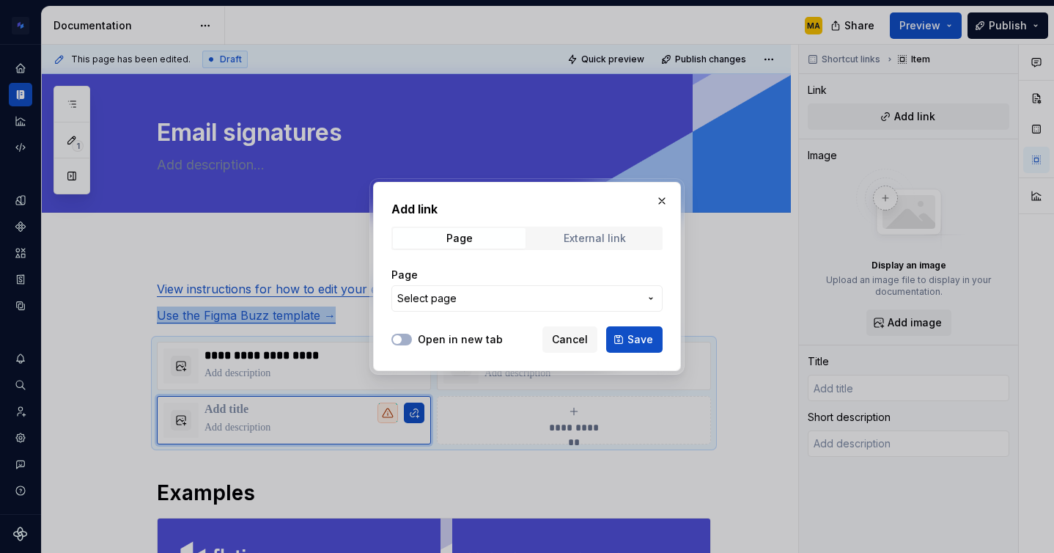
click at [566, 234] on div "External link" at bounding box center [595, 238] width 62 height 12
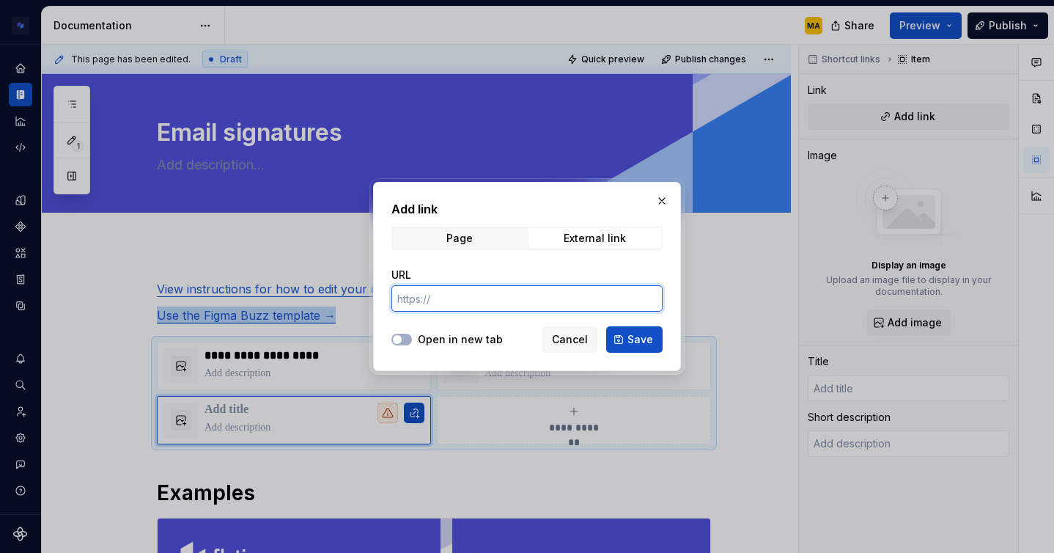
click at [449, 305] on input "URL" at bounding box center [526, 298] width 271 height 26
paste input "[URL][DOMAIN_NAME]"
type input "[URL][DOMAIN_NAME]"
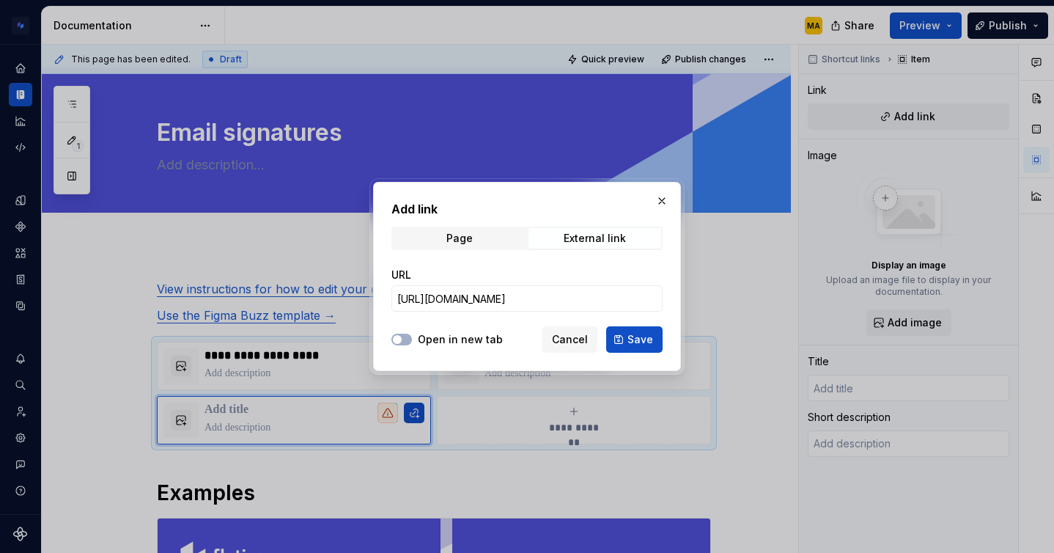
click at [413, 336] on div "Open in new tab" at bounding box center [446, 339] width 111 height 15
click at [434, 331] on div "Open in new tab Cancel Save" at bounding box center [526, 336] width 271 height 32
click at [408, 344] on div at bounding box center [401, 339] width 21 height 15
click at [405, 342] on button "Open in new tab" at bounding box center [401, 339] width 21 height 12
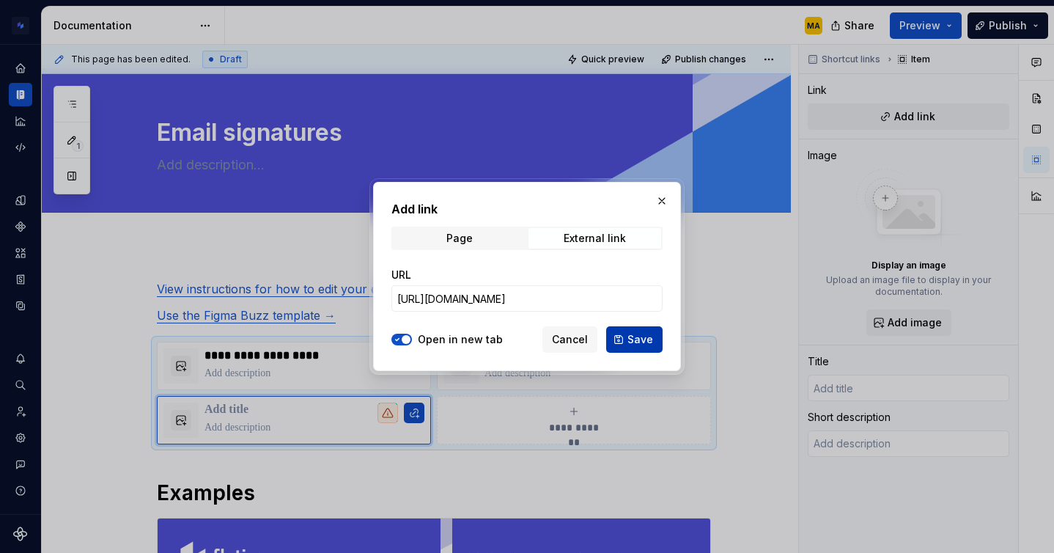
click at [641, 345] on span "Save" at bounding box center [640, 339] width 26 height 15
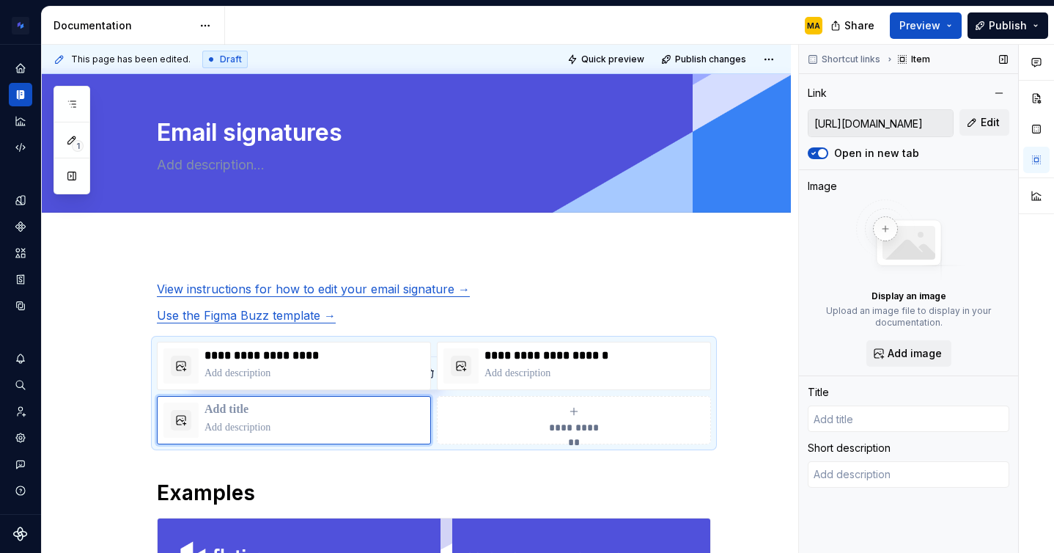
click at [855, 404] on div "Title" at bounding box center [909, 408] width 202 height 47
click at [843, 418] on input "text" at bounding box center [909, 418] width 202 height 26
type textarea "*"
type input "Ho"
type textarea "*"
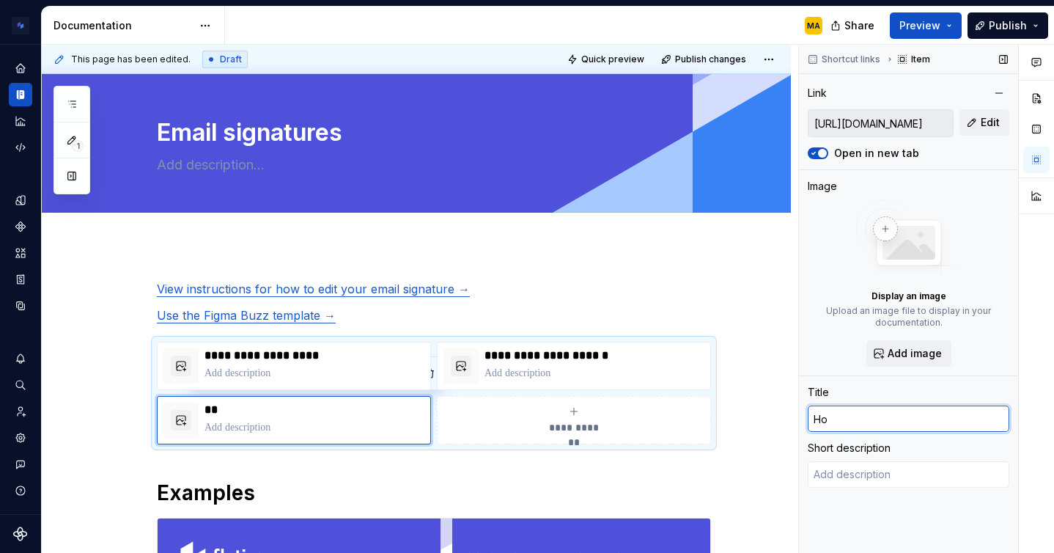
type input "How"
type textarea "*"
type input "How t"
type textarea "*"
type input "How to"
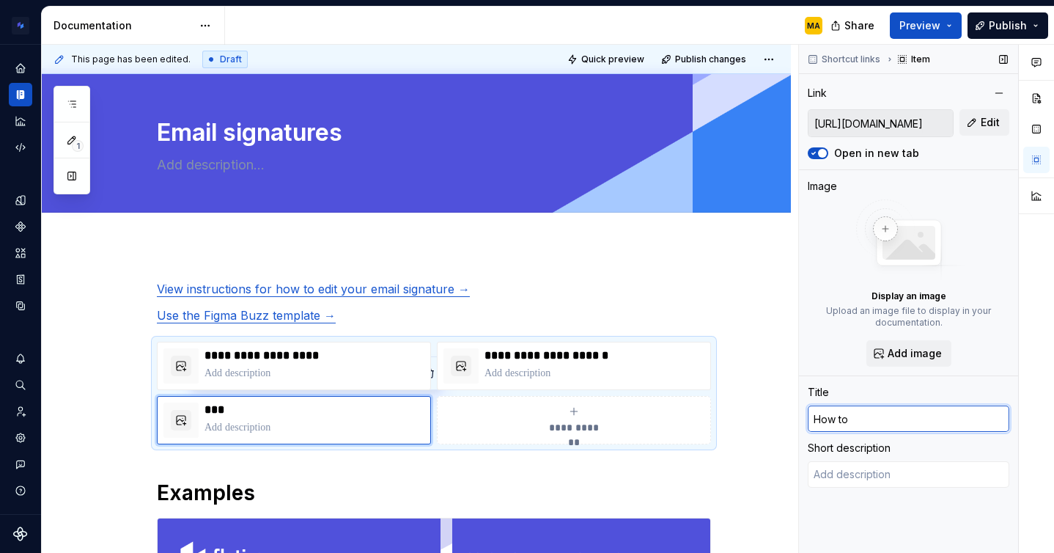
type textarea "*"
type input "How to"
type textarea "*"
type input "How to e"
type textarea "*"
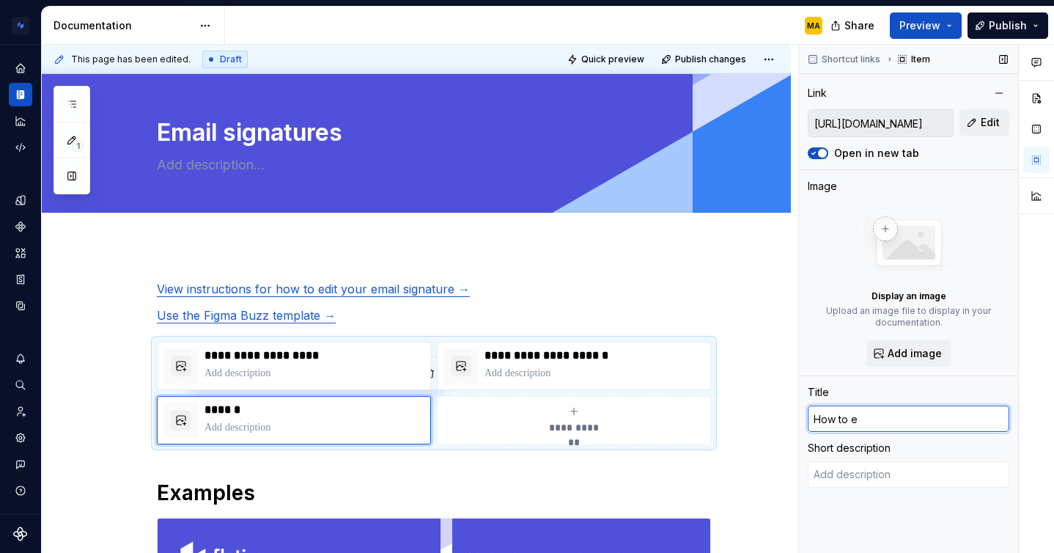
type input "How to ed"
type textarea "*"
type input "How to edit"
type textarea "*"
type input "How to edit"
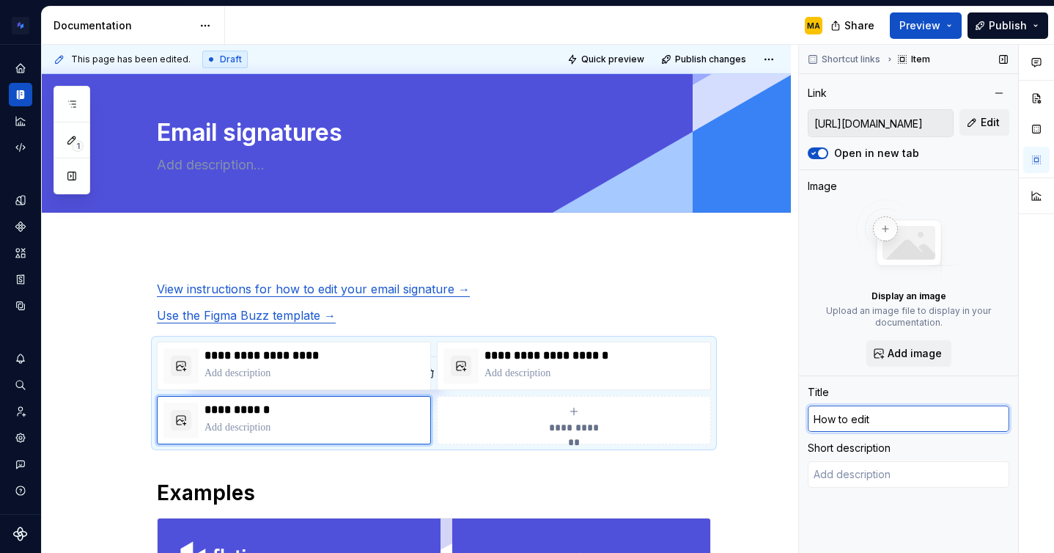
type textarea "*"
type input "How to edit yo"
type textarea "*"
type input "How to edit you"
type textarea "*"
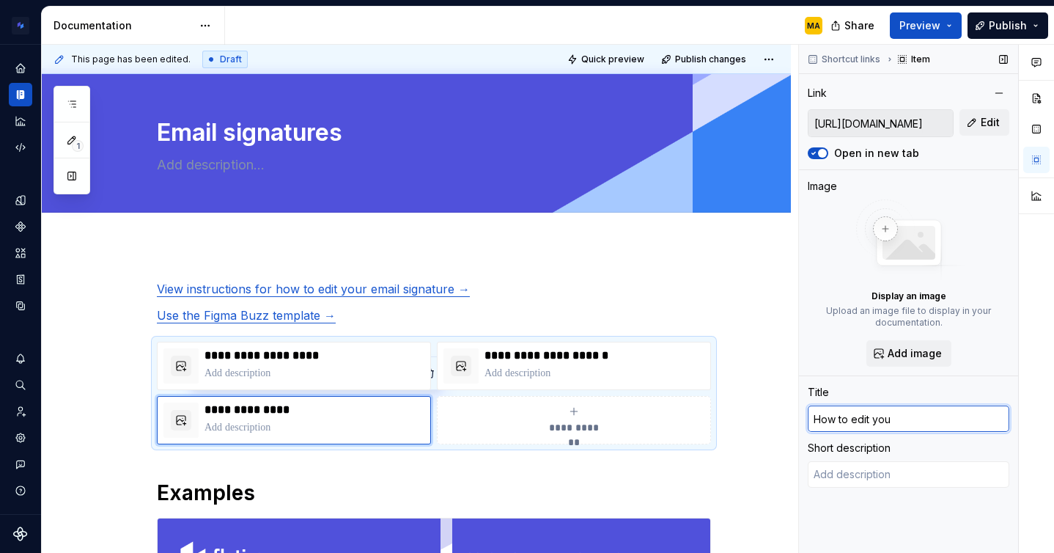
type input "How to edit your"
type textarea "*"
type input "How to edit your e"
type textarea "*"
type input "How to edit your ema"
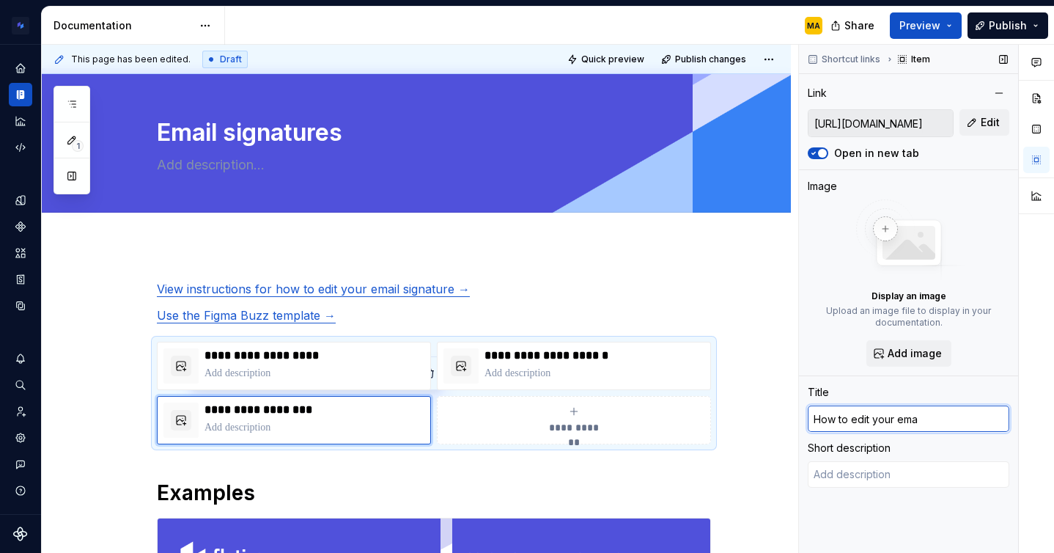
type textarea "*"
type input "How to edit your emai"
type textarea "*"
type input "How to edit your email"
type textarea "*"
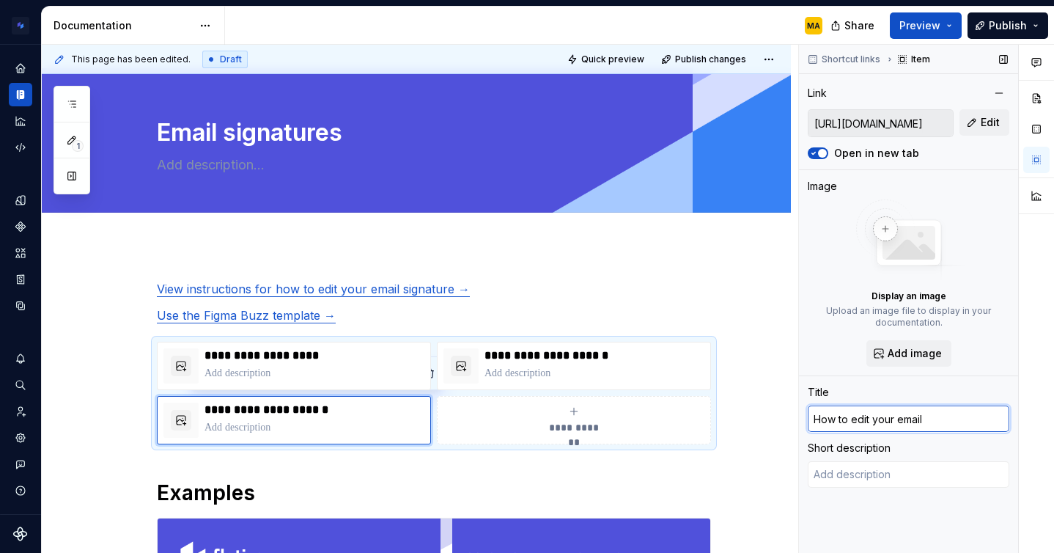
type input "How to edit your email"
type textarea "*"
type input "How to edit your email s"
type textarea "*"
type input "How to edit your email sig"
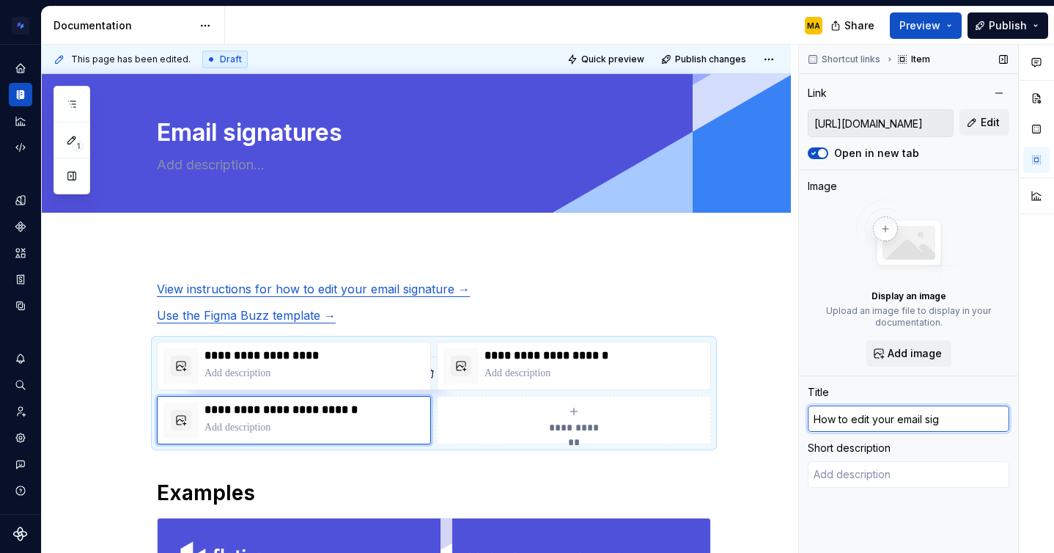
type textarea "*"
type input "How to edit your email sign"
type textarea "*"
type input "How to edit your email signa"
type textarea "*"
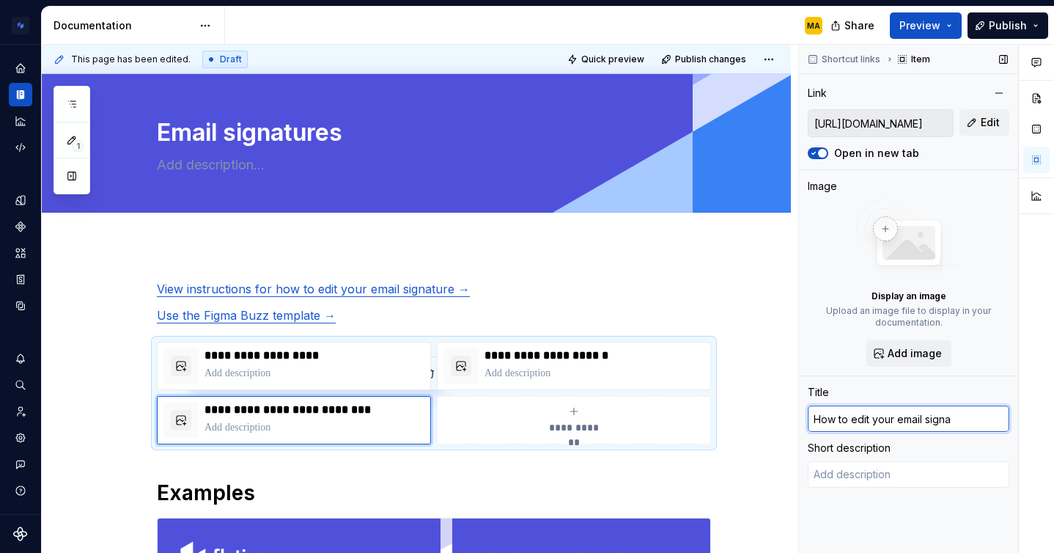
type input "How to edit your email signay"
type textarea "*"
type input "How to edit your email signa"
type textarea "*"
type input "How to edit your email signat"
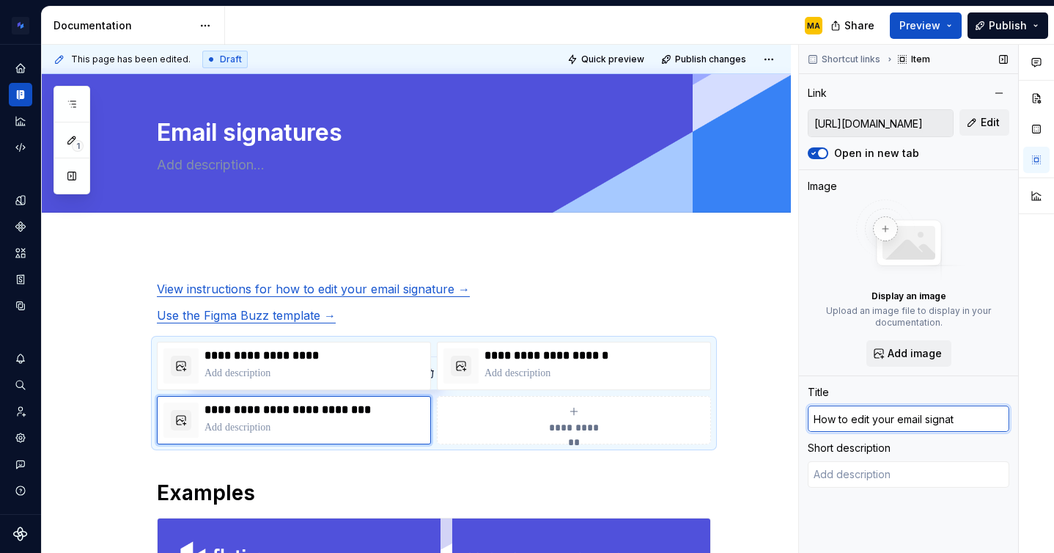
type textarea "*"
type input "How to edit your email signatur"
type textarea "*"
type input "How to edit your email signature"
type textarea "*"
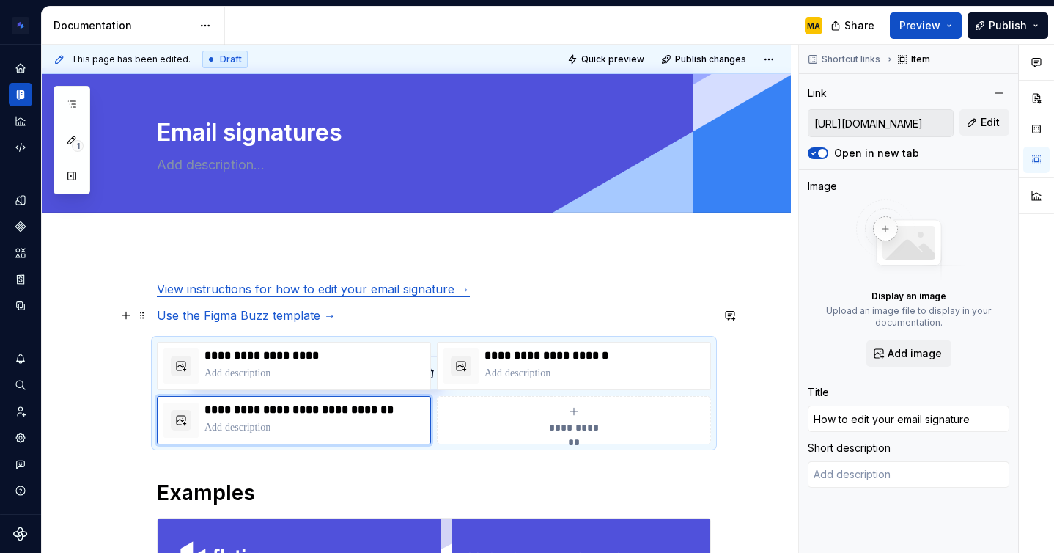
click at [362, 309] on p "Use the Figma Buzz template →" at bounding box center [434, 315] width 554 height 18
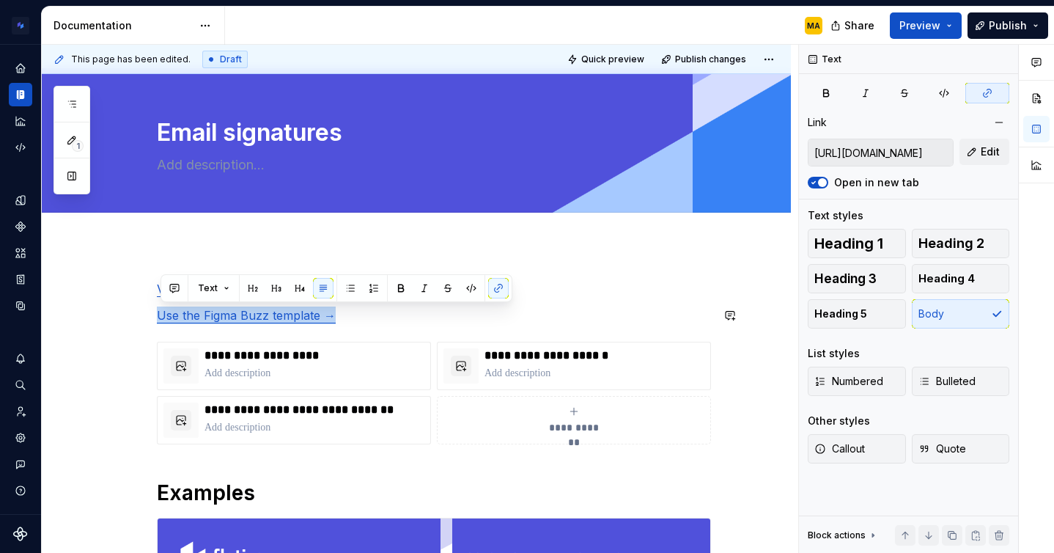
type input "[URL][DOMAIN_NAME]"
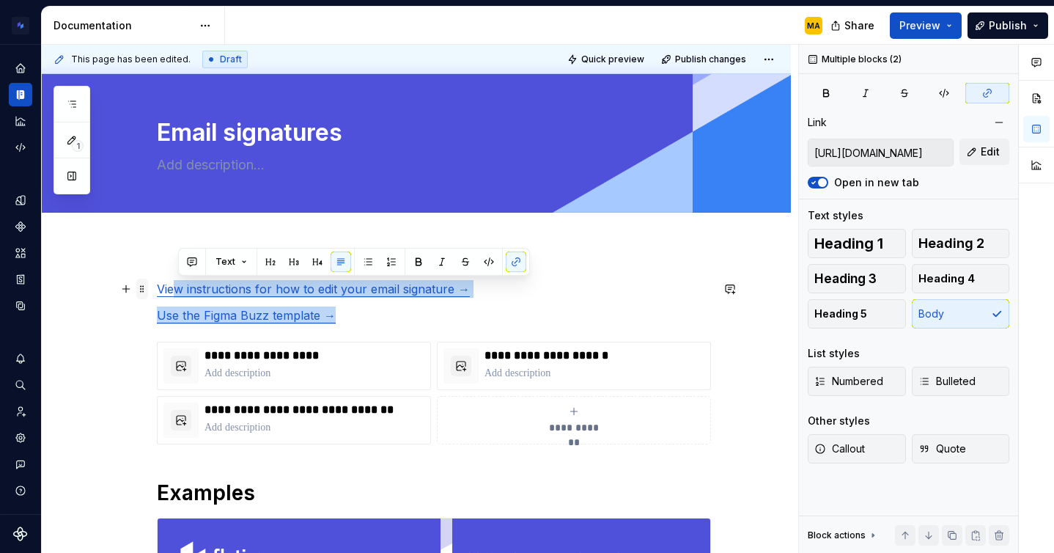
drag, startPoint x: 369, startPoint y: 309, endPoint x: 142, endPoint y: 281, distance: 229.0
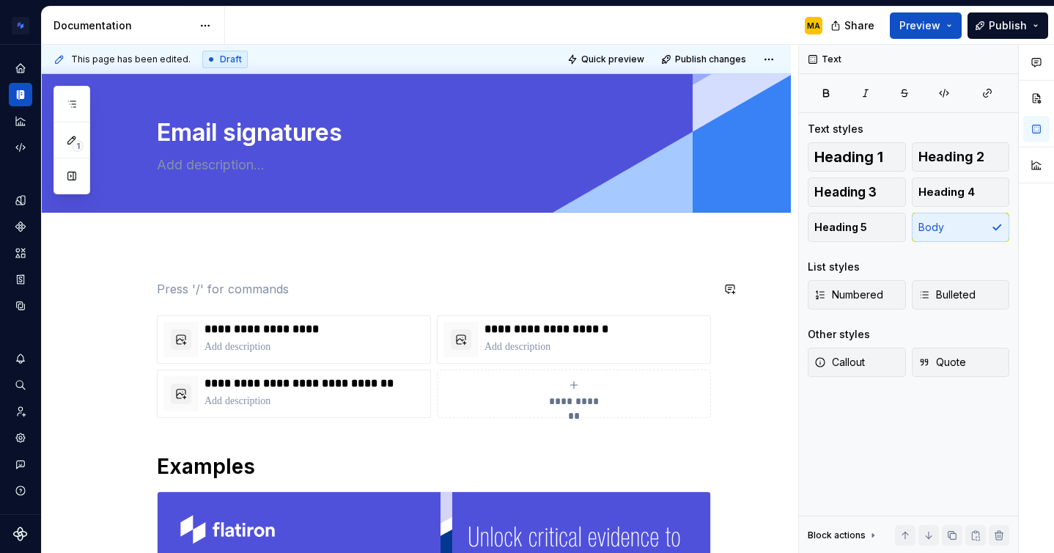
drag, startPoint x: 175, startPoint y: 287, endPoint x: 194, endPoint y: 298, distance: 21.6
click at [143, 287] on span at bounding box center [142, 289] width 12 height 21
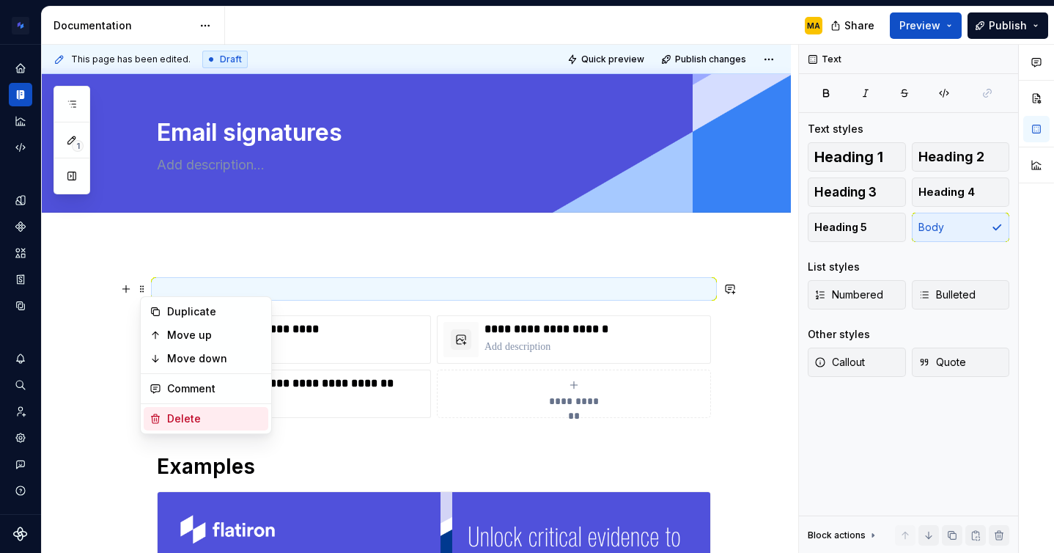
click at [174, 412] on div "Delete" at bounding box center [214, 418] width 95 height 15
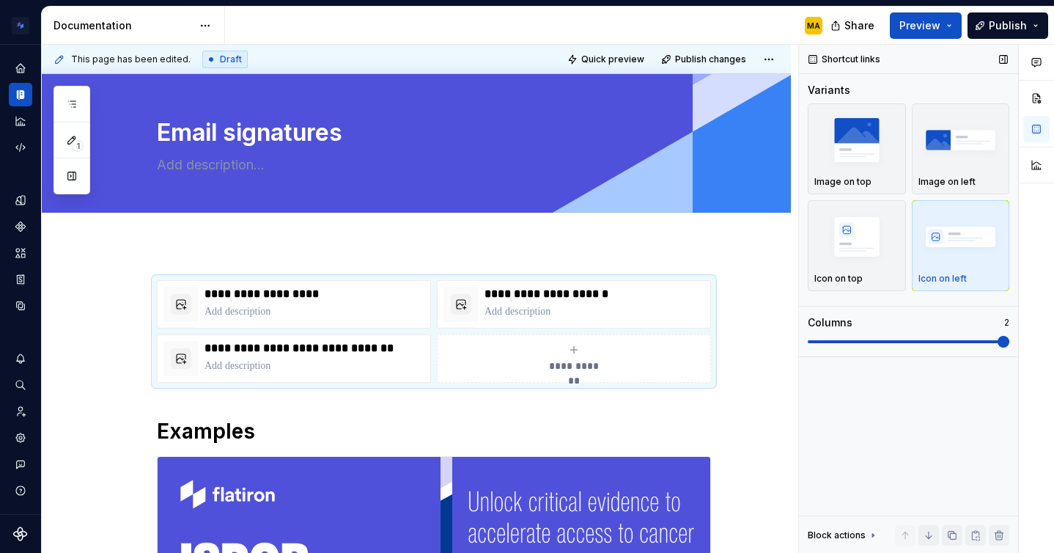
click at [1009, 341] on span at bounding box center [1004, 342] width 12 height 12
click at [851, 248] on img "button" at bounding box center [856, 237] width 85 height 54
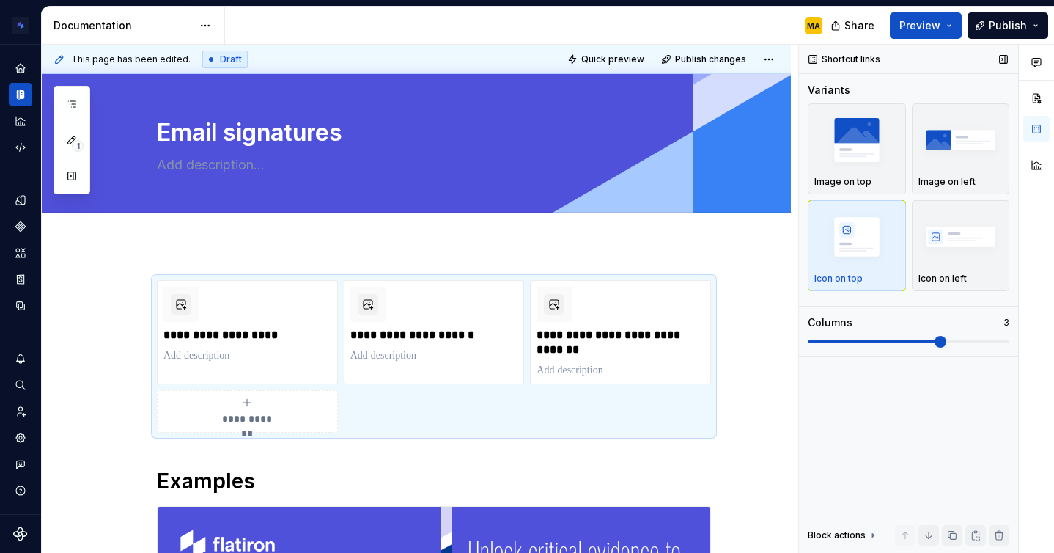
click at [934, 344] on span at bounding box center [940, 342] width 12 height 12
click at [992, 19] on span "Publish" at bounding box center [1008, 25] width 38 height 15
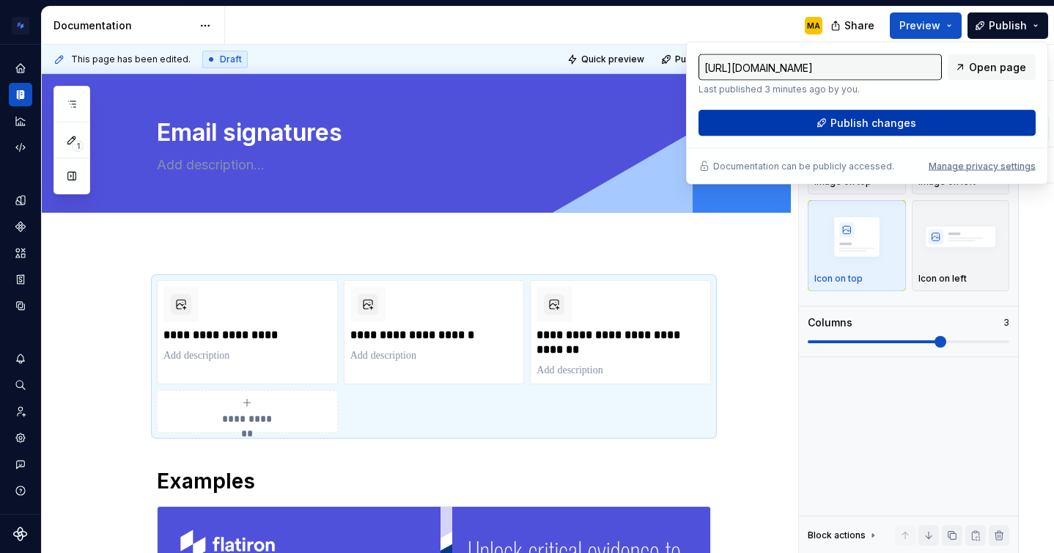
click at [882, 124] on span "Publish changes" at bounding box center [873, 123] width 86 height 15
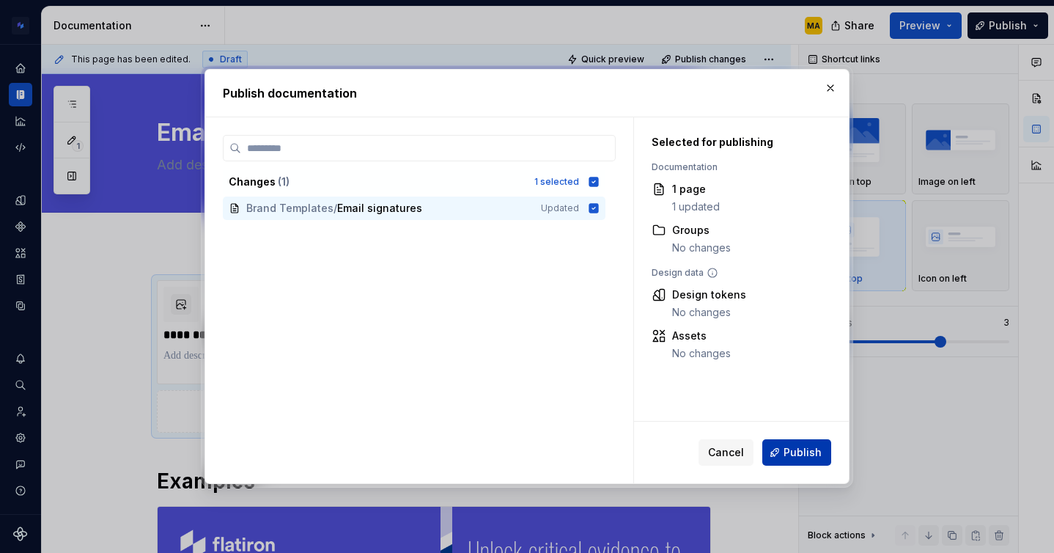
click at [806, 445] on span "Publish" at bounding box center [802, 452] width 38 height 15
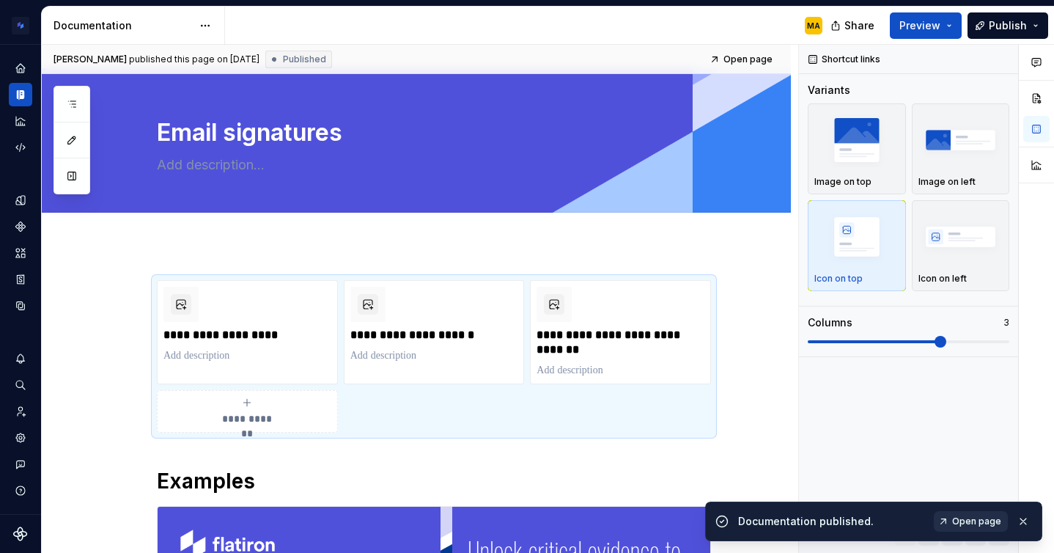
click at [963, 515] on span "Open page" at bounding box center [976, 521] width 49 height 12
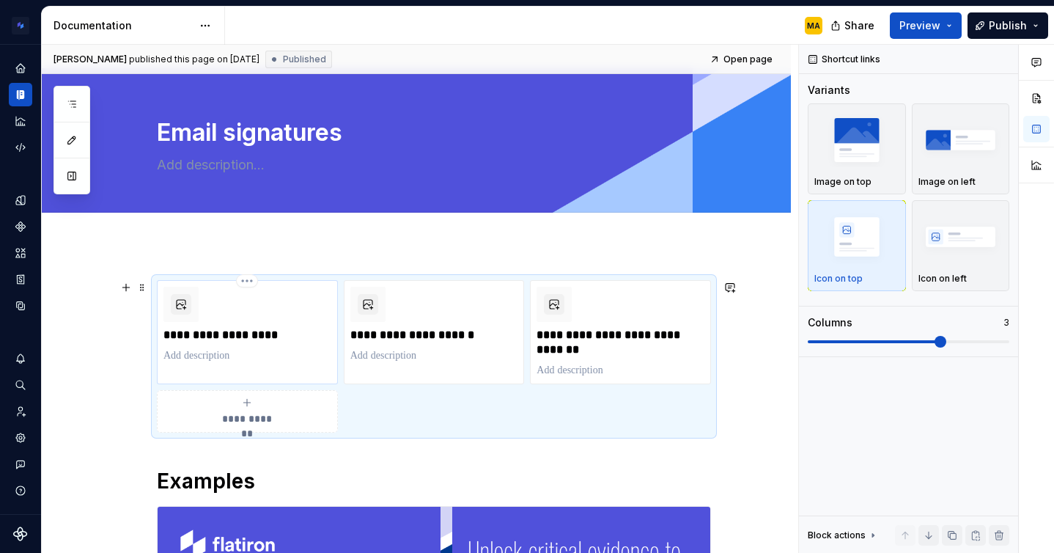
click at [266, 342] on p "**********" at bounding box center [247, 335] width 168 height 15
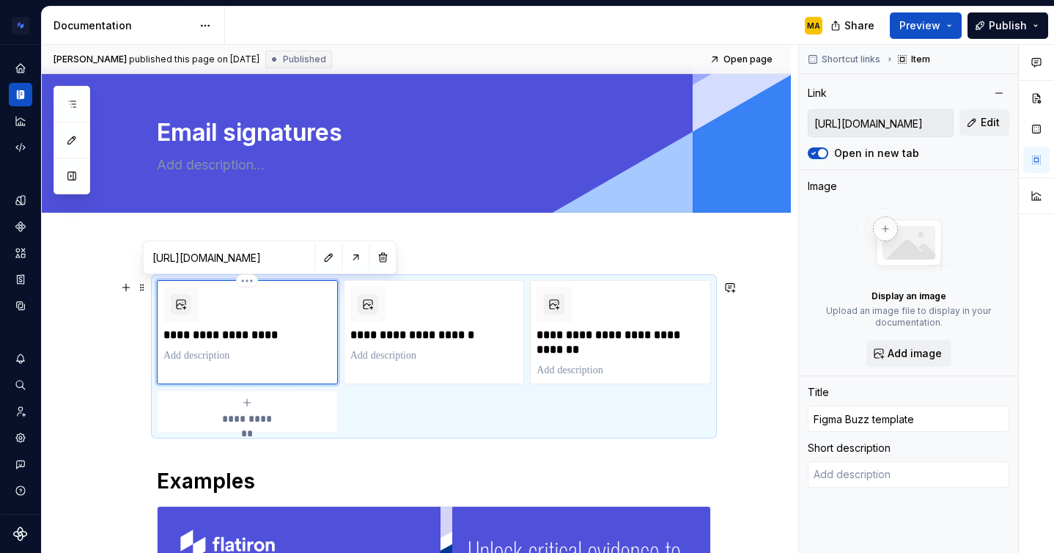
click at [169, 333] on p "**********" at bounding box center [247, 335] width 168 height 15
type textarea "*"
type input "OFigma Buzz template"
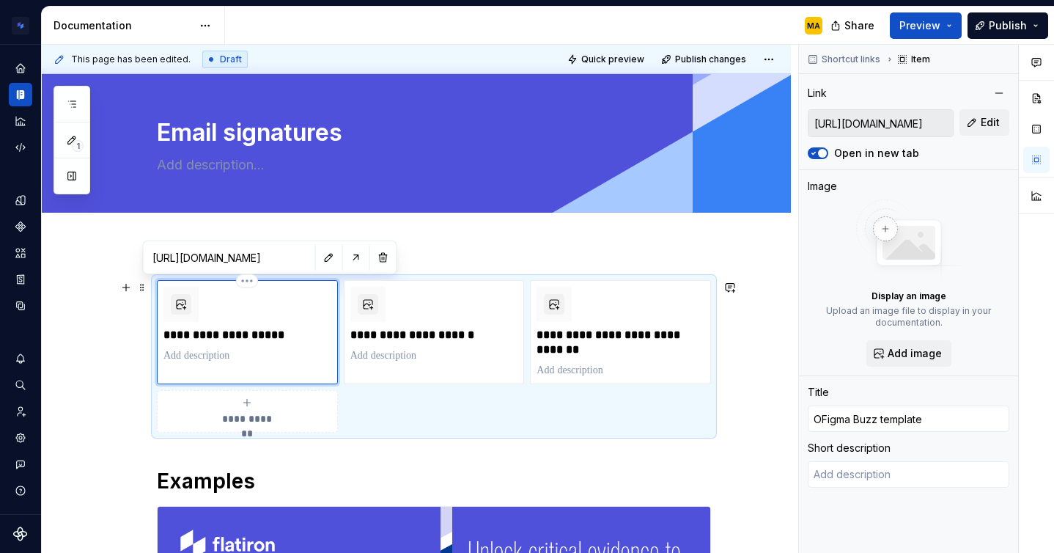
type textarea "*"
type input "OpFigma Buzz template"
type textarea "*"
type input "OpeFigma Buzz template"
type textarea "*"
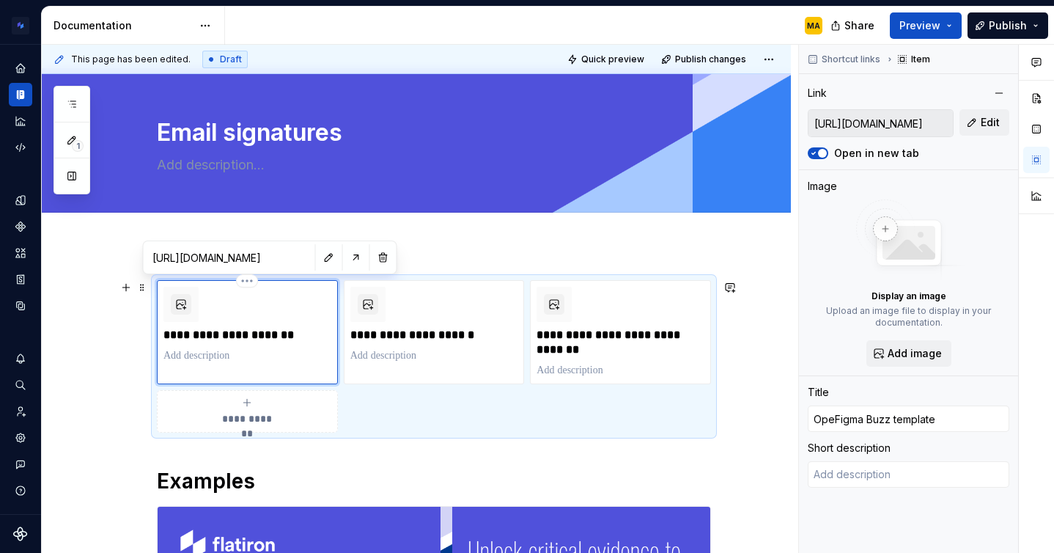
type input "OpenFigma Buzz template"
type textarea "*"
type input "Open Figma Buzz template"
click at [912, 350] on span "Add image" at bounding box center [915, 353] width 54 height 15
type textarea "*"
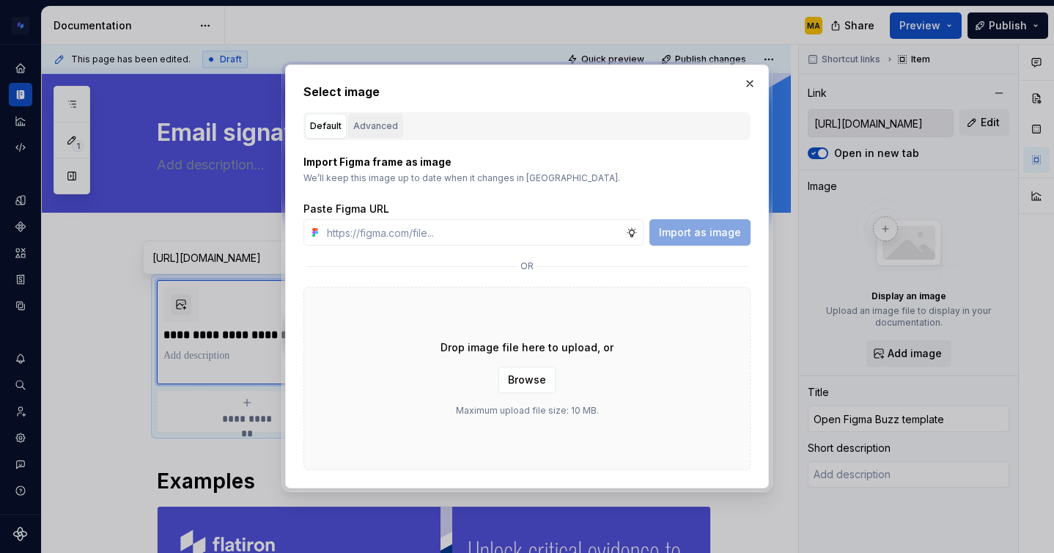
click at [380, 134] on button "Advanced" at bounding box center [375, 126] width 55 height 25
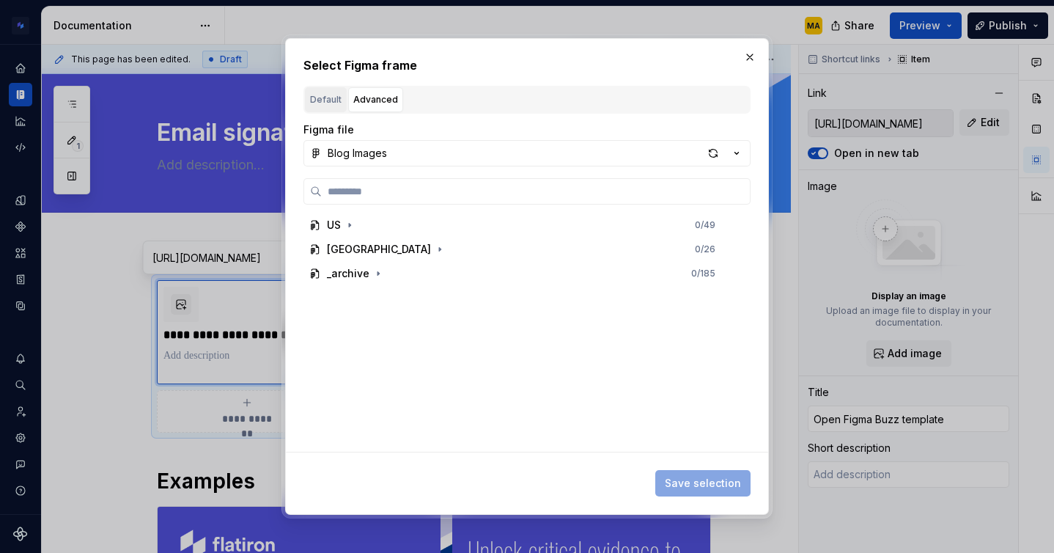
click at [326, 100] on div "Default" at bounding box center [326, 99] width 32 height 15
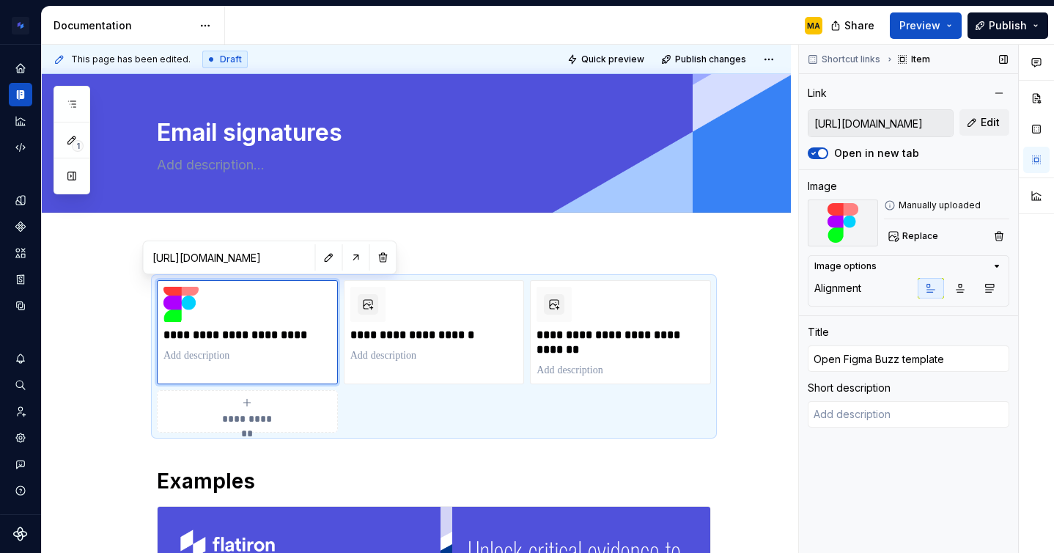
click at [997, 265] on icon "button" at bounding box center [997, 265] width 4 height 1
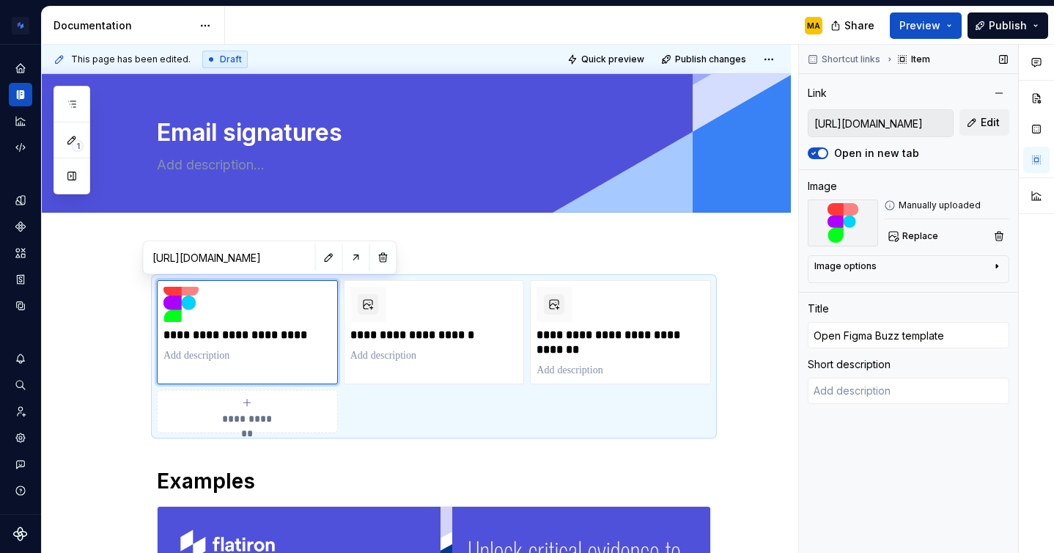
click at [997, 265] on icon "button" at bounding box center [996, 267] width 1 height 4
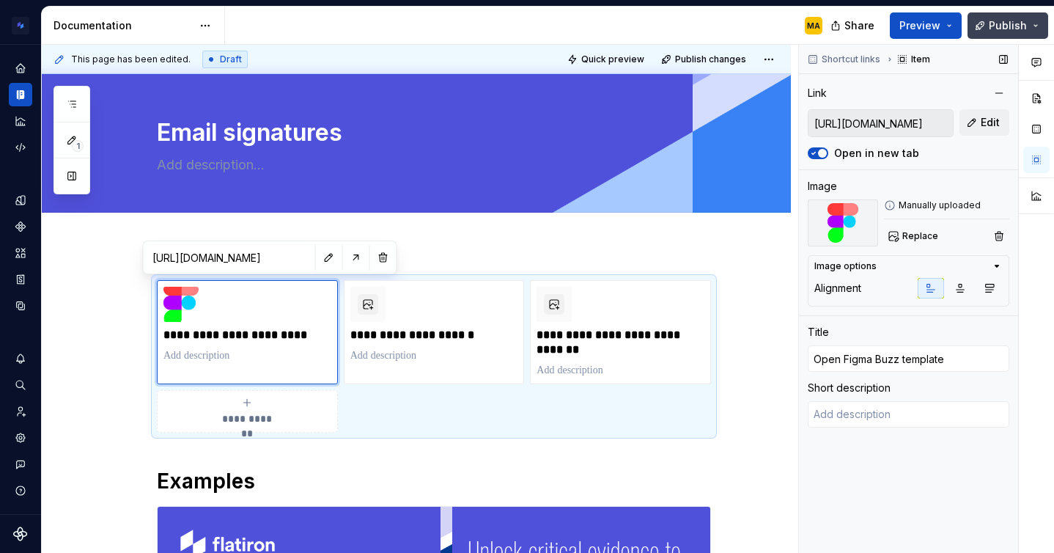
click at [1003, 28] on span "Publish" at bounding box center [1008, 25] width 38 height 15
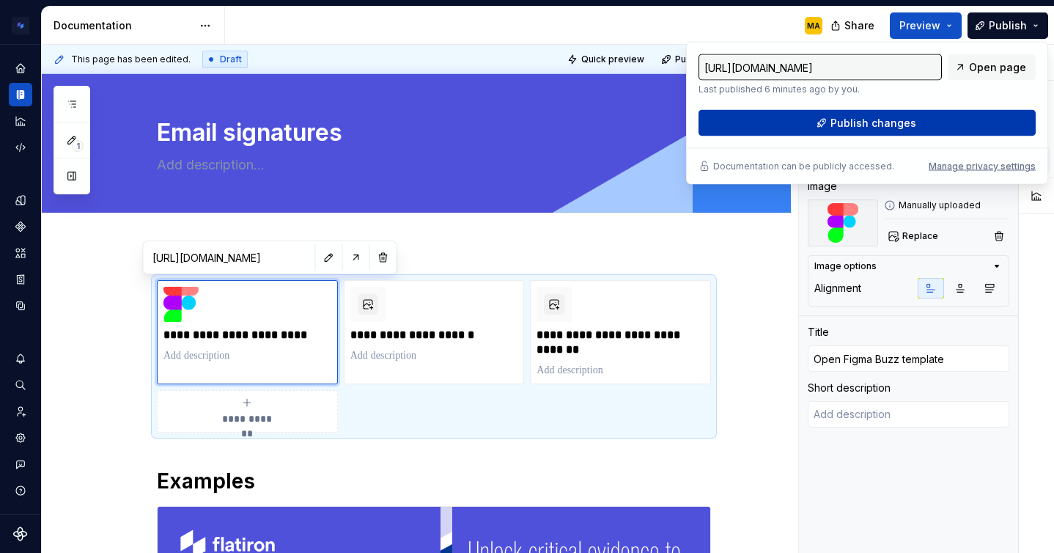
click at [927, 120] on button "Publish changes" at bounding box center [866, 123] width 337 height 26
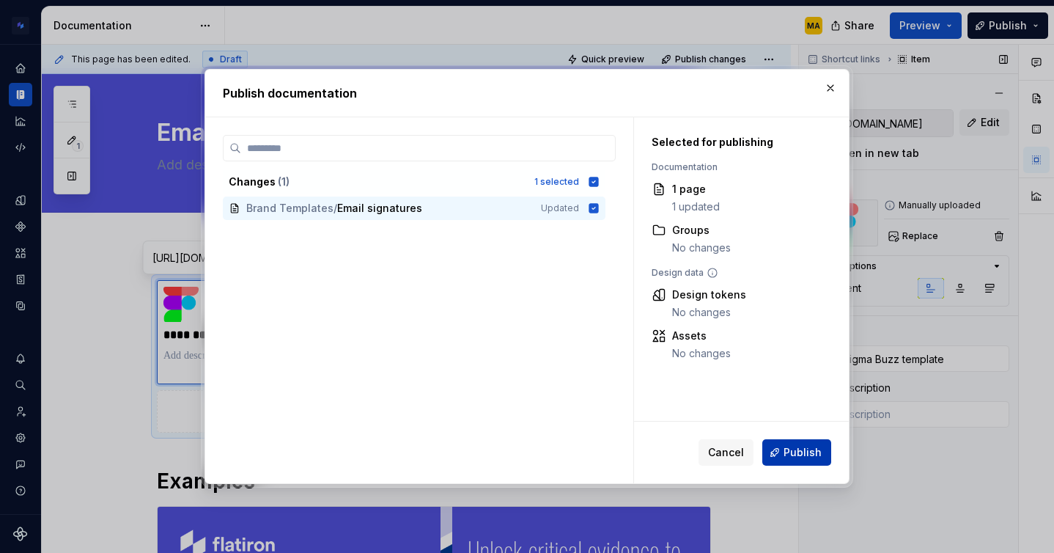
click at [794, 449] on span "Publish" at bounding box center [802, 452] width 38 height 15
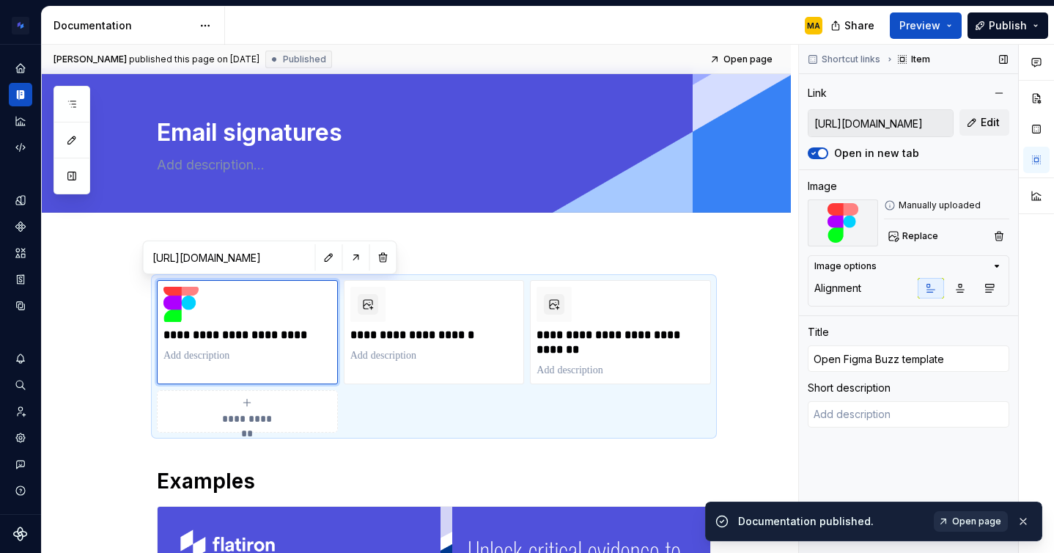
click at [966, 517] on span "Open page" at bounding box center [976, 521] width 49 height 12
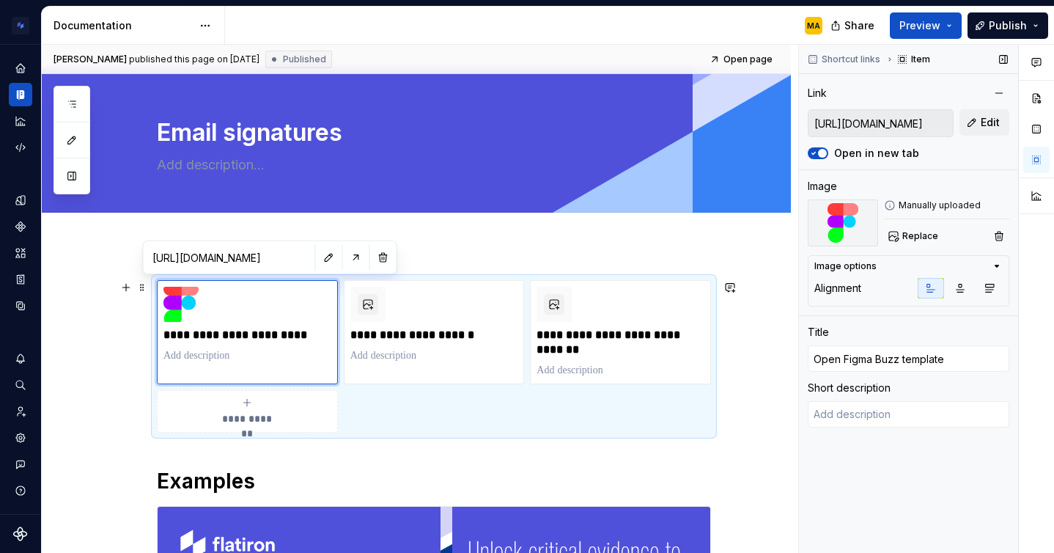
click at [392, 429] on div "**********" at bounding box center [434, 356] width 554 height 152
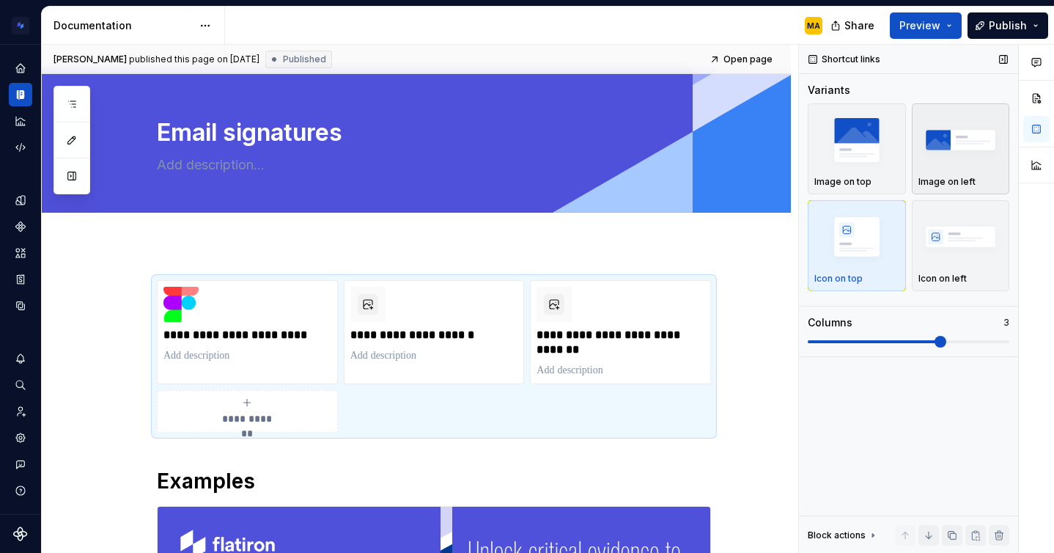
click at [951, 158] on img "button" at bounding box center [960, 140] width 85 height 54
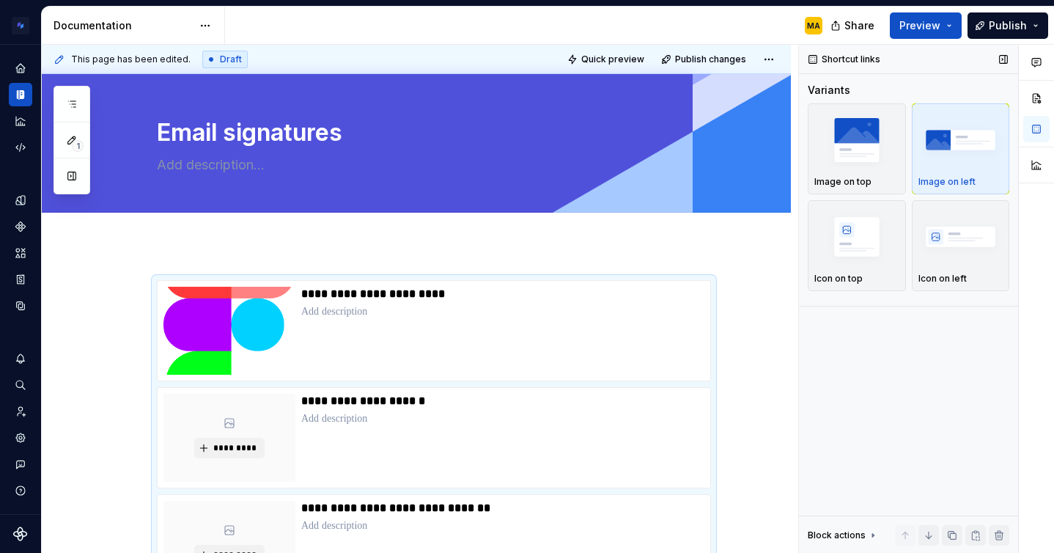
scroll to position [96, 0]
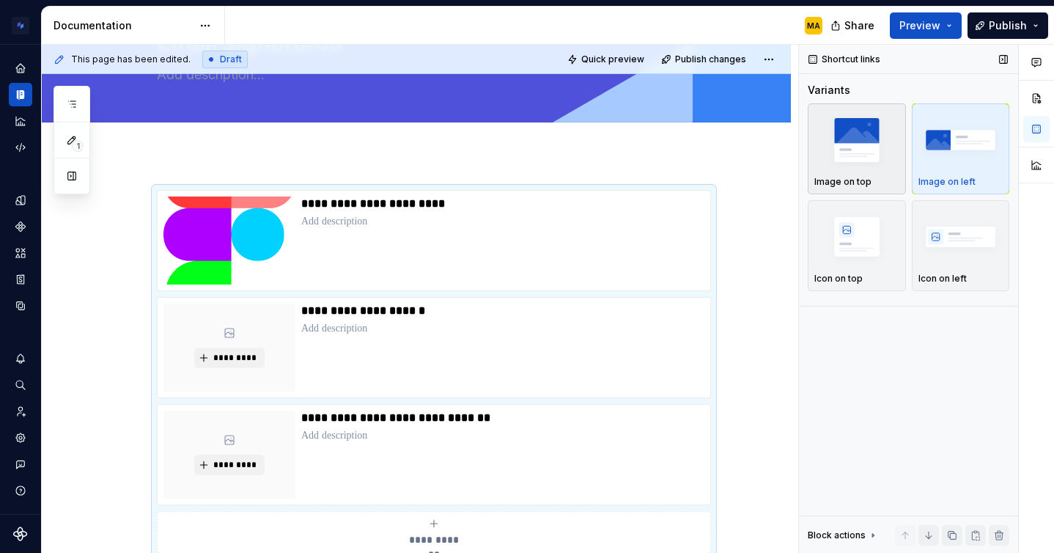
click at [833, 188] on button "Image on top" at bounding box center [857, 148] width 98 height 91
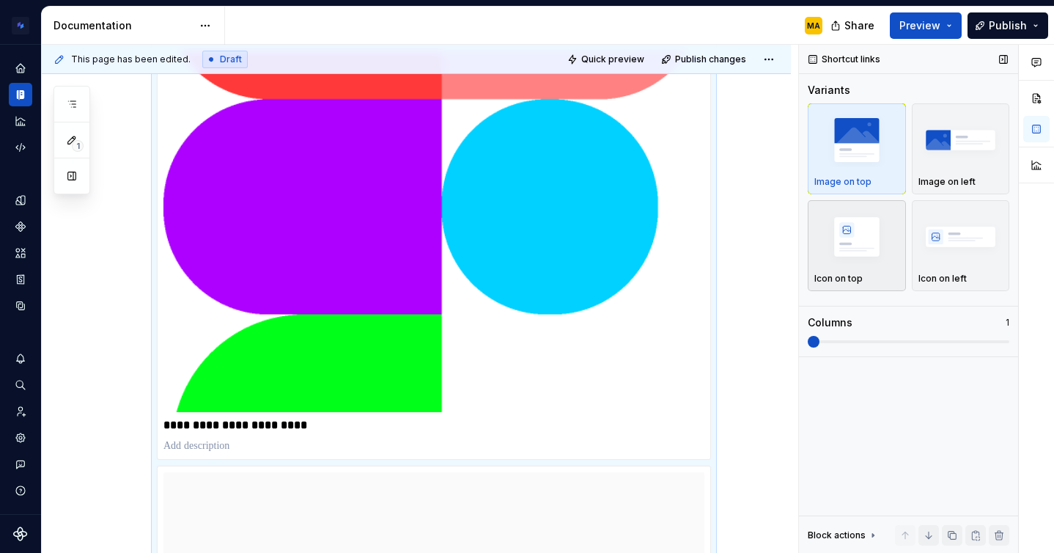
click at [836, 265] on div "button" at bounding box center [856, 237] width 85 height 60
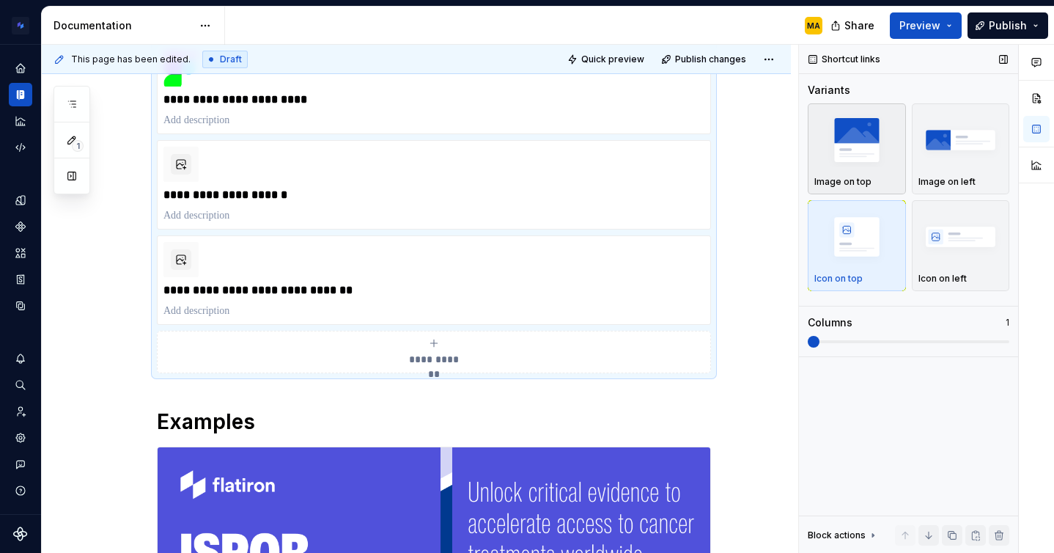
click at [860, 177] on p "Image on top" at bounding box center [842, 182] width 57 height 12
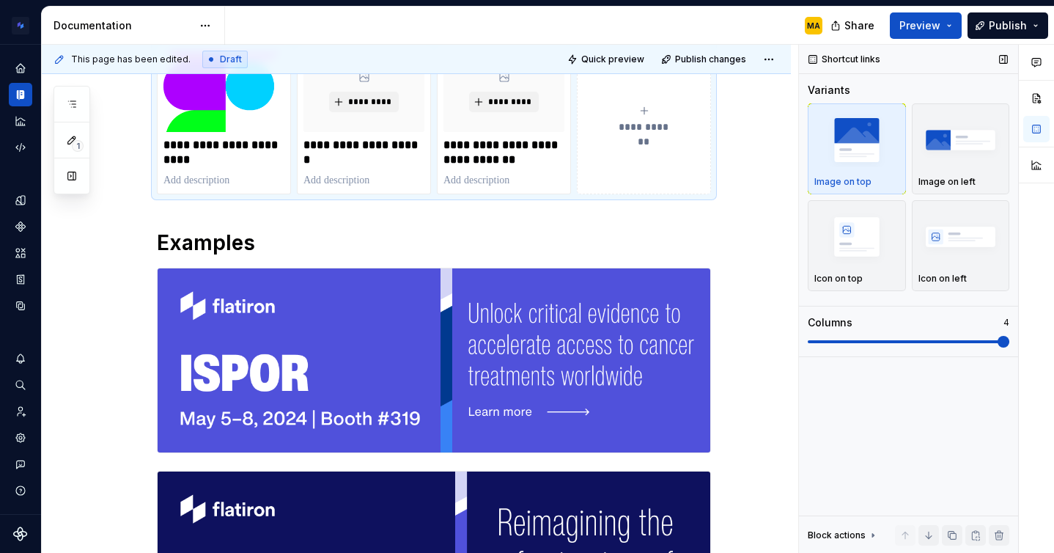
click at [1009, 347] on span at bounding box center [1004, 342] width 12 height 12
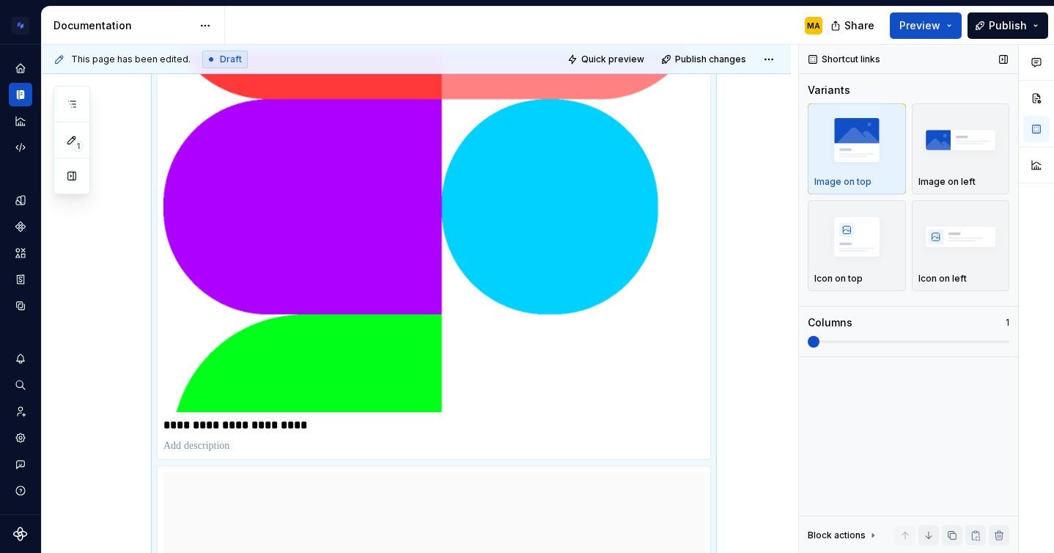
click at [808, 344] on span at bounding box center [814, 342] width 12 height 12
click at [843, 257] on img "button" at bounding box center [856, 237] width 85 height 54
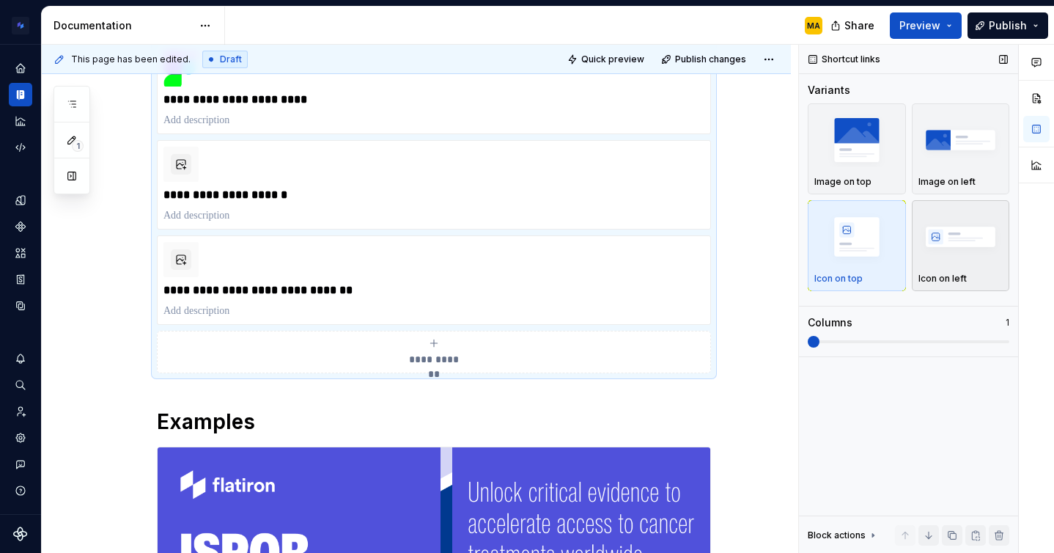
click at [943, 268] on div "Icon on left" at bounding box center [960, 246] width 85 height 78
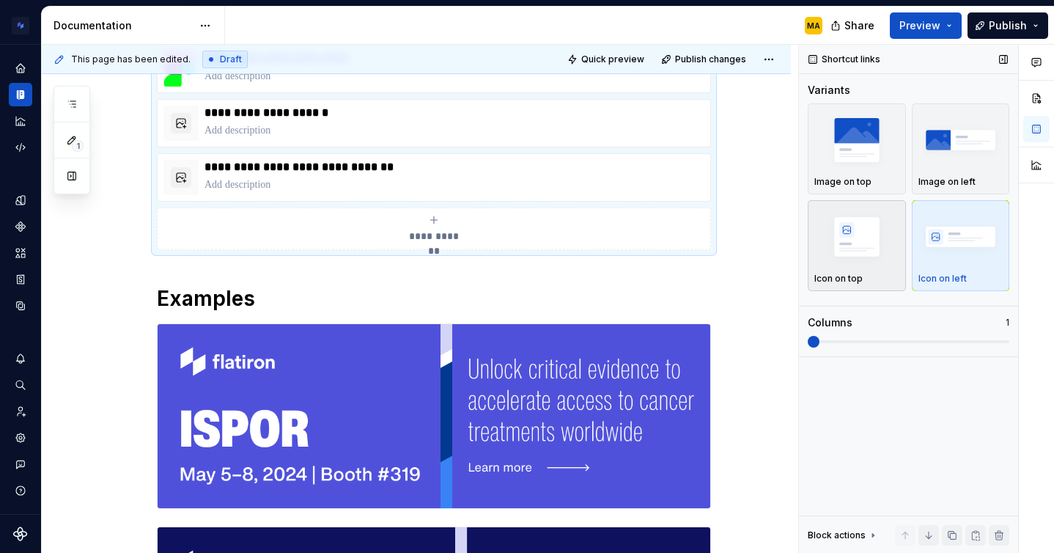
click at [851, 273] on p "Icon on top" at bounding box center [838, 279] width 48 height 12
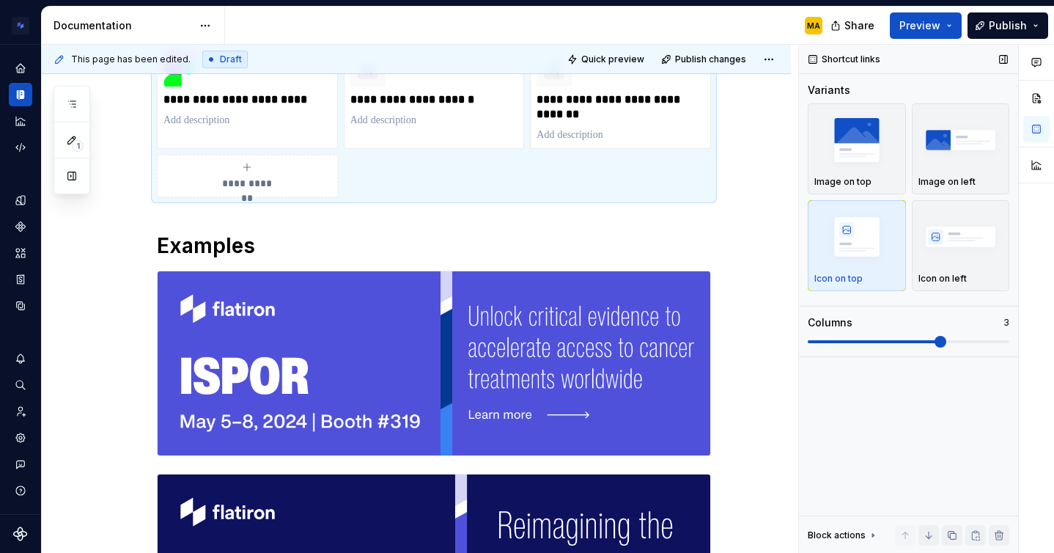
click at [925, 350] on div "Variants Image on top Image on left Icon on top Icon on left Columns 3" at bounding box center [909, 219] width 202 height 273
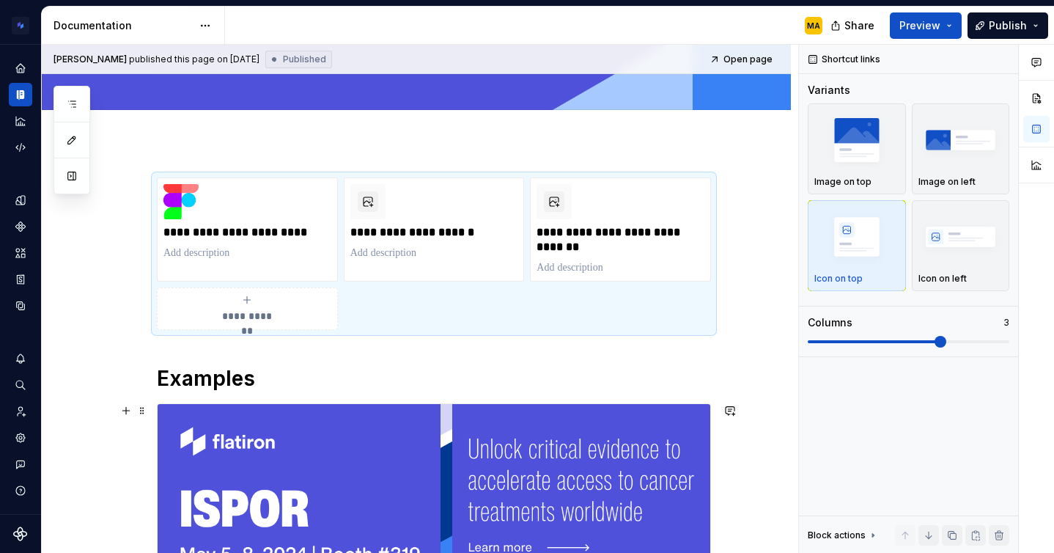
scroll to position [84, 0]
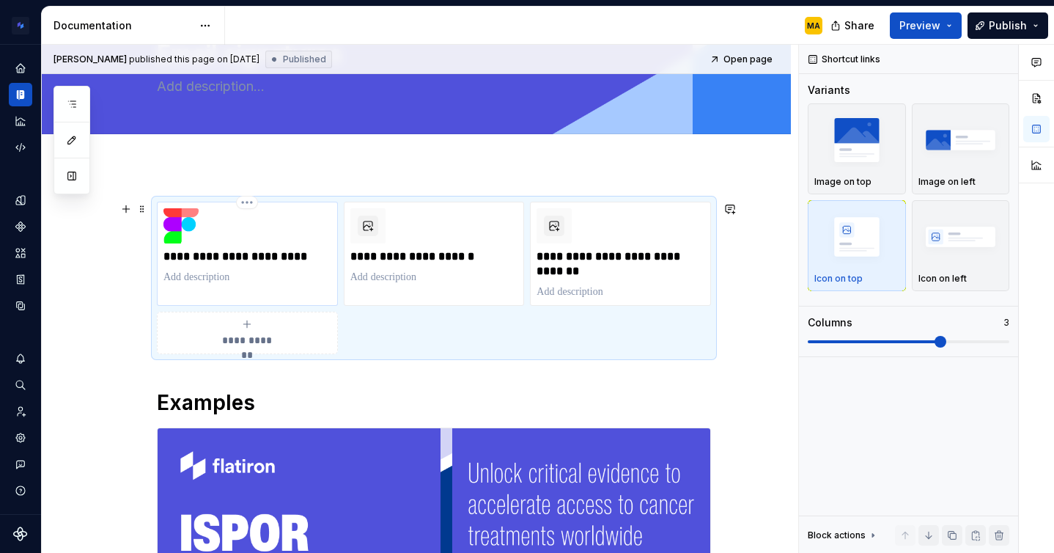
click at [185, 232] on img at bounding box center [180, 225] width 35 height 35
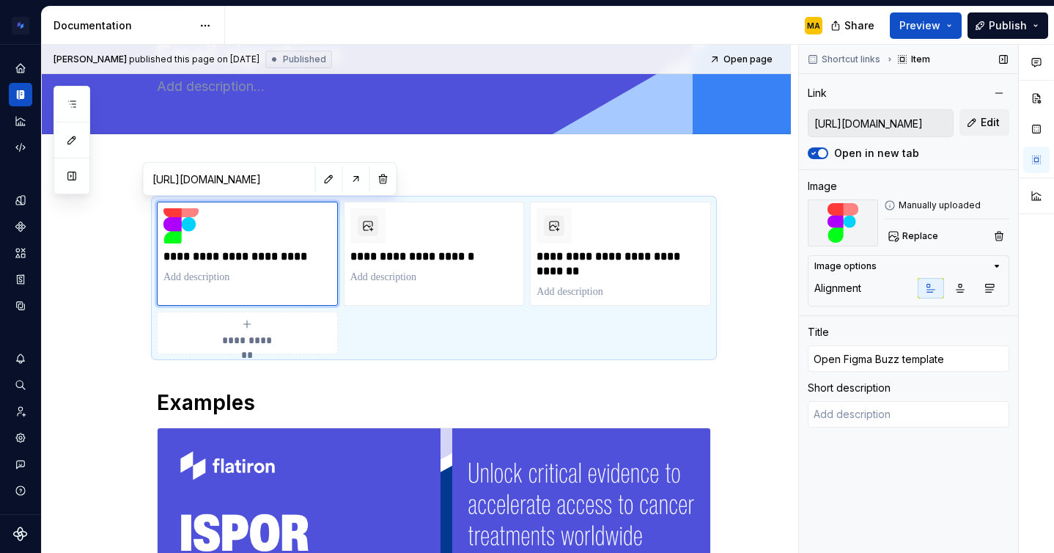
click at [833, 220] on img at bounding box center [843, 222] width 70 height 47
click at [912, 243] on button "Replace" at bounding box center [914, 236] width 61 height 21
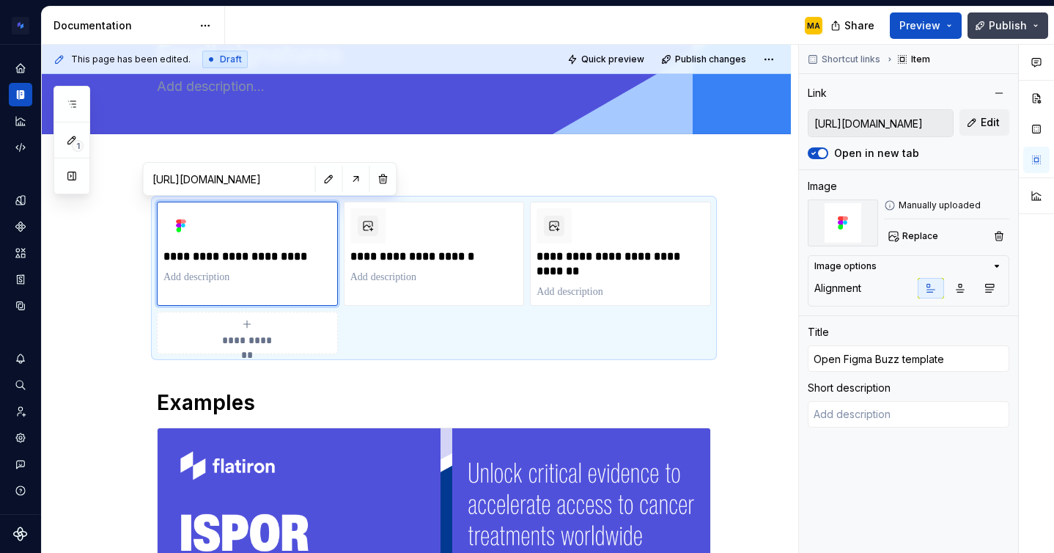
click at [997, 18] on span "Publish" at bounding box center [1008, 25] width 38 height 15
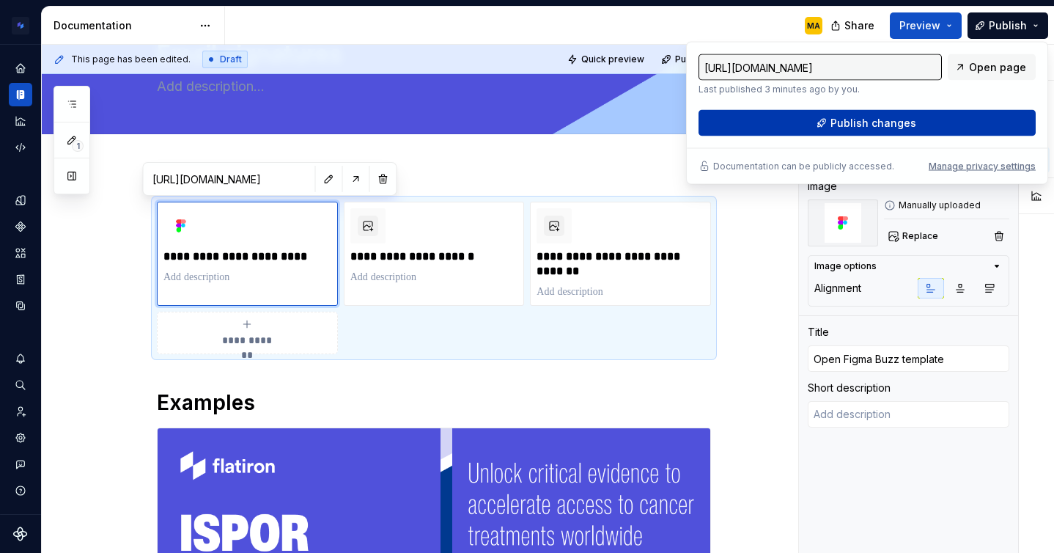
click at [862, 124] on span "Publish changes" at bounding box center [873, 123] width 86 height 15
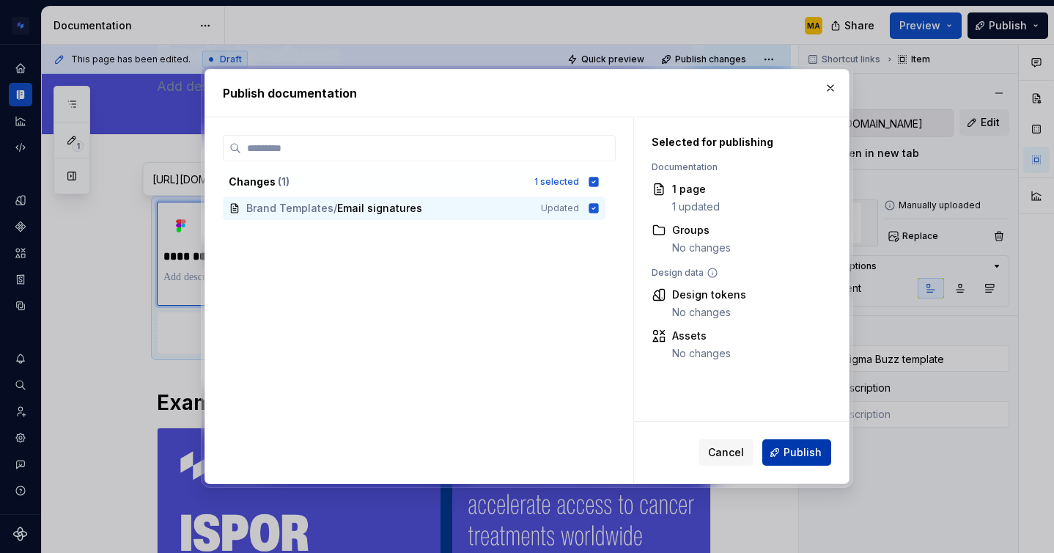
click at [786, 456] on span "Publish" at bounding box center [802, 452] width 38 height 15
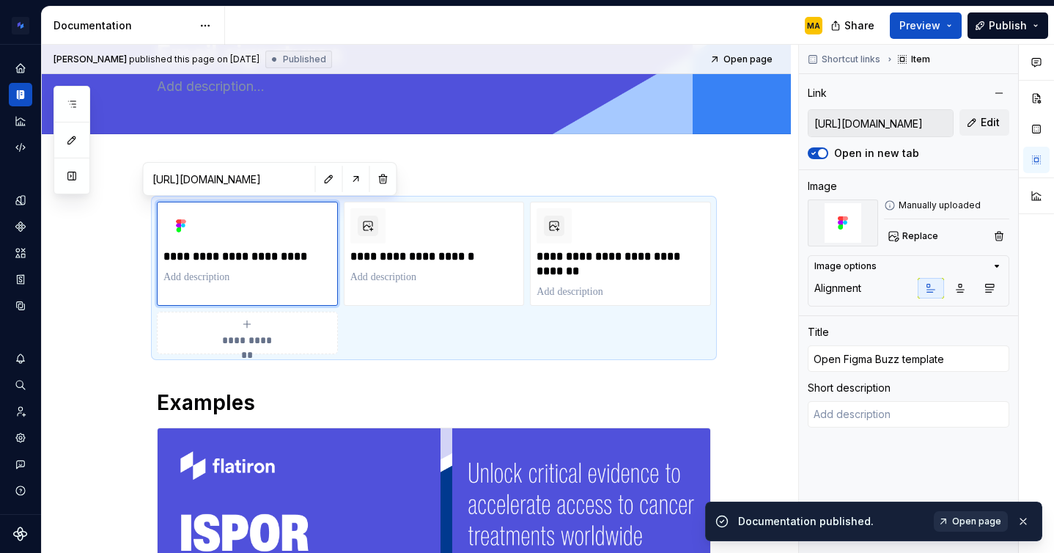
click at [962, 517] on span "Open page" at bounding box center [976, 521] width 49 height 12
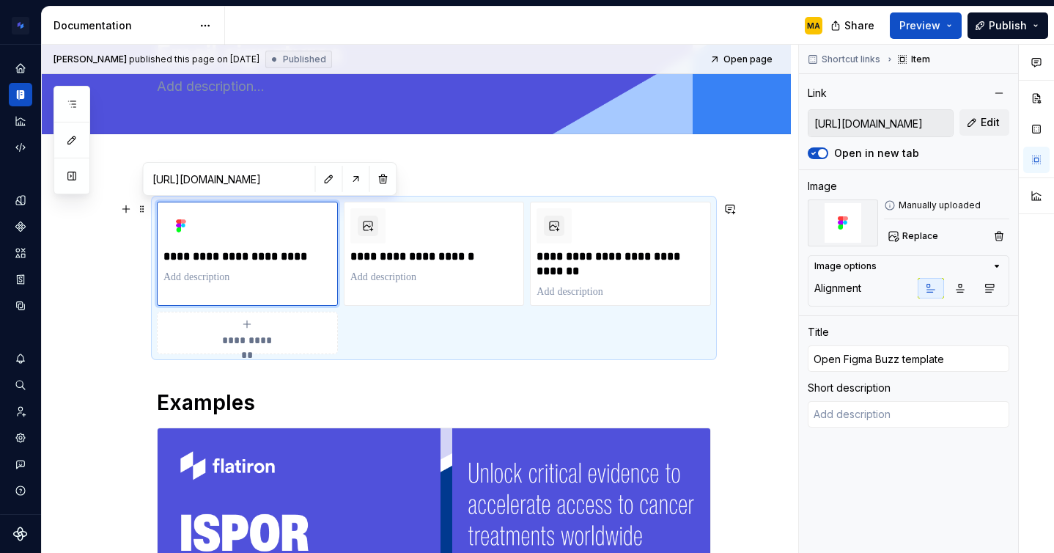
click at [692, 341] on div "**********" at bounding box center [434, 278] width 554 height 152
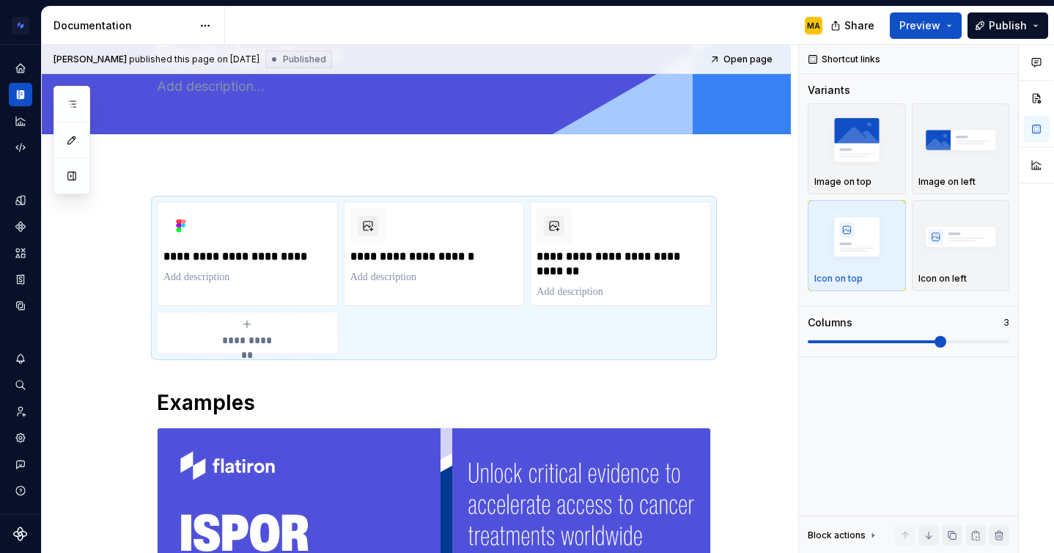
scroll to position [0, 0]
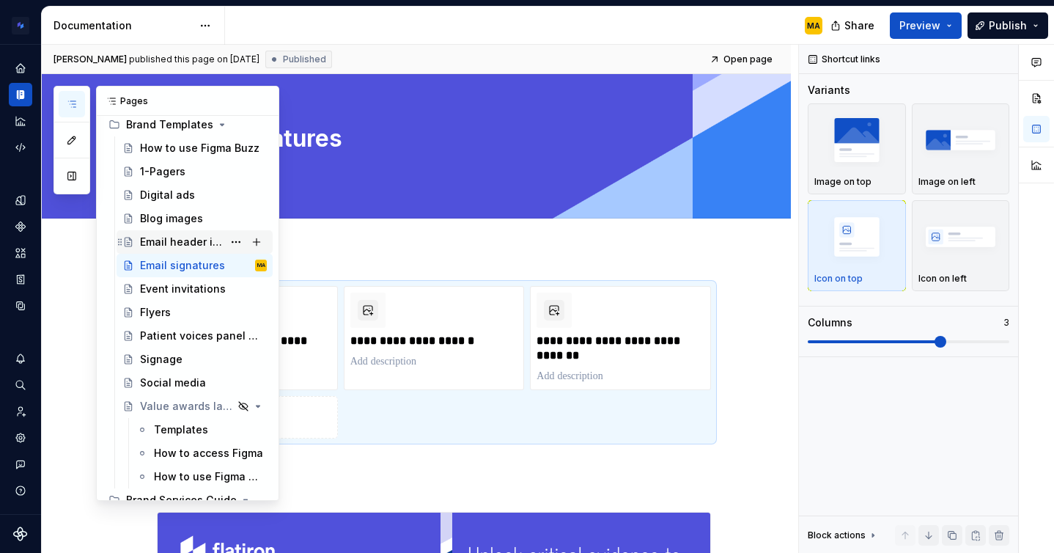
click at [157, 247] on div "Email header images" at bounding box center [181, 242] width 83 height 15
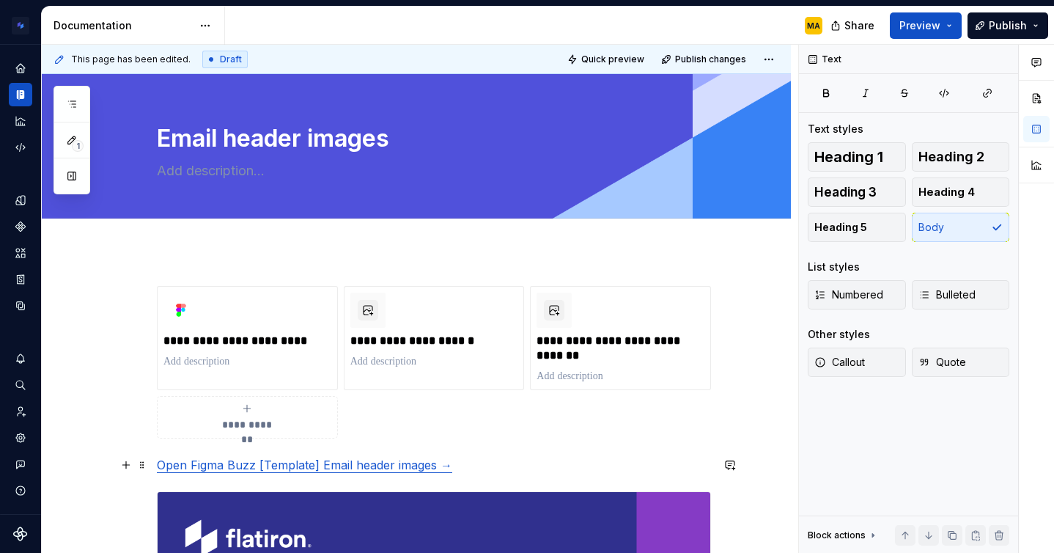
click at [503, 467] on p "Open Figma Buzz [Template] Email header images →" at bounding box center [434, 465] width 554 height 18
click at [370, 469] on link "Open Figma Buzz [Template] Email header images →" at bounding box center [304, 464] width 295 height 15
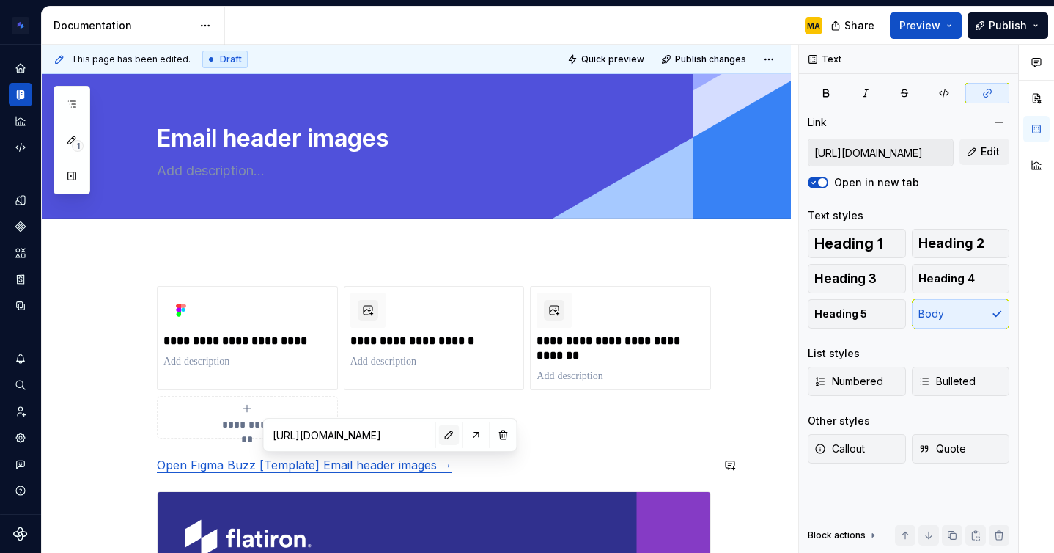
click at [439, 435] on button "button" at bounding box center [449, 434] width 21 height 21
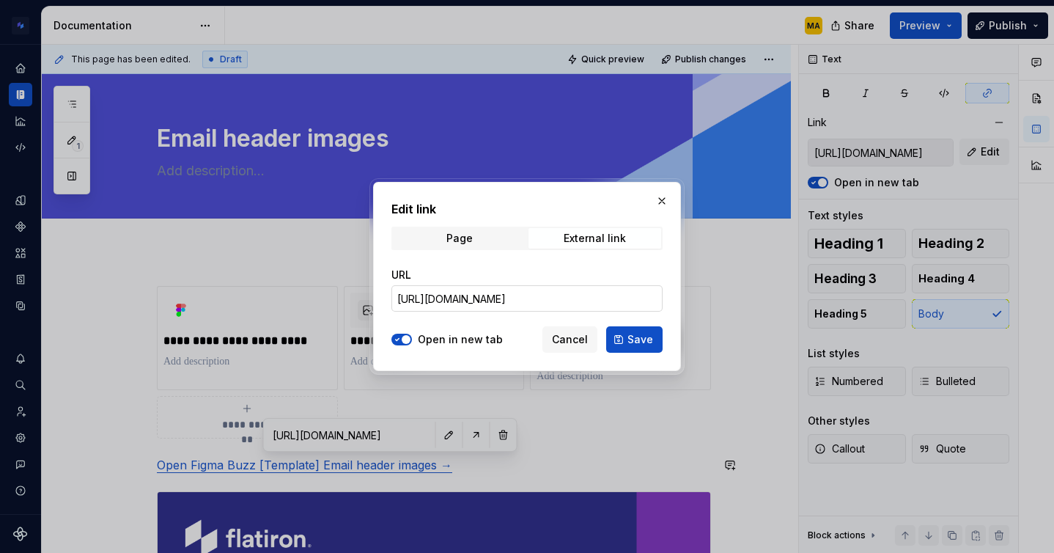
click at [461, 296] on input "[URL][DOMAIN_NAME]" at bounding box center [526, 298] width 271 height 26
click at [635, 346] on span "Save" at bounding box center [640, 339] width 26 height 15
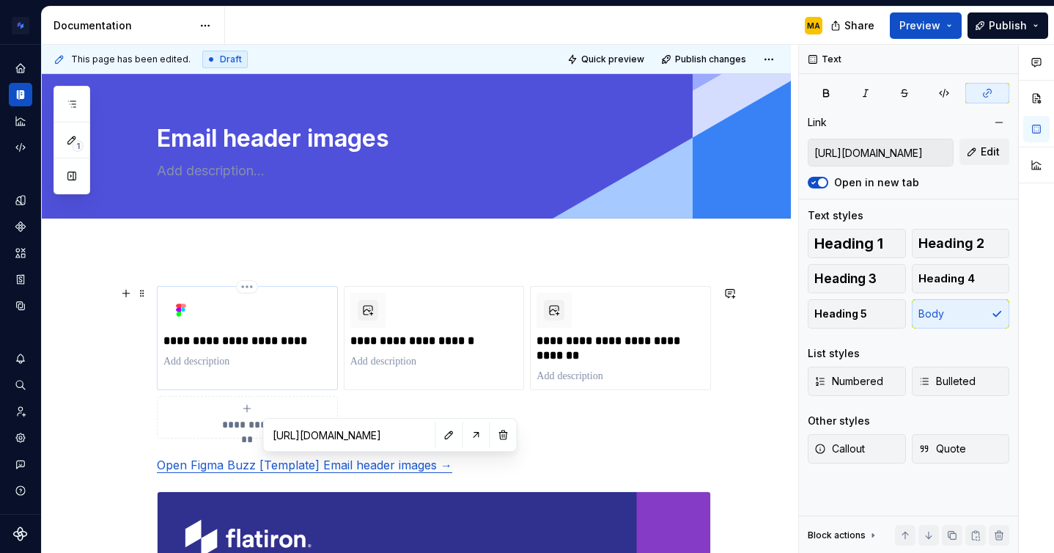
click at [283, 364] on p at bounding box center [247, 361] width 168 height 15
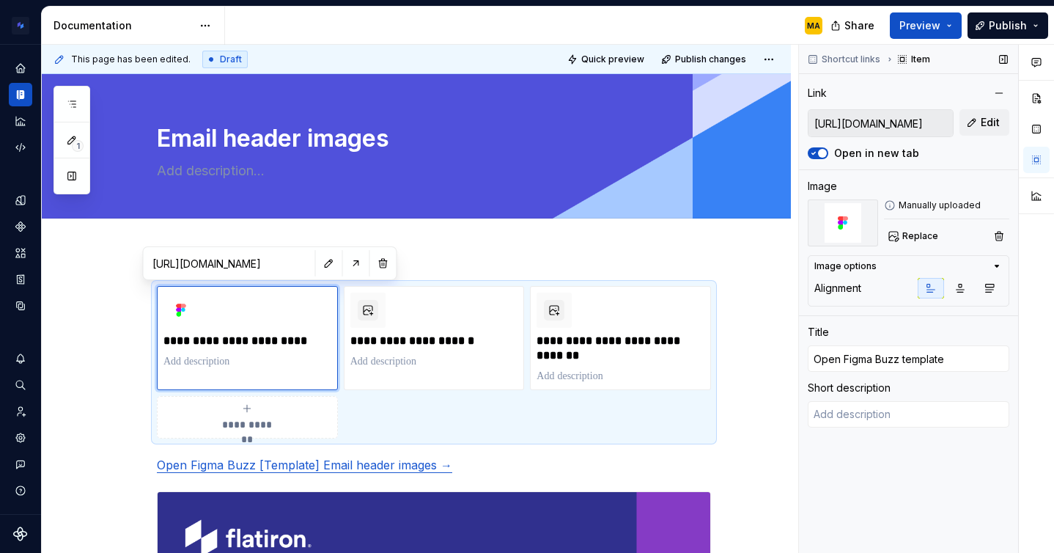
click at [883, 122] on input "[URL][DOMAIN_NAME]" at bounding box center [880, 123] width 144 height 26
click at [987, 115] on span "Edit" at bounding box center [990, 122] width 19 height 15
type textarea "*"
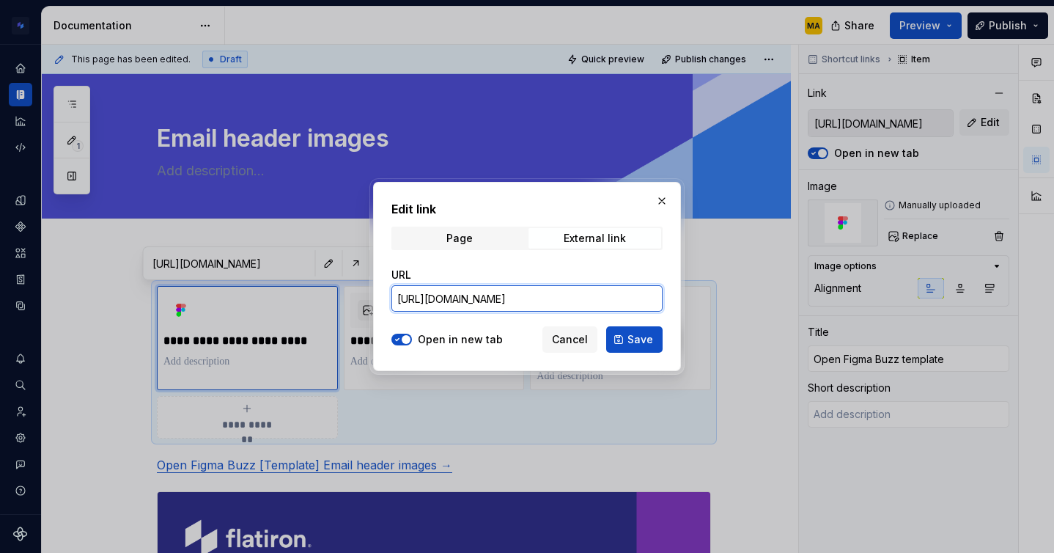
click at [558, 303] on input "[URL][DOMAIN_NAME]" at bounding box center [526, 298] width 271 height 26
paste input "new?from=team_template_copy_use_template_link&buzz-template-library-key=lk-1fdb…"
type input "[URL][DOMAIN_NAME]"
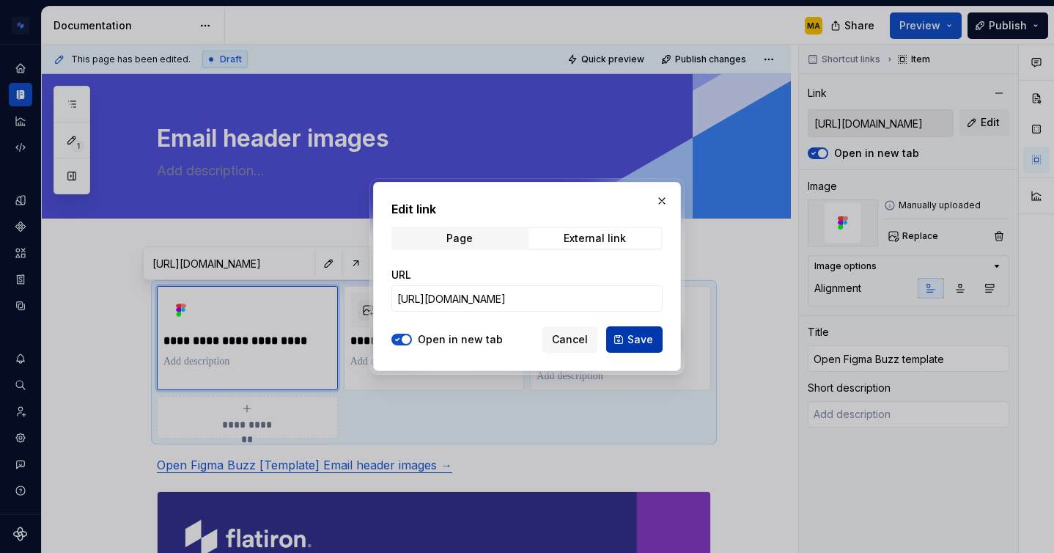
click at [638, 340] on span "Save" at bounding box center [640, 339] width 26 height 15
type textarea "*"
type input "[URL][DOMAIN_NAME]"
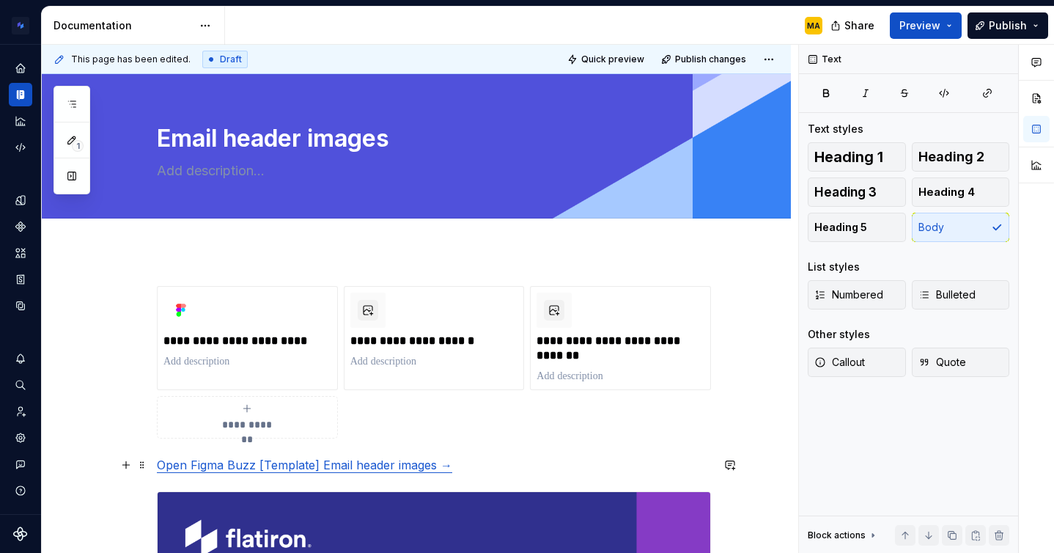
click at [479, 457] on p "Open Figma Buzz [Template] Email header images →" at bounding box center [434, 465] width 554 height 18
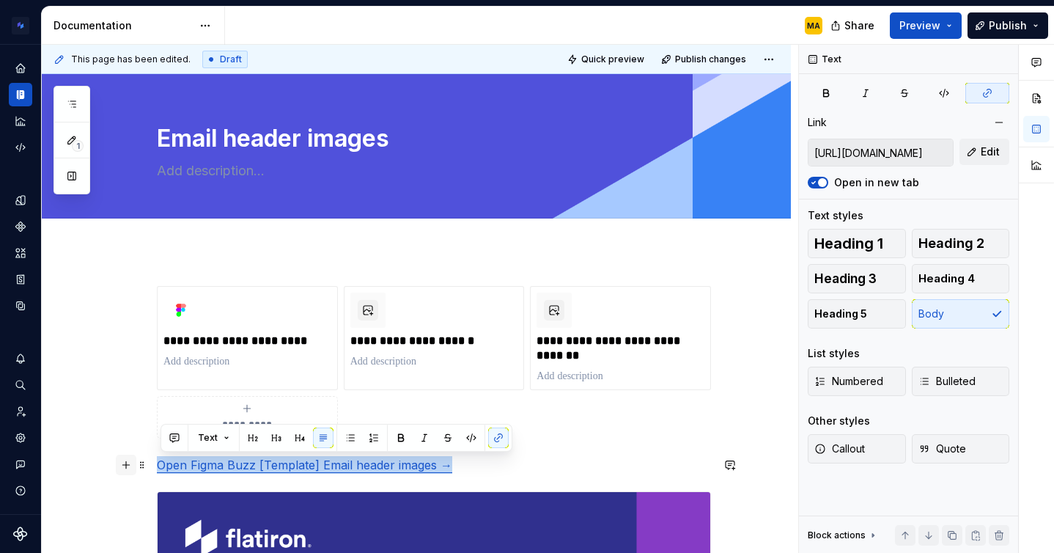
drag, startPoint x: 479, startPoint y: 464, endPoint x: 130, endPoint y: 459, distance: 348.2
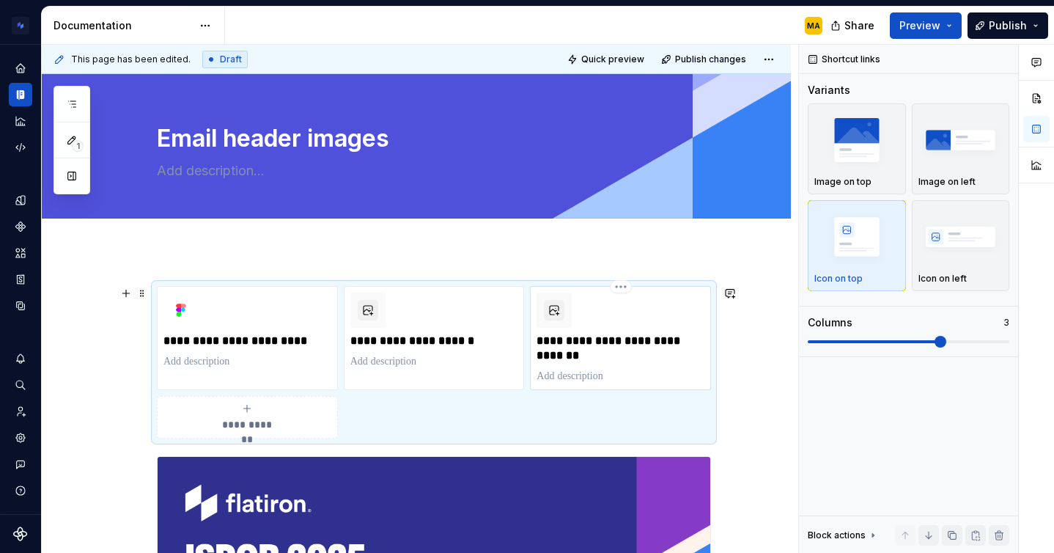
click at [588, 375] on p at bounding box center [620, 376] width 168 height 15
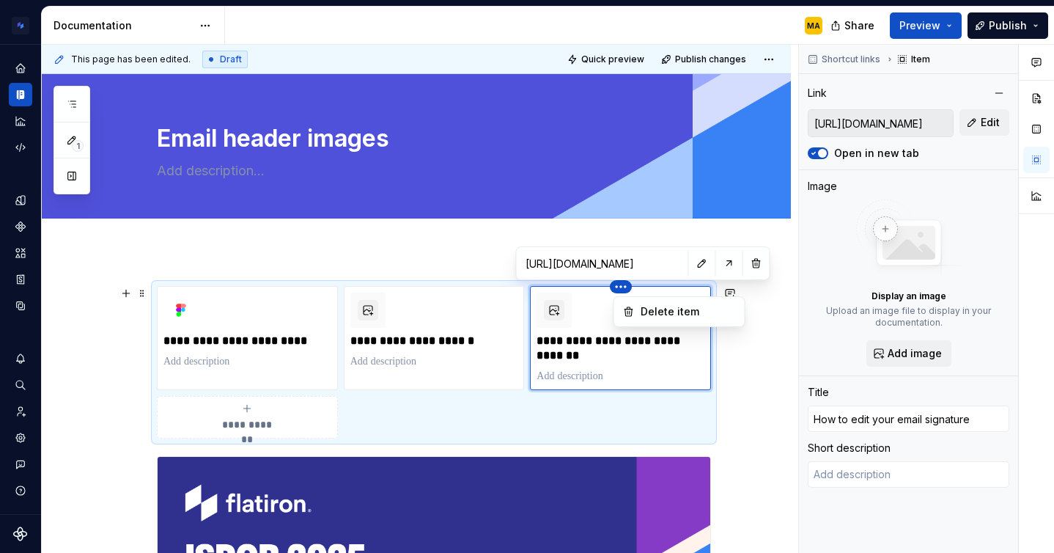
click at [624, 290] on html "Brand Design System MA Design system data Documentation MA Share Preview Publis…" at bounding box center [527, 276] width 1054 height 553
click at [644, 310] on div "Delete item" at bounding box center [688, 311] width 95 height 15
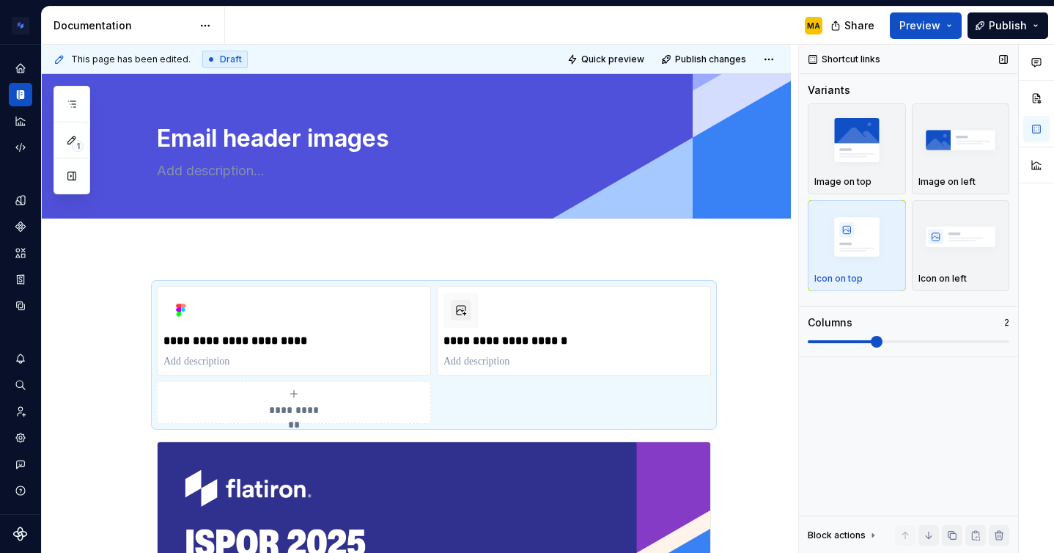
click at [882, 339] on span at bounding box center [877, 342] width 12 height 12
click at [988, 20] on button "Publish" at bounding box center [1007, 25] width 81 height 26
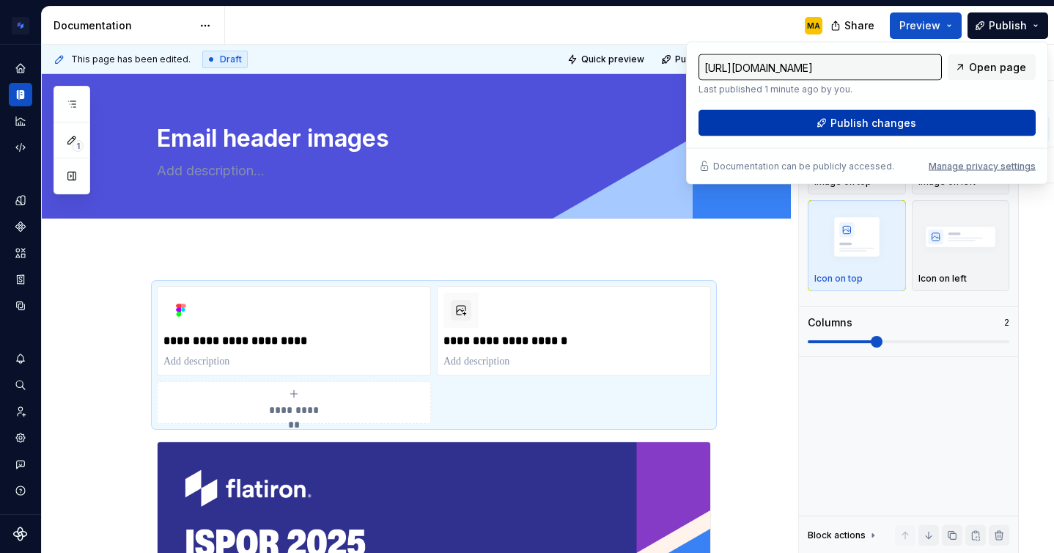
click at [869, 133] on button "Publish changes" at bounding box center [866, 123] width 337 height 26
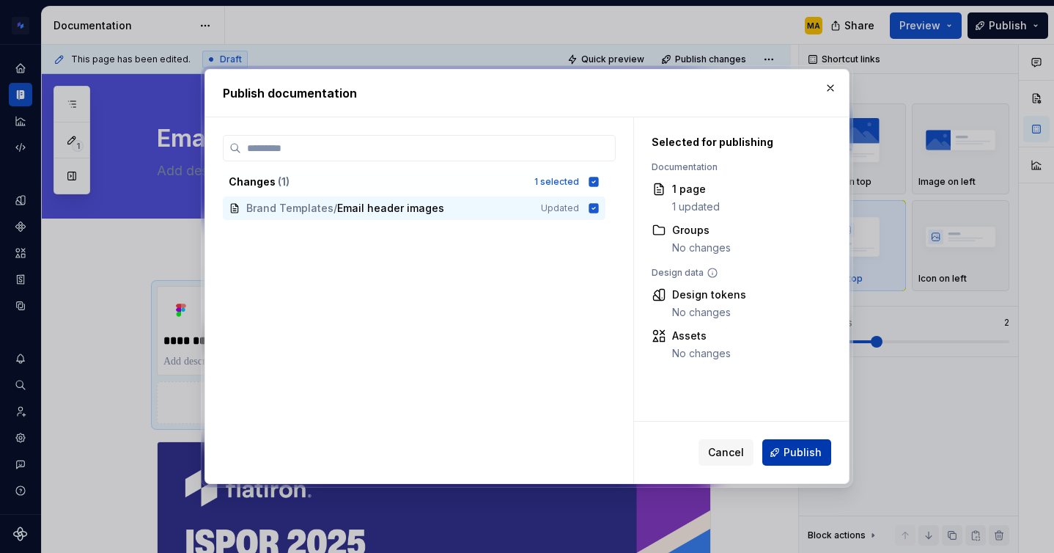
click at [794, 454] on span "Publish" at bounding box center [802, 452] width 38 height 15
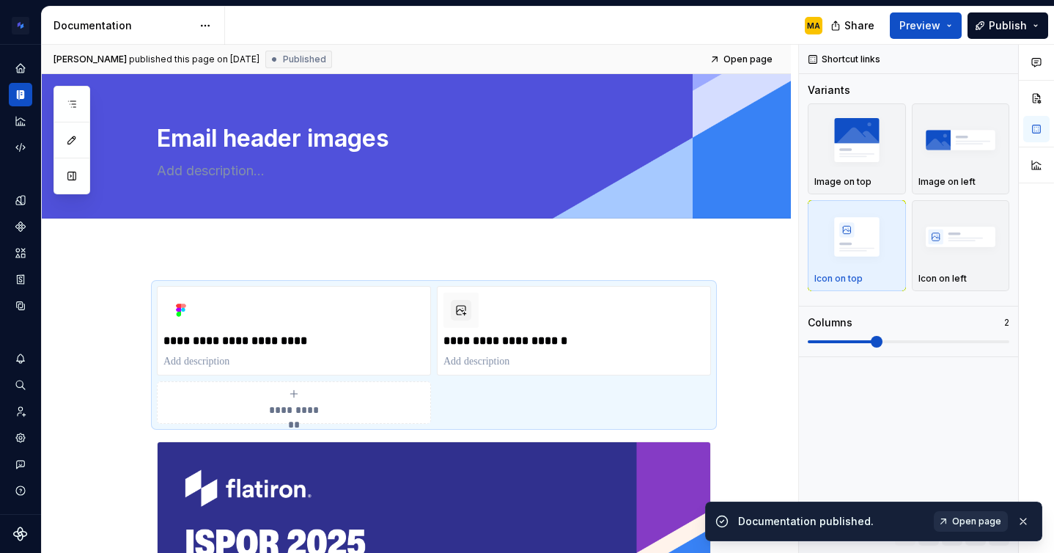
click at [965, 517] on span "Open page" at bounding box center [976, 521] width 49 height 12
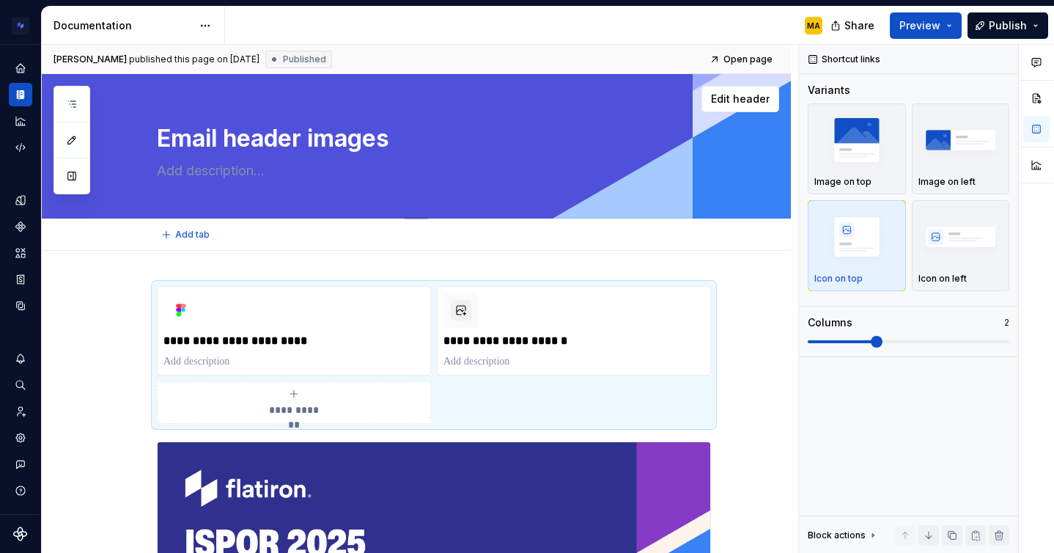
click at [102, 94] on div "Edit header" at bounding box center [410, 99] width 737 height 26
click at [727, 95] on span "Edit header" at bounding box center [740, 99] width 59 height 15
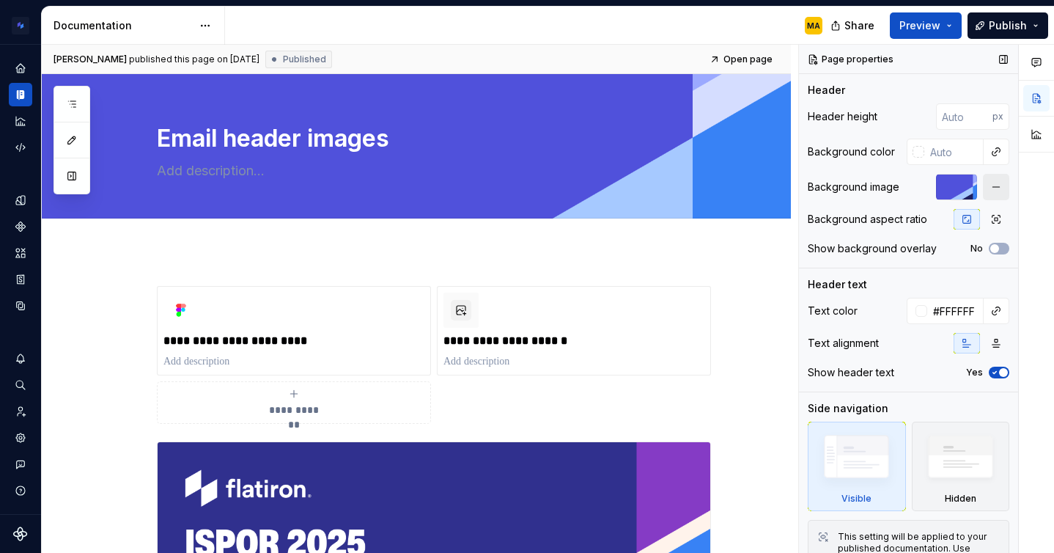
click at [996, 181] on button "button" at bounding box center [996, 187] width 26 height 26
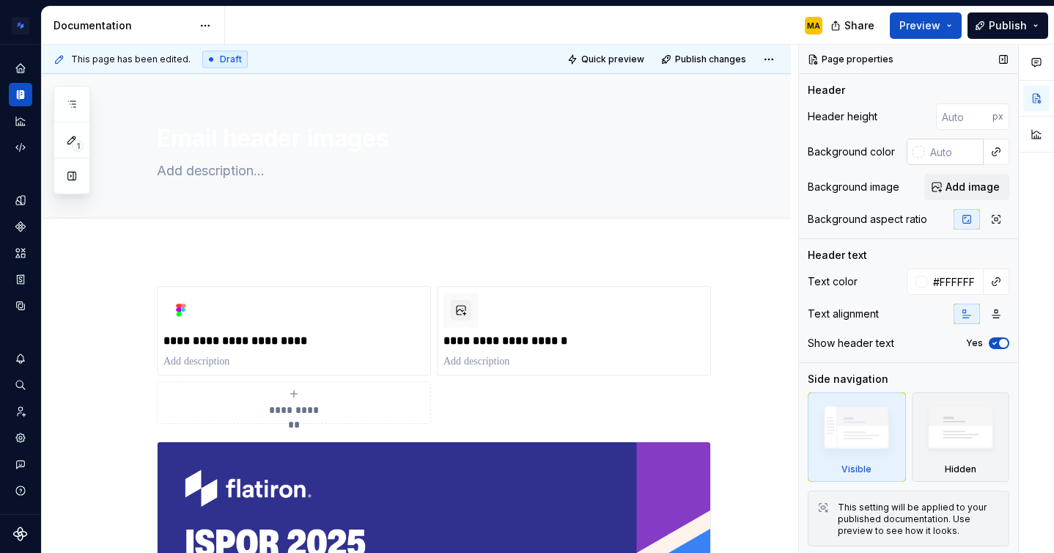
click at [934, 140] on input "text" at bounding box center [953, 152] width 59 height 26
type textarea "*"
type input "5051db"
type textarea "*"
type input "#5051DB"
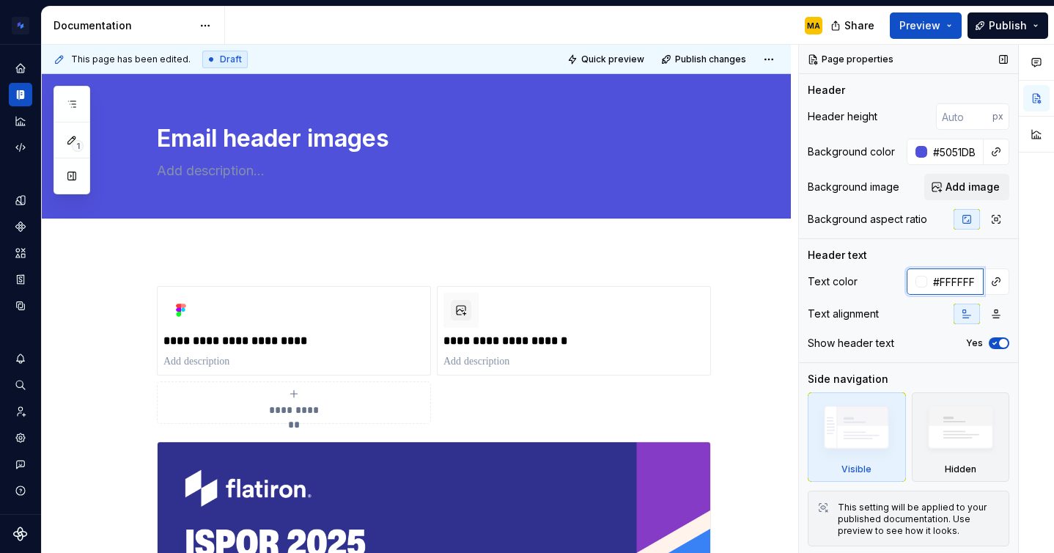
click at [950, 279] on input "#FFFFFF" at bounding box center [955, 281] width 56 height 26
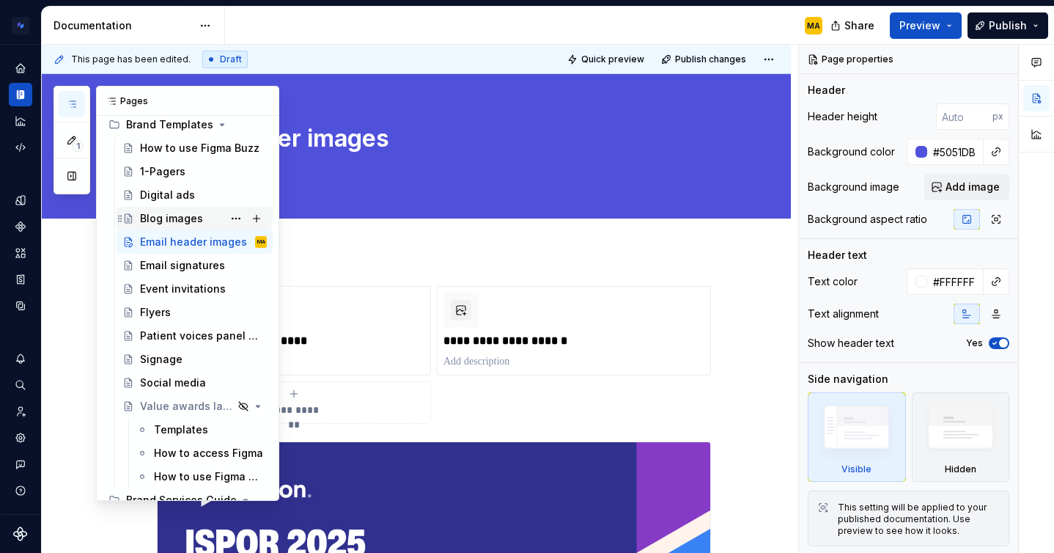
click at [158, 221] on div "Blog images" at bounding box center [171, 218] width 63 height 15
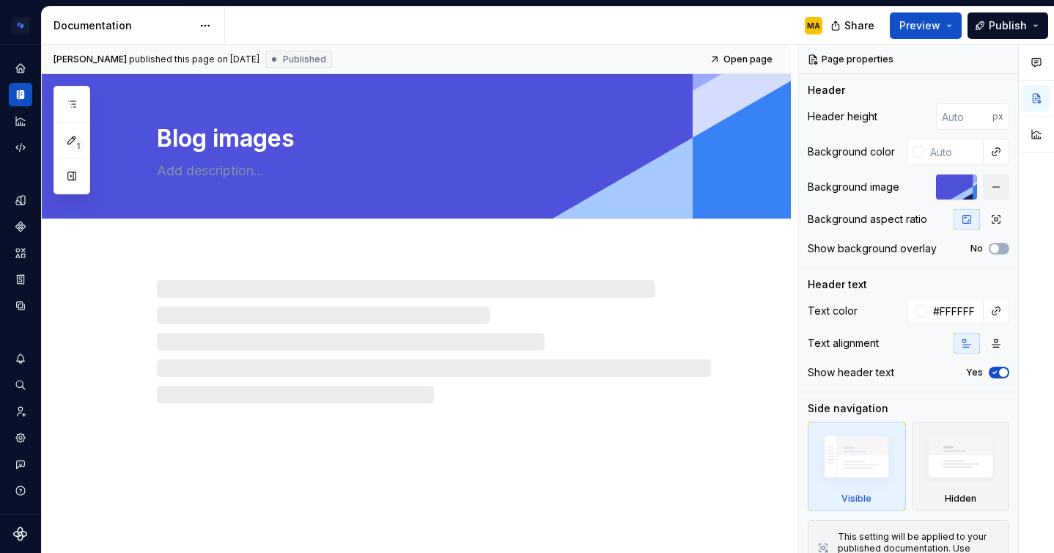
click at [416, 21] on div "MA" at bounding box center [529, 26] width 609 height 38
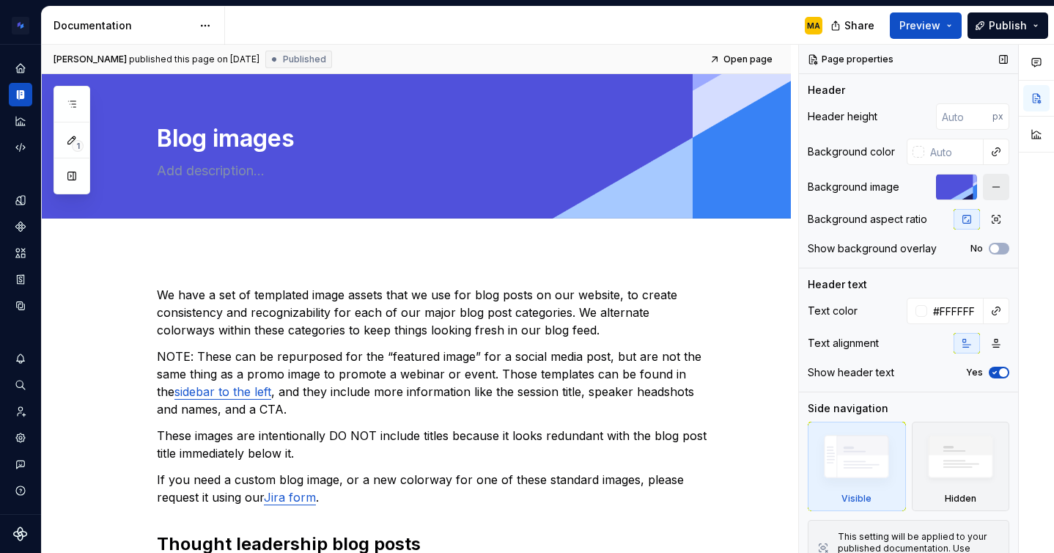
click at [996, 184] on button "button" at bounding box center [996, 187] width 26 height 26
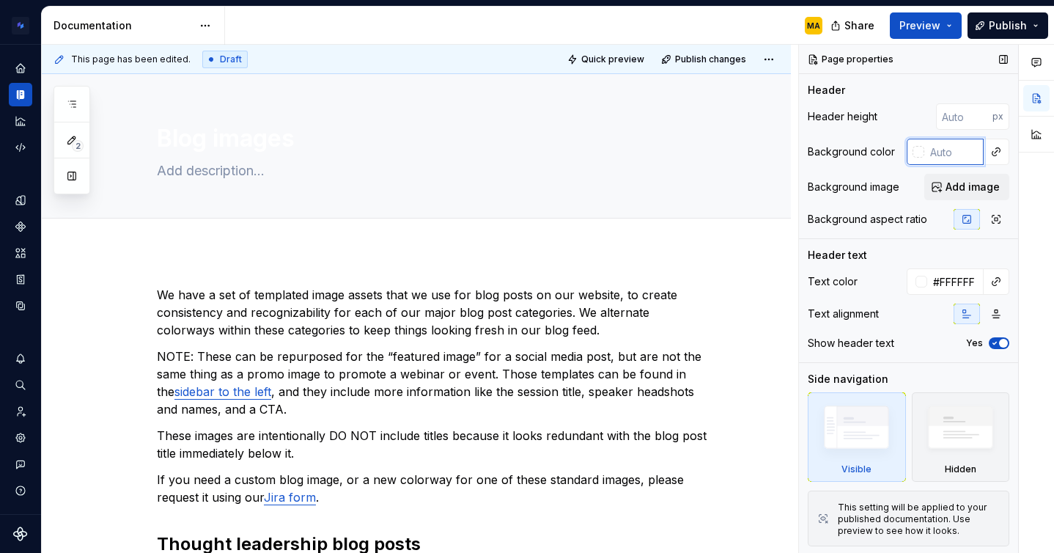
click at [949, 150] on input "text" at bounding box center [953, 152] width 59 height 26
type textarea "*"
type input "5051db"
type textarea "*"
type input "#5051DB"
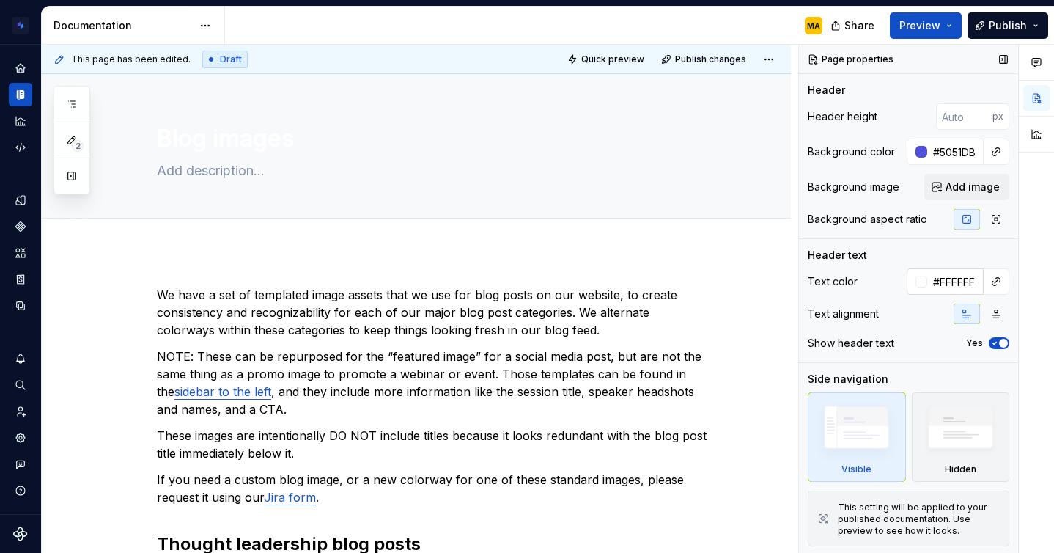
click at [949, 284] on input "#FFFFFF" at bounding box center [955, 281] width 56 height 26
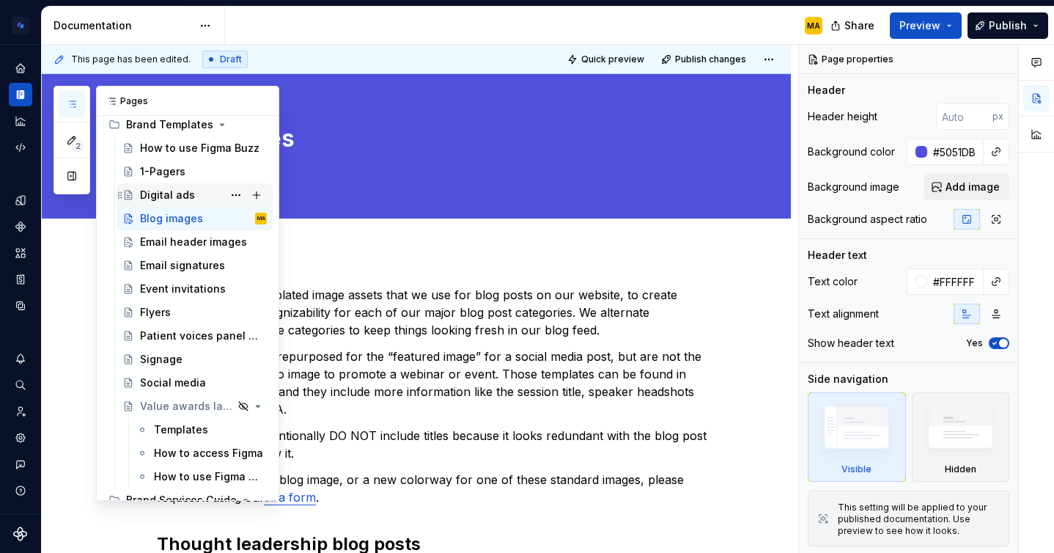
click at [167, 193] on div "Digital ads" at bounding box center [167, 195] width 55 height 15
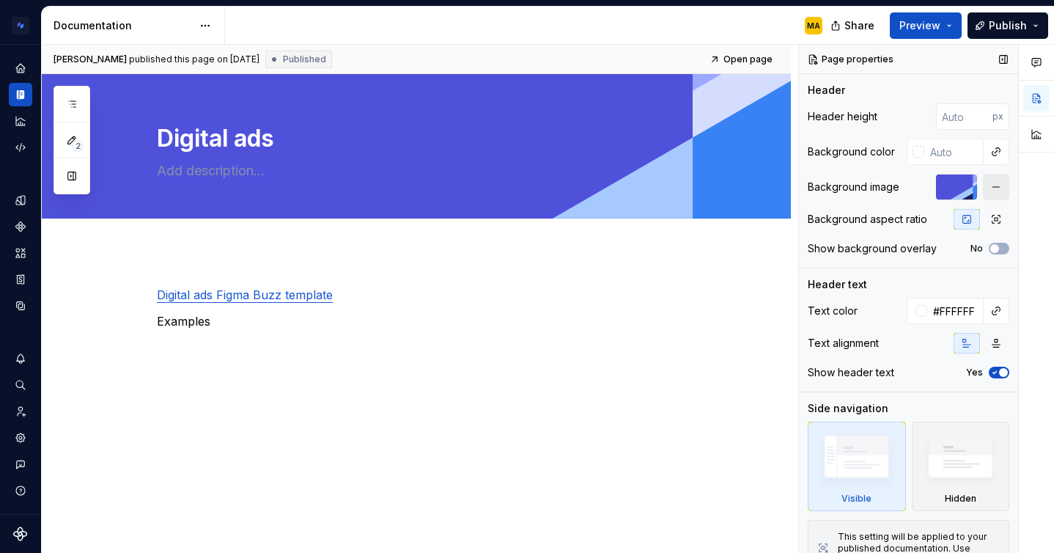
click at [993, 186] on button "button" at bounding box center [996, 187] width 26 height 26
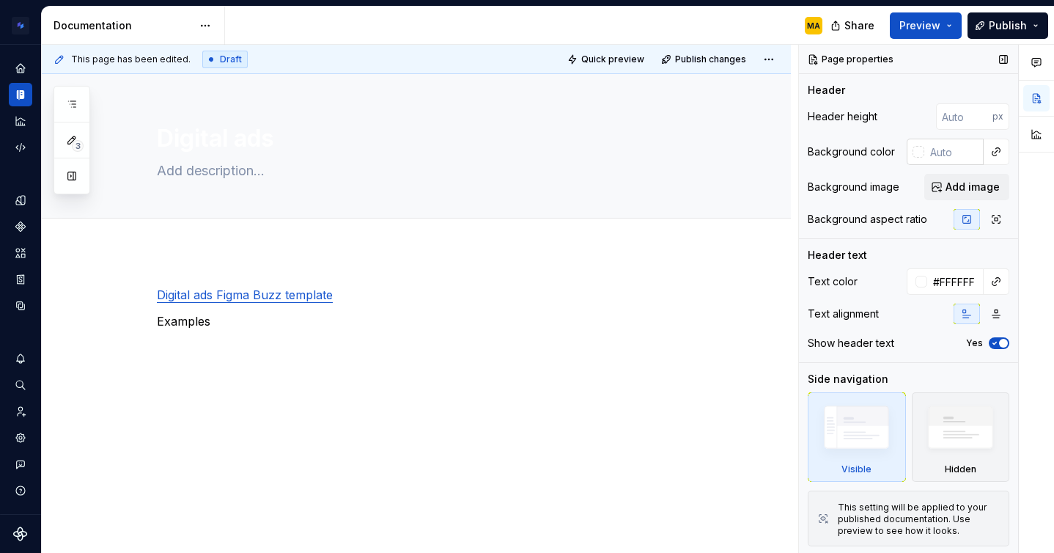
click at [947, 150] on input "text" at bounding box center [953, 152] width 59 height 26
type textarea "*"
type input "5051db"
type textarea "*"
type input "#5051DB"
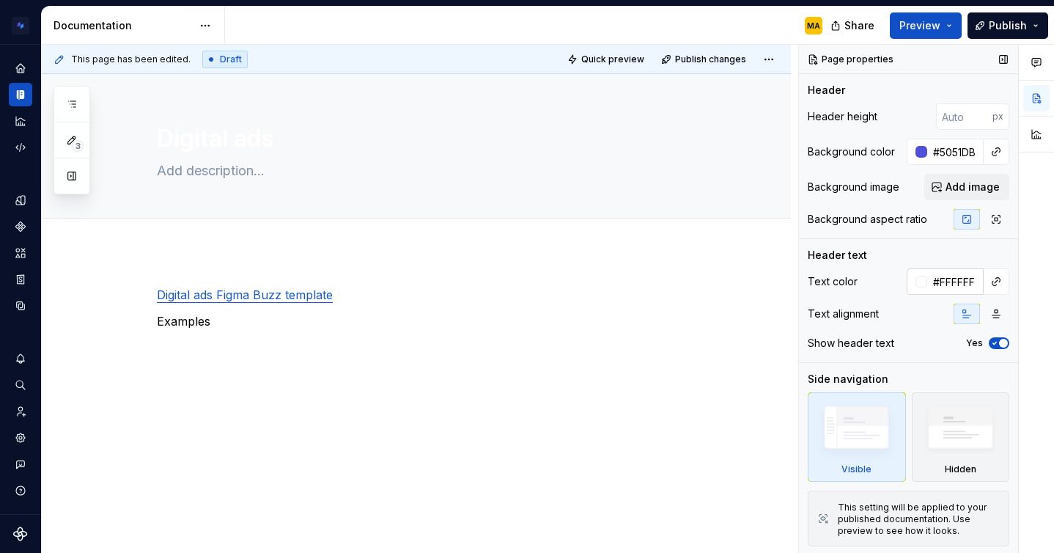
click at [948, 275] on input "#FFFFFF" at bounding box center [955, 281] width 56 height 26
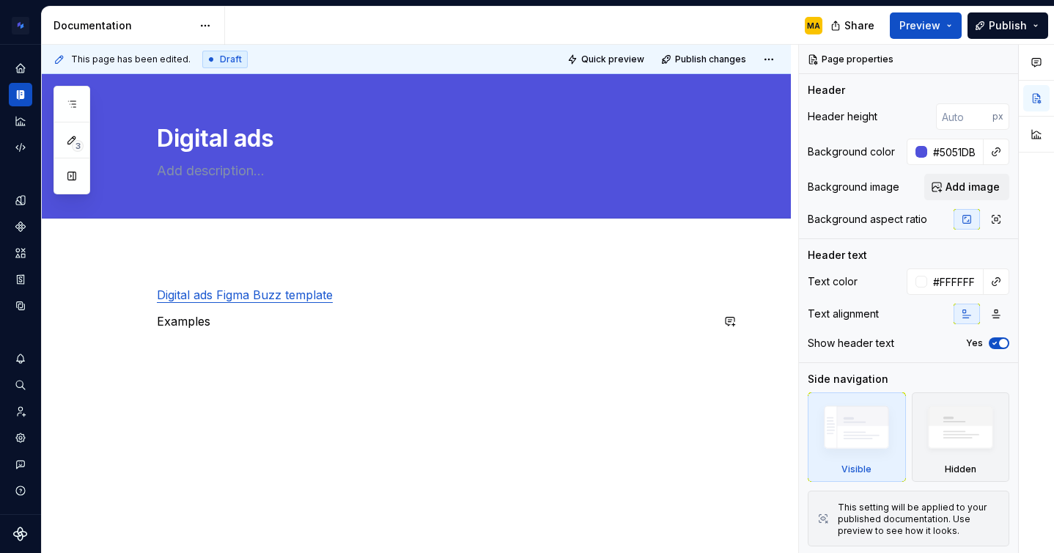
click at [240, 336] on div "Digital ads Figma Buzz template Examples" at bounding box center [434, 314] width 554 height 56
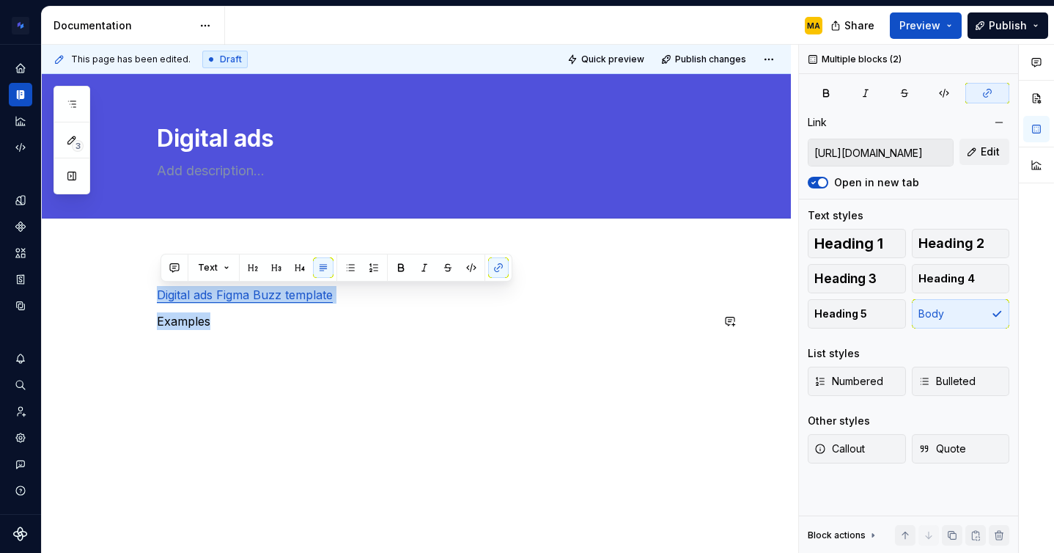
drag, startPoint x: 240, startPoint y: 332, endPoint x: 101, endPoint y: 252, distance: 160.5
click at [101, 252] on div "Digital ads Figma Buzz template Examples" at bounding box center [416, 388] width 749 height 274
type textarea "*"
type input "[URL][DOMAIN_NAME]"
click at [212, 331] on div "Digital ads Figma Buzz template Examples" at bounding box center [434, 314] width 554 height 56
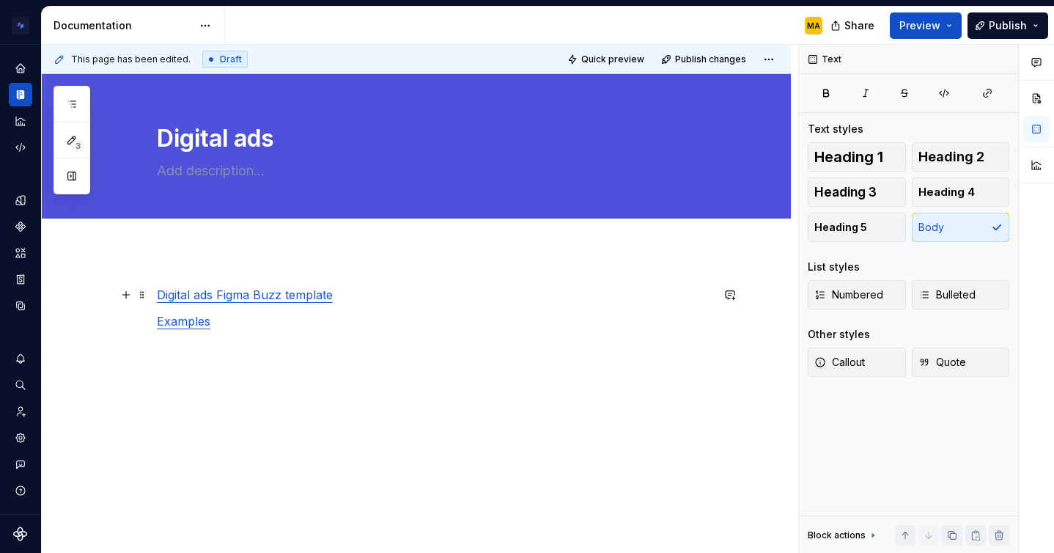
click at [146, 298] on span at bounding box center [142, 294] width 12 height 21
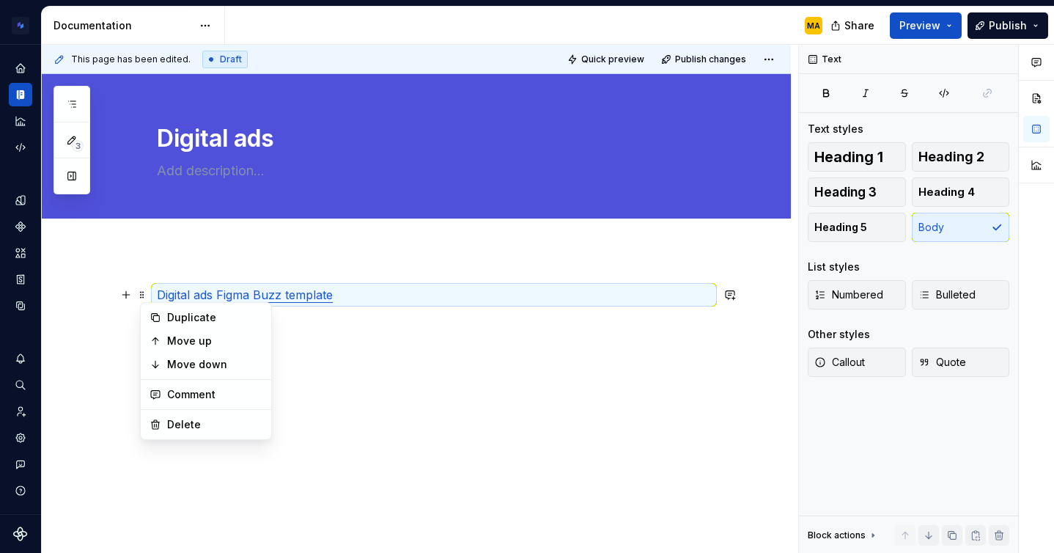
click at [163, 276] on div "Digital ads Figma Buzz template Examples" at bounding box center [416, 388] width 749 height 274
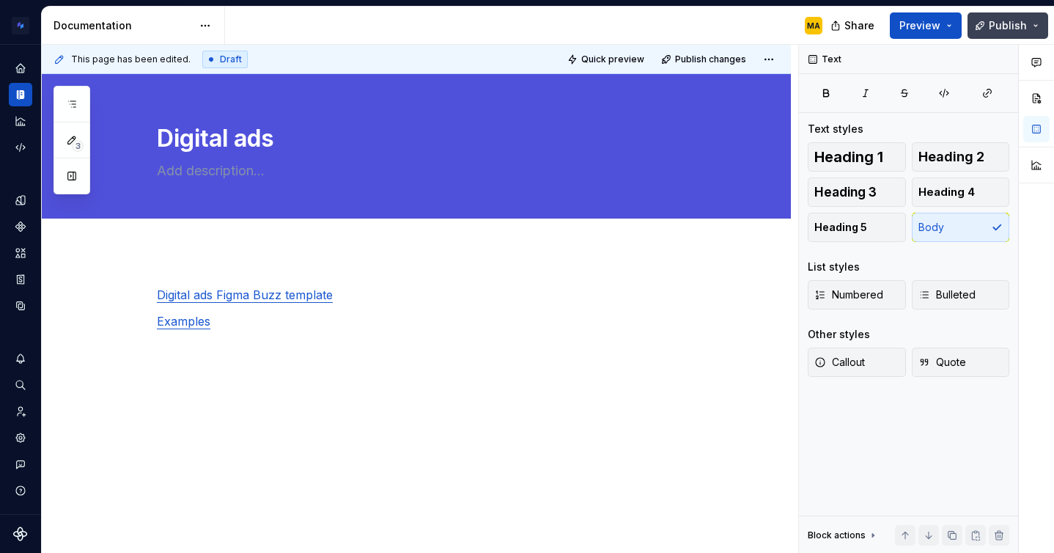
click at [992, 15] on button "Publish" at bounding box center [1007, 25] width 81 height 26
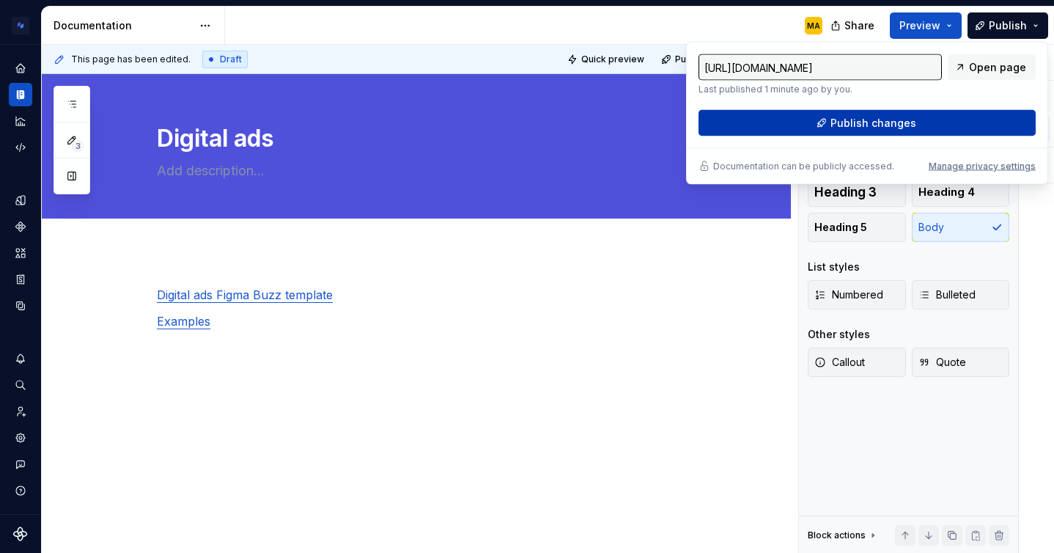
click at [882, 125] on span "Publish changes" at bounding box center [873, 123] width 86 height 15
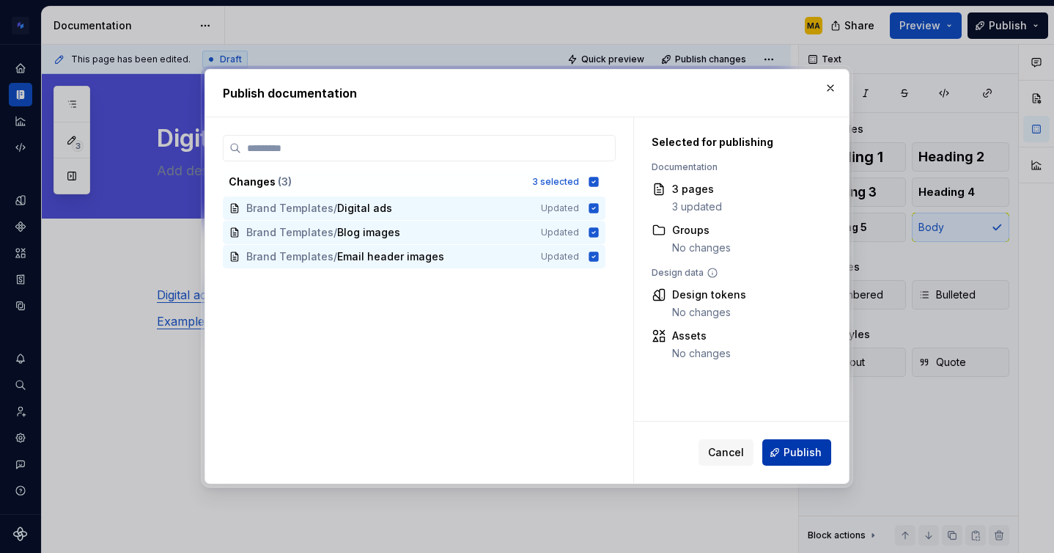
click at [794, 459] on span "Publish" at bounding box center [802, 452] width 38 height 15
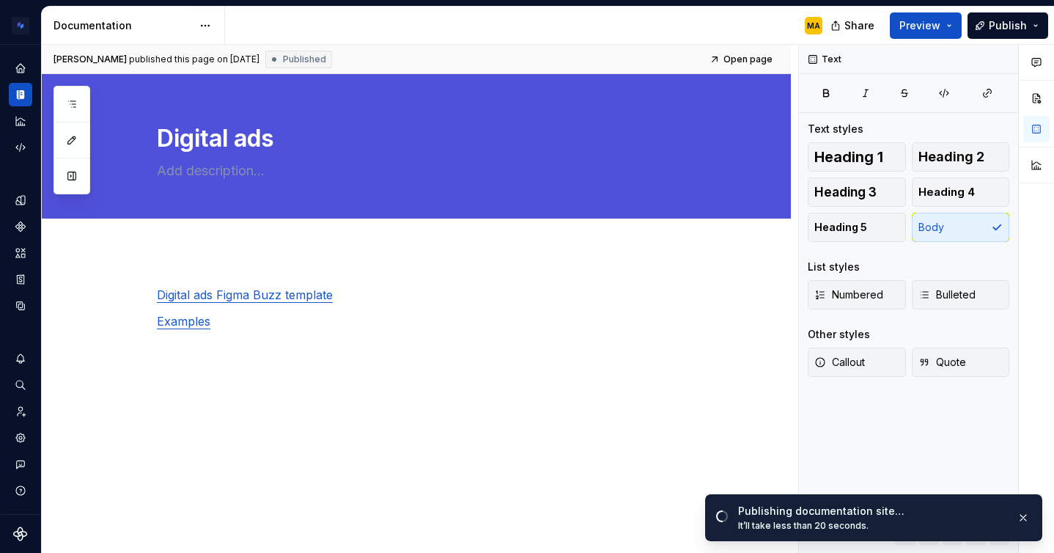
type textarea "*"
